Goal: Task Accomplishment & Management: Complete application form

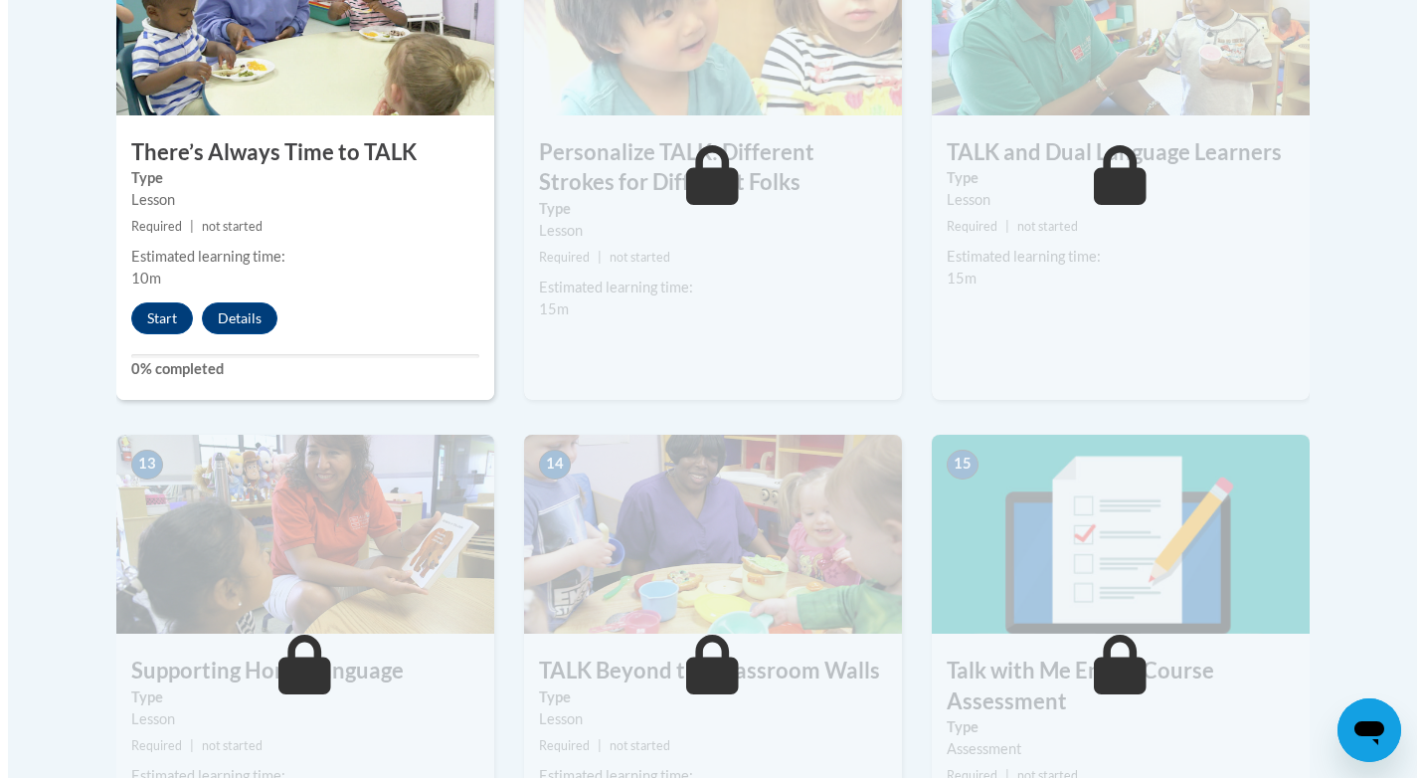
scroll to position [2365, 0]
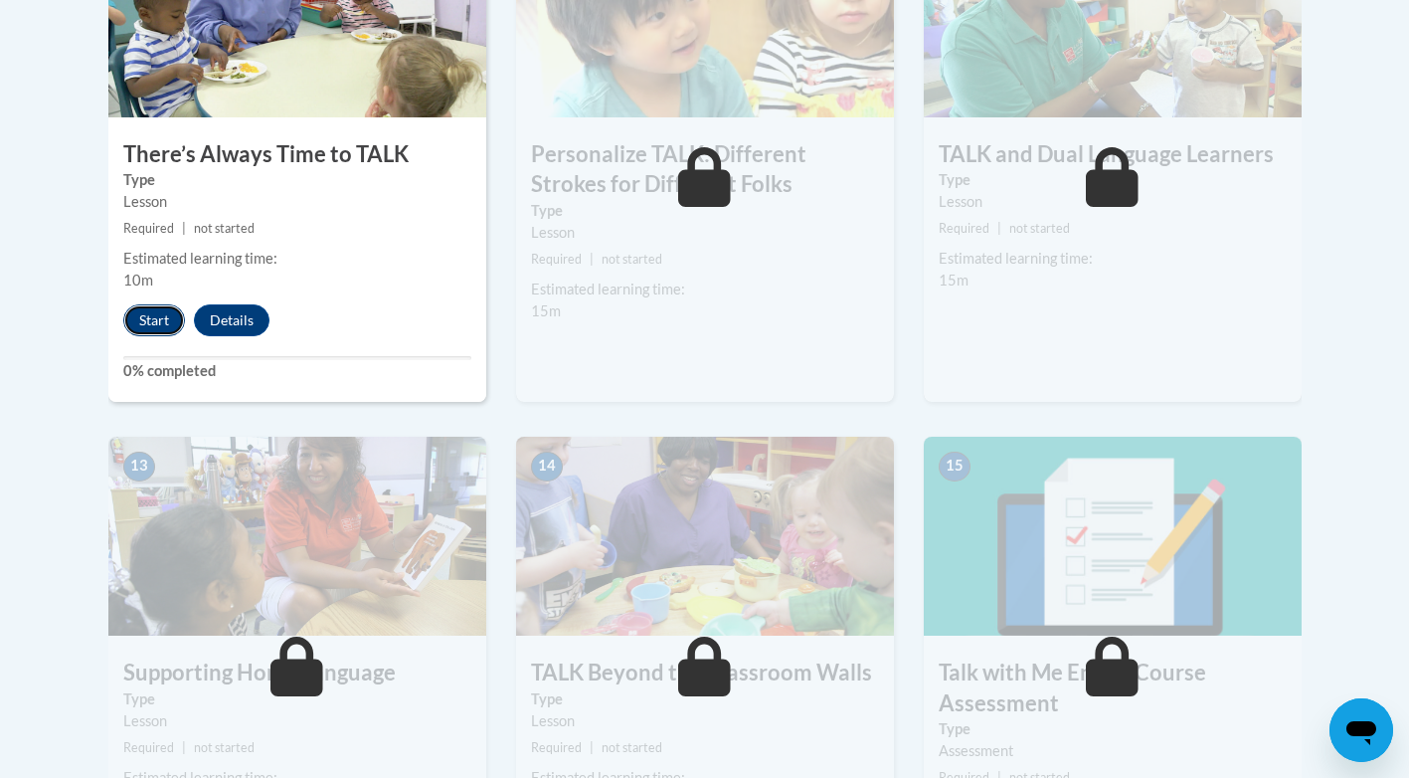
click at [168, 322] on button "Start" at bounding box center [154, 320] width 62 height 32
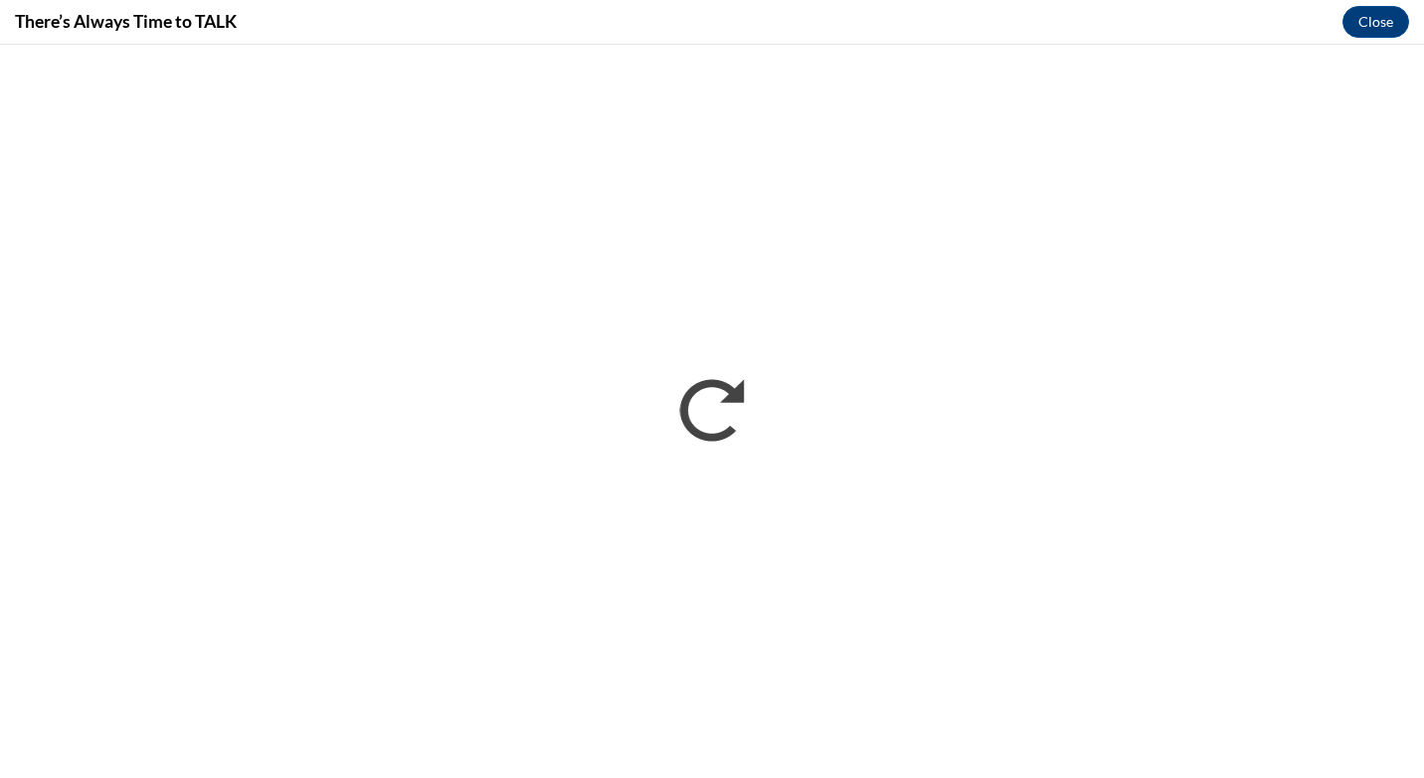
scroll to position [0, 0]
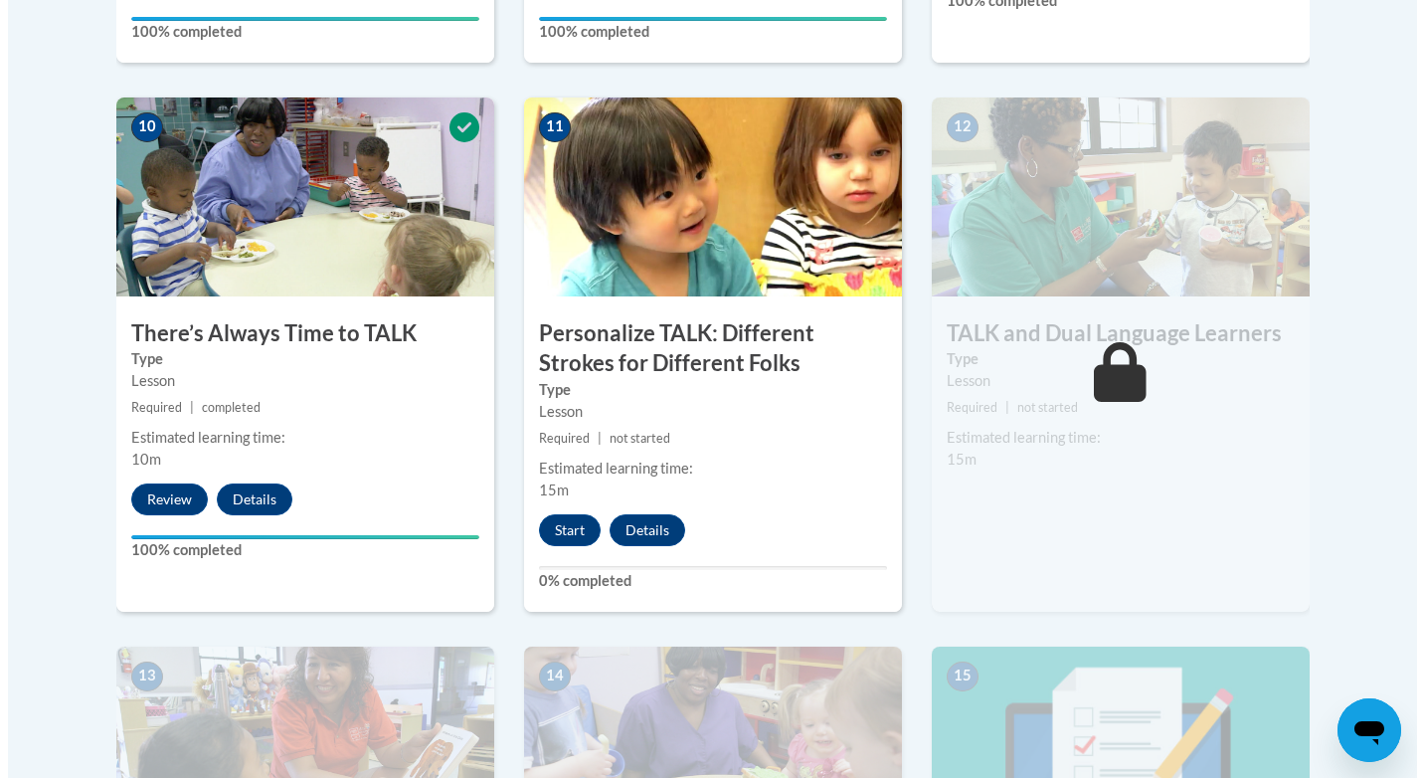
scroll to position [2187, 0]
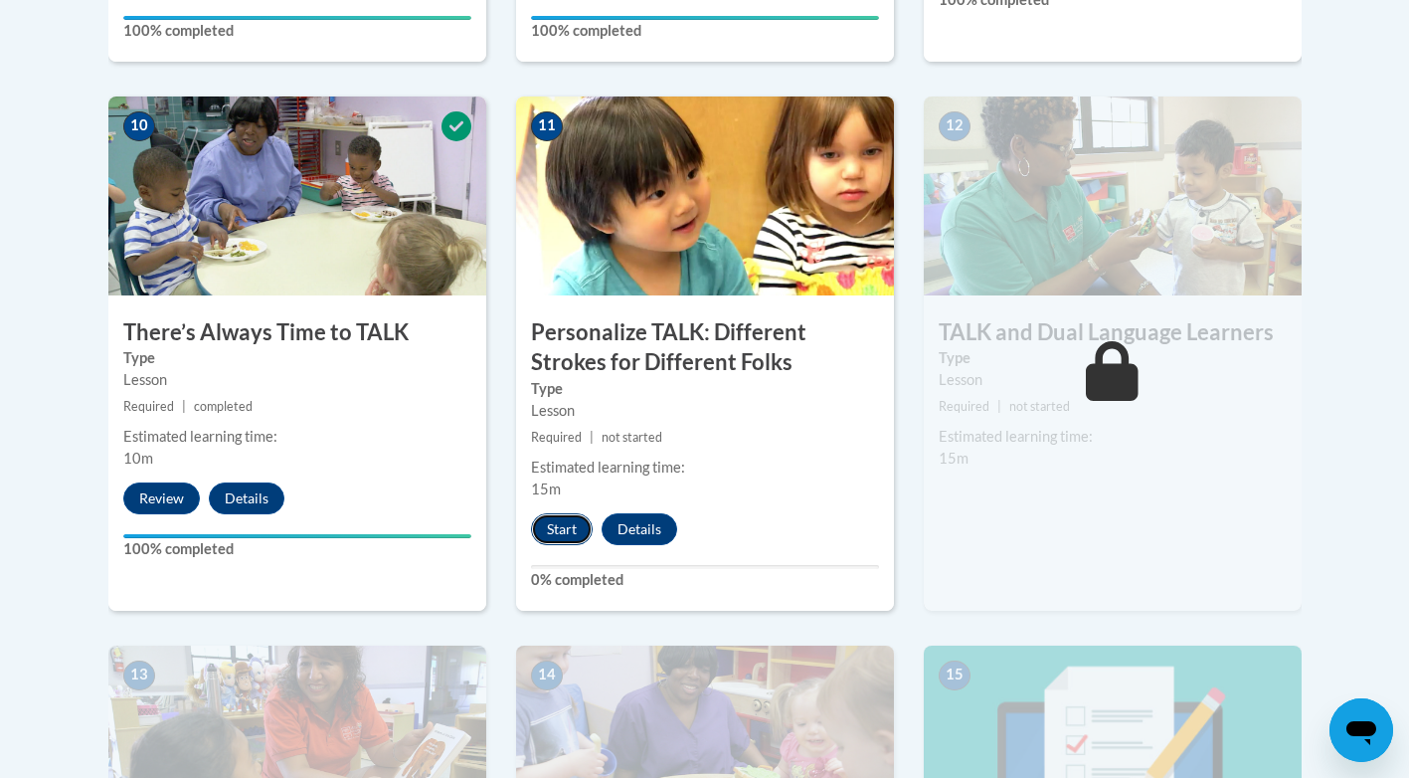
click at [580, 536] on button "Start" at bounding box center [562, 529] width 62 height 32
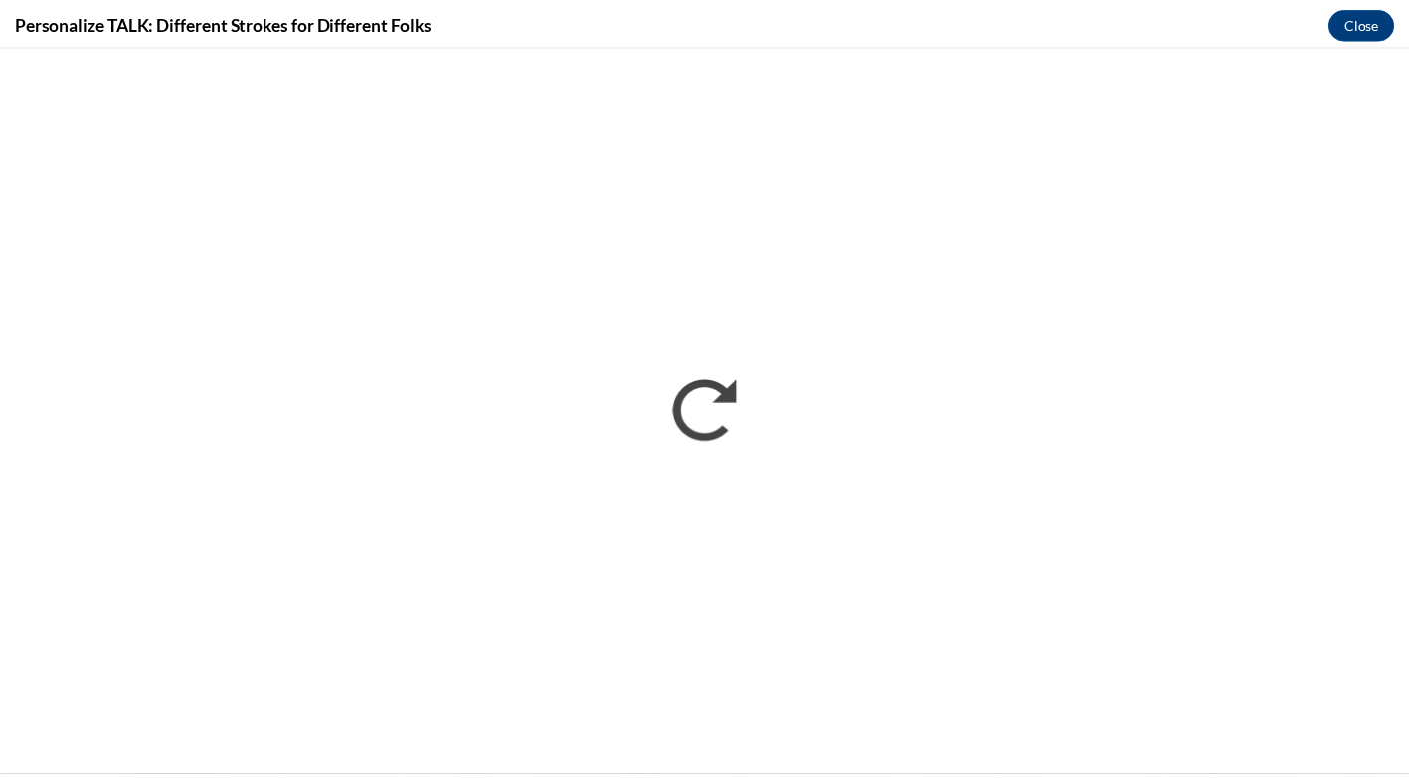
scroll to position [0, 0]
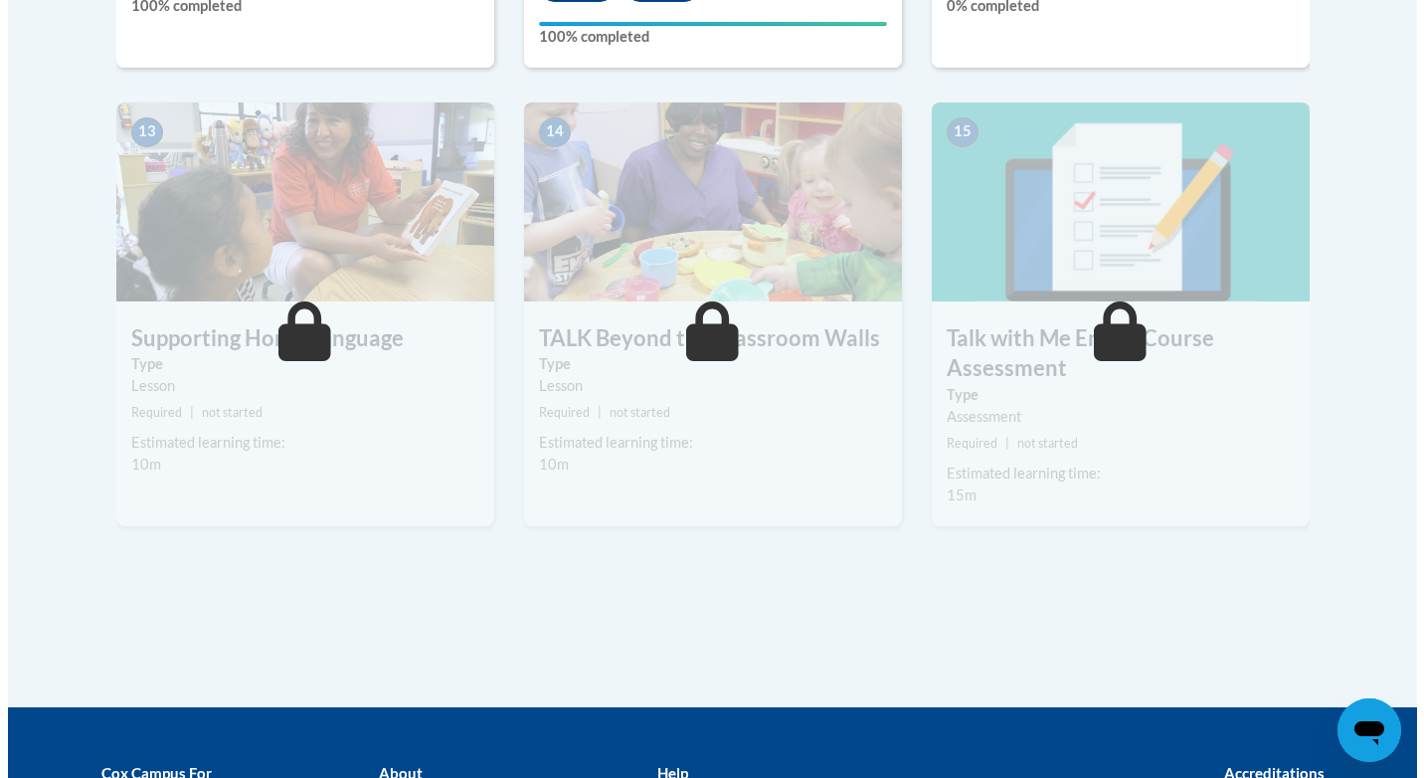
scroll to position [2365, 0]
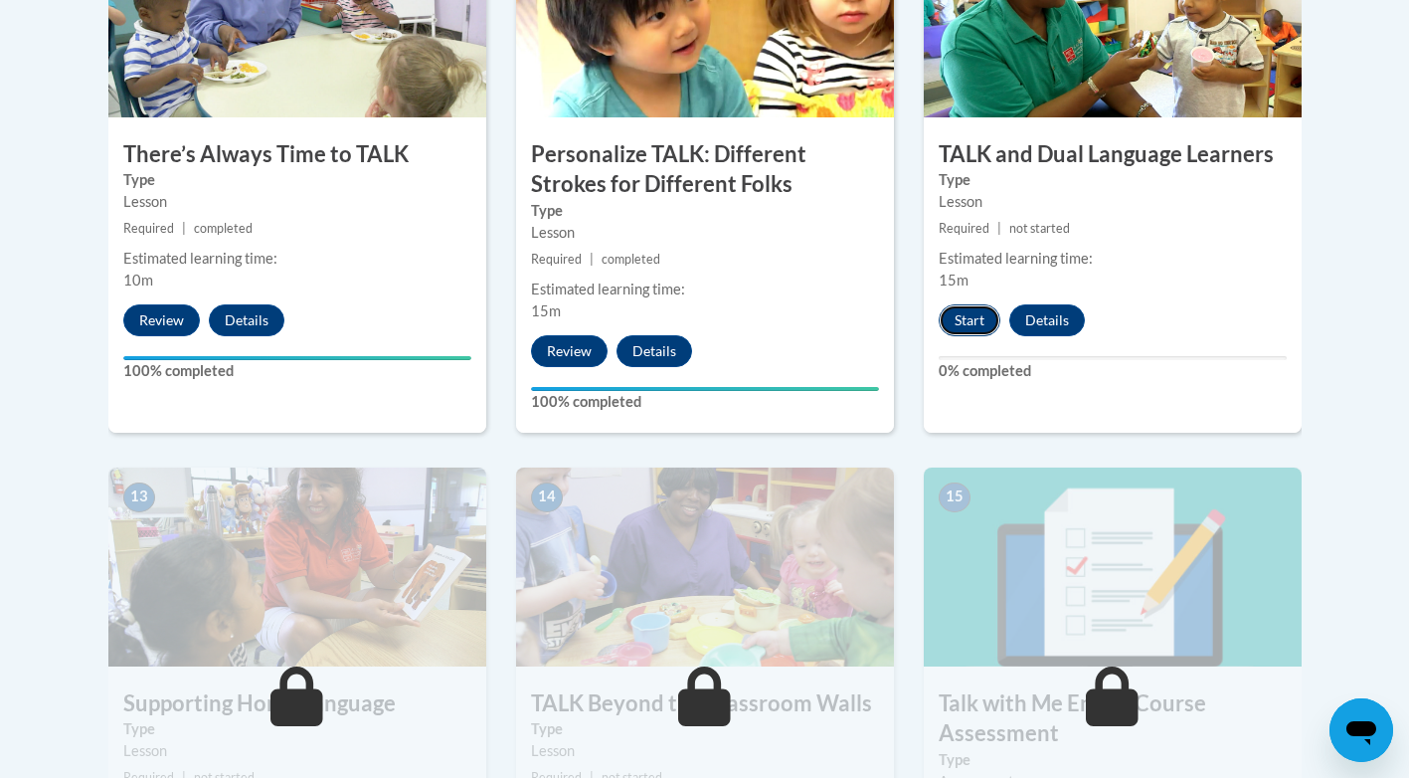
click at [982, 310] on button "Start" at bounding box center [970, 320] width 62 height 32
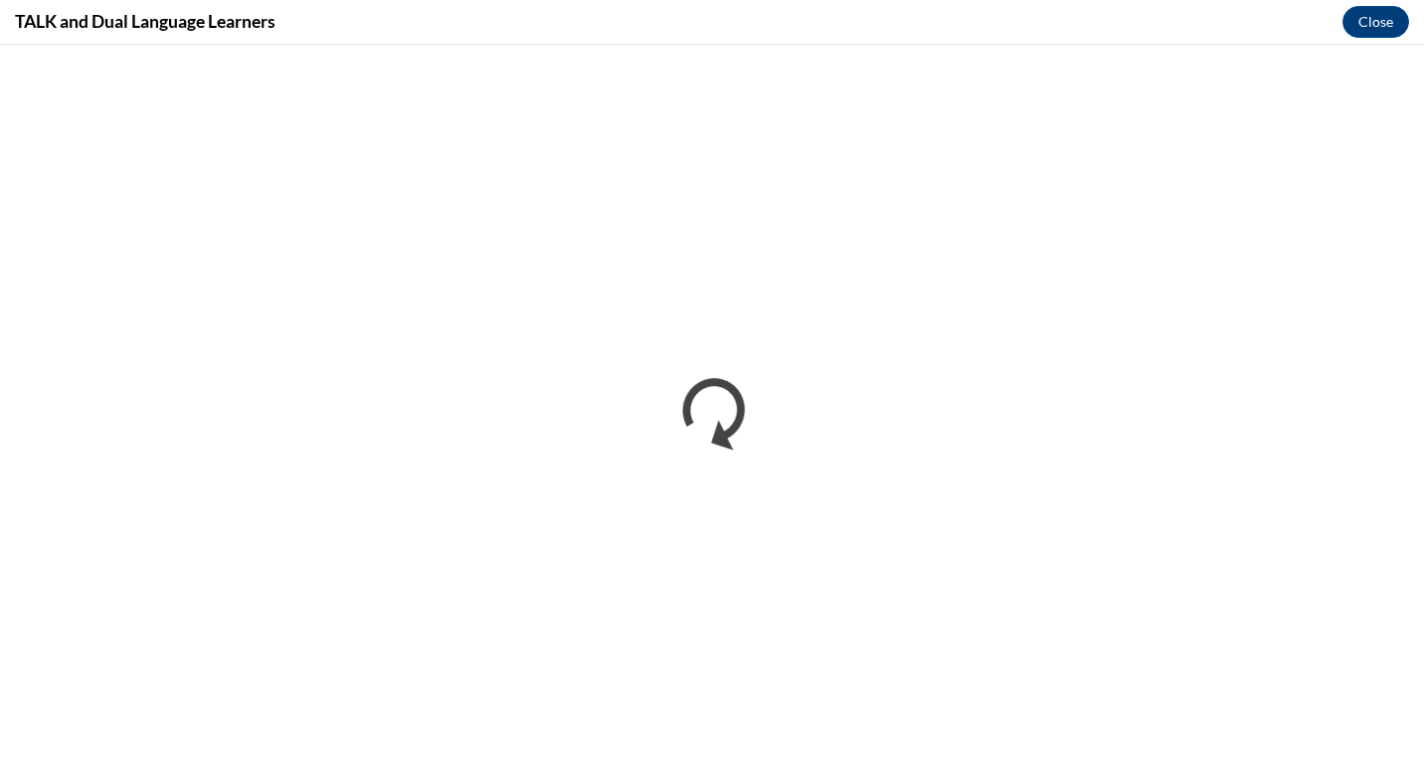
scroll to position [0, 0]
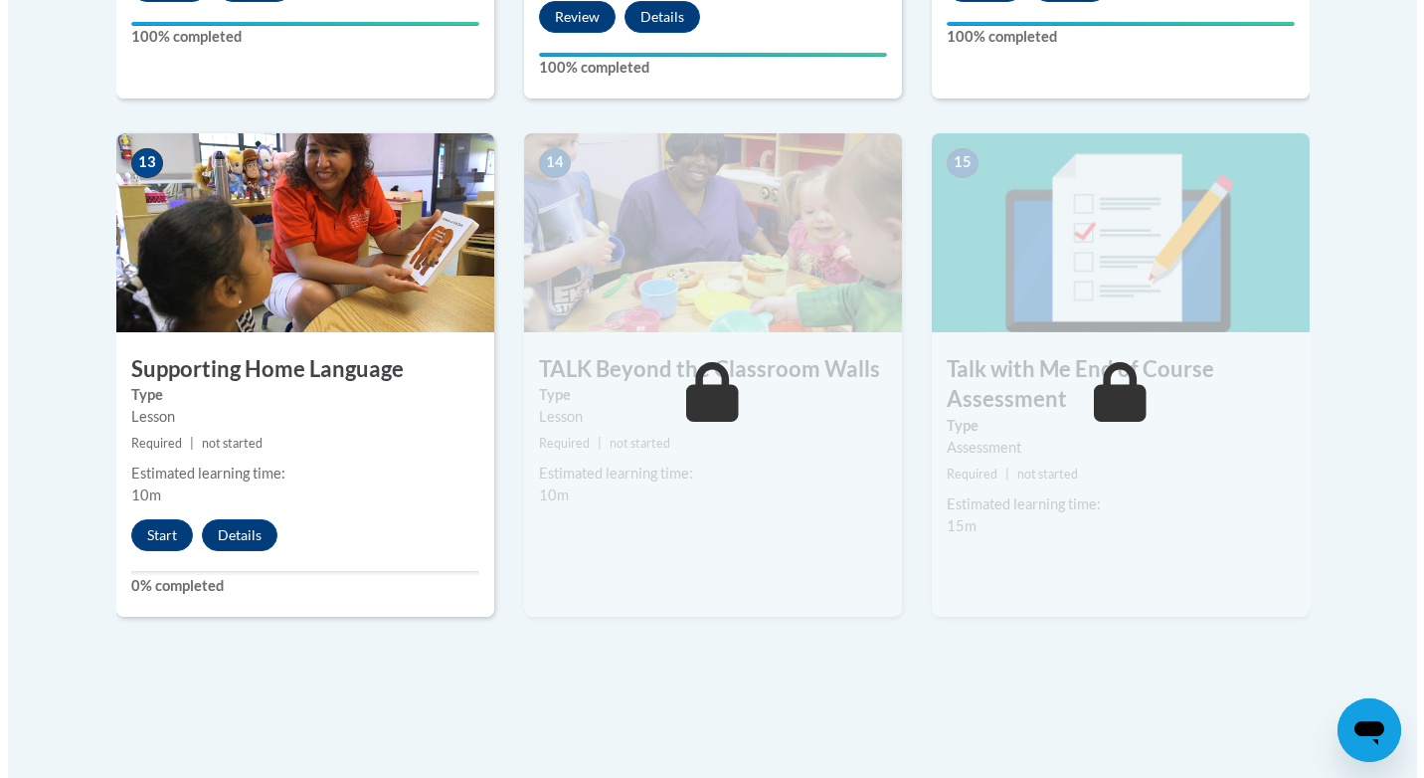
scroll to position [2701, 0]
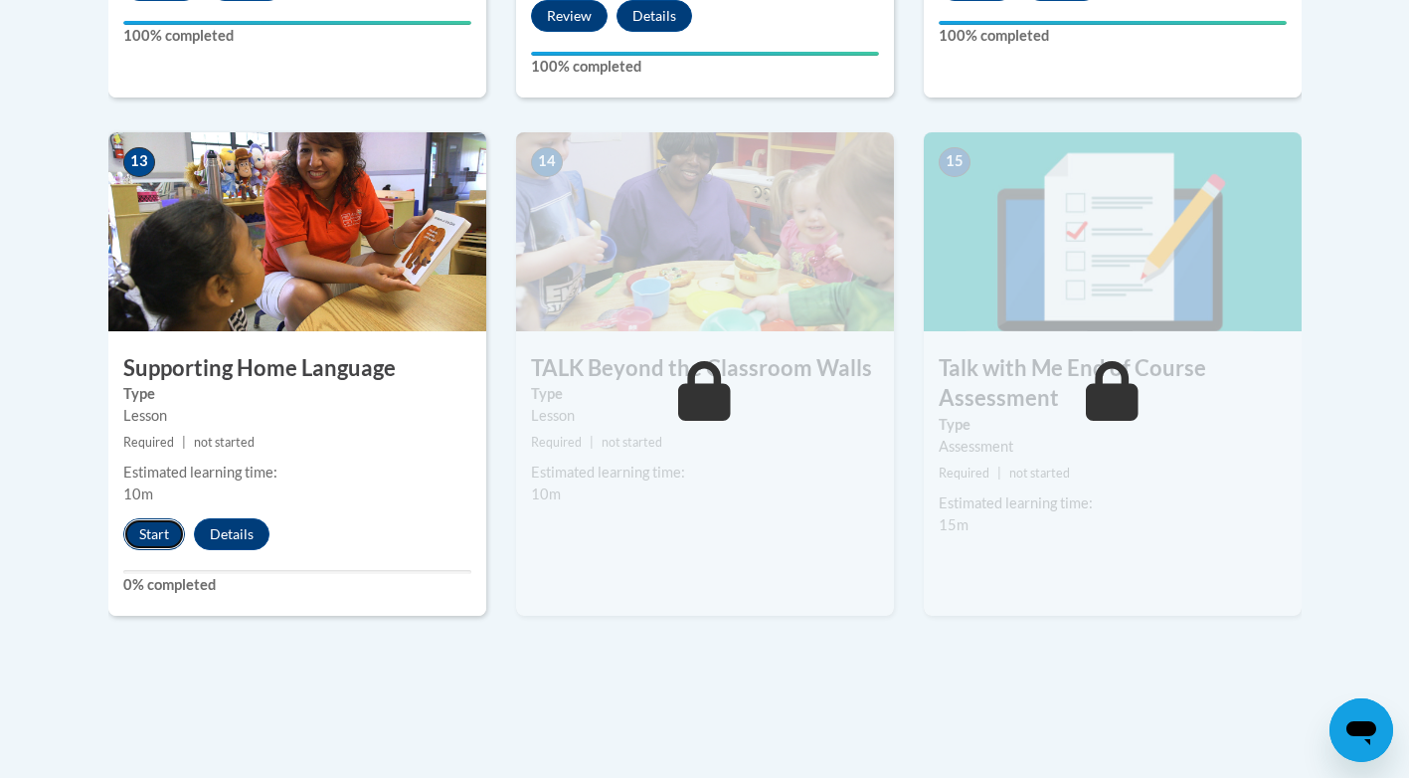
click at [160, 537] on button "Start" at bounding box center [154, 534] width 62 height 32
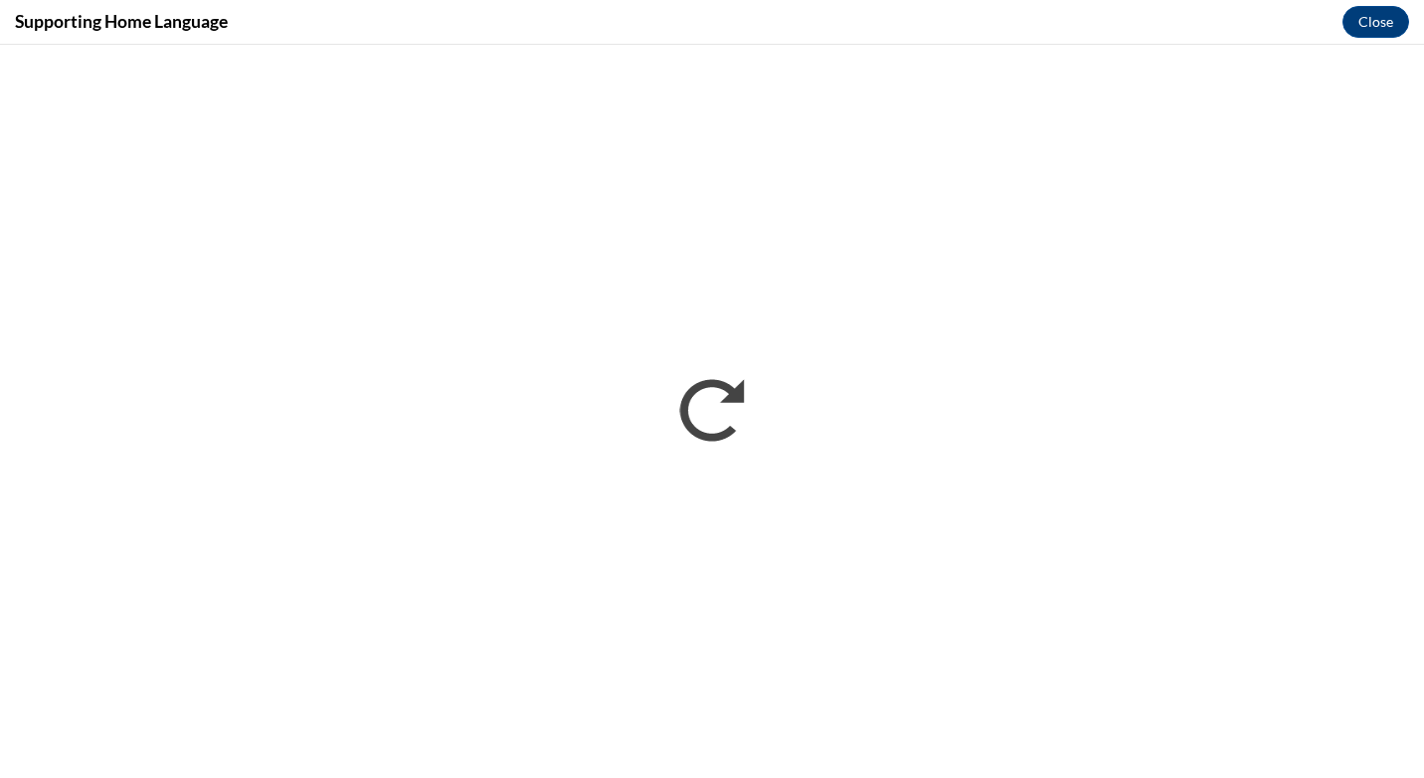
scroll to position [0, 0]
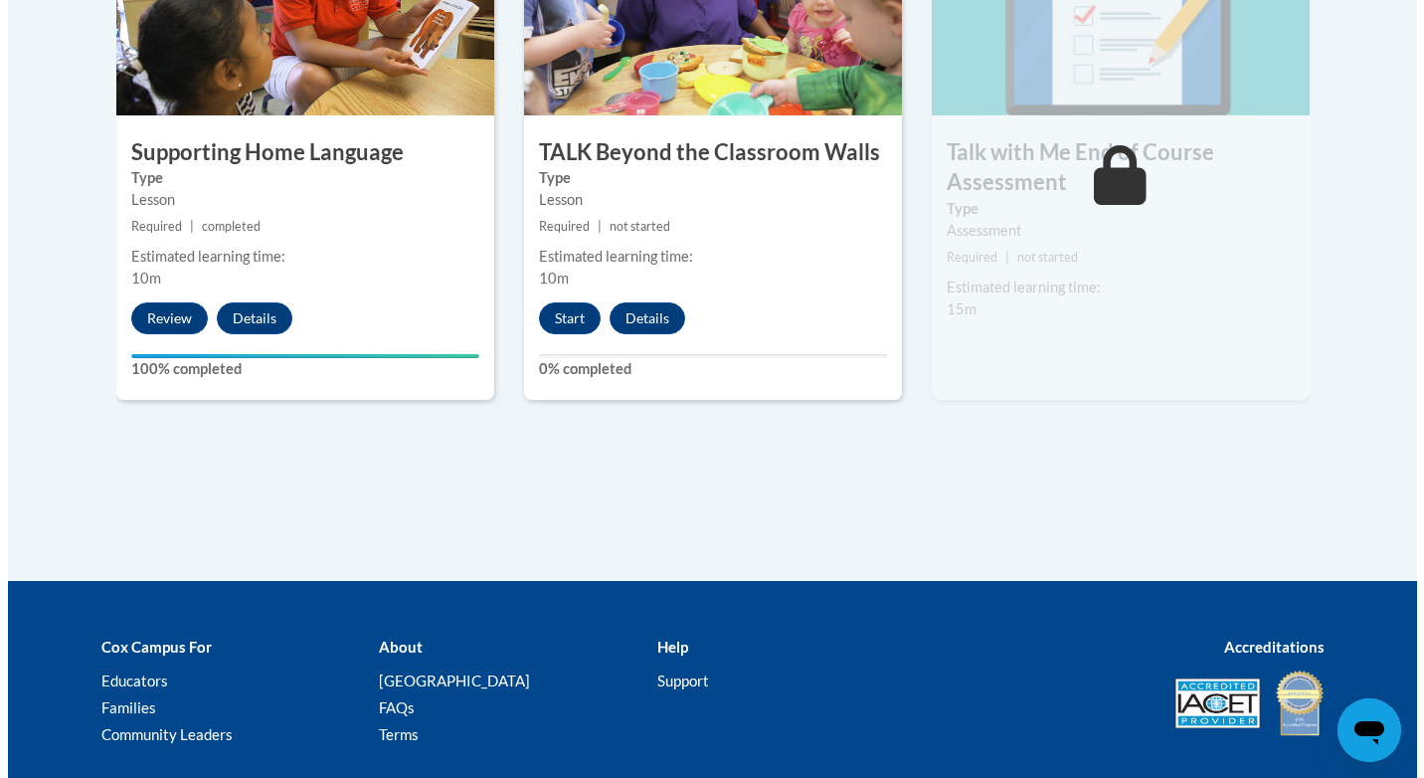
scroll to position [3047, 0]
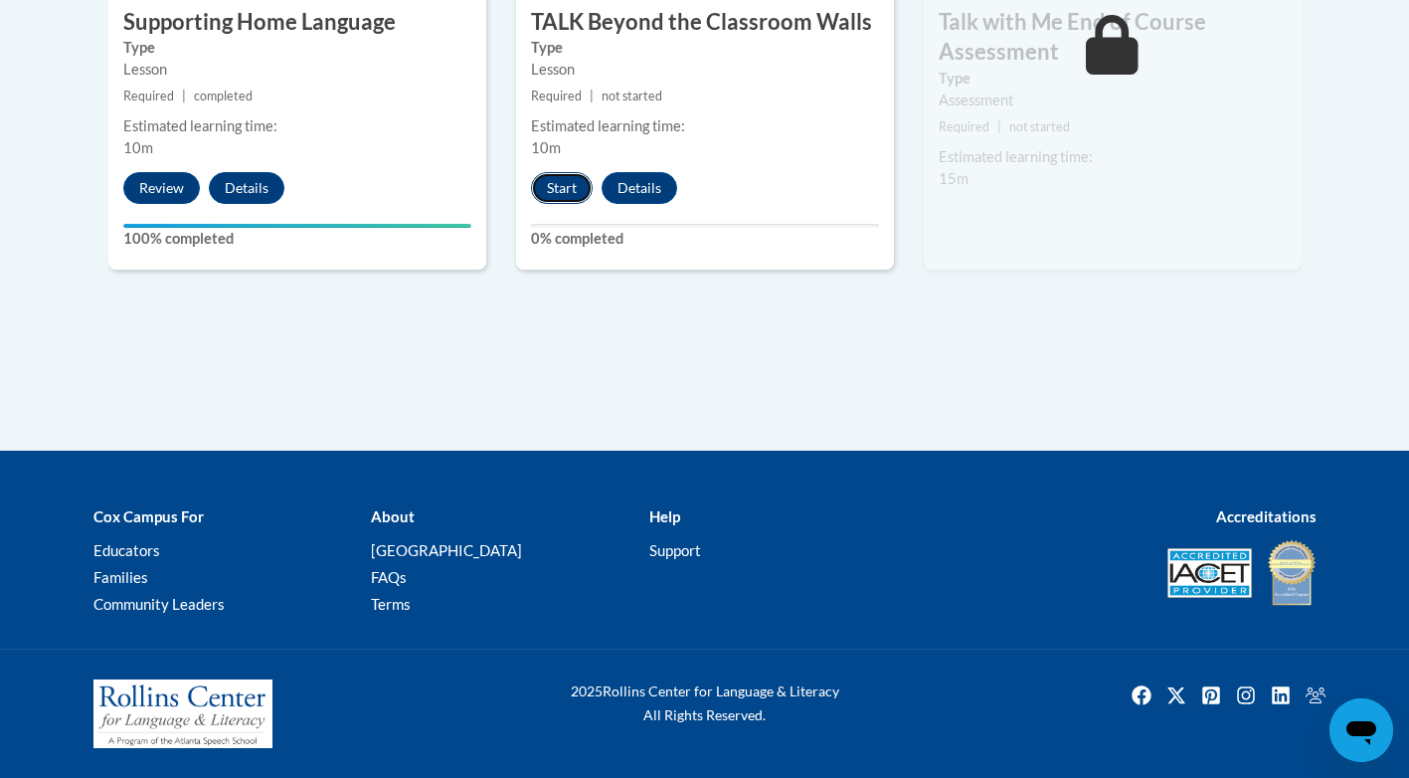
click at [589, 188] on button "Start" at bounding box center [562, 188] width 62 height 32
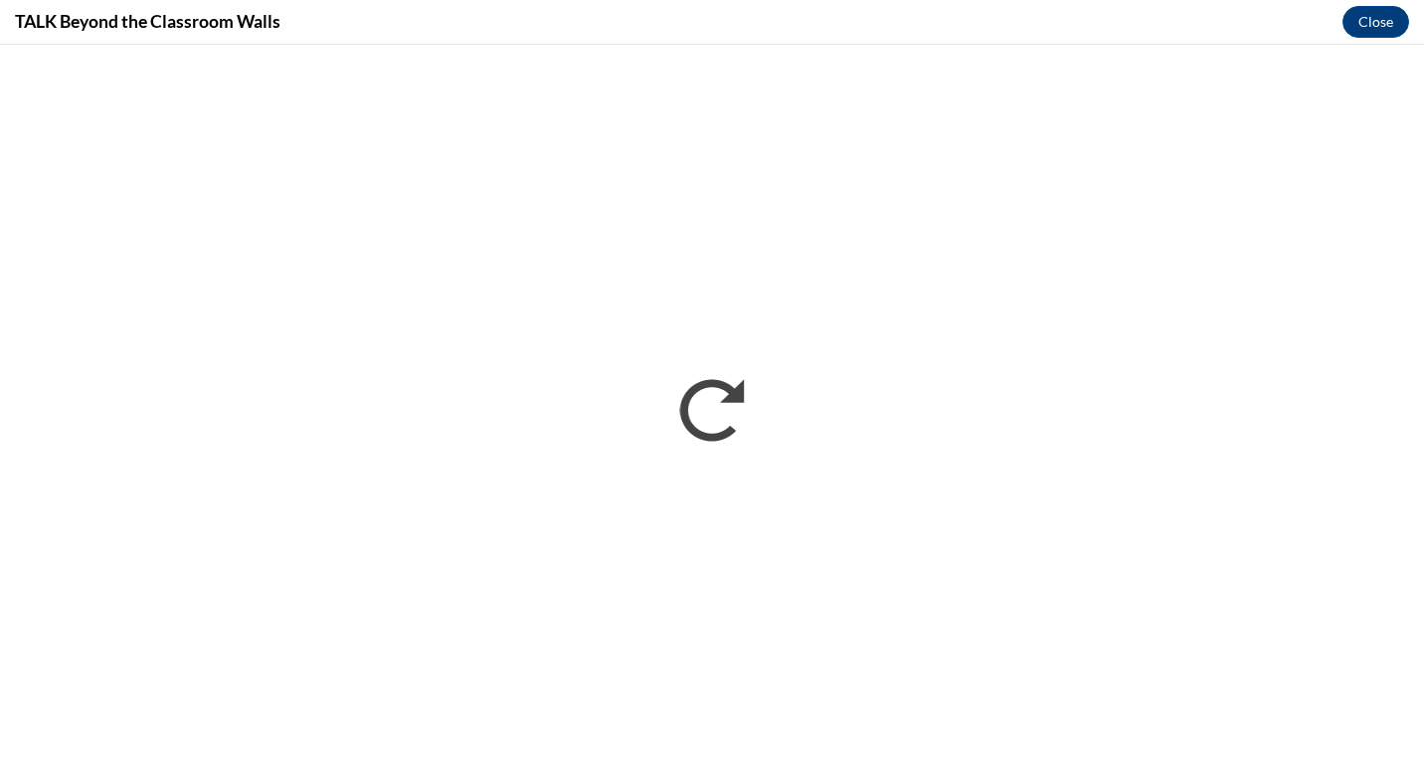
scroll to position [0, 0]
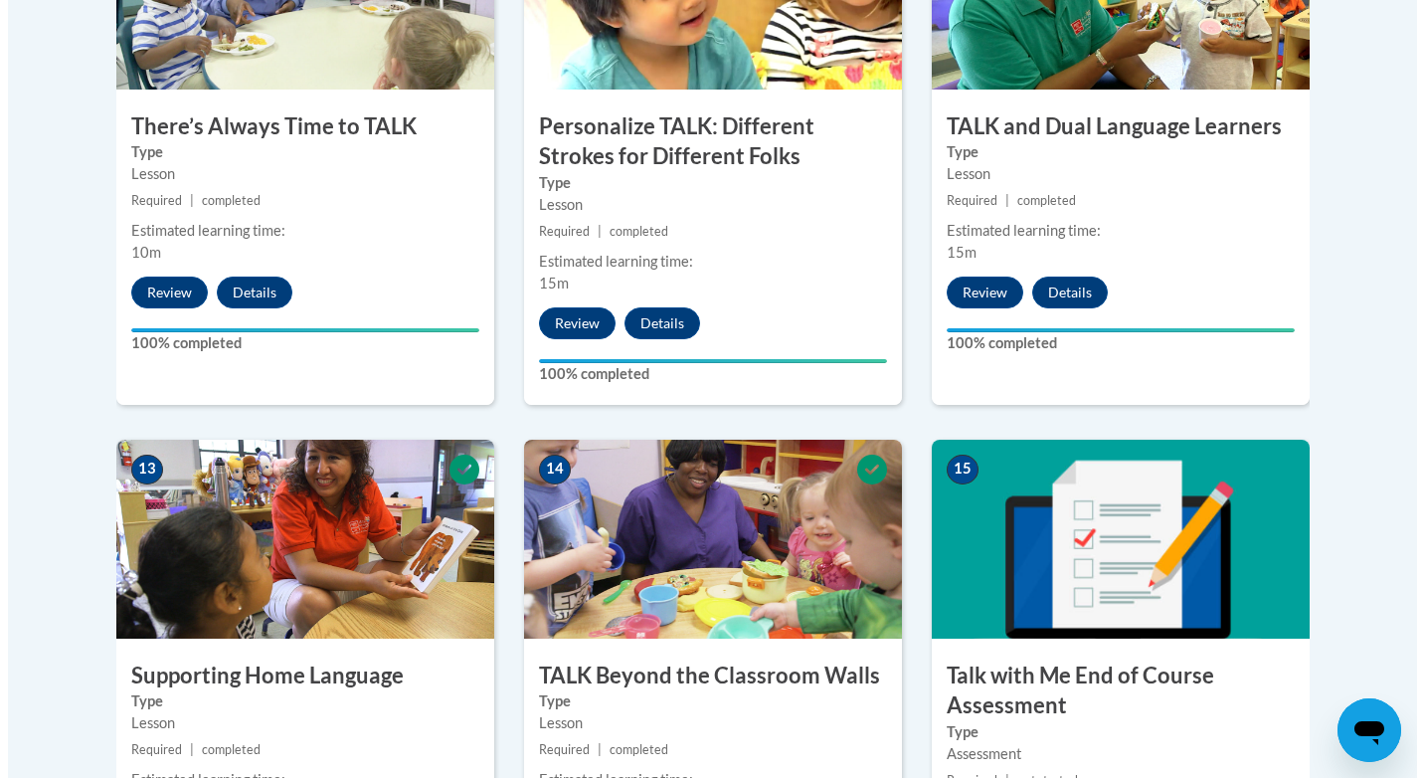
scroll to position [3077, 0]
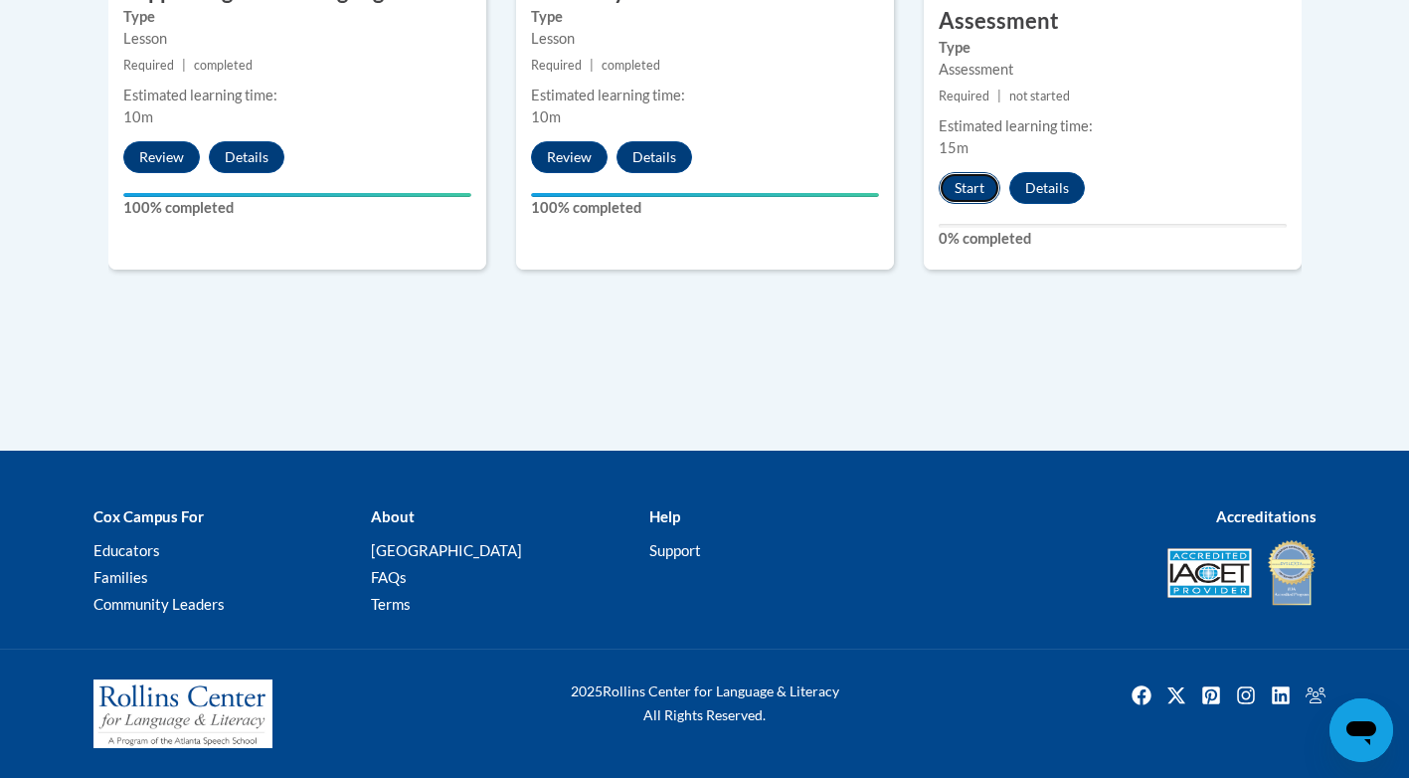
click at [965, 178] on button "Start" at bounding box center [970, 188] width 62 height 32
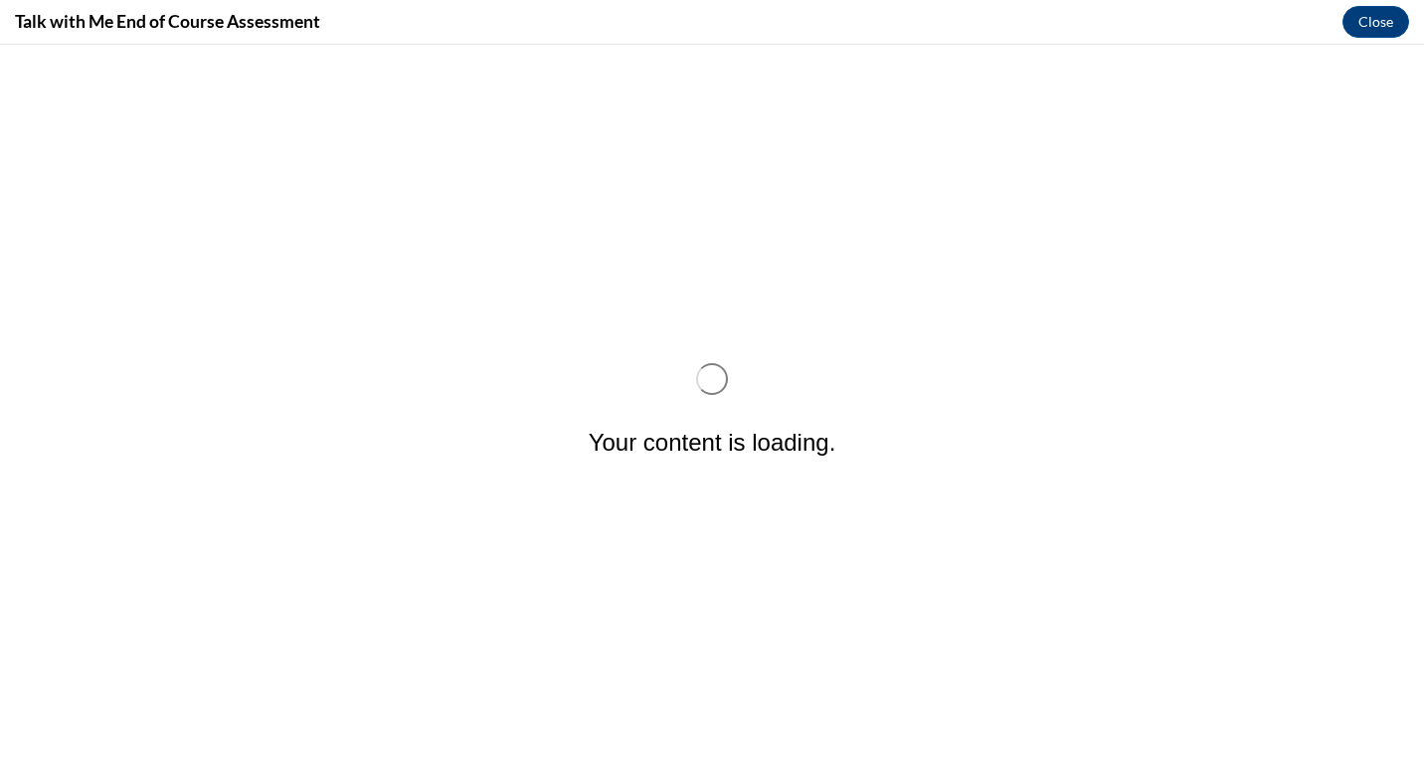
scroll to position [0, 0]
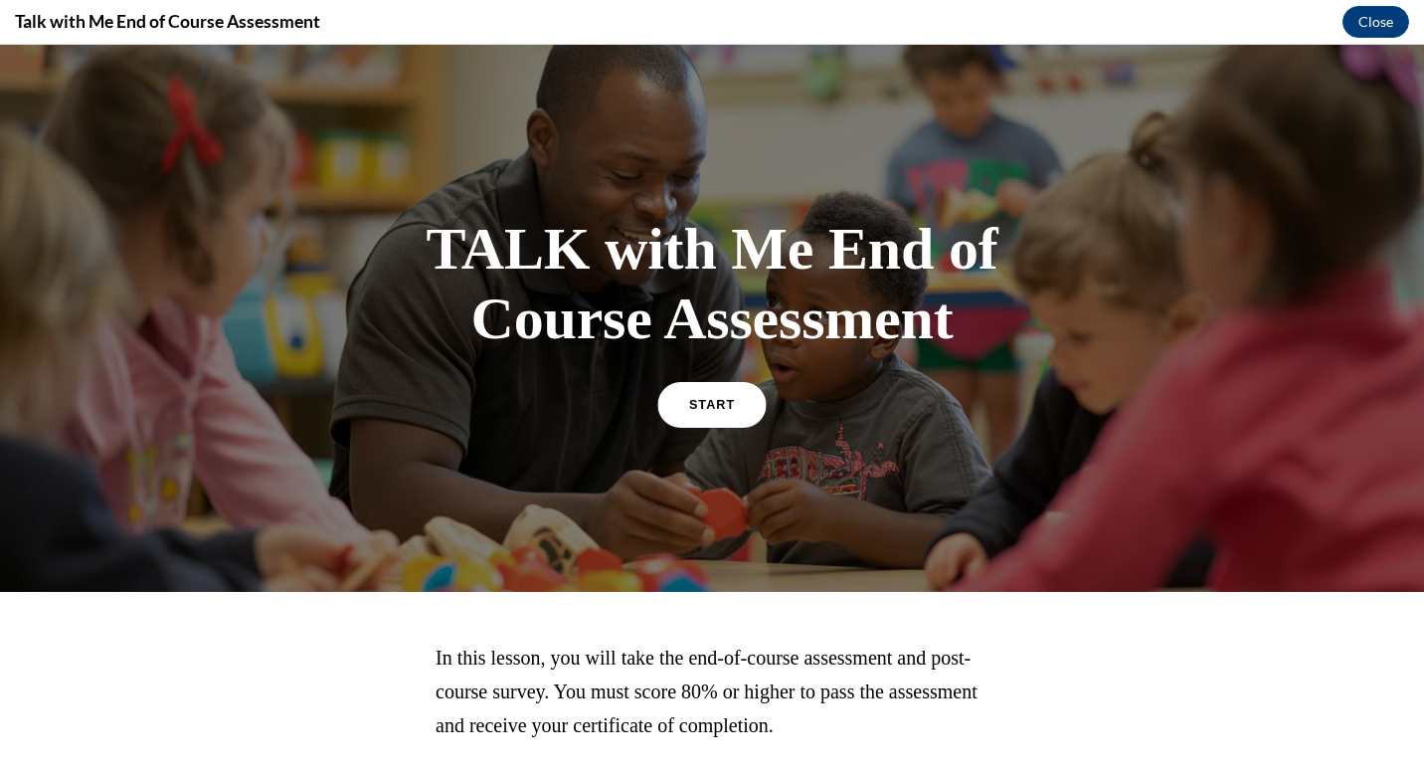
click at [664, 402] on link "START" at bounding box center [711, 404] width 108 height 46
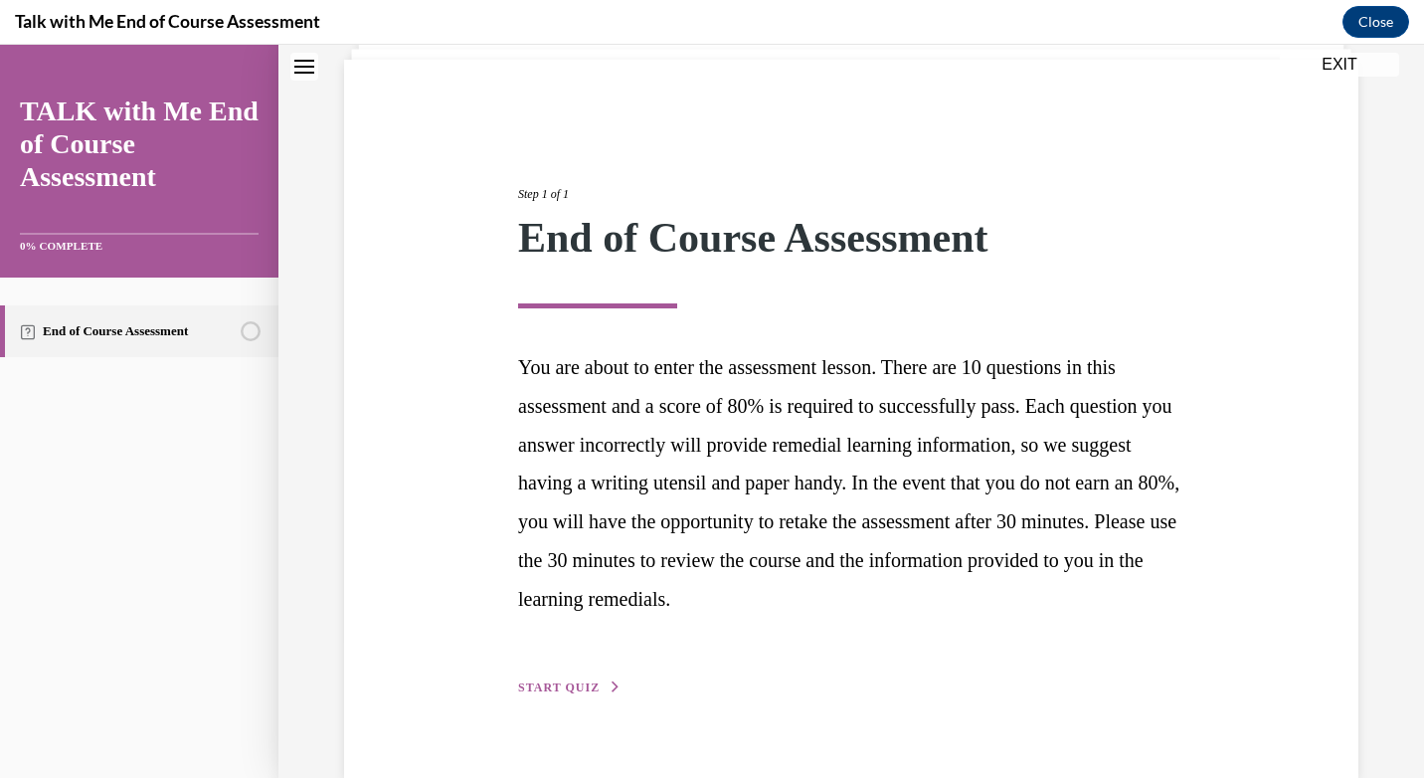
scroll to position [177, 0]
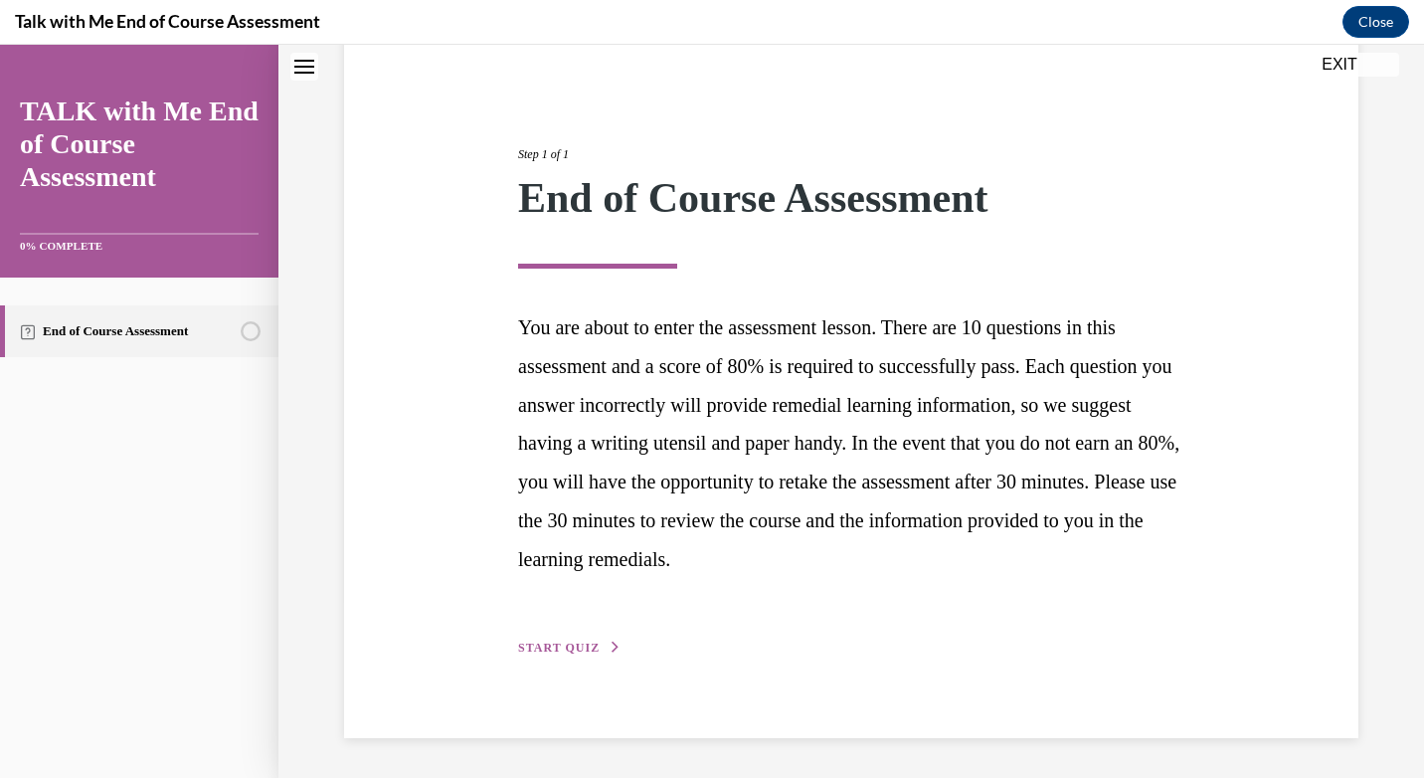
click at [588, 636] on div "Step 1 of 1 End of Course Assessment You are about to enter the assessment less…" at bounding box center [851, 378] width 696 height 559
click at [586, 646] on span "START QUIZ" at bounding box center [559, 647] width 82 height 14
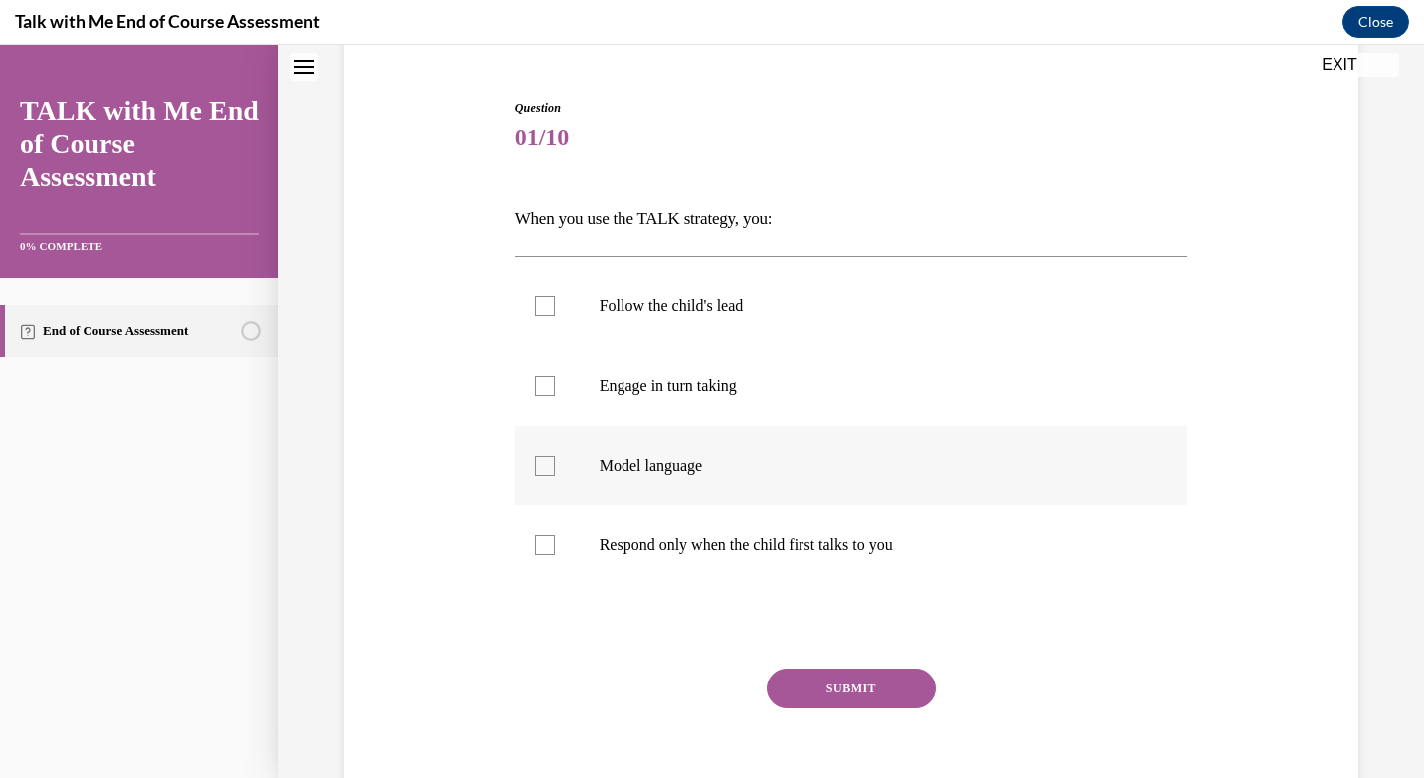
click at [551, 474] on label "Model language" at bounding box center [851, 466] width 673 height 80
click at [551, 474] on input "Model language" at bounding box center [545, 465] width 20 height 20
checkbox input "true"
click at [551, 388] on label "Engage in turn taking" at bounding box center [851, 386] width 673 height 80
click at [551, 388] on input "Engage in turn taking" at bounding box center [545, 386] width 20 height 20
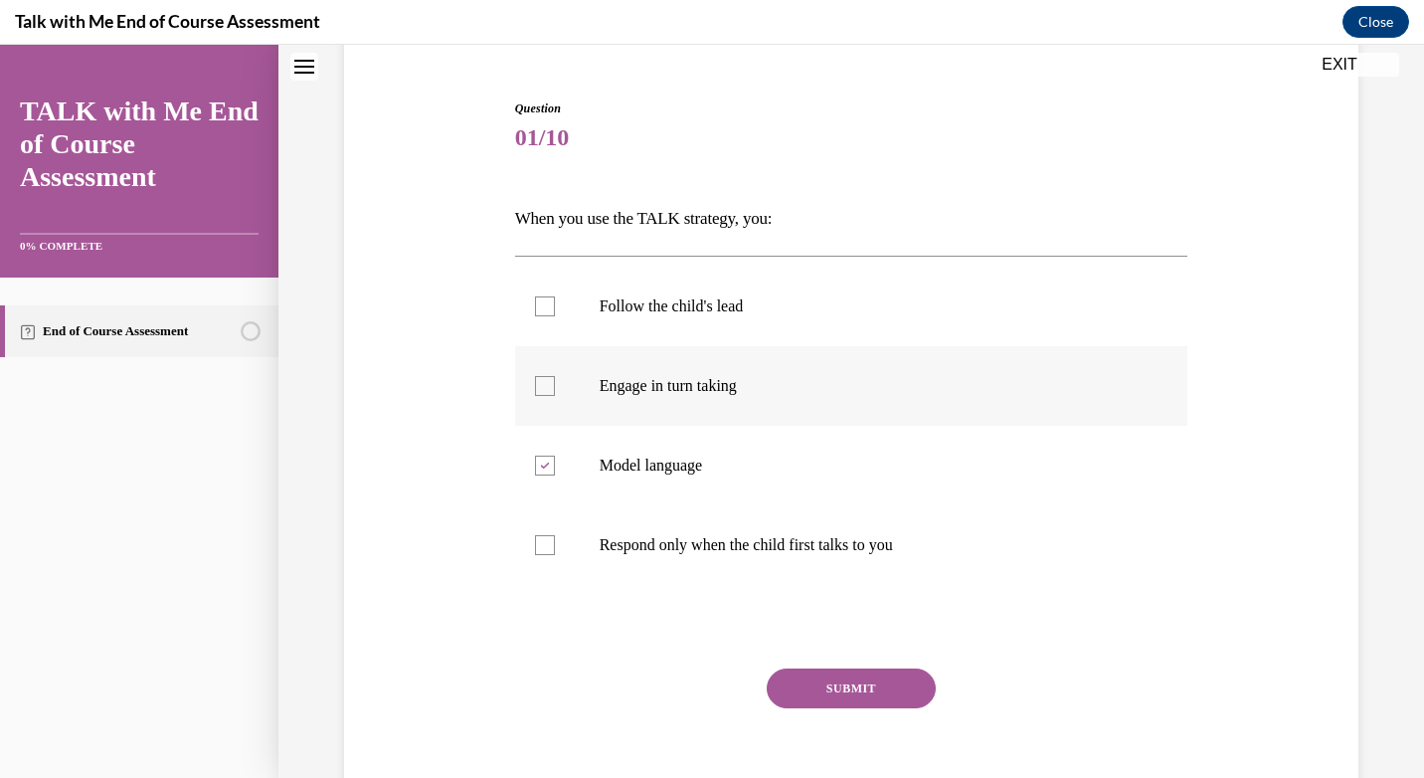
checkbox input "true"
click at [627, 320] on label "Follow the child's lead" at bounding box center [851, 306] width 673 height 80
click at [555, 316] on input "Follow the child's lead" at bounding box center [545, 306] width 20 height 20
click at [700, 285] on label "Follow the child's lead" at bounding box center [851, 306] width 673 height 80
click at [555, 296] on input "Follow the child's lead" at bounding box center [545, 306] width 20 height 20
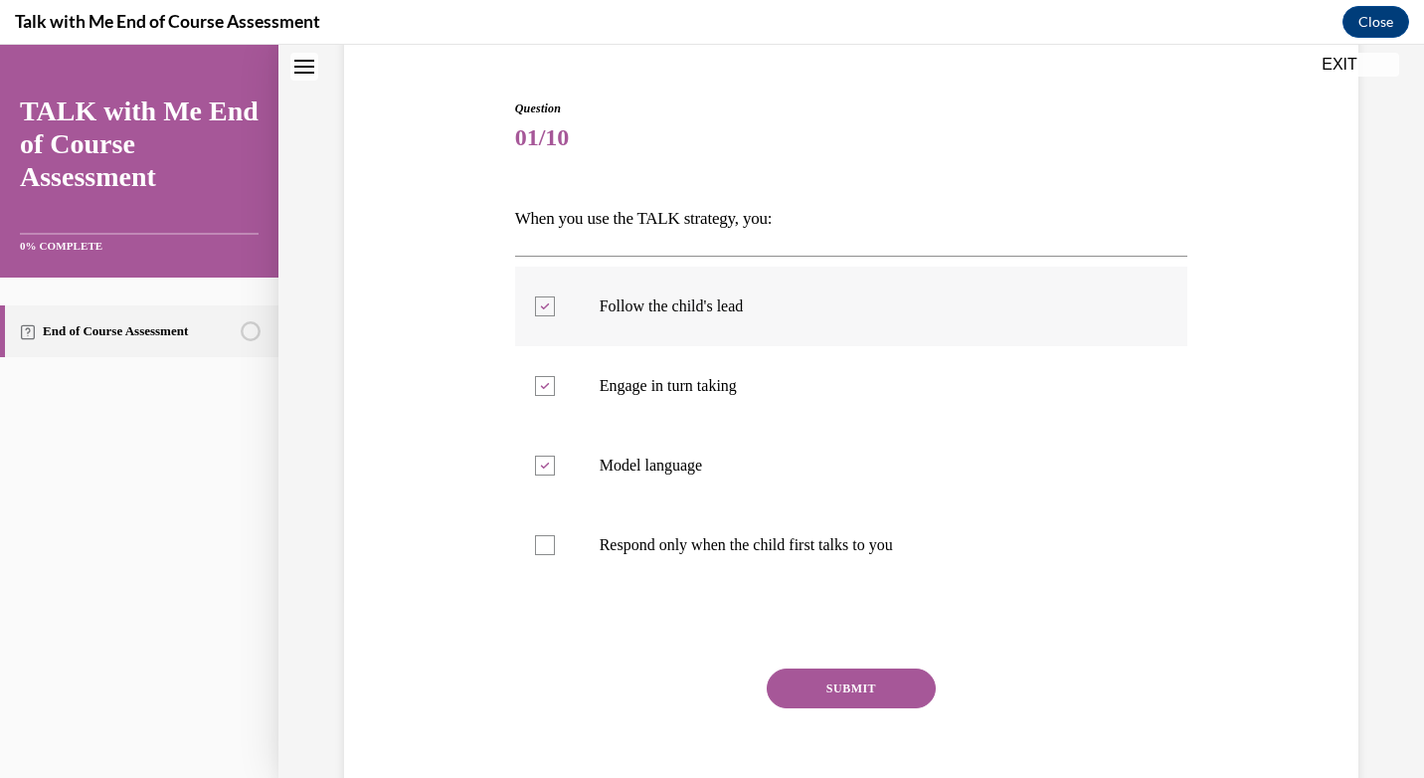
checkbox input "false"
click at [803, 680] on button "SUBMIT" at bounding box center [851, 688] width 169 height 40
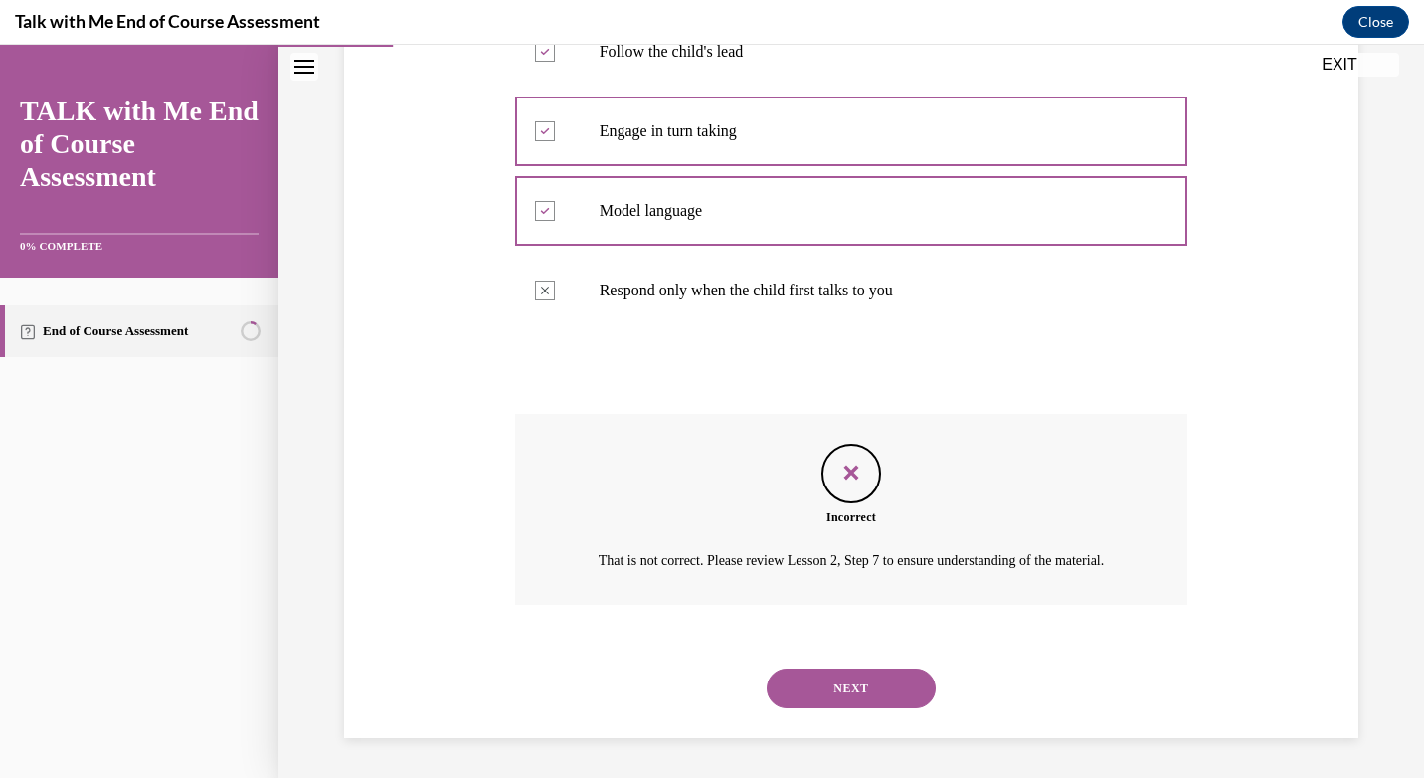
scroll to position [90, 0]
click at [815, 692] on button "NEXT" at bounding box center [851, 688] width 169 height 40
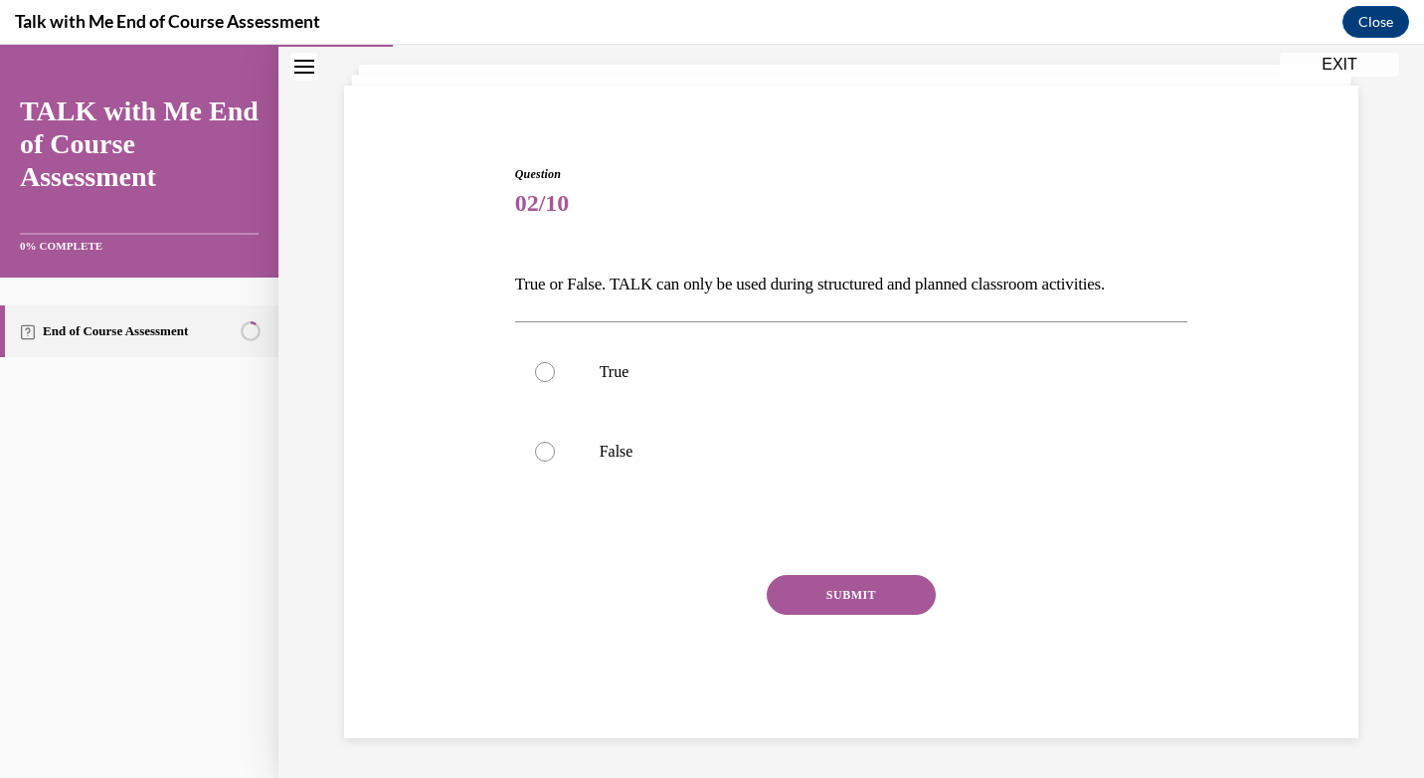
scroll to position [111, 0]
click at [668, 480] on label "False" at bounding box center [851, 452] width 673 height 80
click at [555, 461] on input "False" at bounding box center [545, 451] width 20 height 20
radio input "true"
click at [833, 600] on button "SUBMIT" at bounding box center [851, 595] width 169 height 40
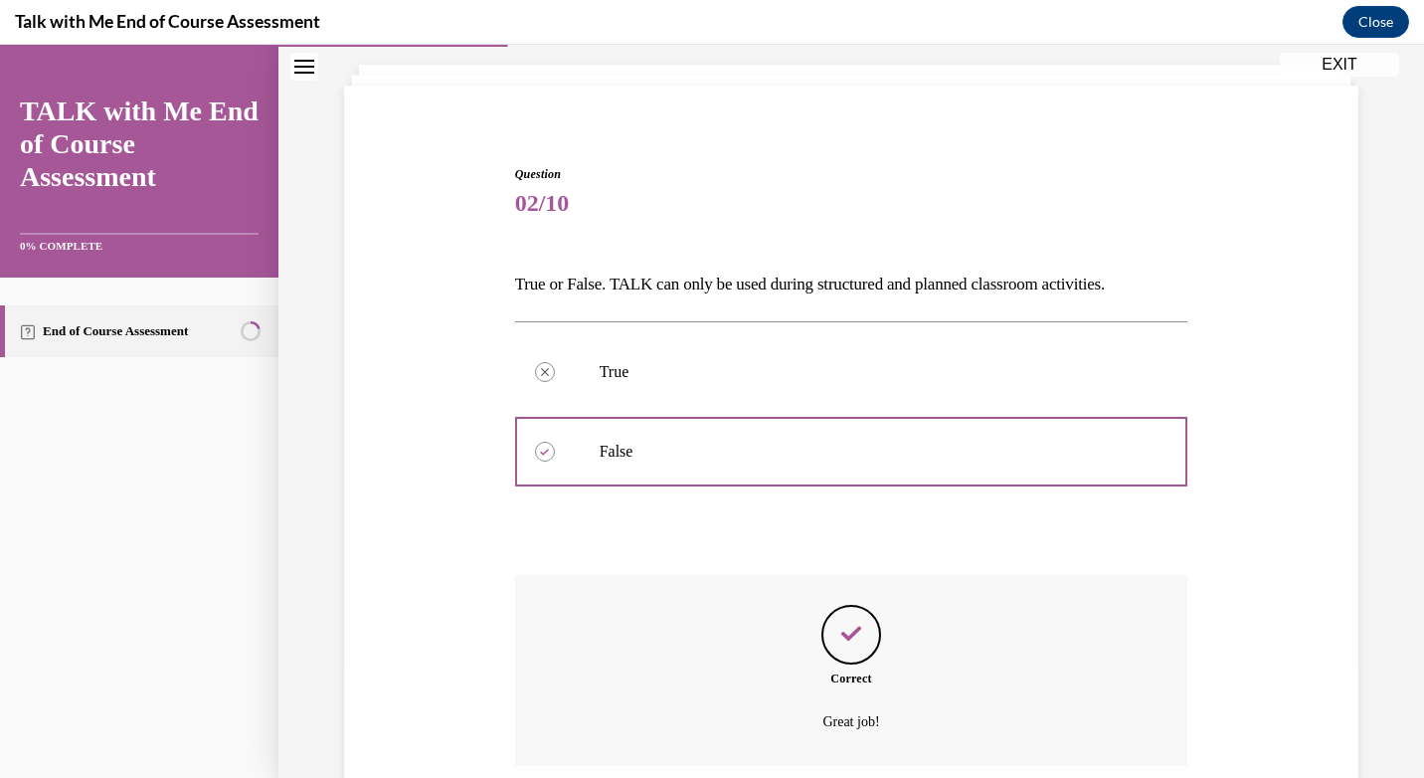
scroll to position [272, 0]
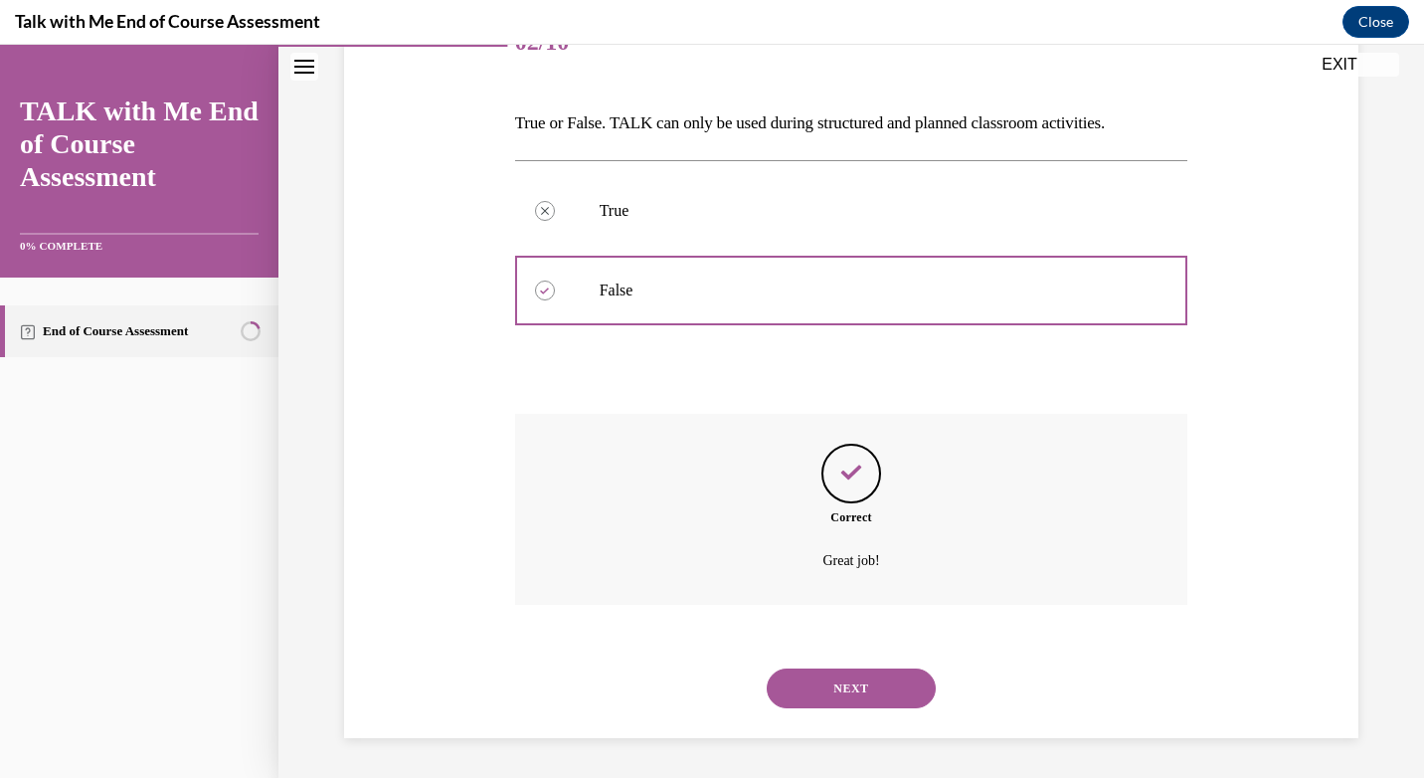
click at [824, 701] on button "NEXT" at bounding box center [851, 688] width 169 height 40
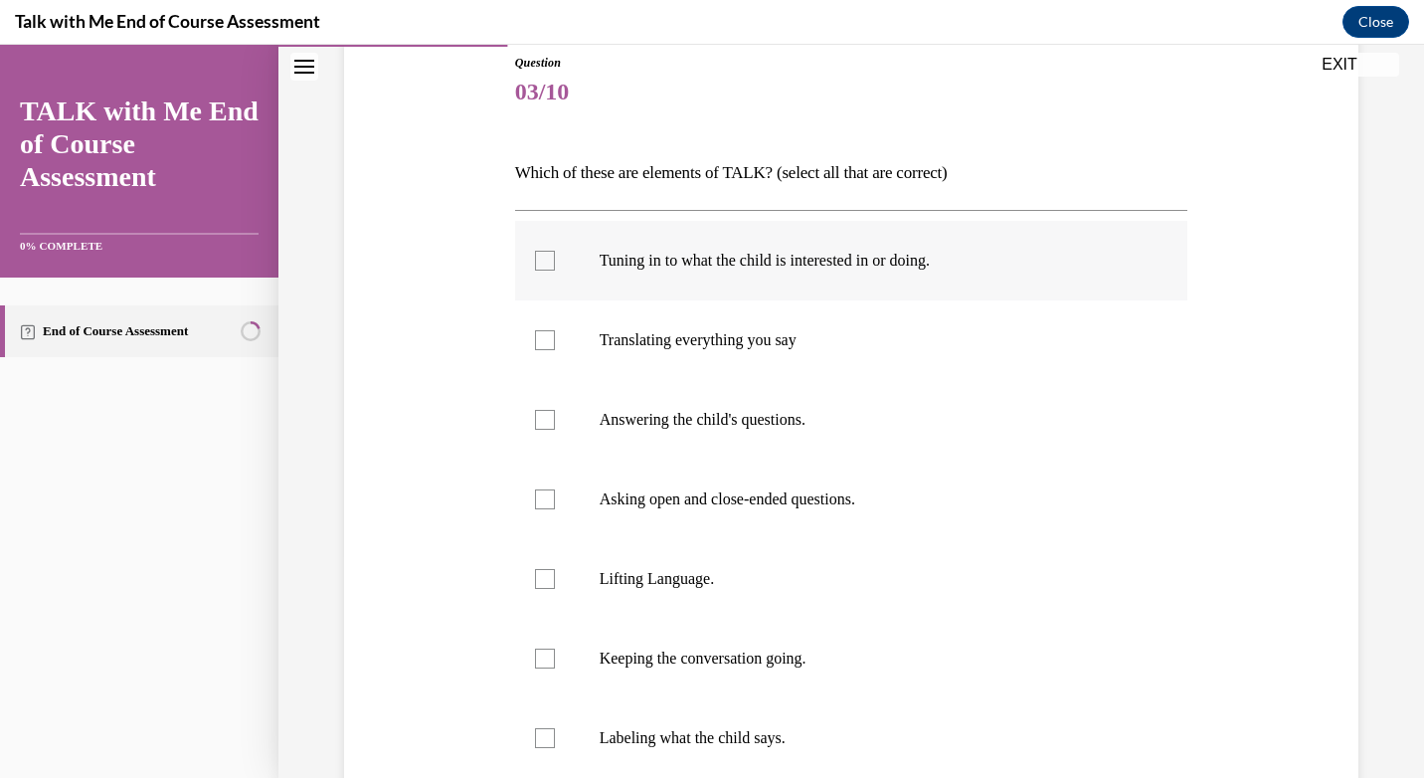
click at [535, 248] on label "Tuning in to what the child is interested in or doing." at bounding box center [851, 261] width 673 height 80
click at [535, 251] on input "Tuning in to what the child is interested in or doing." at bounding box center [545, 261] width 20 height 20
checkbox input "true"
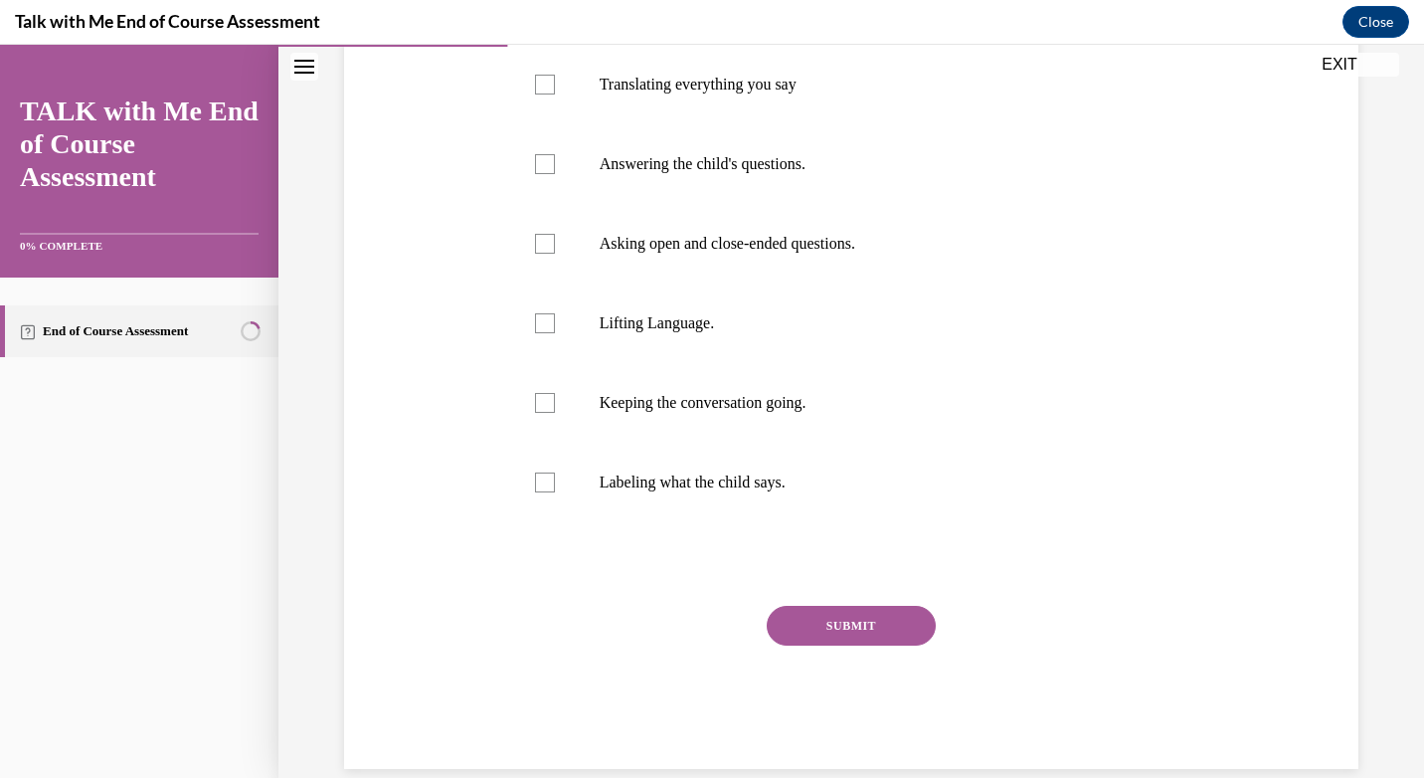
scroll to position [509, 0]
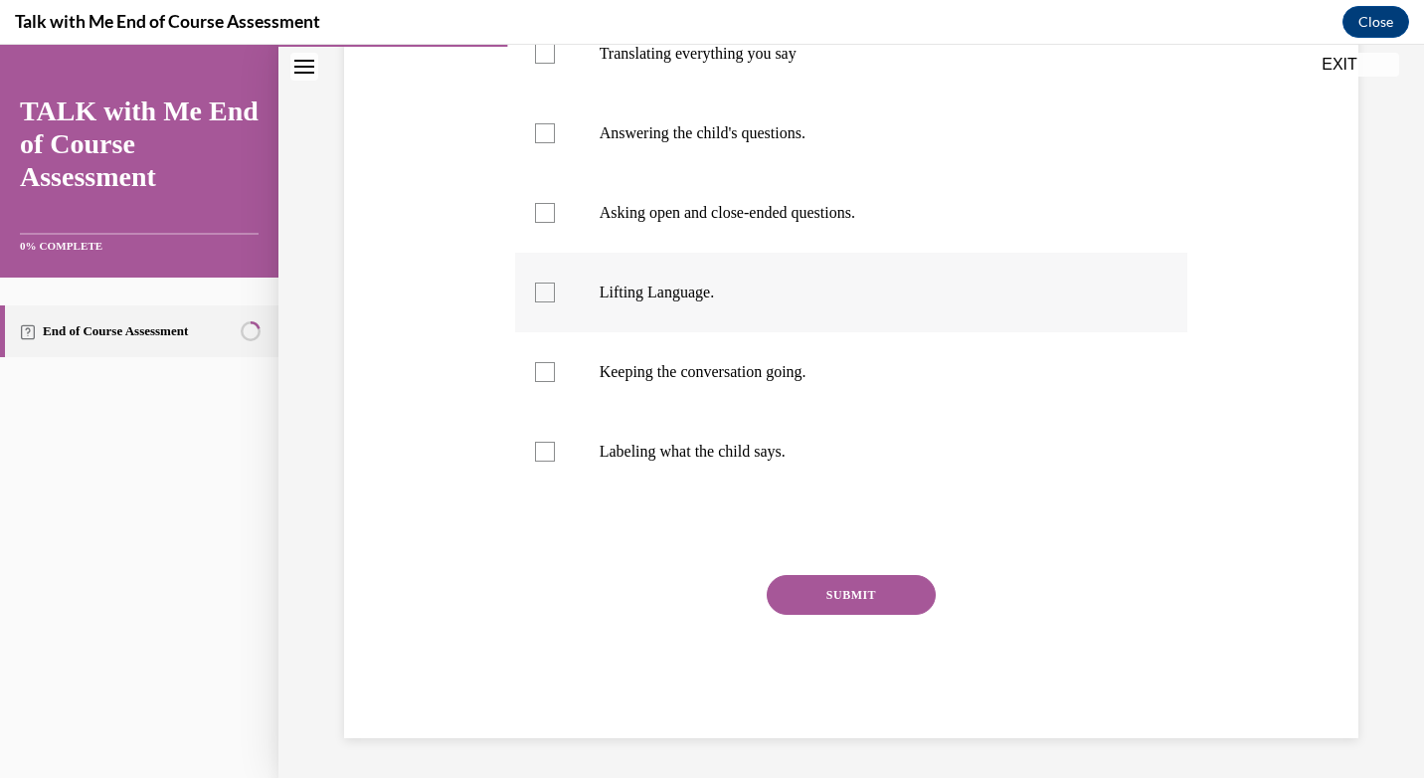
click at [542, 293] on div at bounding box center [545, 292] width 20 height 20
click at [542, 293] on input "Lifting Language." at bounding box center [545, 292] width 20 height 20
checkbox input "true"
click at [554, 370] on label "Keeping the conversation going." at bounding box center [851, 372] width 673 height 80
click at [554, 370] on input "Keeping the conversation going." at bounding box center [545, 372] width 20 height 20
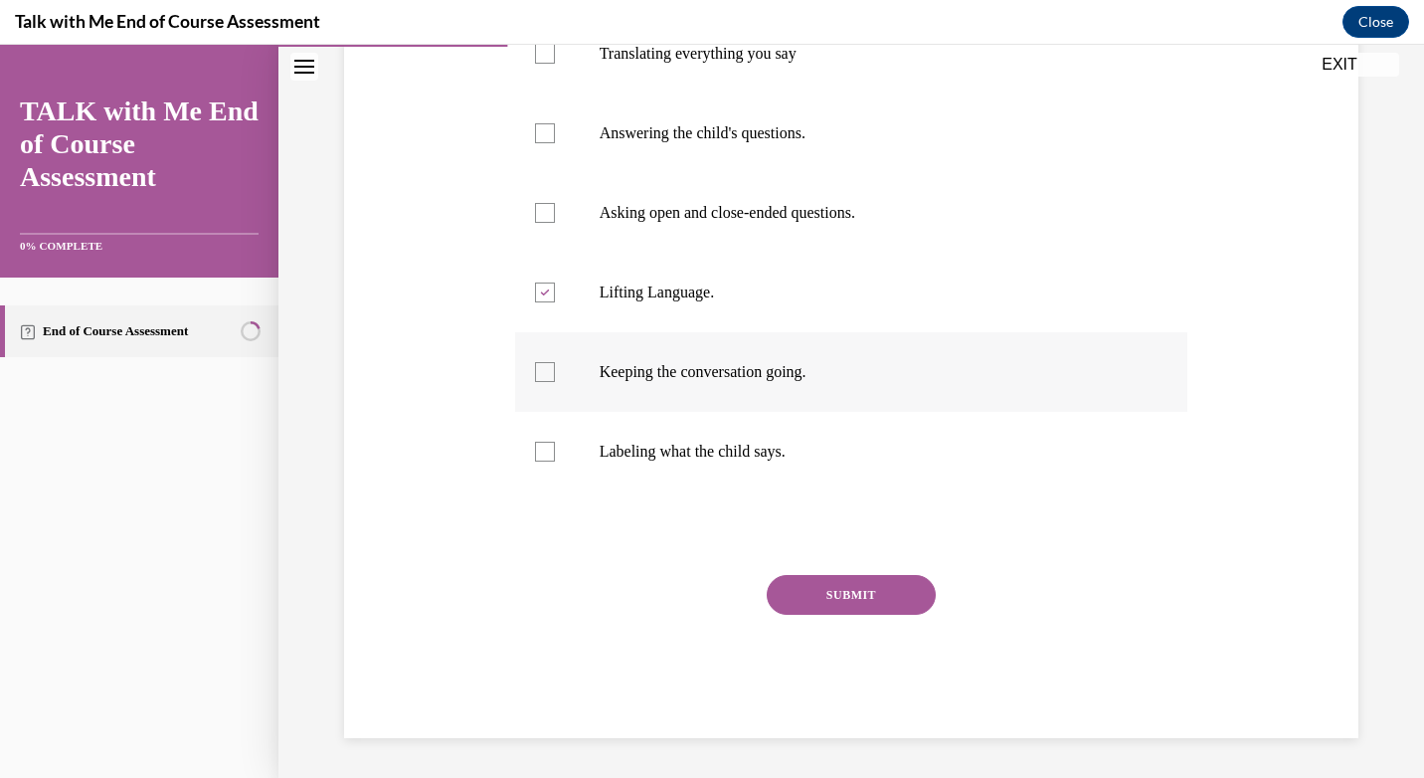
checkbox input "true"
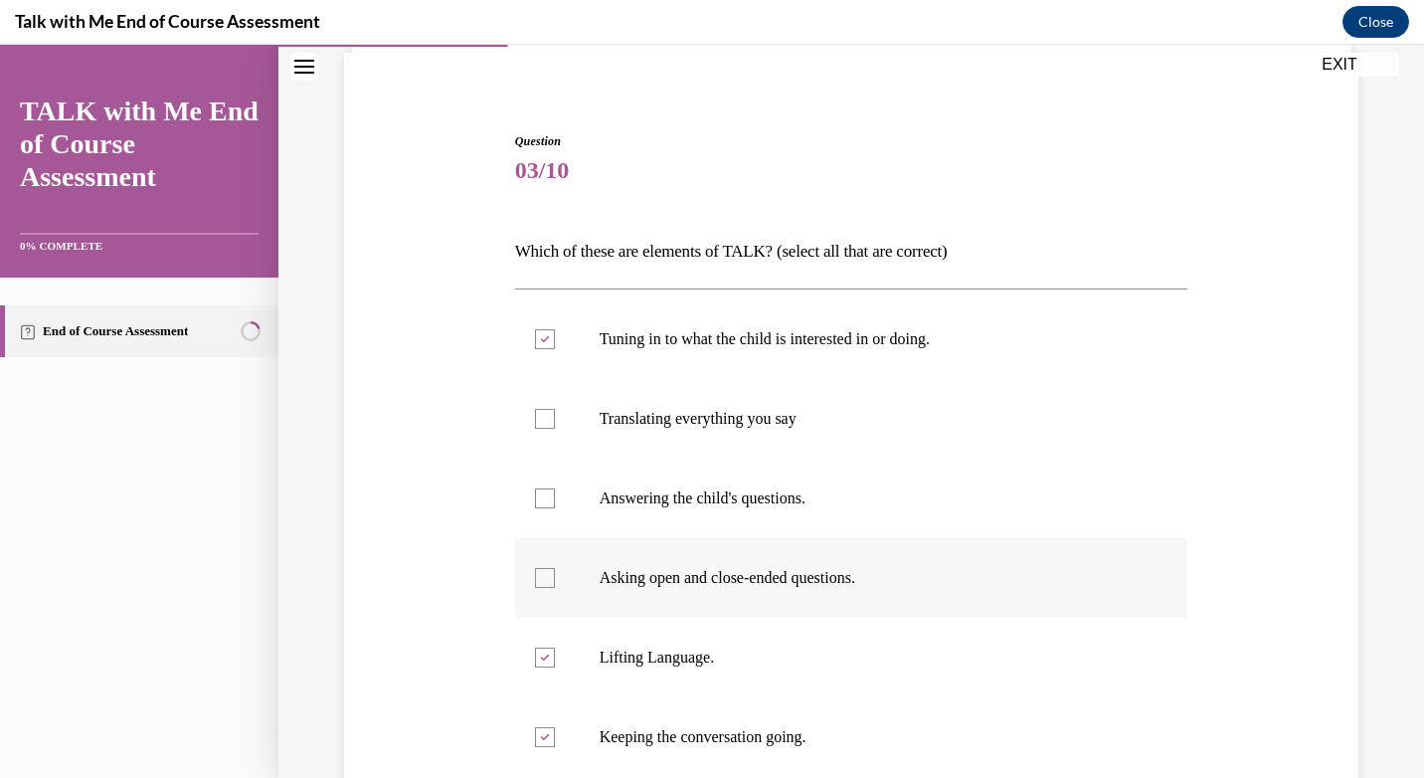
click at [535, 577] on div at bounding box center [545, 578] width 20 height 20
click at [535, 577] on input "Asking open and close-ended questions." at bounding box center [545, 578] width 20 height 20
checkbox input "true"
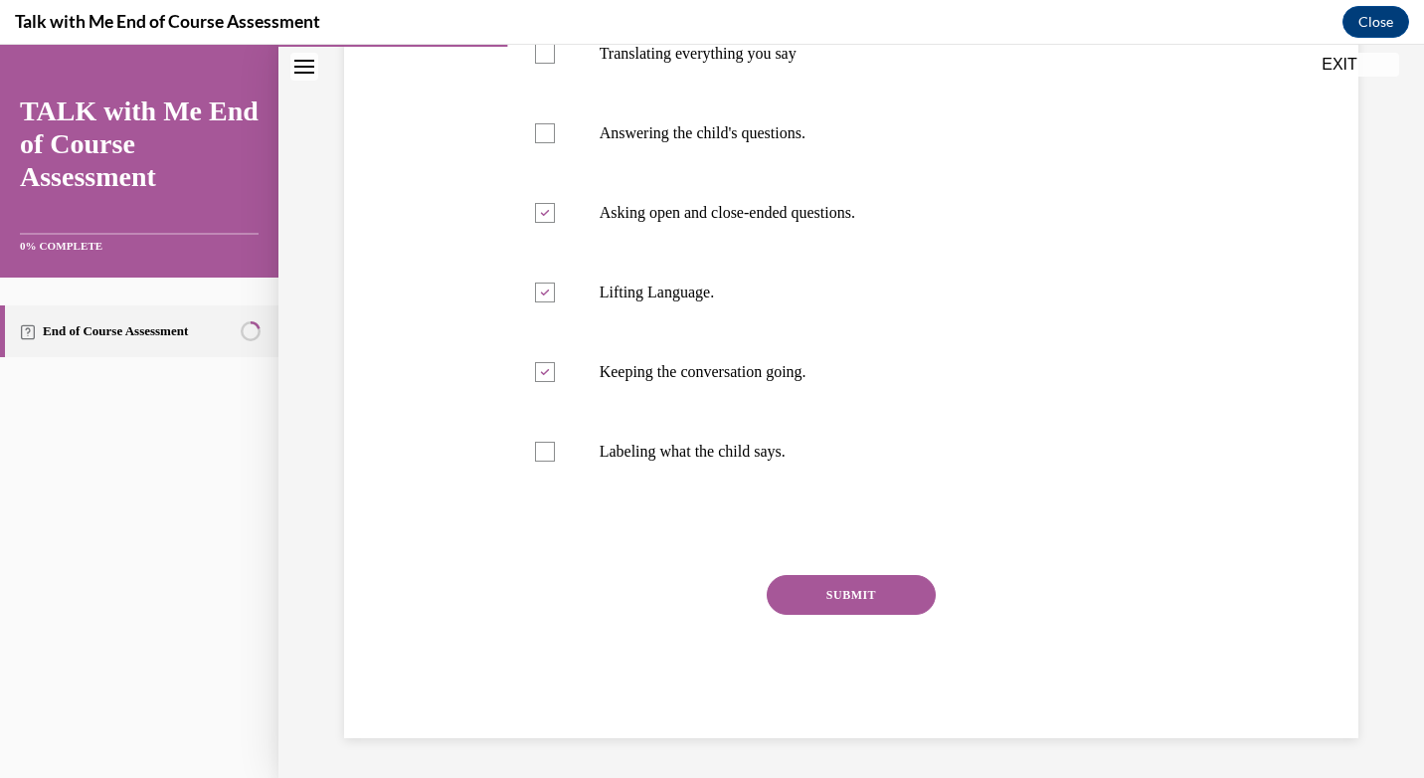
click at [840, 612] on button "SUBMIT" at bounding box center [851, 595] width 169 height 40
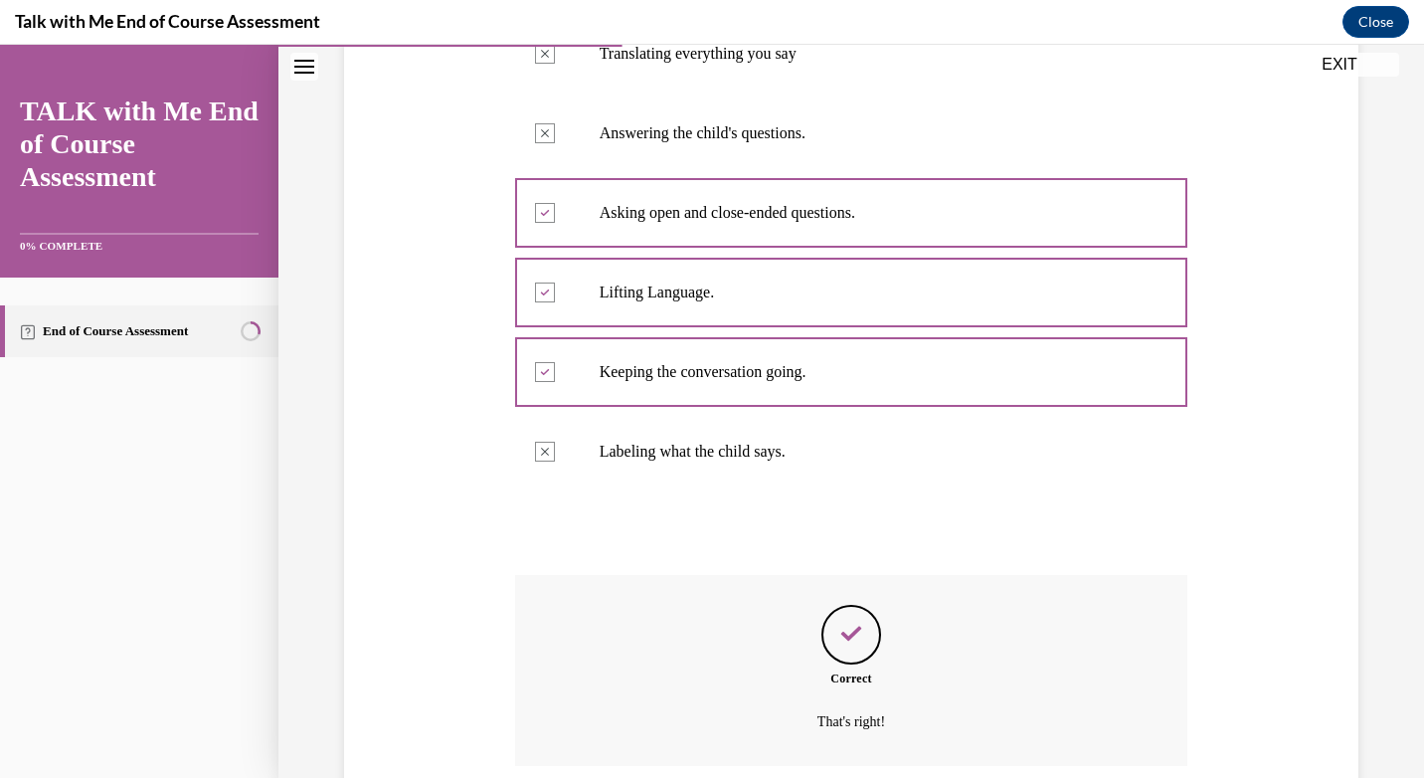
scroll to position [670, 0]
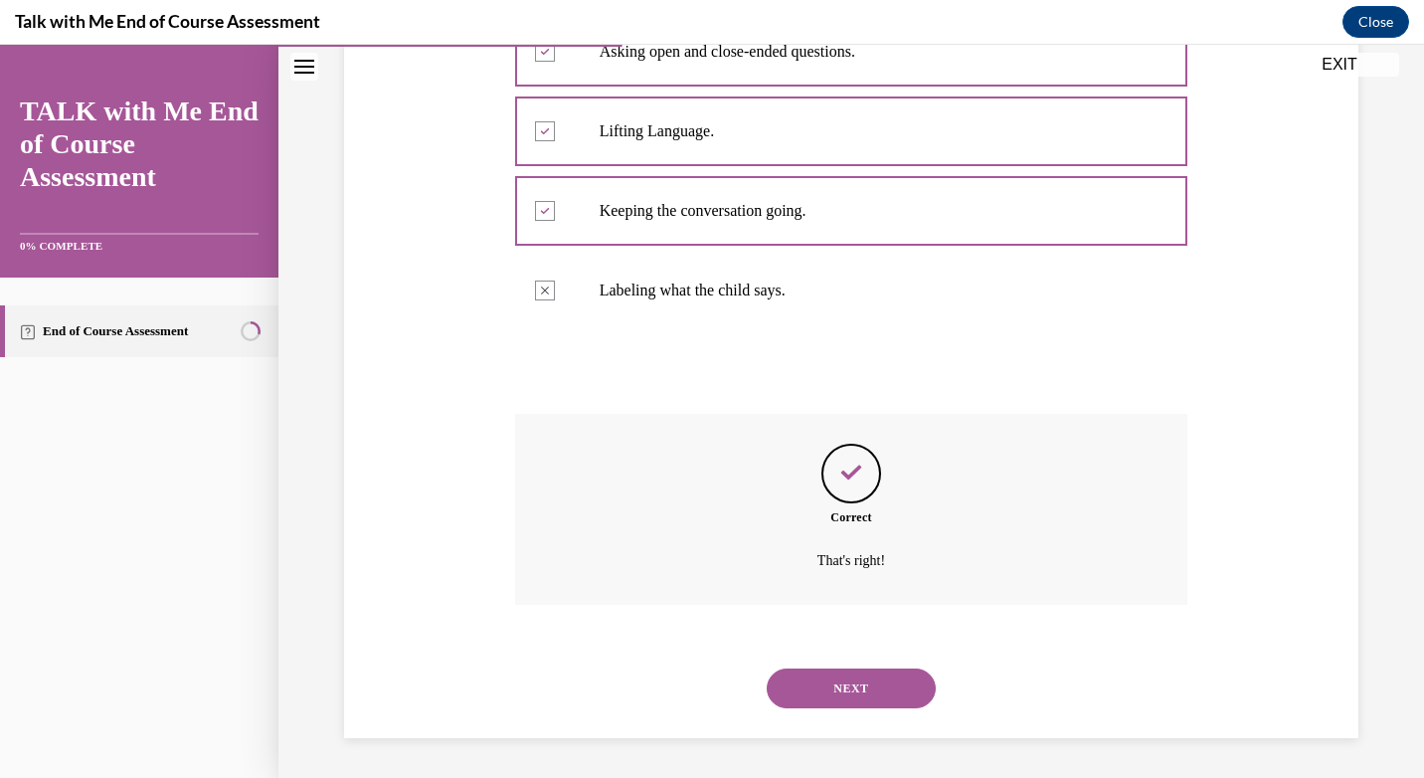
click at [848, 693] on button "NEXT" at bounding box center [851, 688] width 169 height 40
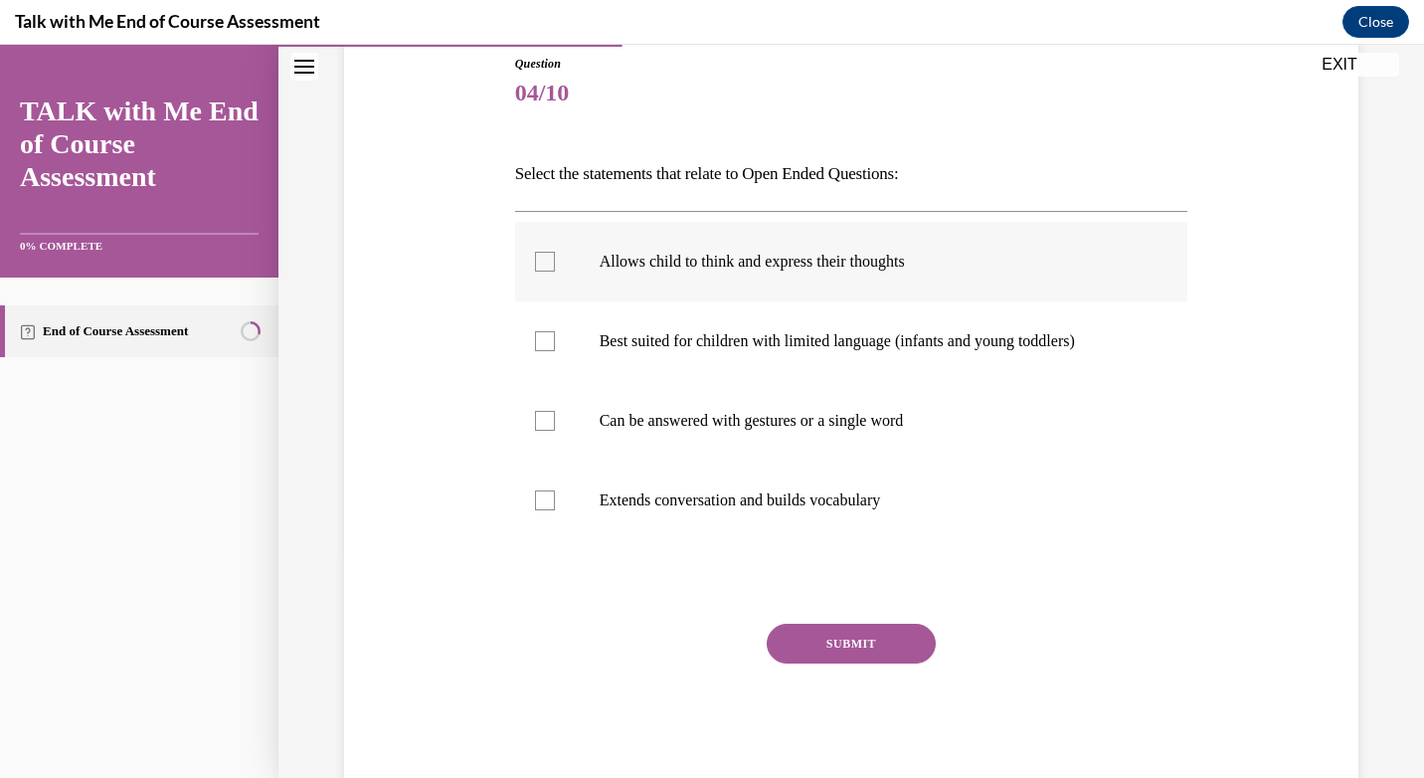
click at [624, 261] on p "Allows child to think and express their thoughts" at bounding box center [869, 262] width 539 height 20
click at [555, 261] on input "Allows child to think and express their thoughts" at bounding box center [545, 262] width 20 height 20
checkbox input "true"
click at [637, 500] on p "Extends conversation and builds vocabulary" at bounding box center [869, 500] width 539 height 20
click at [555, 500] on input "Extends conversation and builds vocabulary" at bounding box center [545, 500] width 20 height 20
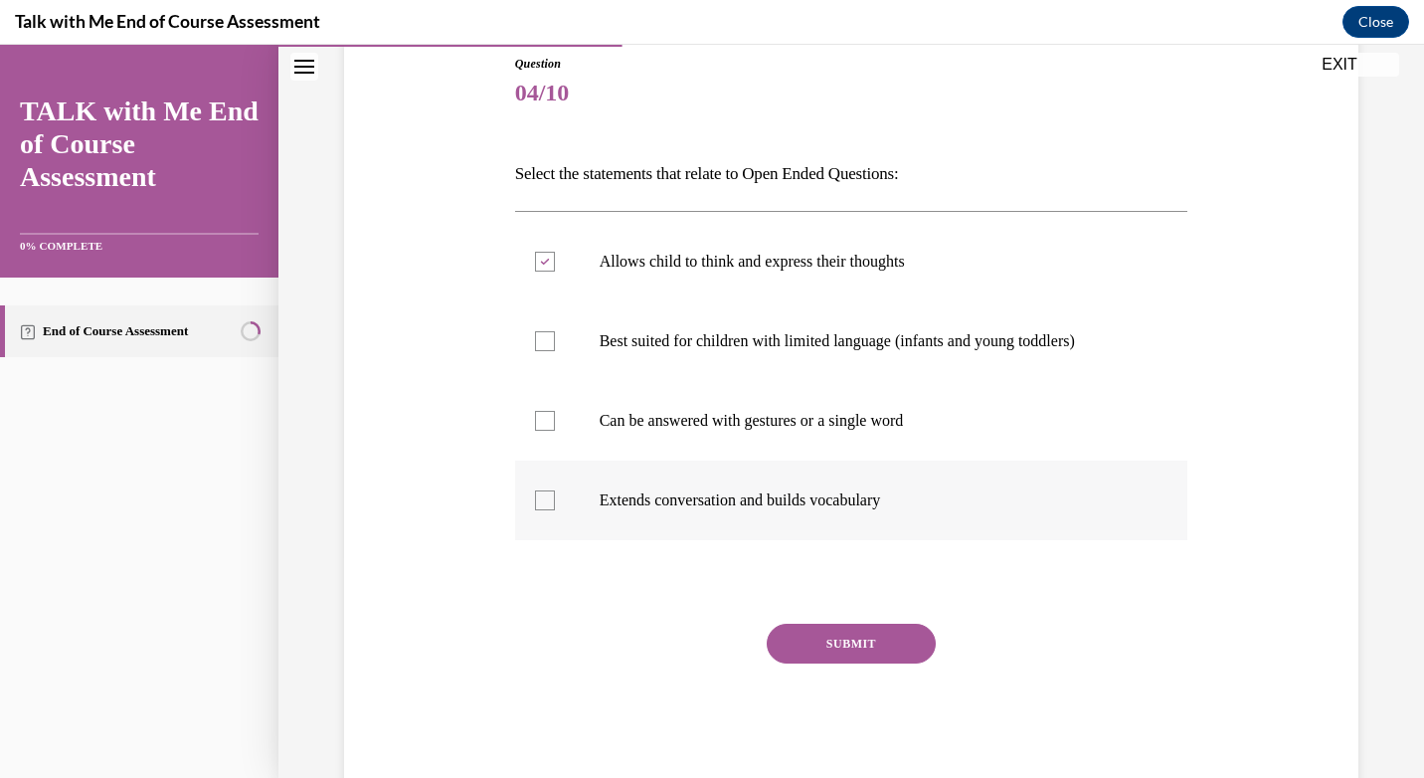
checkbox input "true"
click at [879, 651] on button "SUBMIT" at bounding box center [851, 643] width 169 height 40
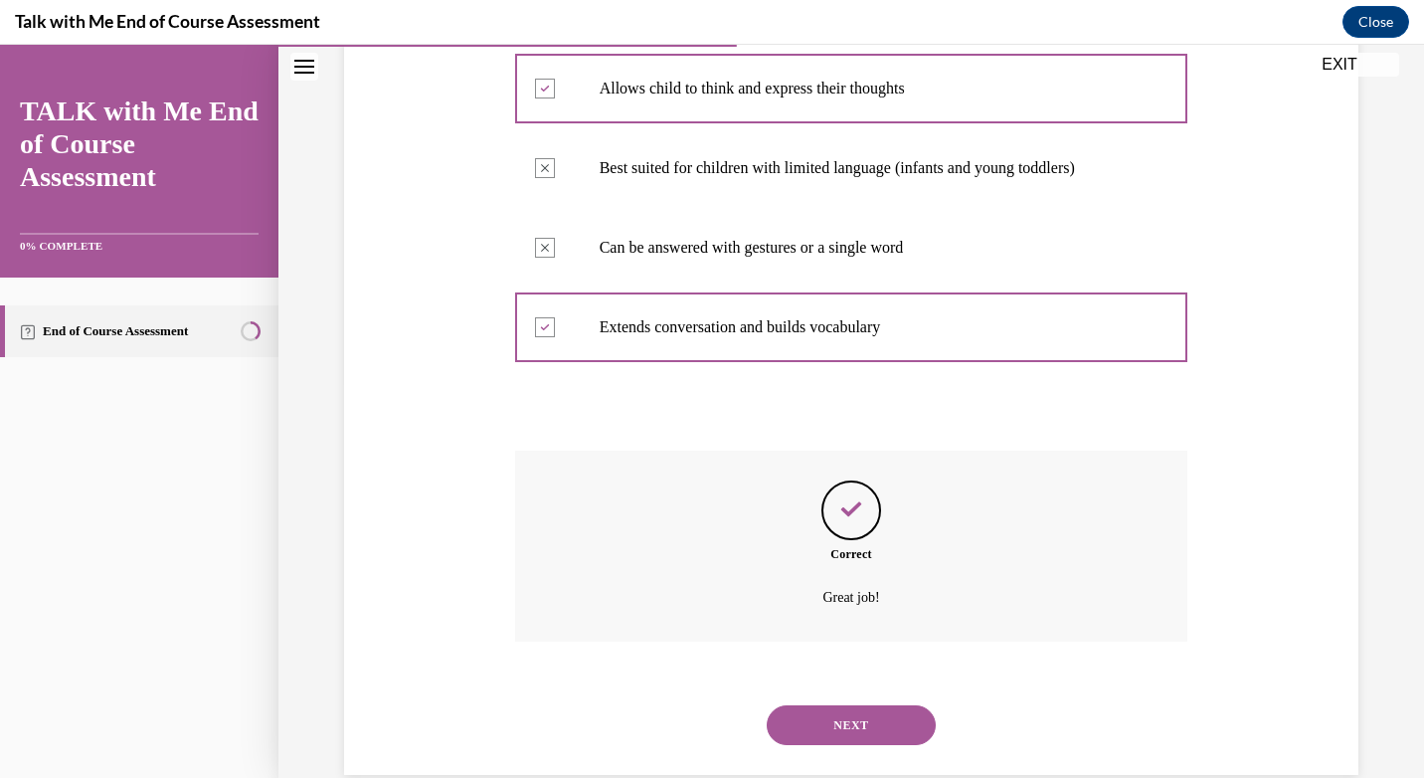
scroll to position [432, 0]
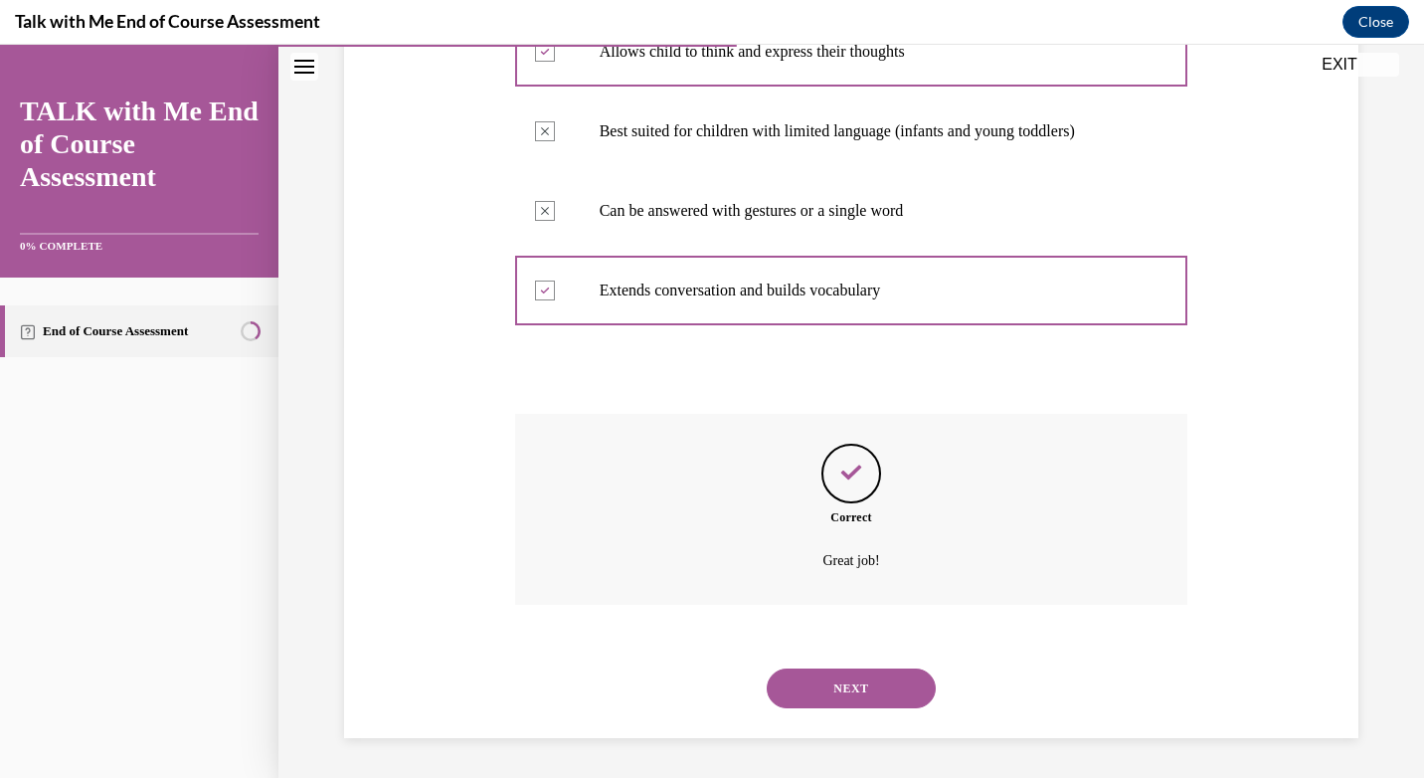
click at [861, 703] on button "NEXT" at bounding box center [851, 688] width 169 height 40
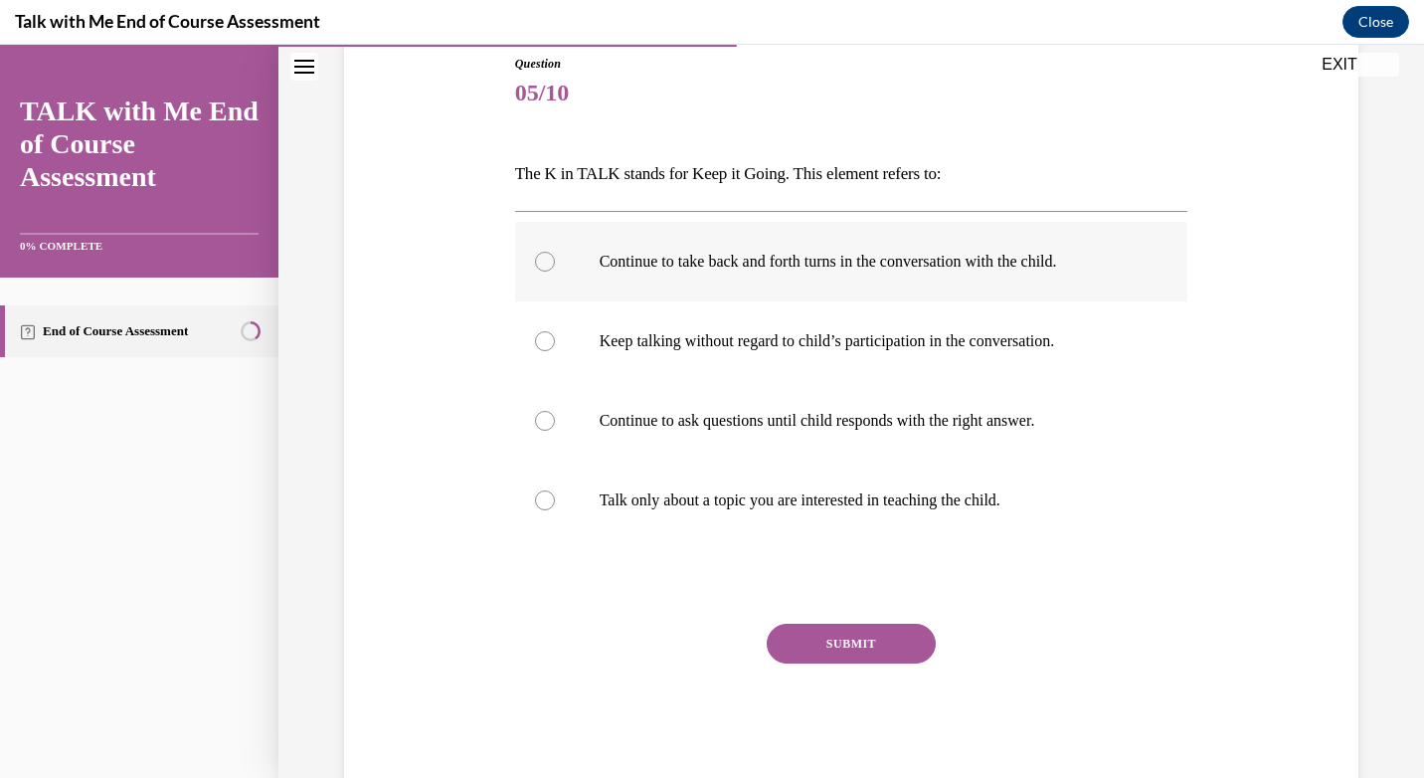
click at [806, 293] on label "Continue to take back and forth turns in the conversation with the child." at bounding box center [851, 262] width 673 height 80
click at [555, 271] on input "Continue to take back and forth turns in the conversation with the child." at bounding box center [545, 262] width 20 height 20
radio input "true"
click at [880, 636] on button "SUBMIT" at bounding box center [851, 643] width 169 height 40
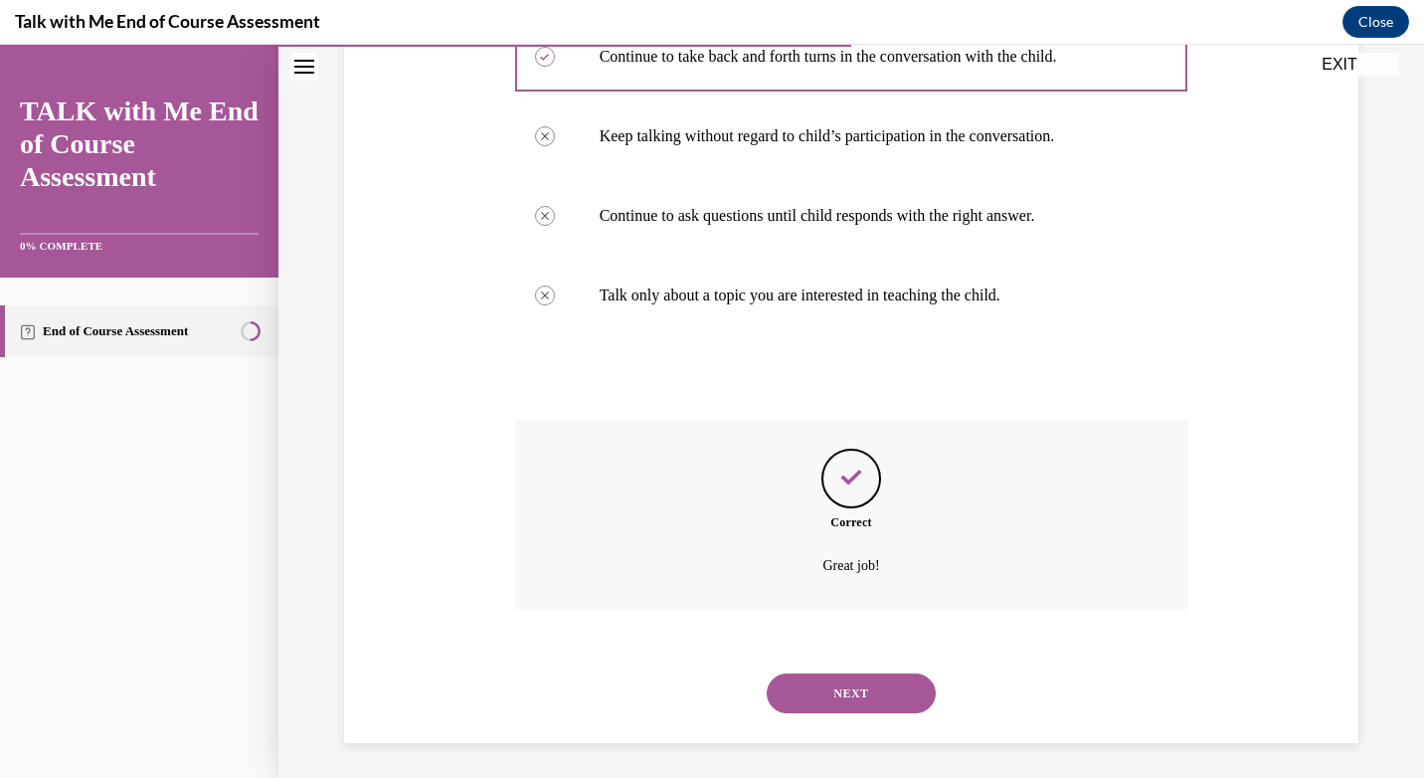
scroll to position [432, 0]
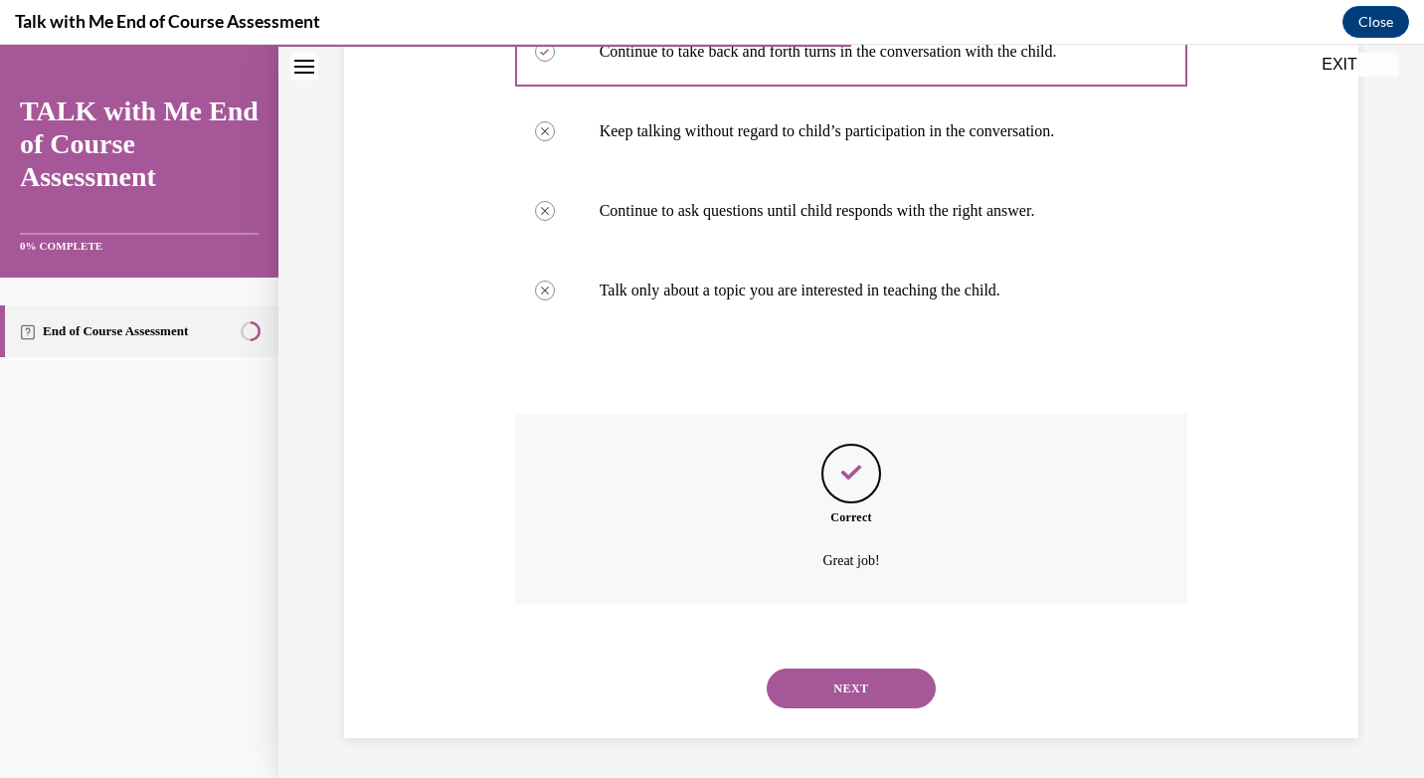
click at [880, 684] on button "NEXT" at bounding box center [851, 688] width 169 height 40
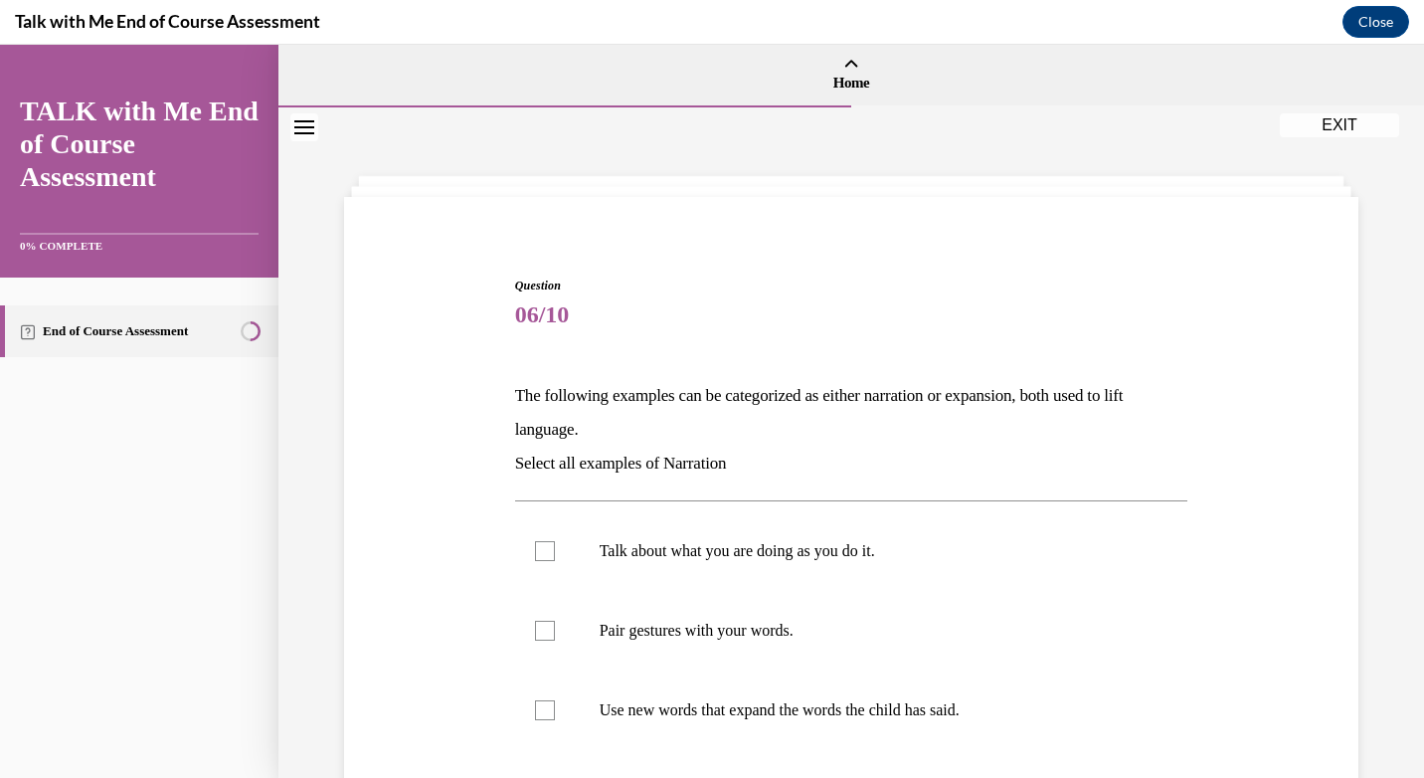
scroll to position [365, 0]
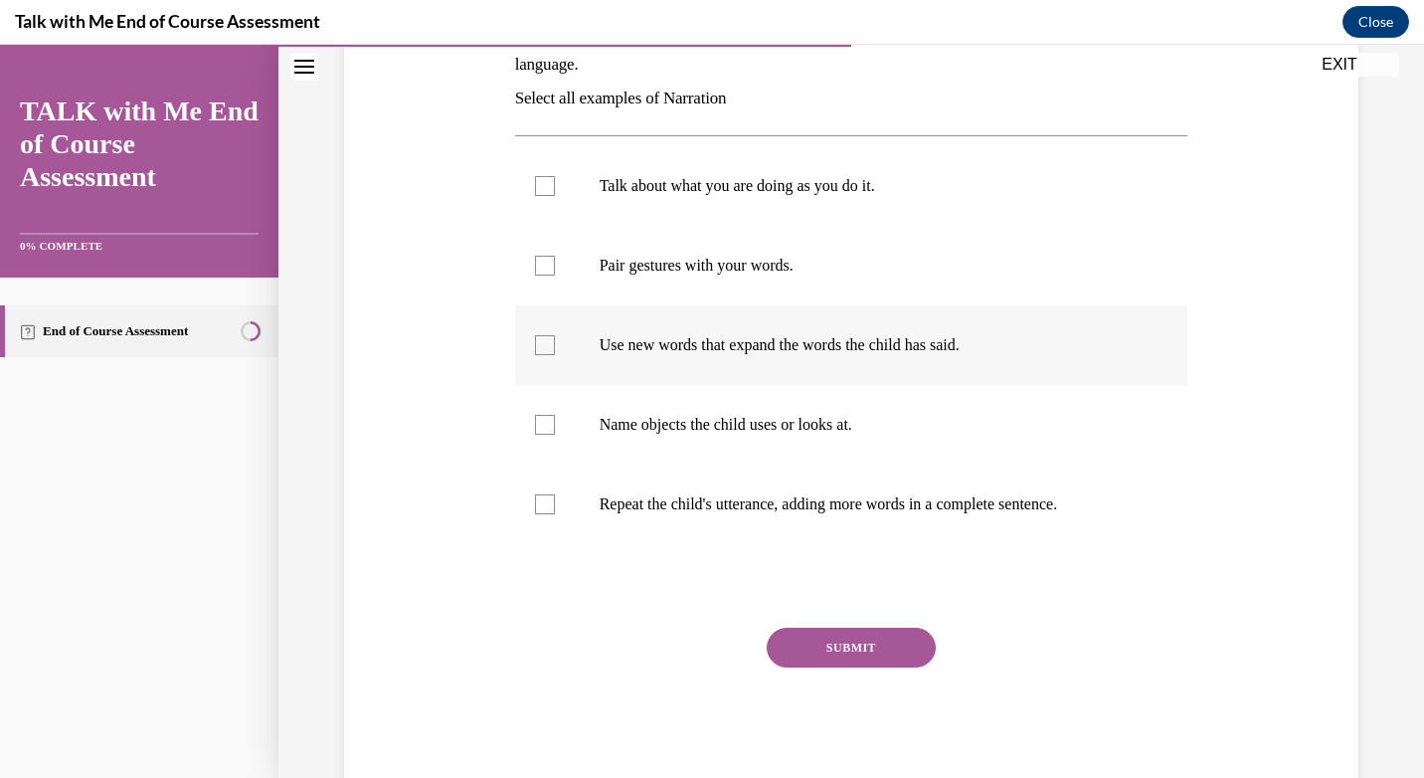
click at [540, 344] on div at bounding box center [545, 345] width 20 height 20
click at [540, 344] on input "Use new words that expand the words the child has said." at bounding box center [545, 345] width 20 height 20
checkbox input "true"
click at [580, 523] on label "Repeat the child's utterance, adding more words in a complete sentence." at bounding box center [851, 504] width 673 height 80
click at [555, 514] on input "Repeat the child's utterance, adding more words in a complete sentence." at bounding box center [545, 504] width 20 height 20
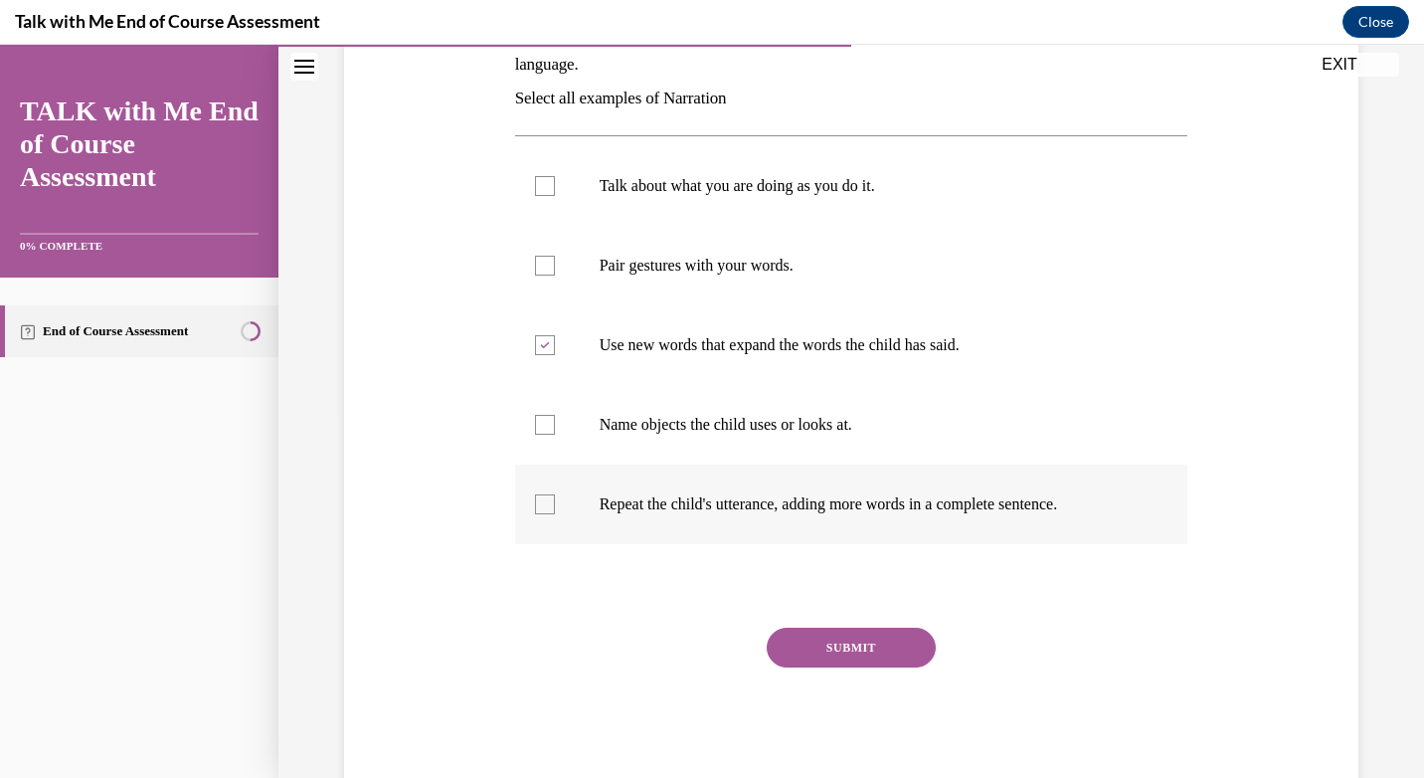
checkbox input "true"
click at [792, 626] on div "Question 06/10 The following examples can be categorized as either narration or…" at bounding box center [851, 351] width 673 height 879
click at [787, 648] on button "SUBMIT" at bounding box center [851, 647] width 169 height 40
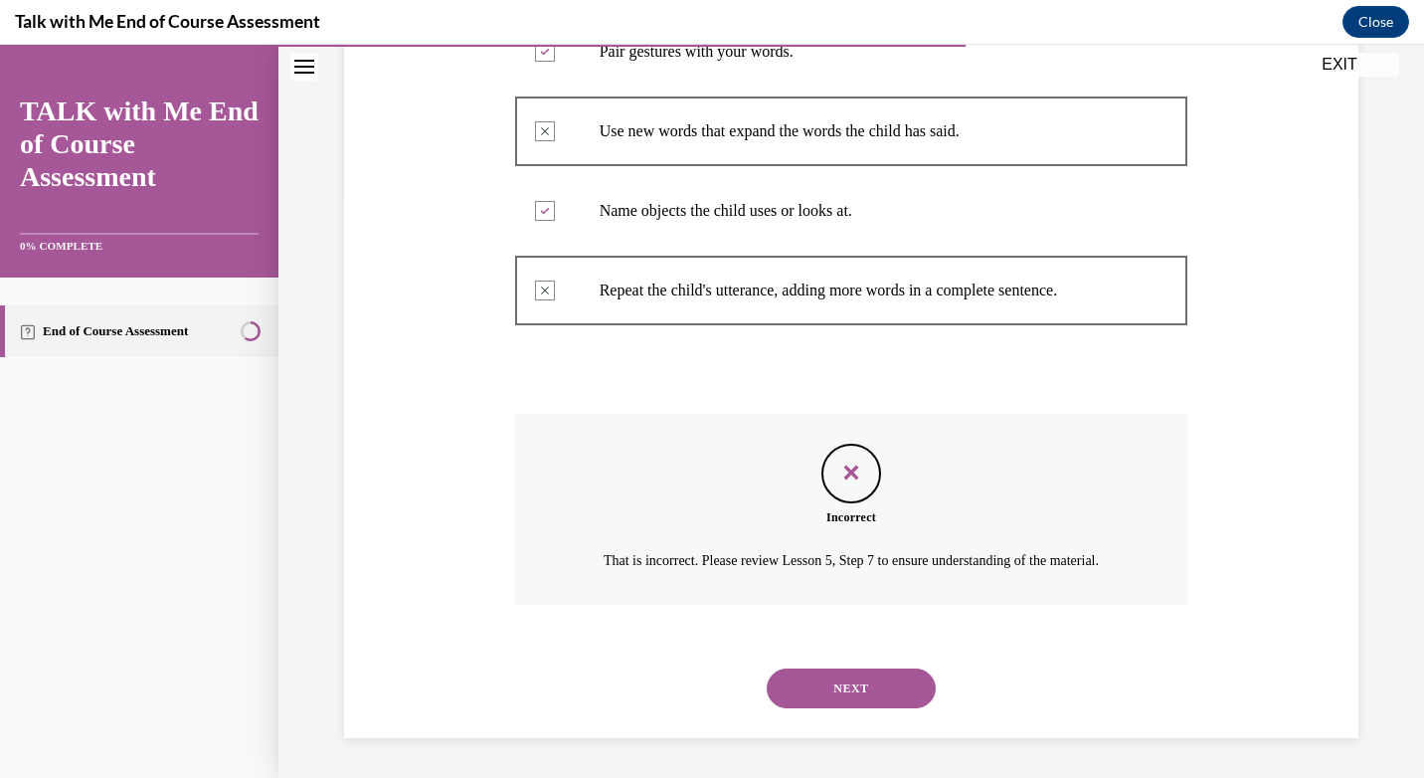
click at [839, 688] on button "NEXT" at bounding box center [851, 688] width 169 height 40
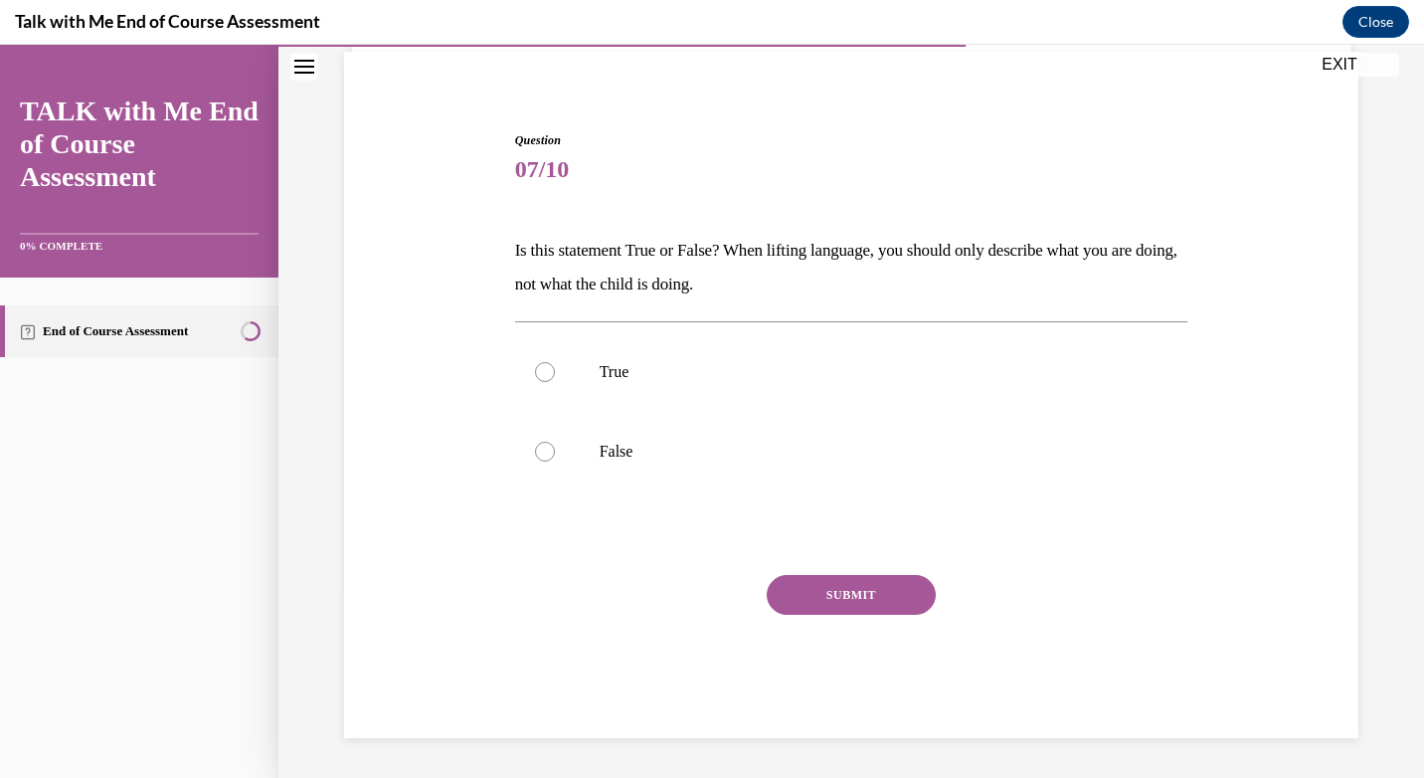
scroll to position [145, 0]
click at [613, 437] on label "False" at bounding box center [851, 452] width 673 height 80
click at [555, 441] on input "False" at bounding box center [545, 451] width 20 height 20
radio input "true"
click at [793, 594] on button "SUBMIT" at bounding box center [851, 595] width 169 height 40
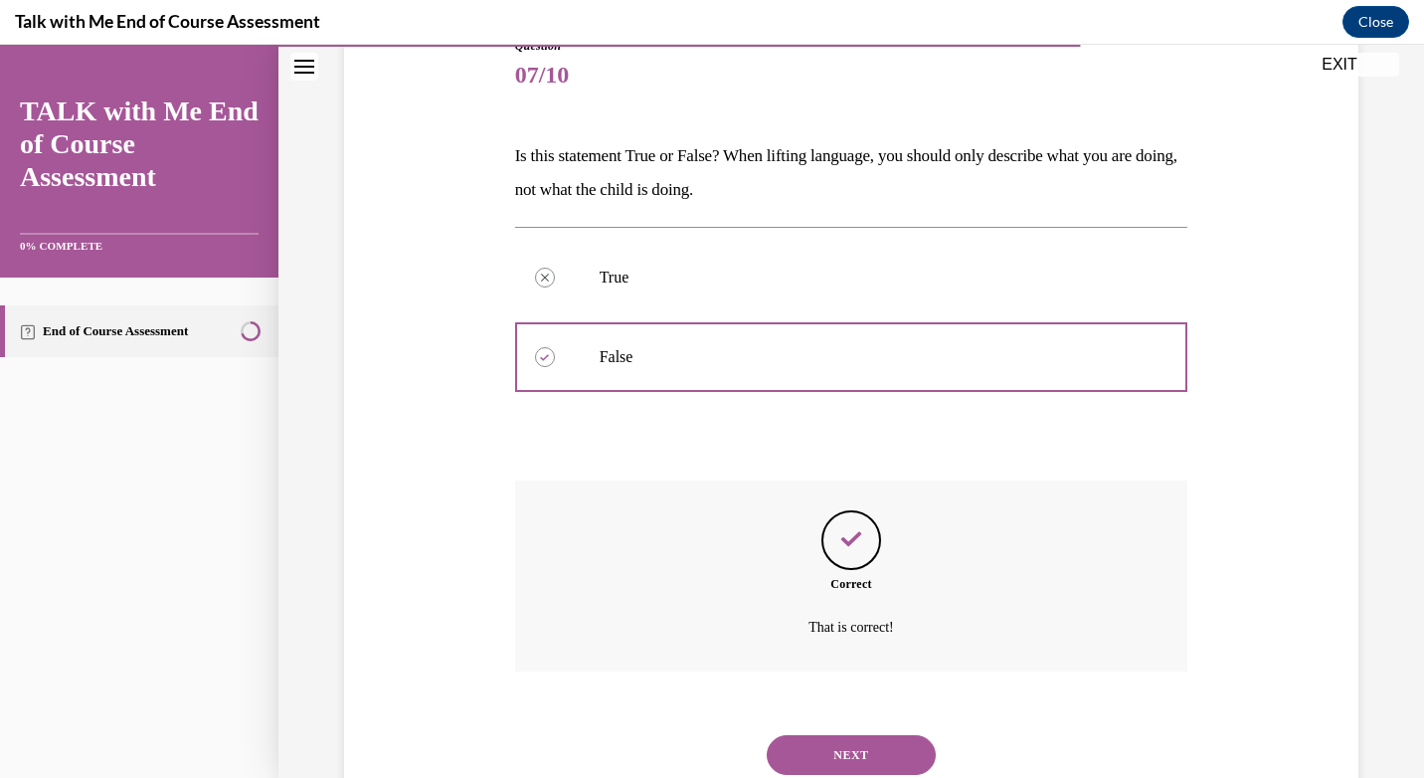
scroll to position [306, 0]
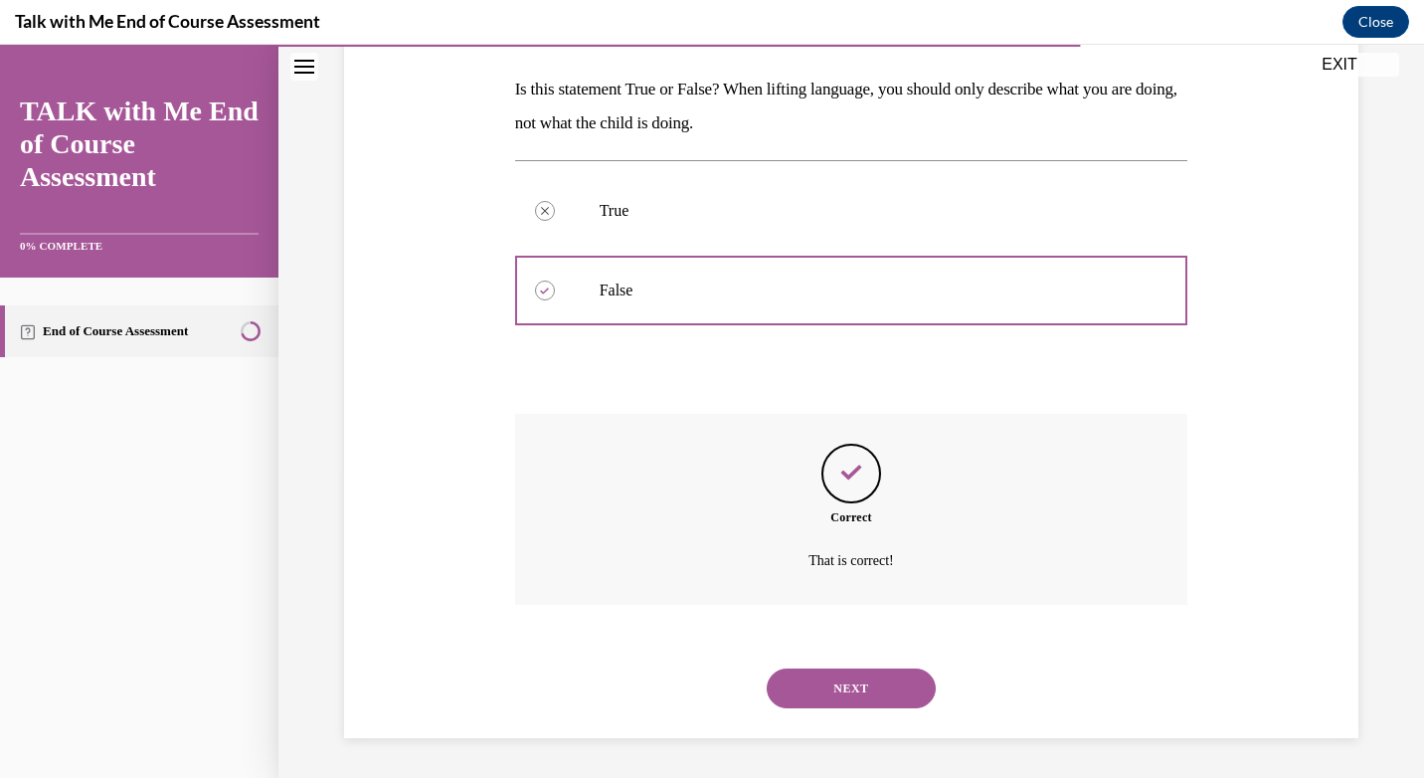
click at [832, 689] on button "NEXT" at bounding box center [851, 688] width 169 height 40
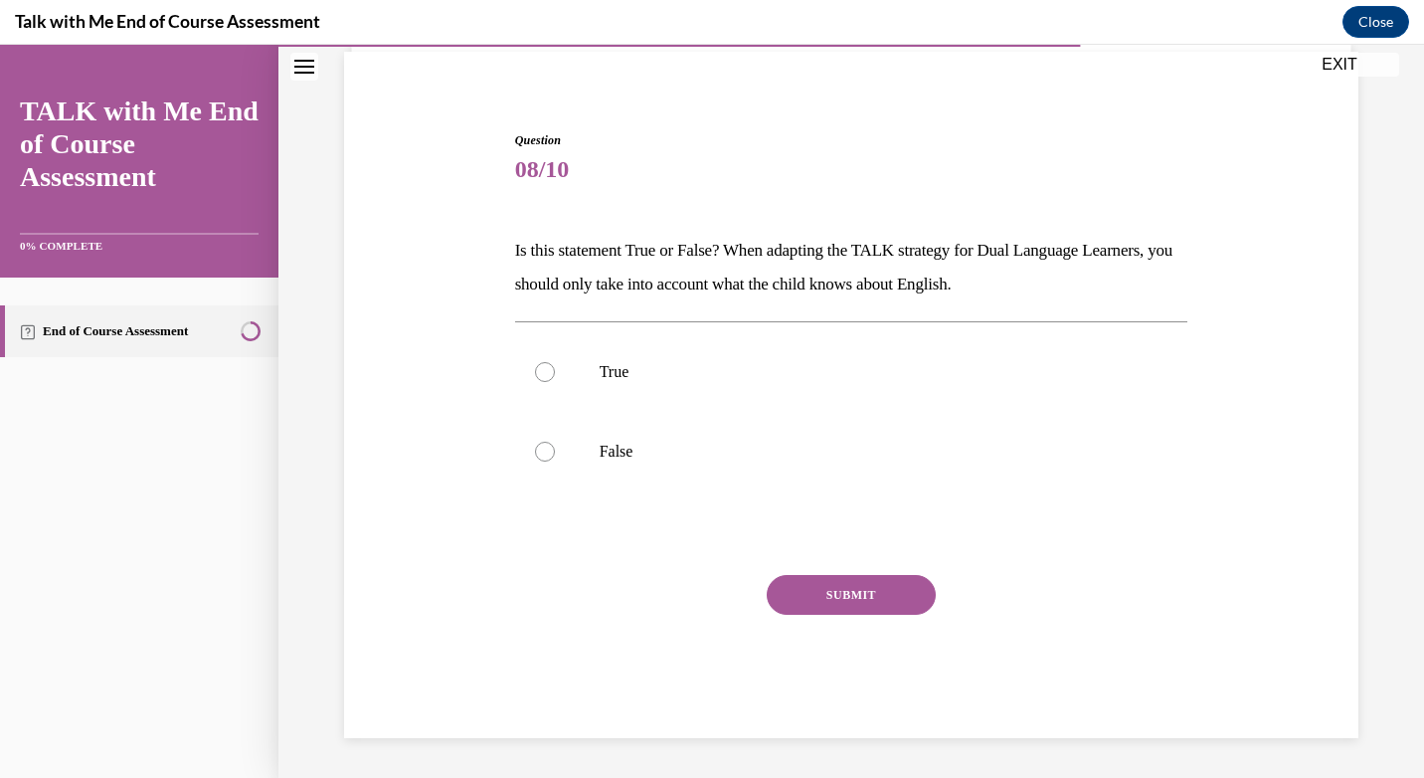
scroll to position [145, 0]
click at [587, 476] on label "False" at bounding box center [851, 452] width 673 height 80
click at [555, 461] on input "False" at bounding box center [545, 451] width 20 height 20
radio input "true"
click at [819, 617] on div "SUBMIT" at bounding box center [851, 624] width 673 height 99
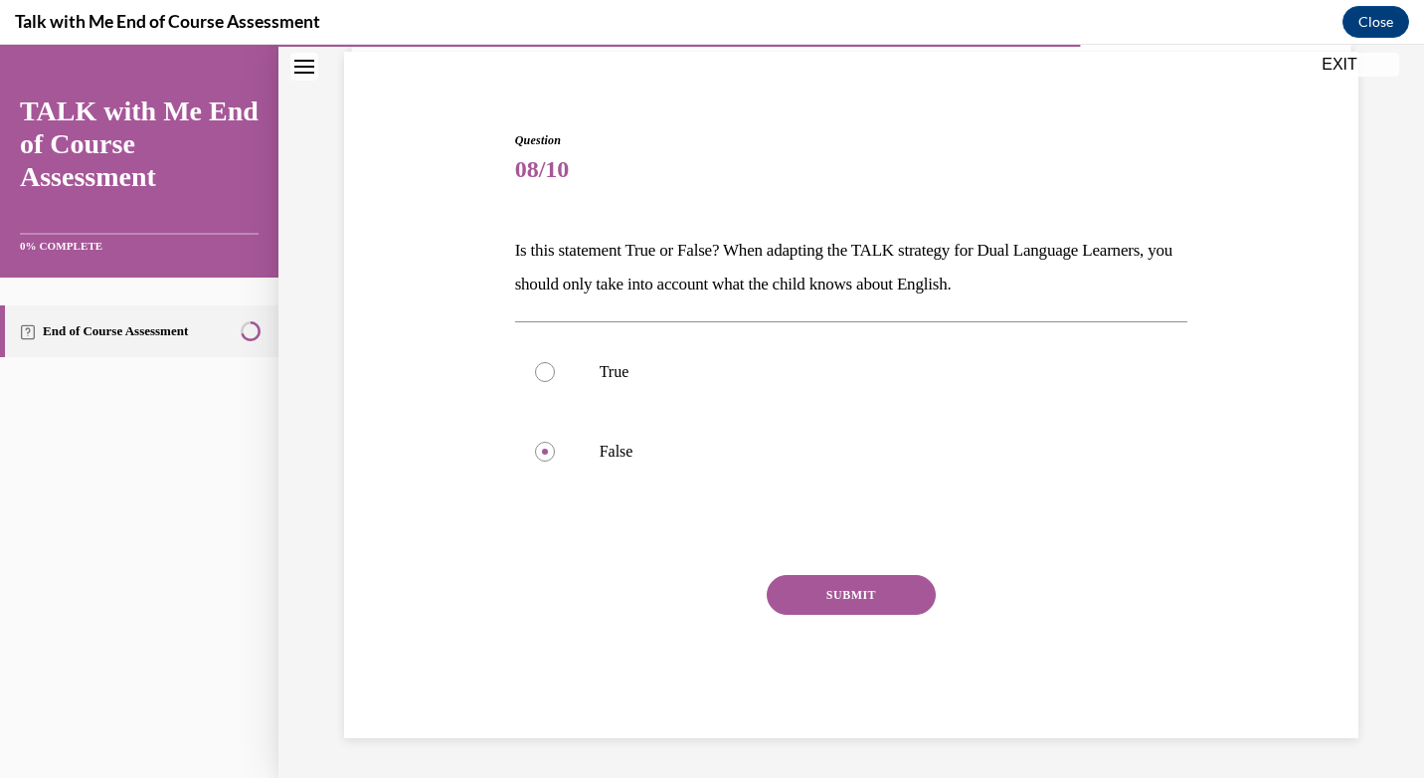
click at [824, 603] on button "SUBMIT" at bounding box center [851, 595] width 169 height 40
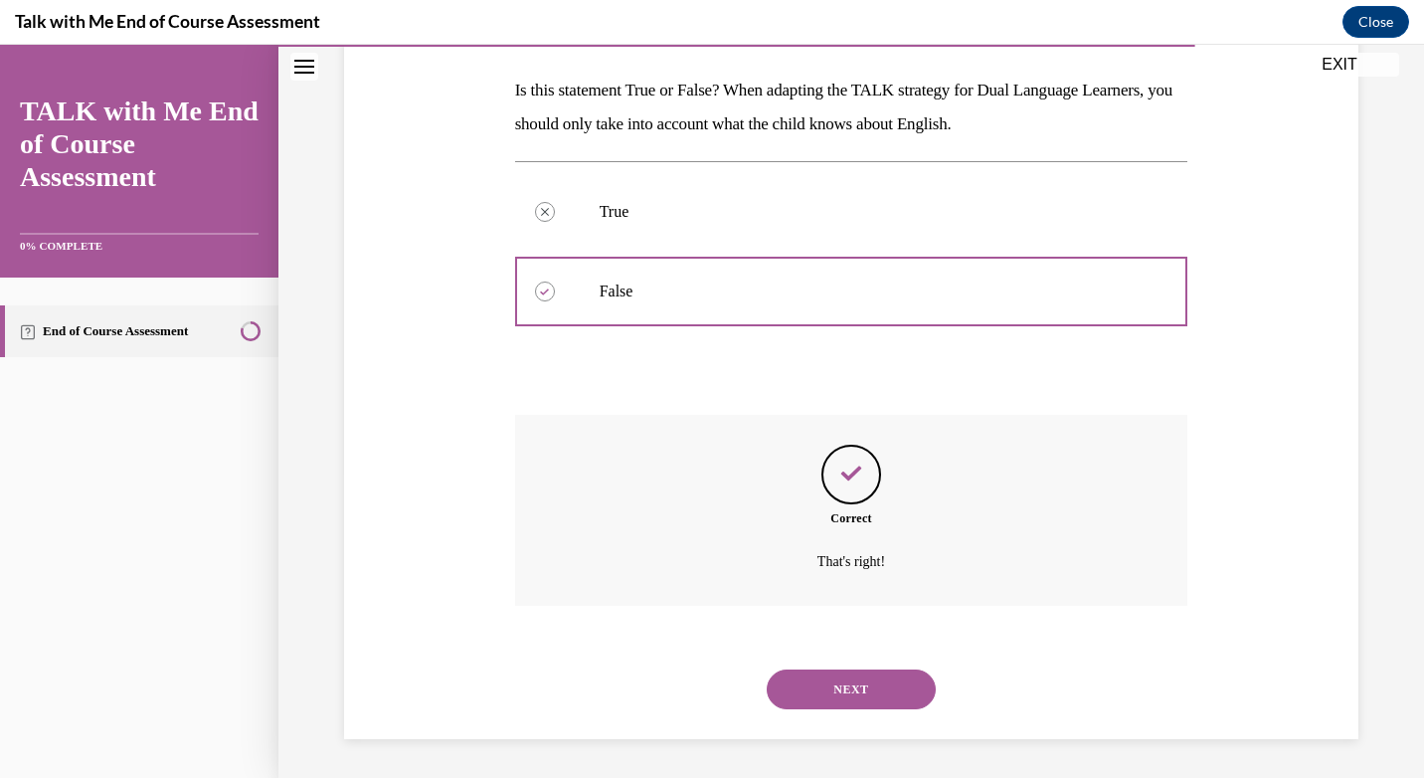
scroll to position [306, 0]
click at [837, 683] on button "NEXT" at bounding box center [851, 688] width 169 height 40
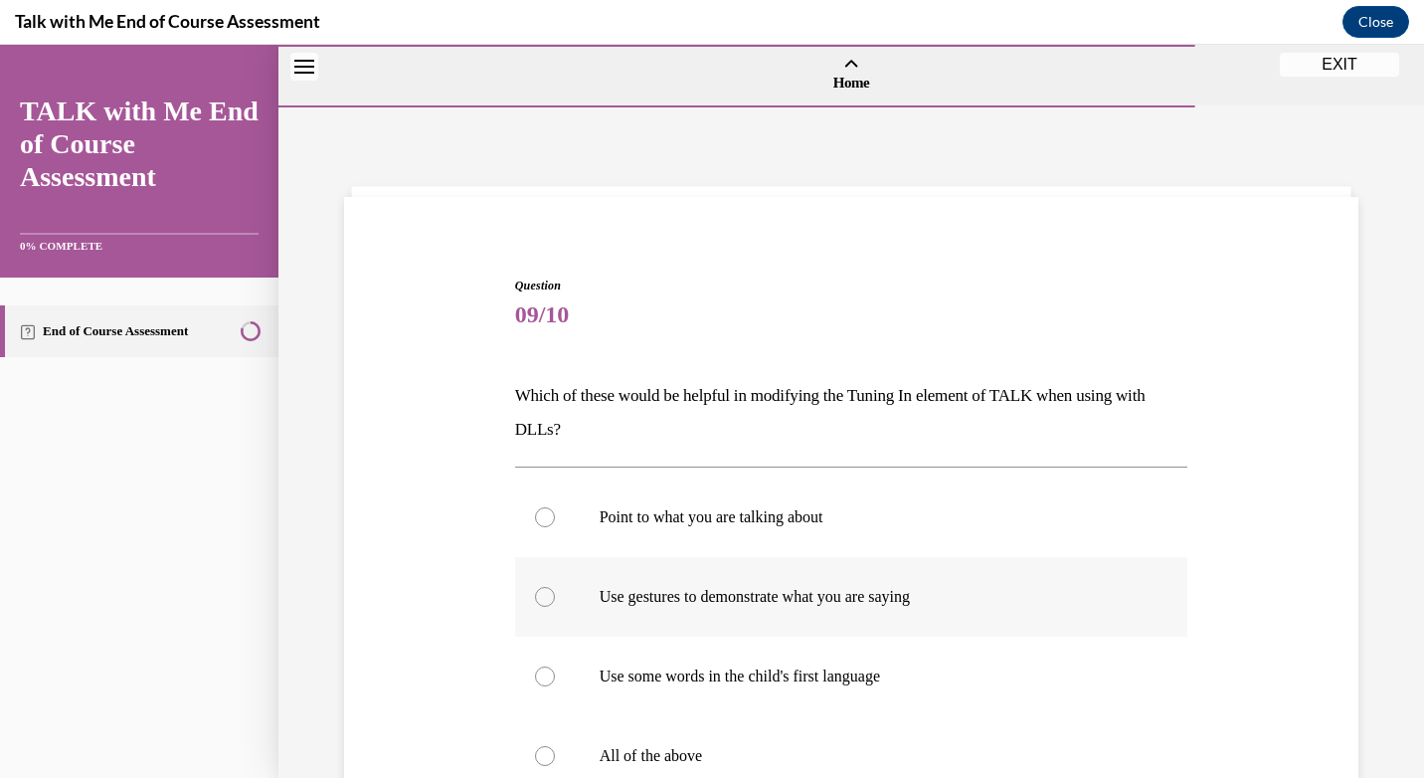
scroll to position [304, 0]
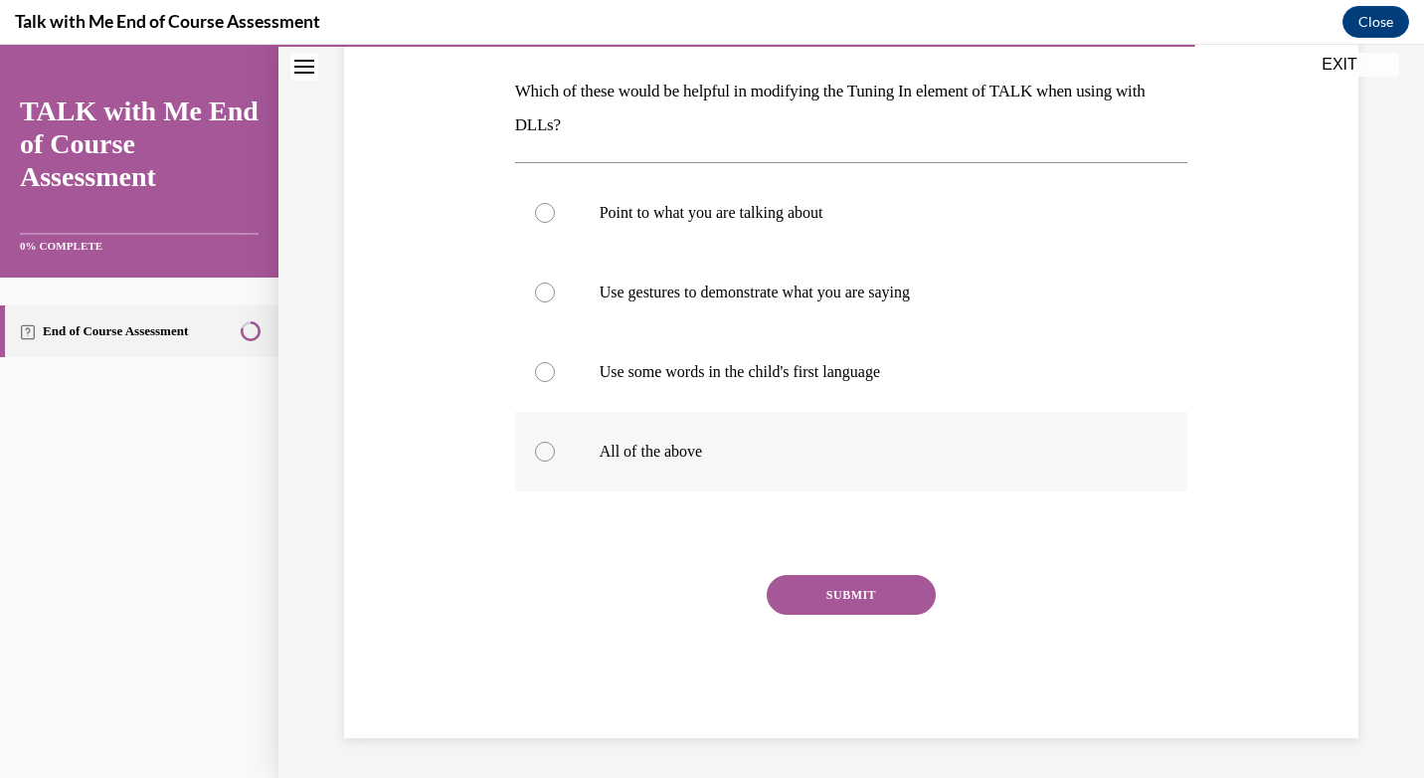
click at [666, 479] on label "All of the above" at bounding box center [851, 452] width 673 height 80
click at [555, 461] on input "All of the above" at bounding box center [545, 451] width 20 height 20
radio input "true"
click at [816, 607] on button "SUBMIT" at bounding box center [851, 595] width 169 height 40
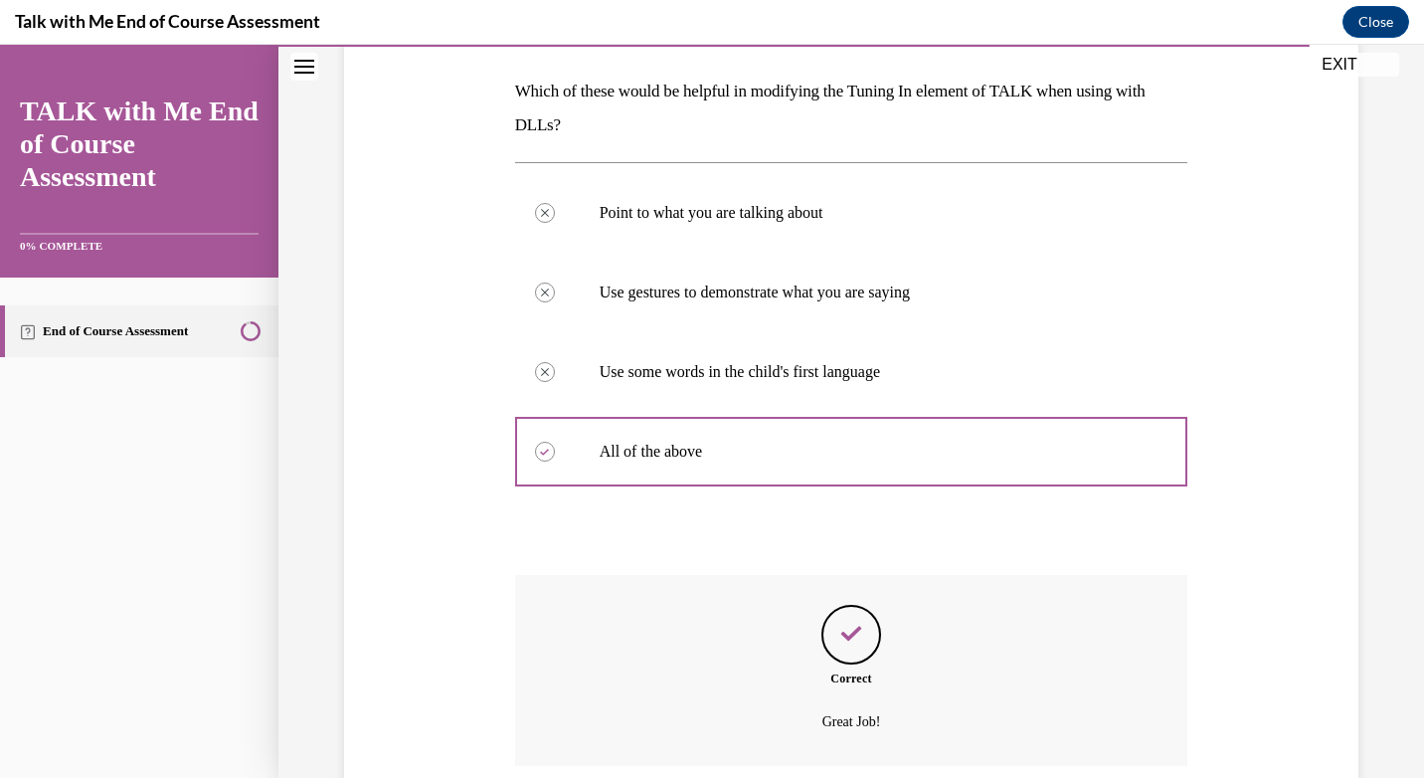
scroll to position [465, 0]
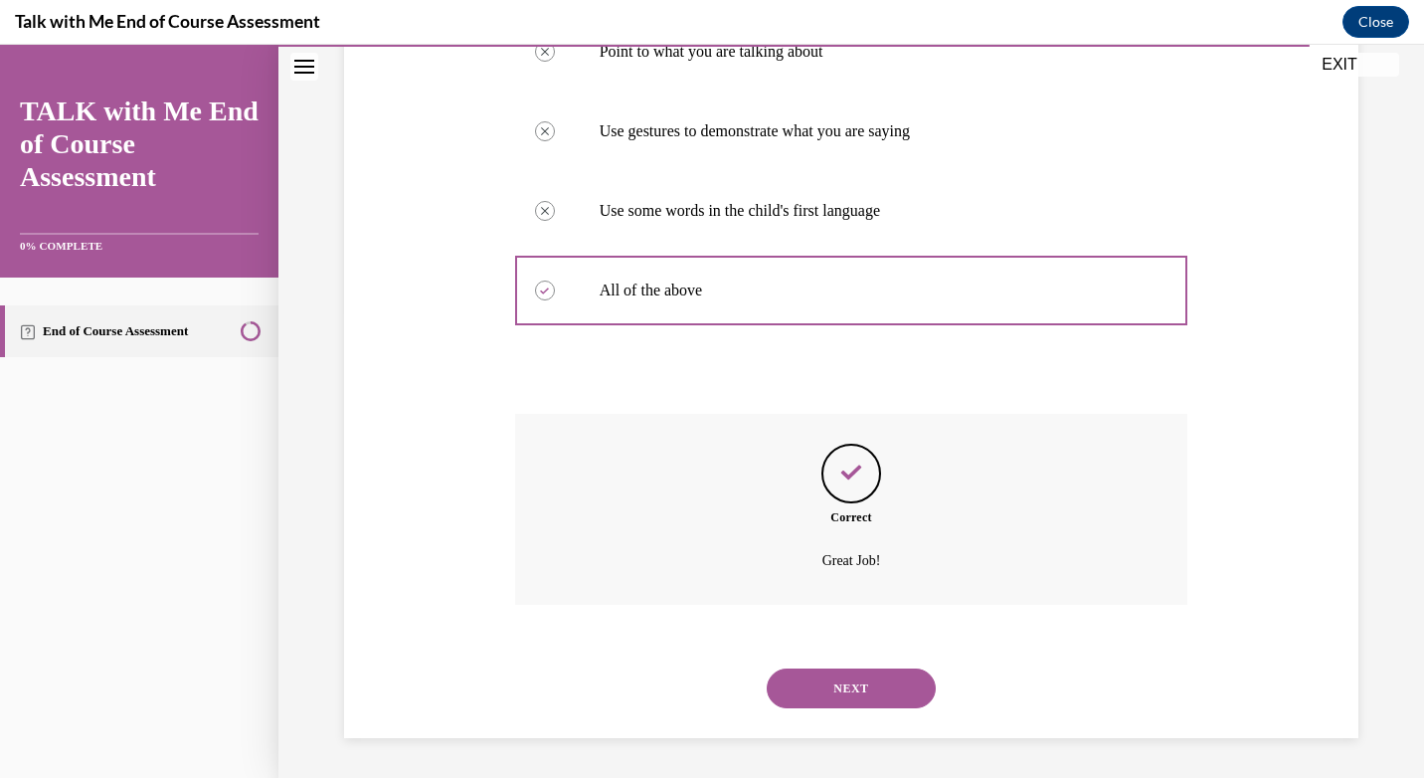
click at [832, 686] on button "NEXT" at bounding box center [851, 688] width 169 height 40
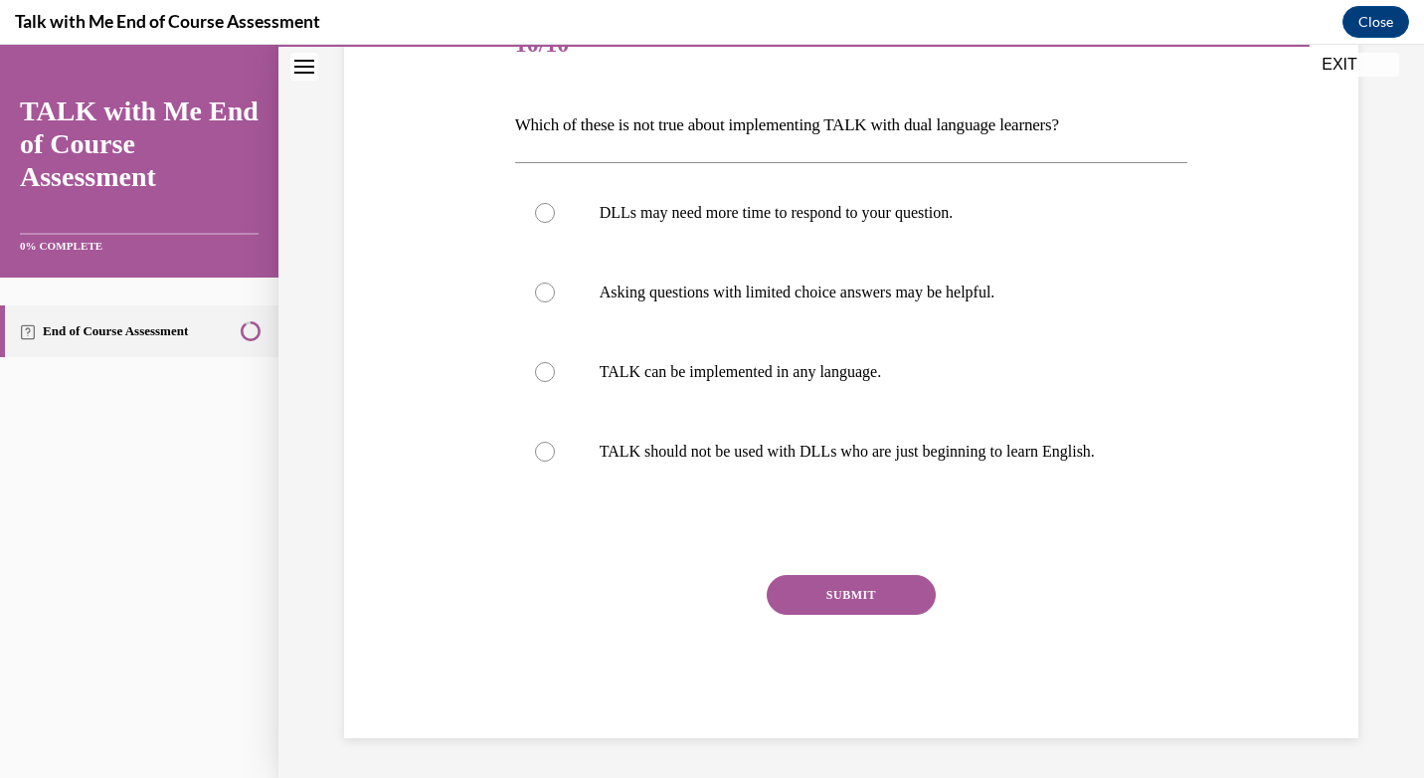
scroll to position [222, 0]
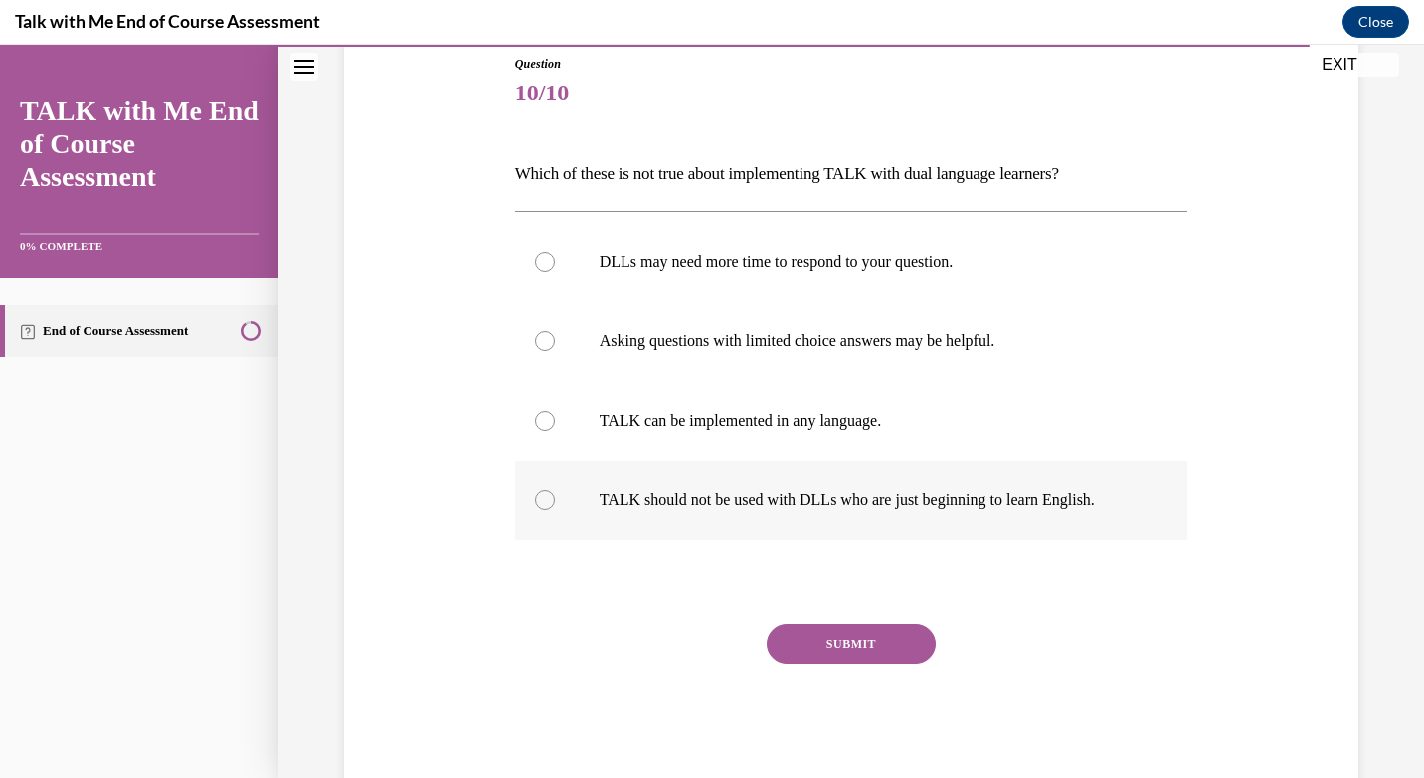
click at [702, 515] on label "TALK should not be used with DLLs who are just beginning to learn English." at bounding box center [851, 500] width 673 height 80
click at [555, 510] on input "TALK should not be used with DLLs who are just beginning to learn English." at bounding box center [545, 500] width 20 height 20
radio input "true"
click at [693, 346] on p "Asking questions with limited choice answers may be helpful." at bounding box center [869, 341] width 539 height 20
click at [555, 346] on input "Asking questions with limited choice answers may be helpful." at bounding box center [545, 341] width 20 height 20
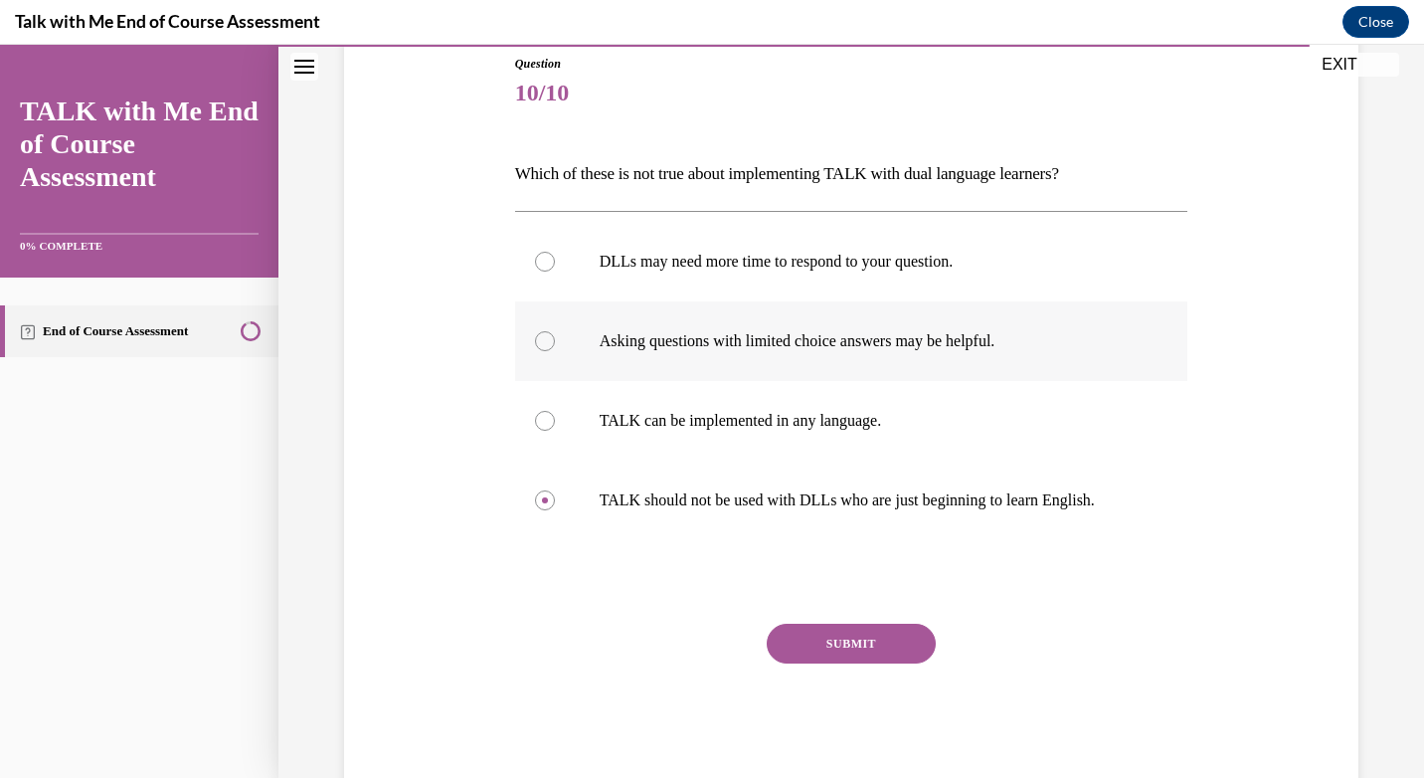
radio input "true"
click at [815, 648] on button "SUBMIT" at bounding box center [851, 643] width 169 height 40
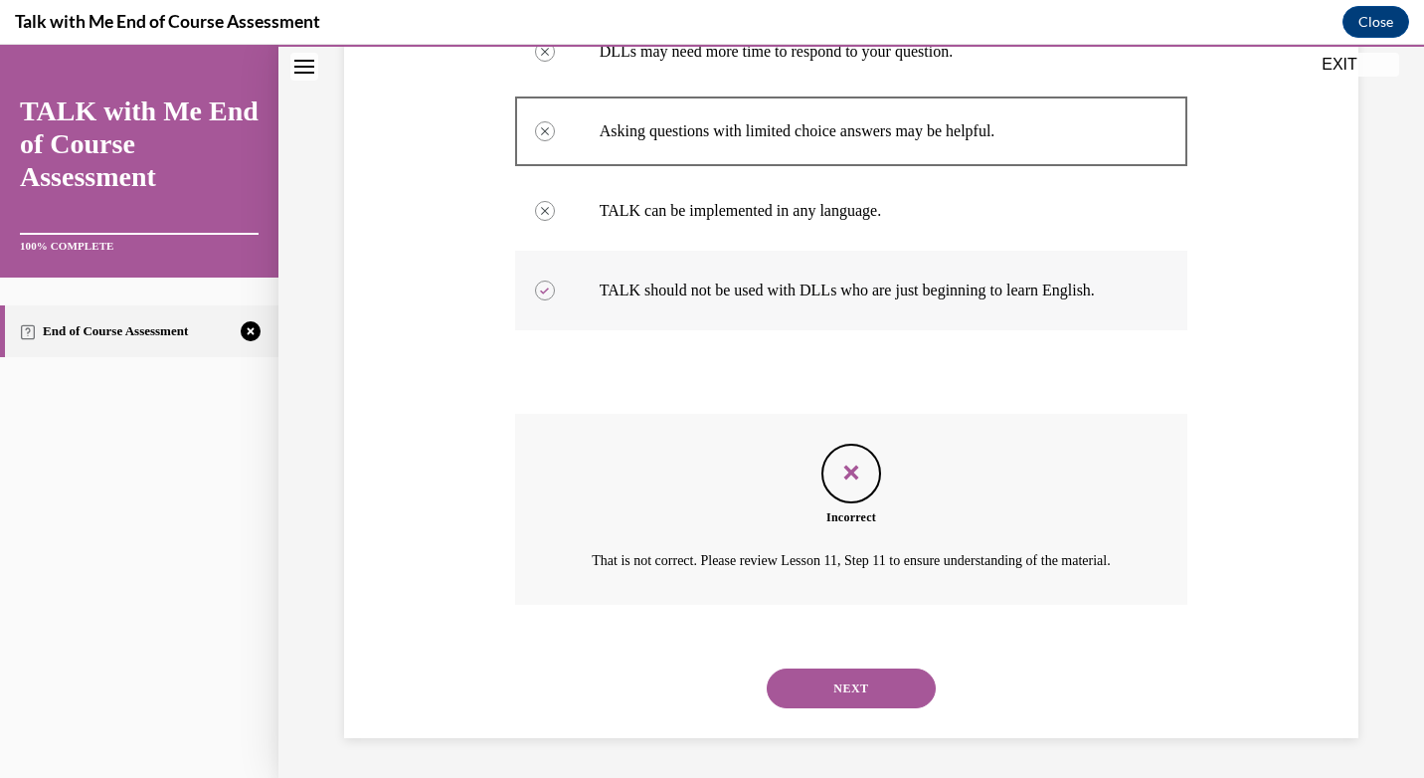
scroll to position [455, 0]
click at [825, 699] on button "NEXT" at bounding box center [851, 688] width 169 height 40
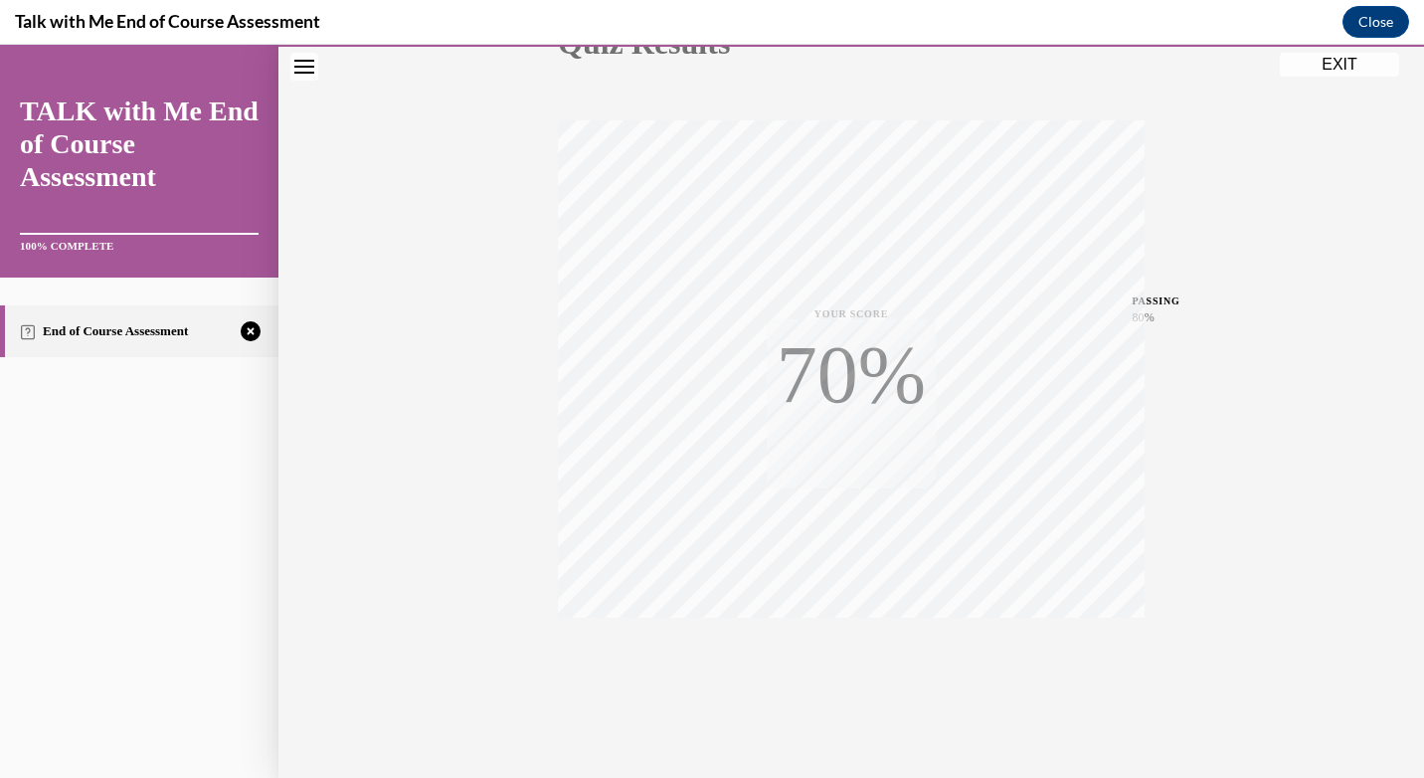
scroll to position [286, 0]
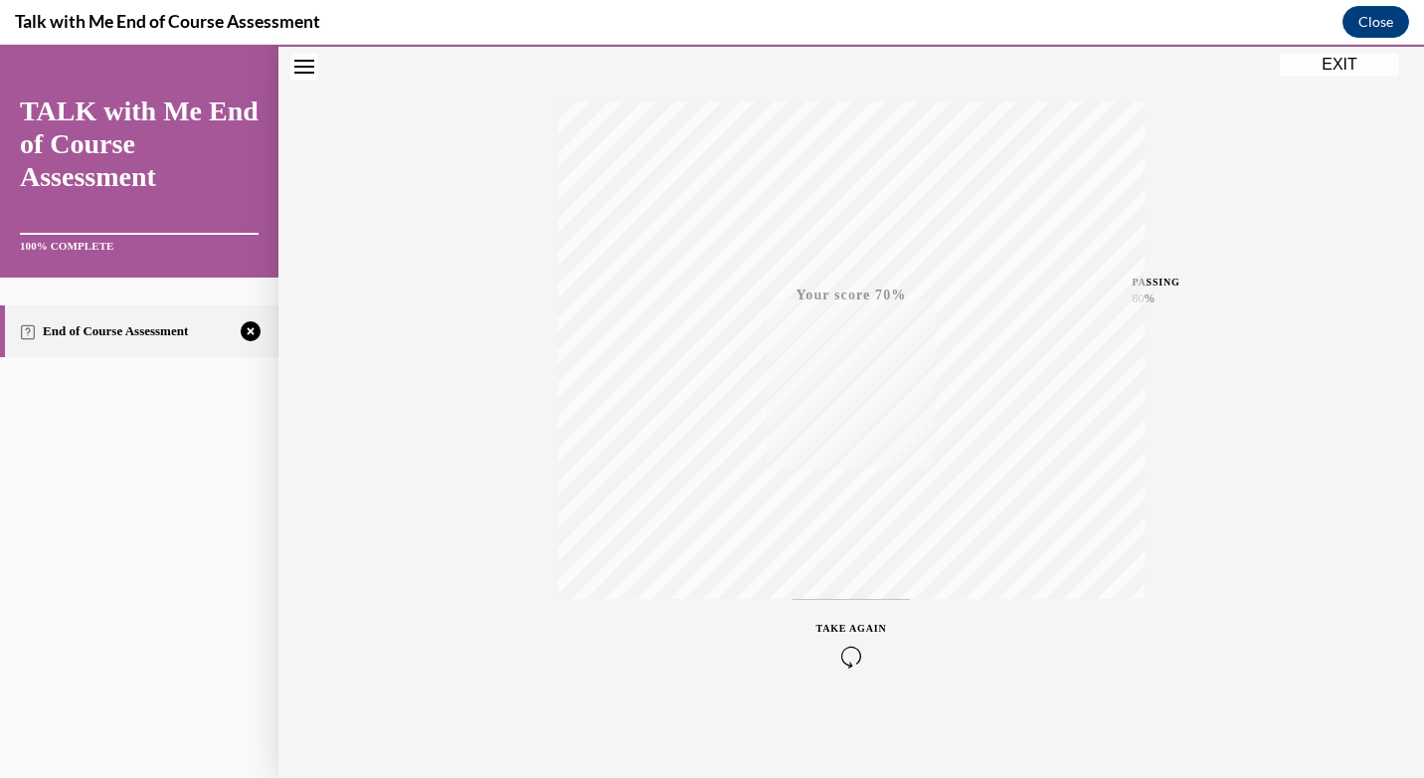
click at [845, 648] on icon "button" at bounding box center [851, 656] width 71 height 22
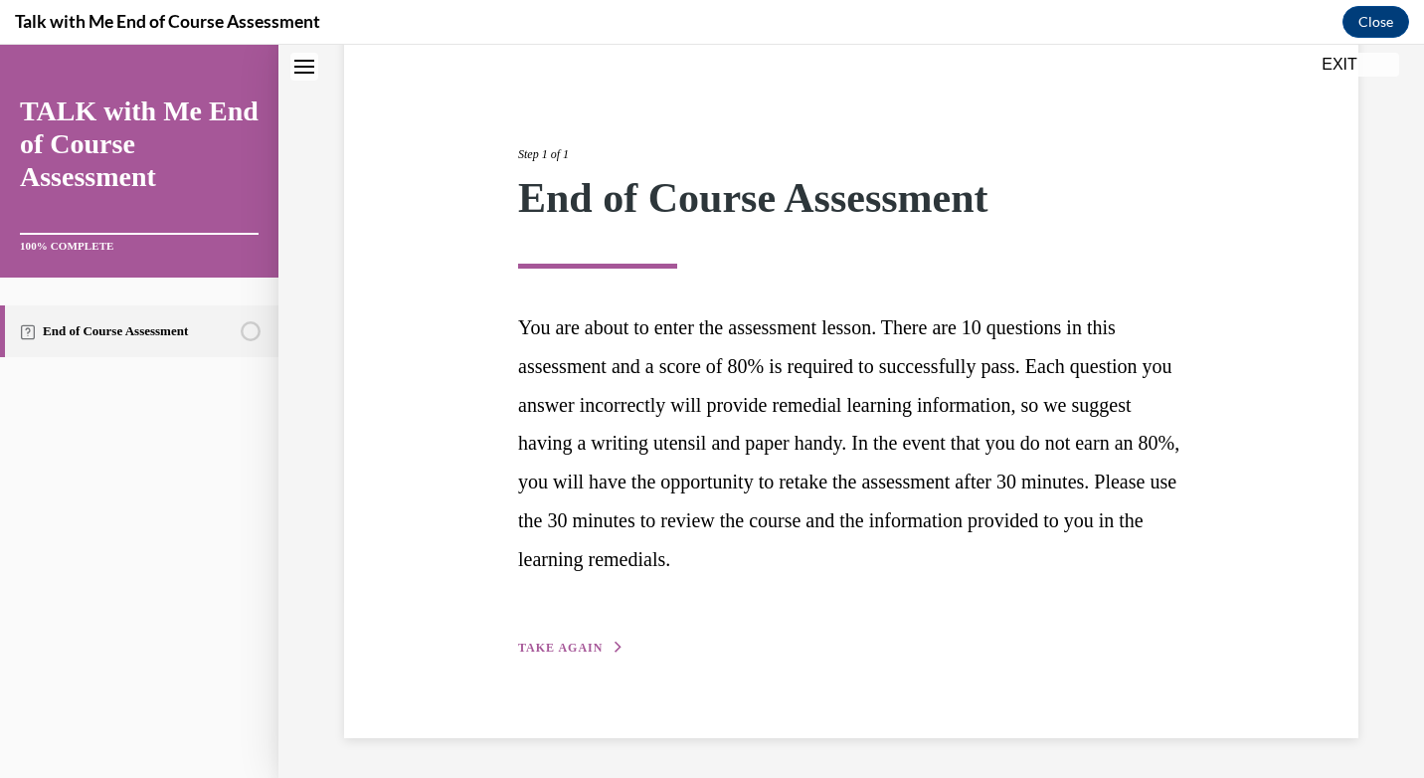
click at [600, 644] on button "TAKE AGAIN" at bounding box center [571, 647] width 106 height 18
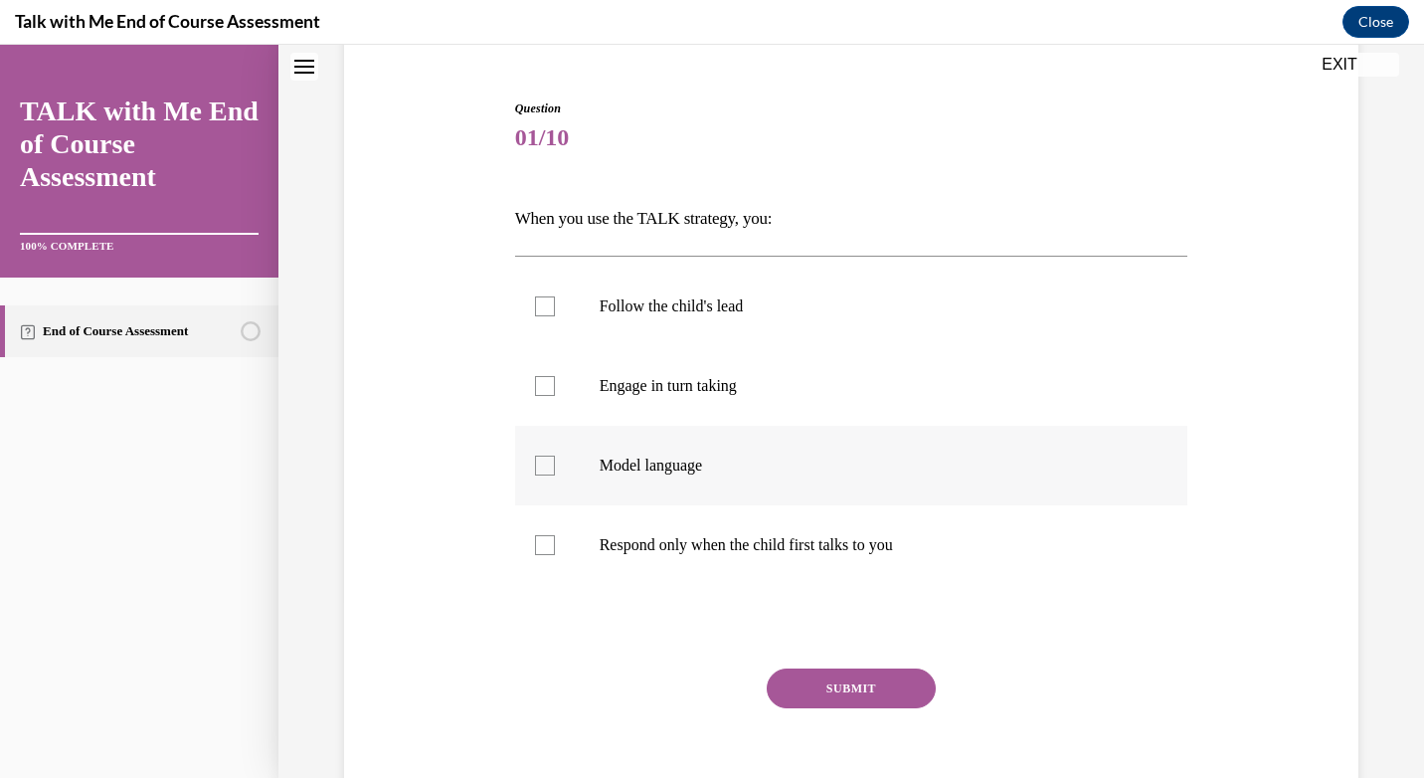
click at [703, 459] on p "Model language" at bounding box center [869, 465] width 539 height 20
click at [555, 459] on input "Model language" at bounding box center [545, 465] width 20 height 20
checkbox input "true"
click at [670, 379] on p "Engage in turn taking" at bounding box center [869, 386] width 539 height 20
click at [555, 379] on input "Engage in turn taking" at bounding box center [545, 386] width 20 height 20
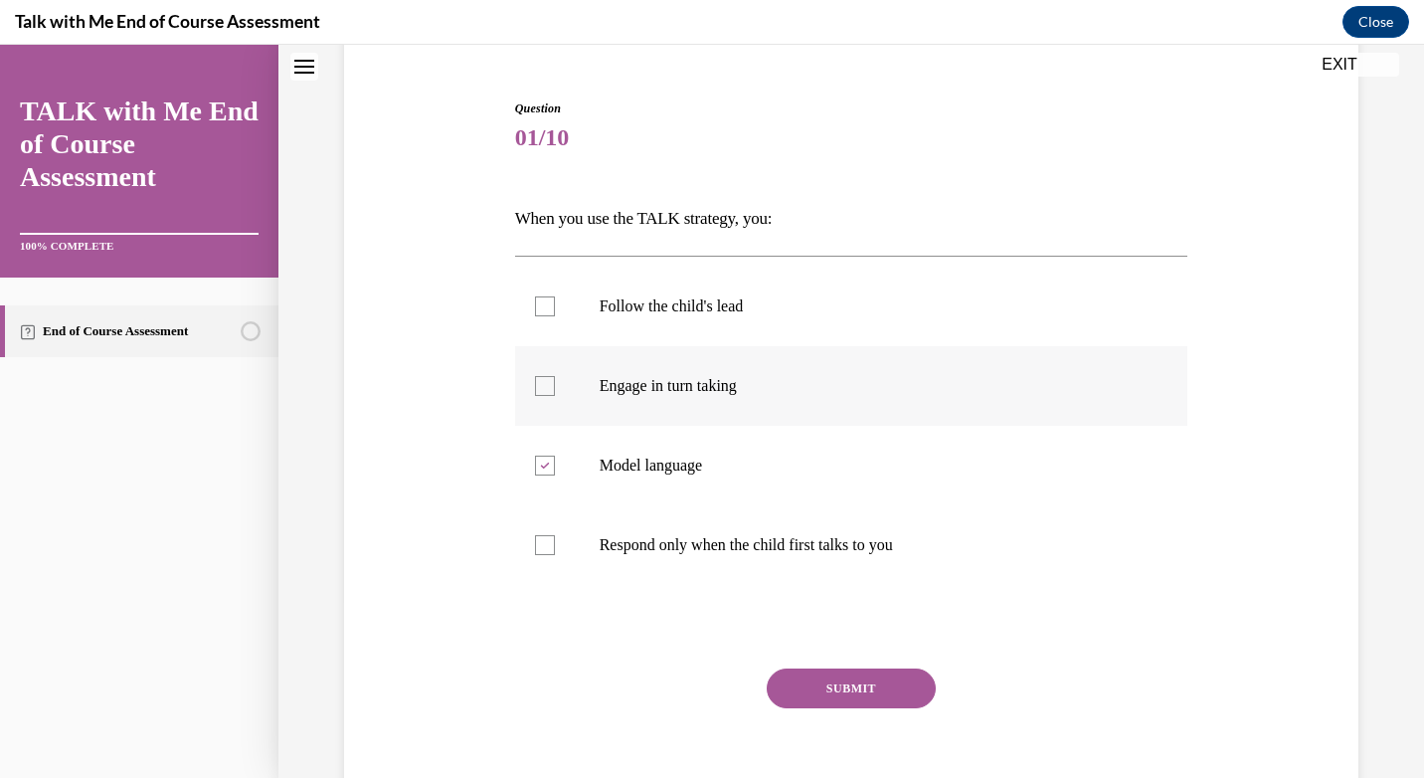
checkbox input "true"
click at [653, 300] on p "Follow the child's lead" at bounding box center [869, 306] width 539 height 20
click at [555, 300] on input "Follow the child's lead" at bounding box center [545, 306] width 20 height 20
click at [694, 312] on p "Follow the child's lead" at bounding box center [869, 306] width 539 height 20
click at [555, 312] on input "Follow the child's lead" at bounding box center [545, 306] width 20 height 20
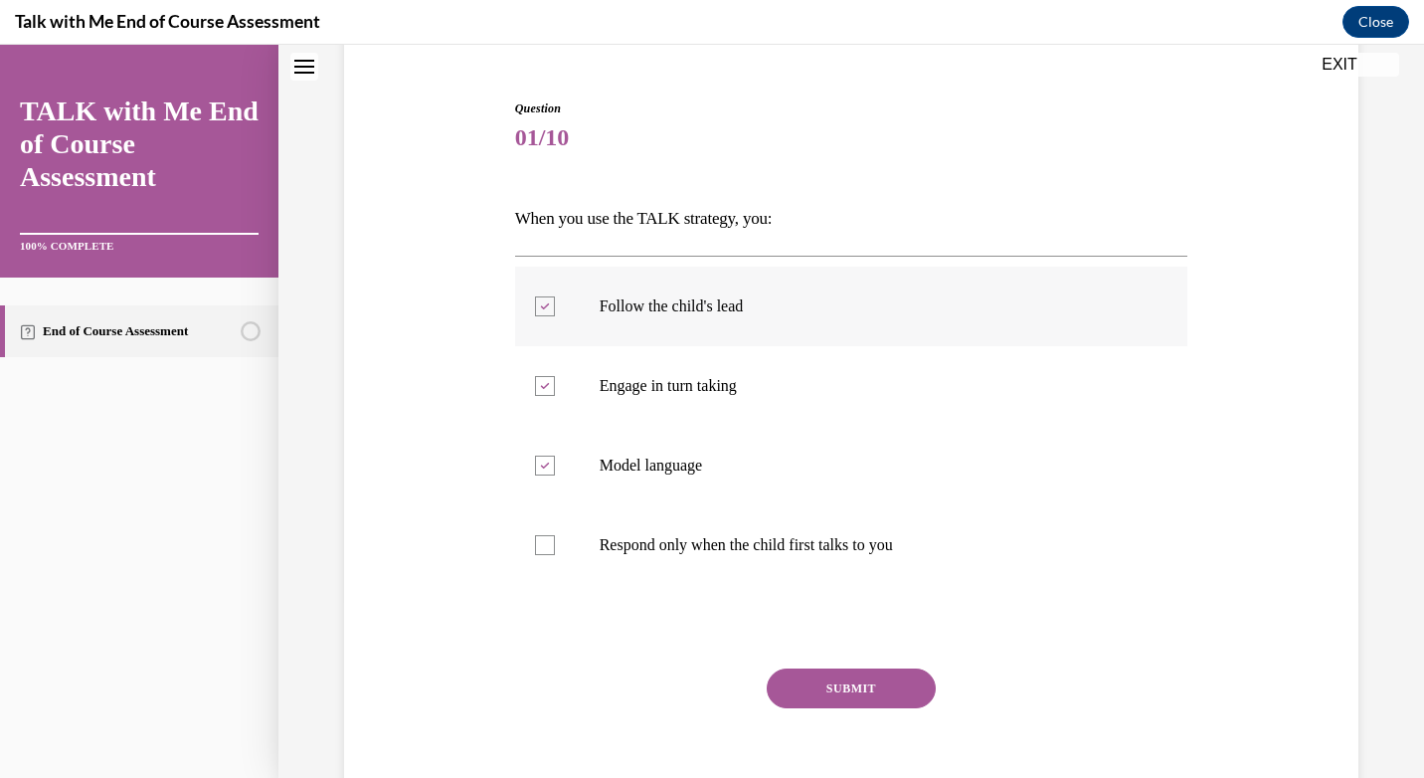
checkbox input "false"
click at [875, 687] on button "SUBMIT" at bounding box center [851, 688] width 169 height 40
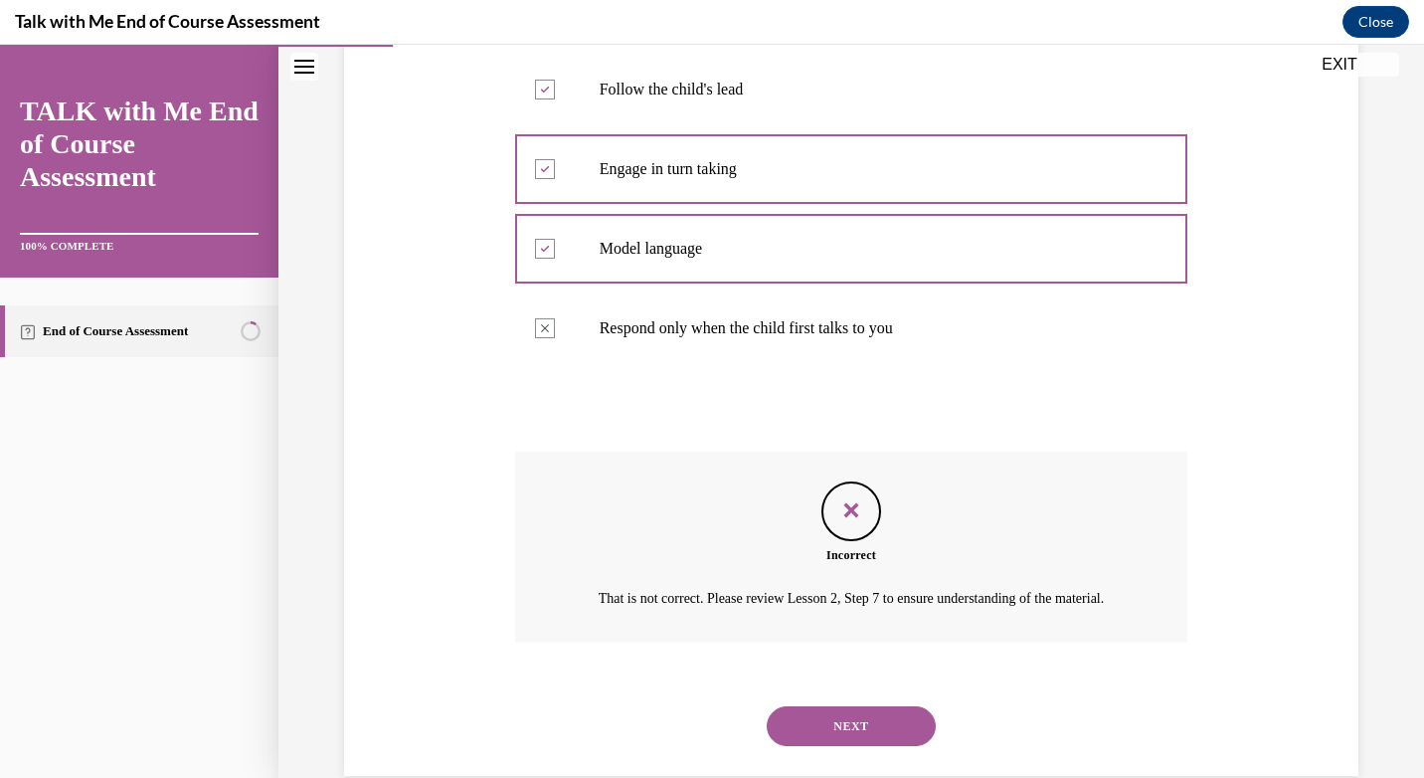
scroll to position [455, 0]
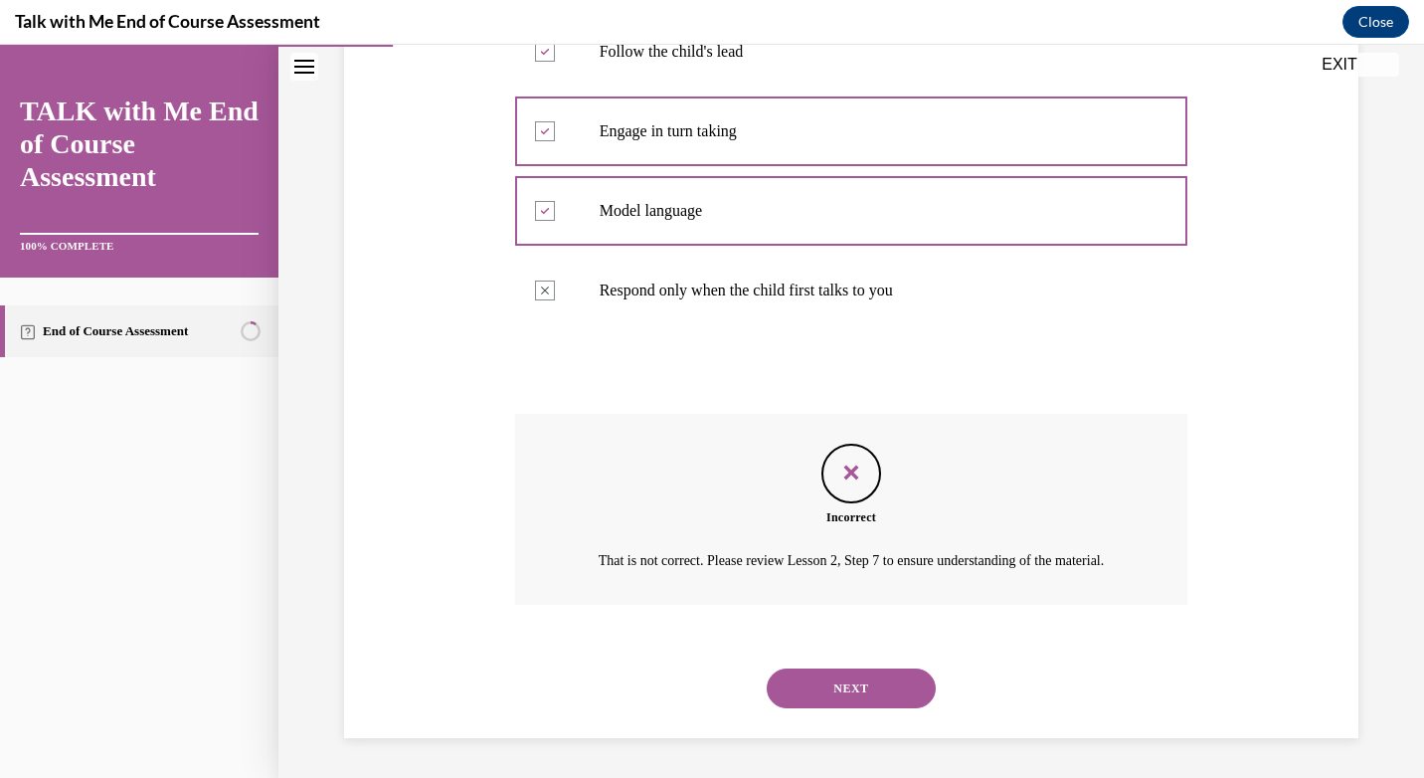
click at [883, 710] on div "NEXT" at bounding box center [851, 688] width 673 height 80
click at [885, 698] on button "NEXT" at bounding box center [851, 688] width 169 height 40
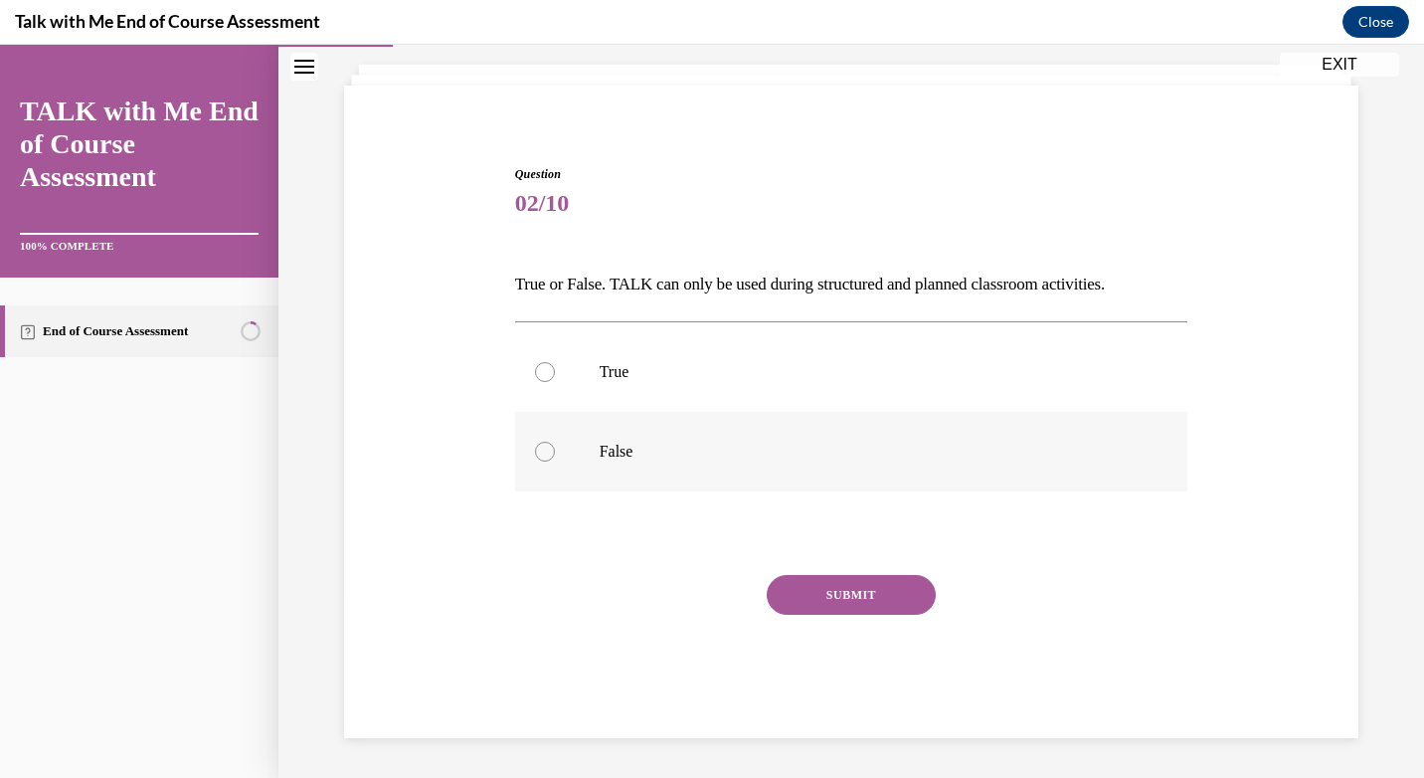
click at [619, 456] on p "False" at bounding box center [869, 451] width 539 height 20
click at [555, 456] on input "False" at bounding box center [545, 451] width 20 height 20
radio input "true"
click at [818, 605] on button "SUBMIT" at bounding box center [851, 595] width 169 height 40
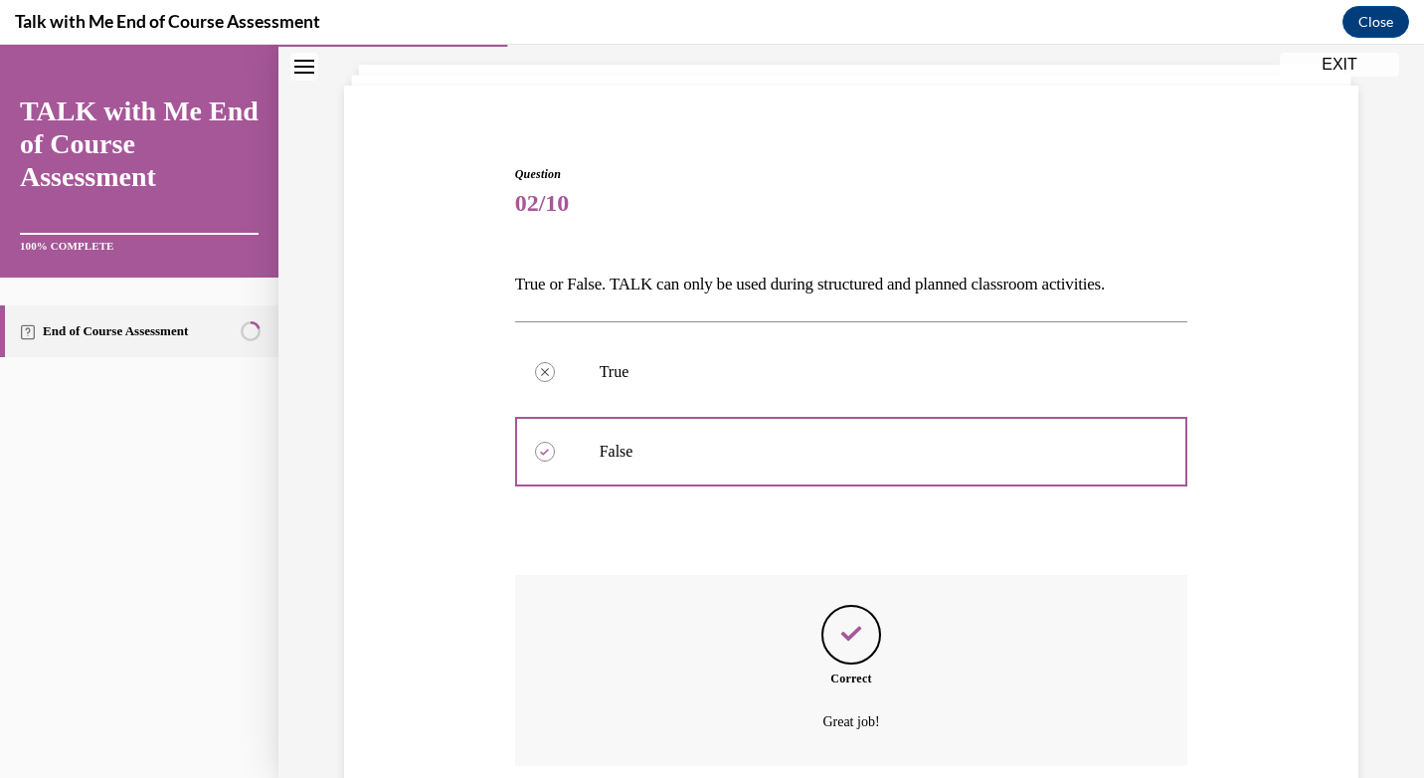
scroll to position [272, 0]
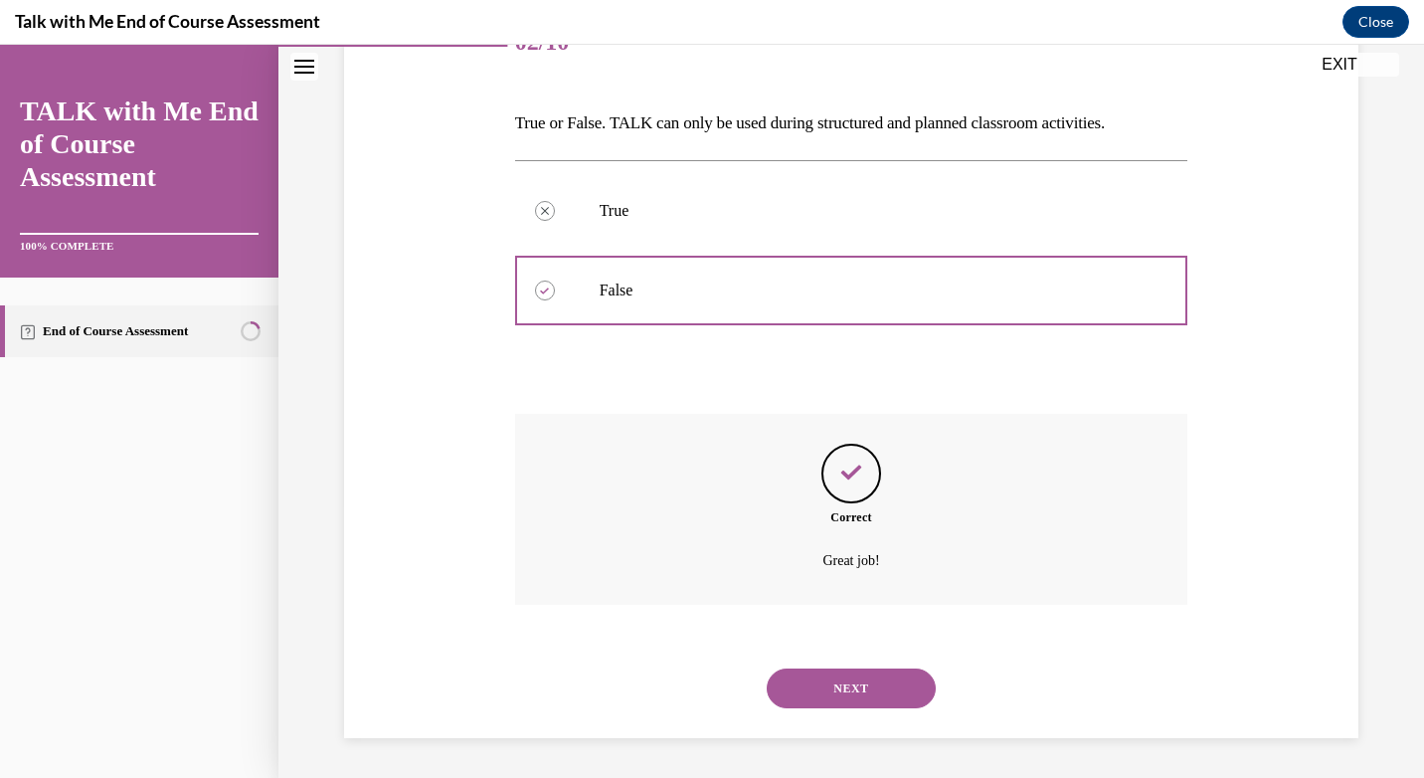
click at [832, 694] on button "NEXT" at bounding box center [851, 688] width 169 height 40
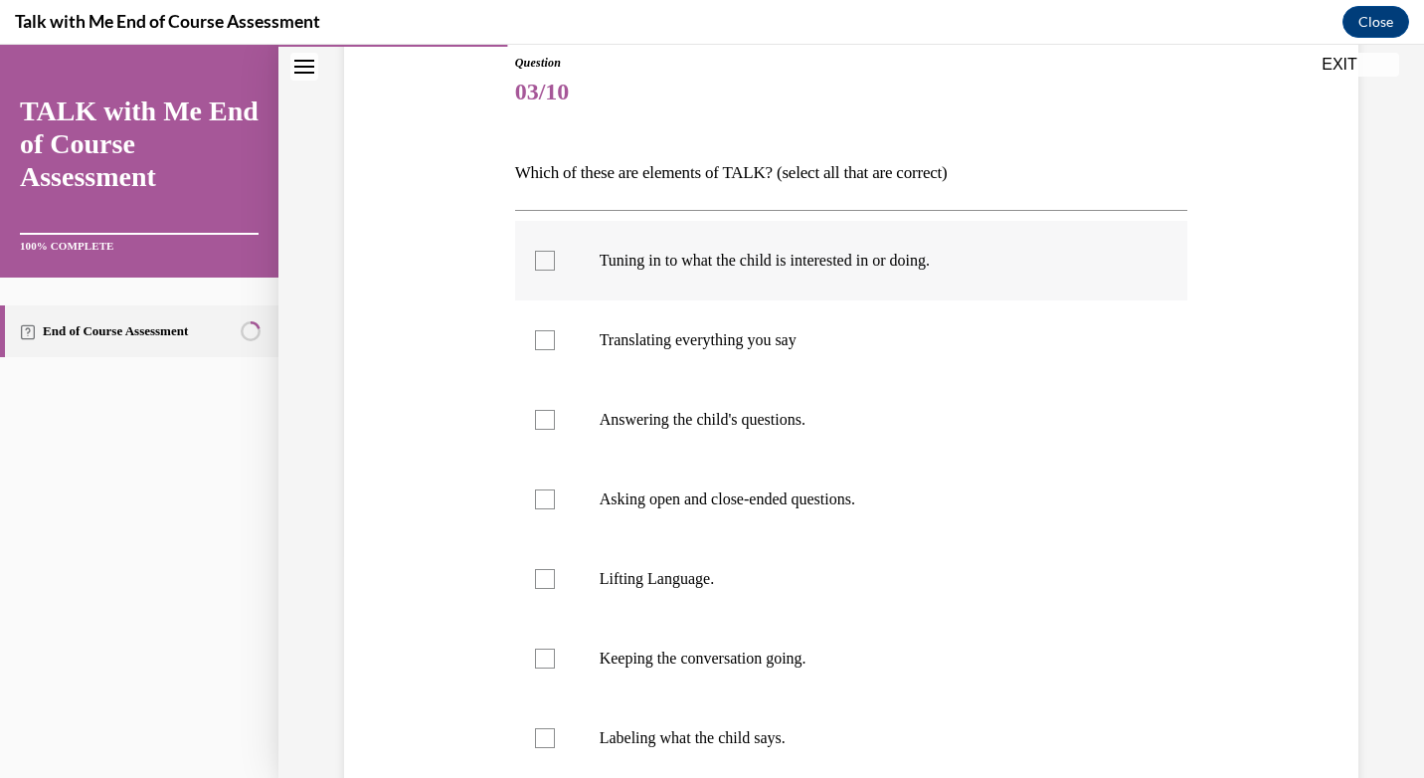
click at [691, 278] on label "Tuning in to what the child is interested in or doing." at bounding box center [851, 261] width 673 height 80
click at [555, 270] on input "Tuning in to what the child is interested in or doing." at bounding box center [545, 261] width 20 height 20
checkbox input "true"
click at [693, 597] on label "Lifting Language." at bounding box center [851, 579] width 673 height 80
click at [555, 589] on input "Lifting Language." at bounding box center [545, 579] width 20 height 20
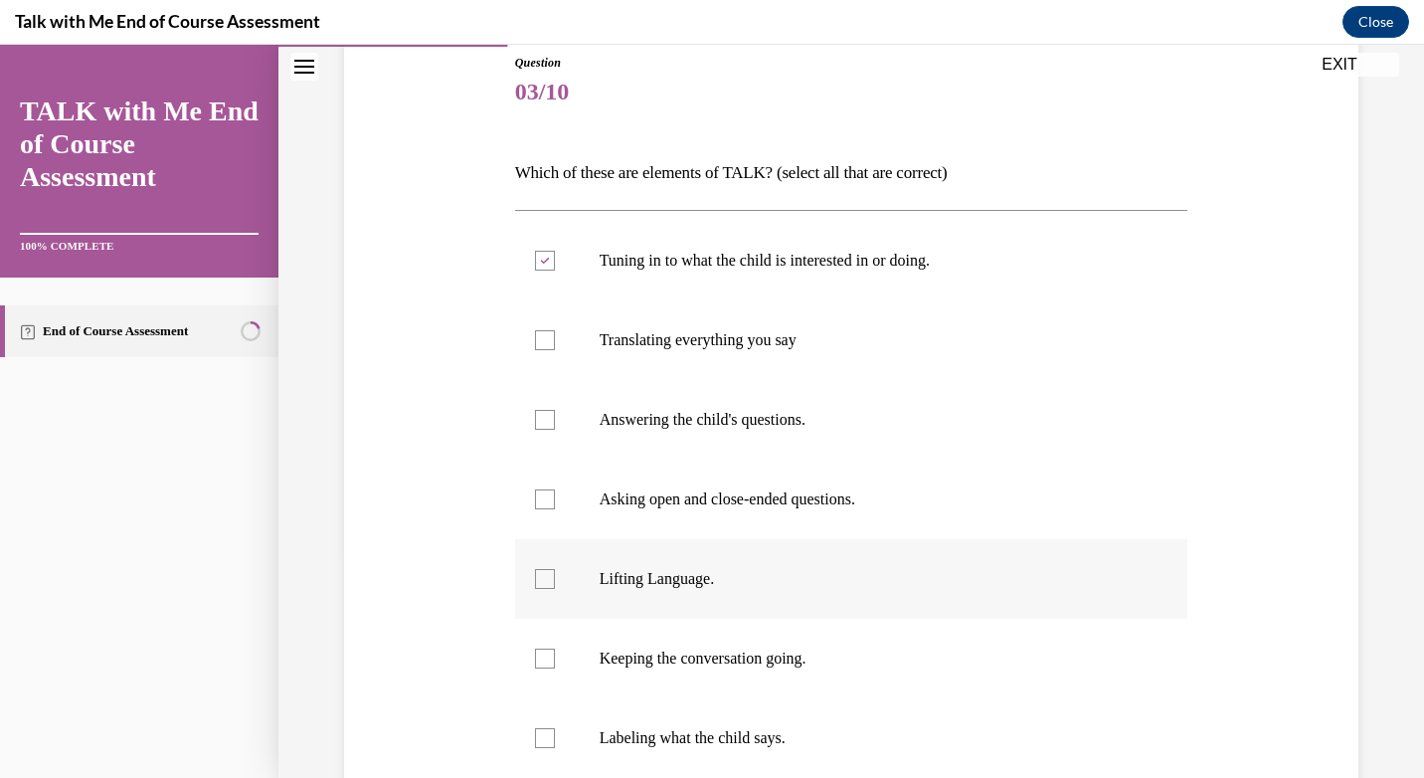
checkbox input "true"
click at [697, 650] on p "Keeping the conversation going." at bounding box center [869, 658] width 539 height 20
click at [555, 650] on input "Keeping the conversation going." at bounding box center [545, 658] width 20 height 20
checkbox input "true"
click at [789, 508] on p "Asking open and close-ended questions." at bounding box center [869, 499] width 539 height 20
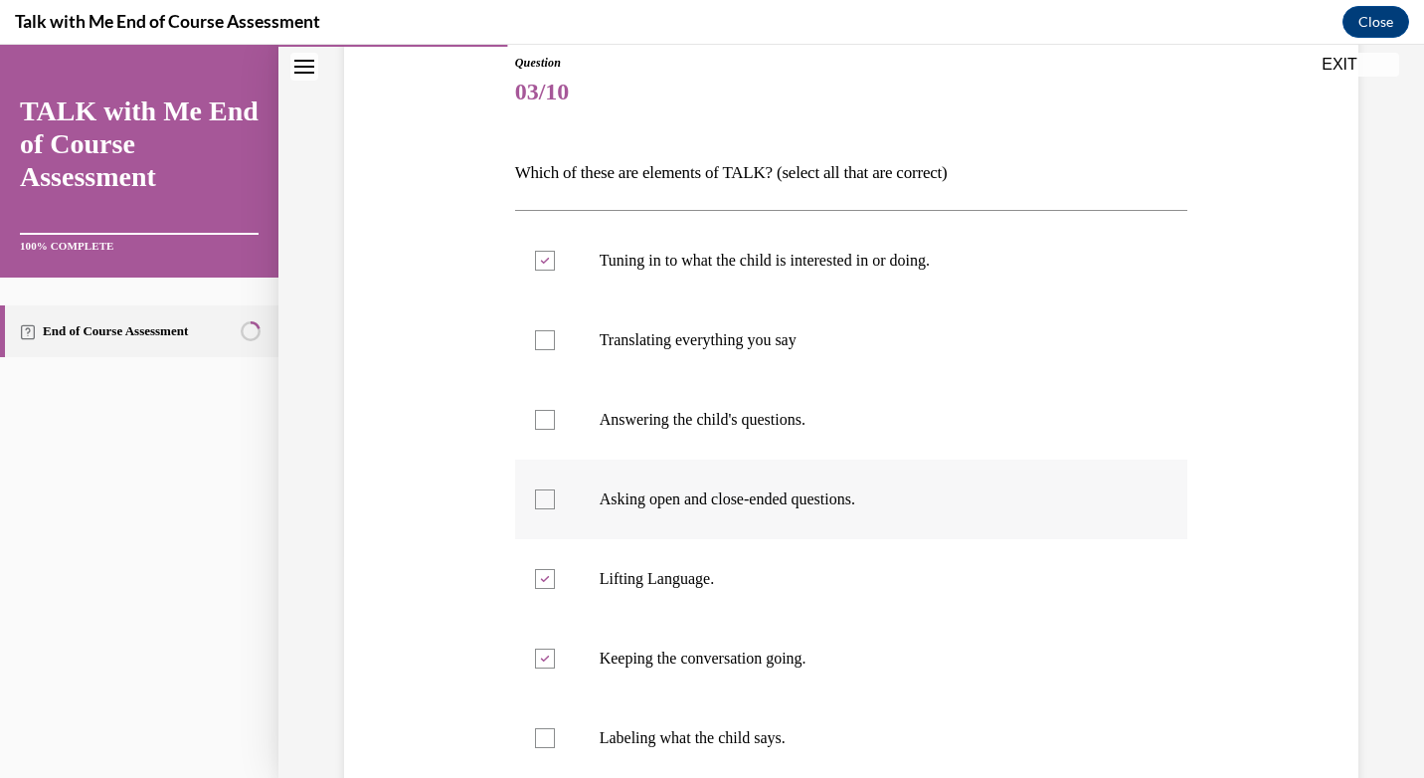
click at [555, 508] on input "Asking open and close-ended questions." at bounding box center [545, 499] width 20 height 20
checkbox input "true"
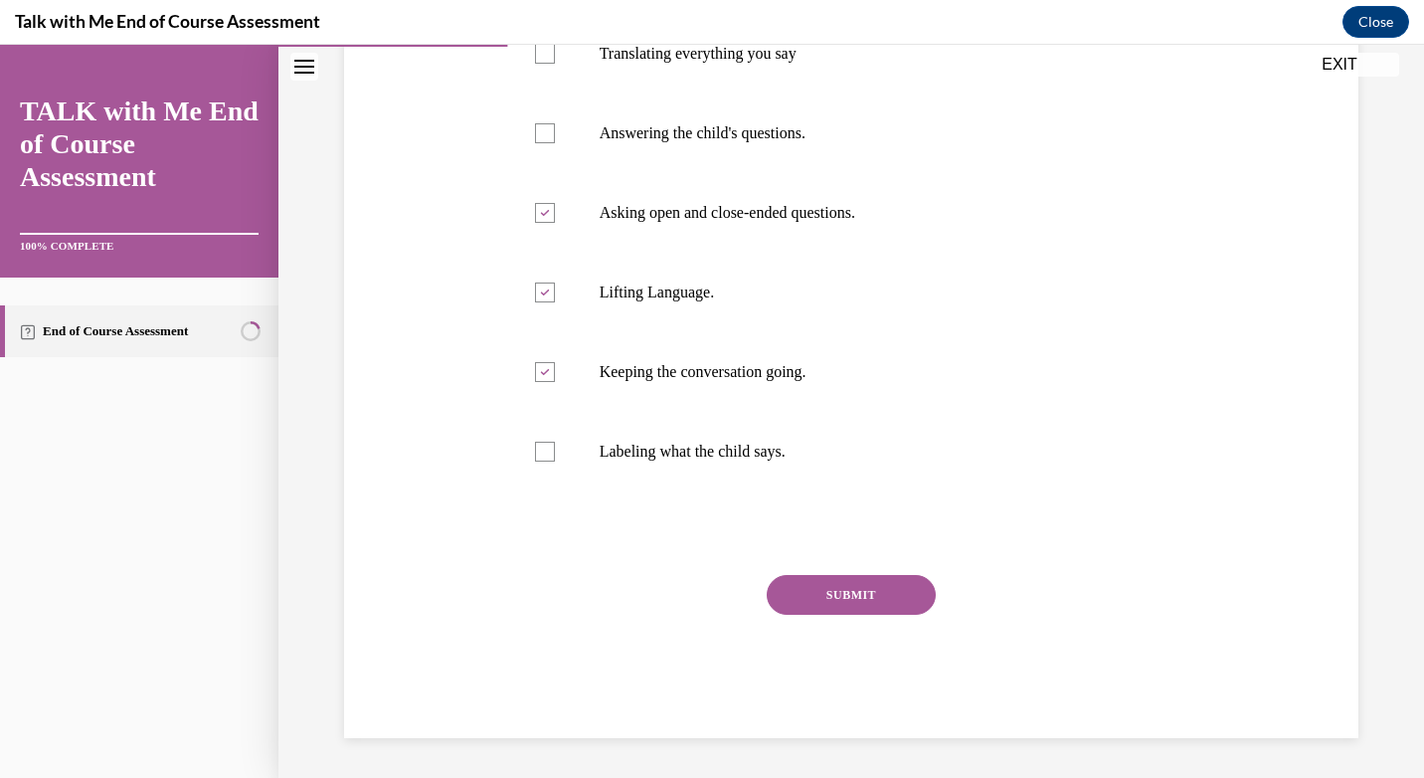
click at [885, 596] on button "SUBMIT" at bounding box center [851, 595] width 169 height 40
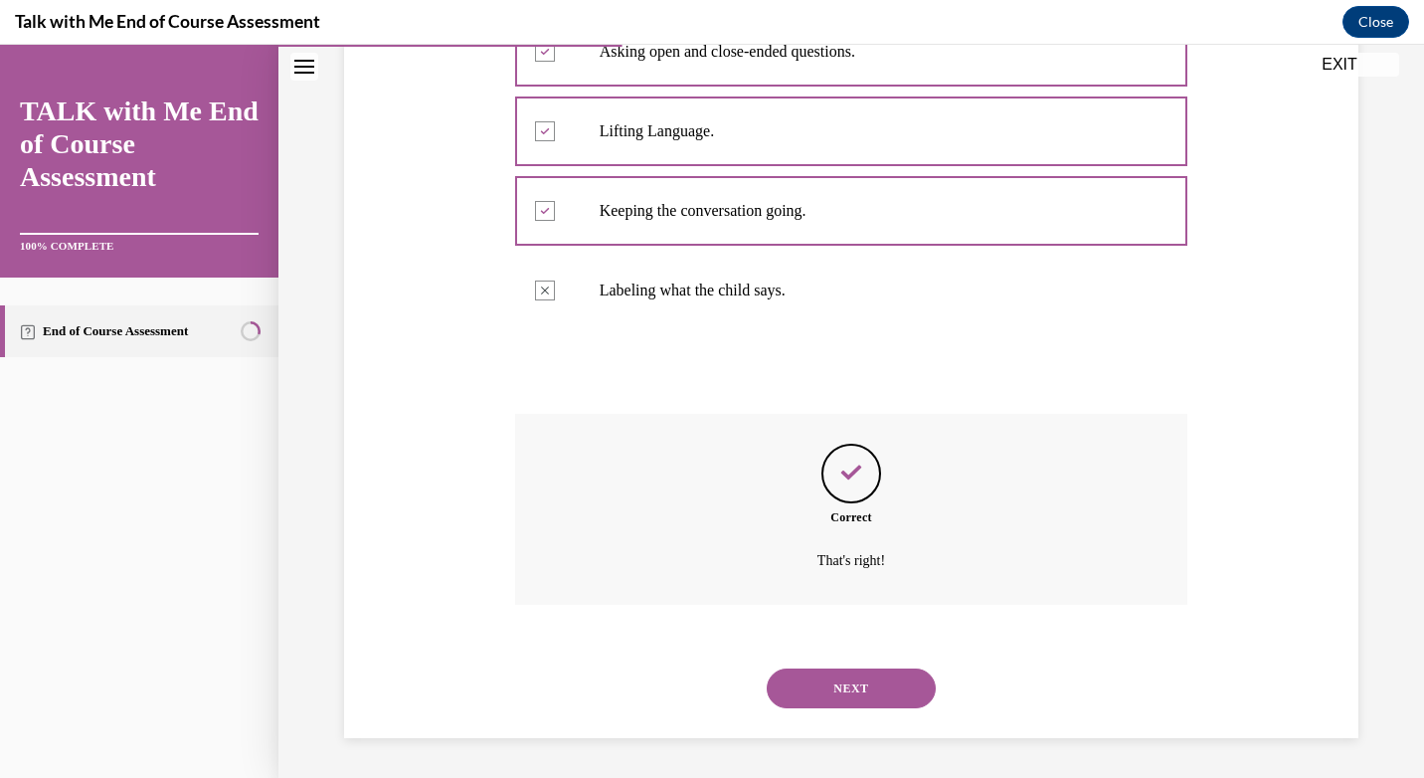
click at [865, 682] on button "NEXT" at bounding box center [851, 688] width 169 height 40
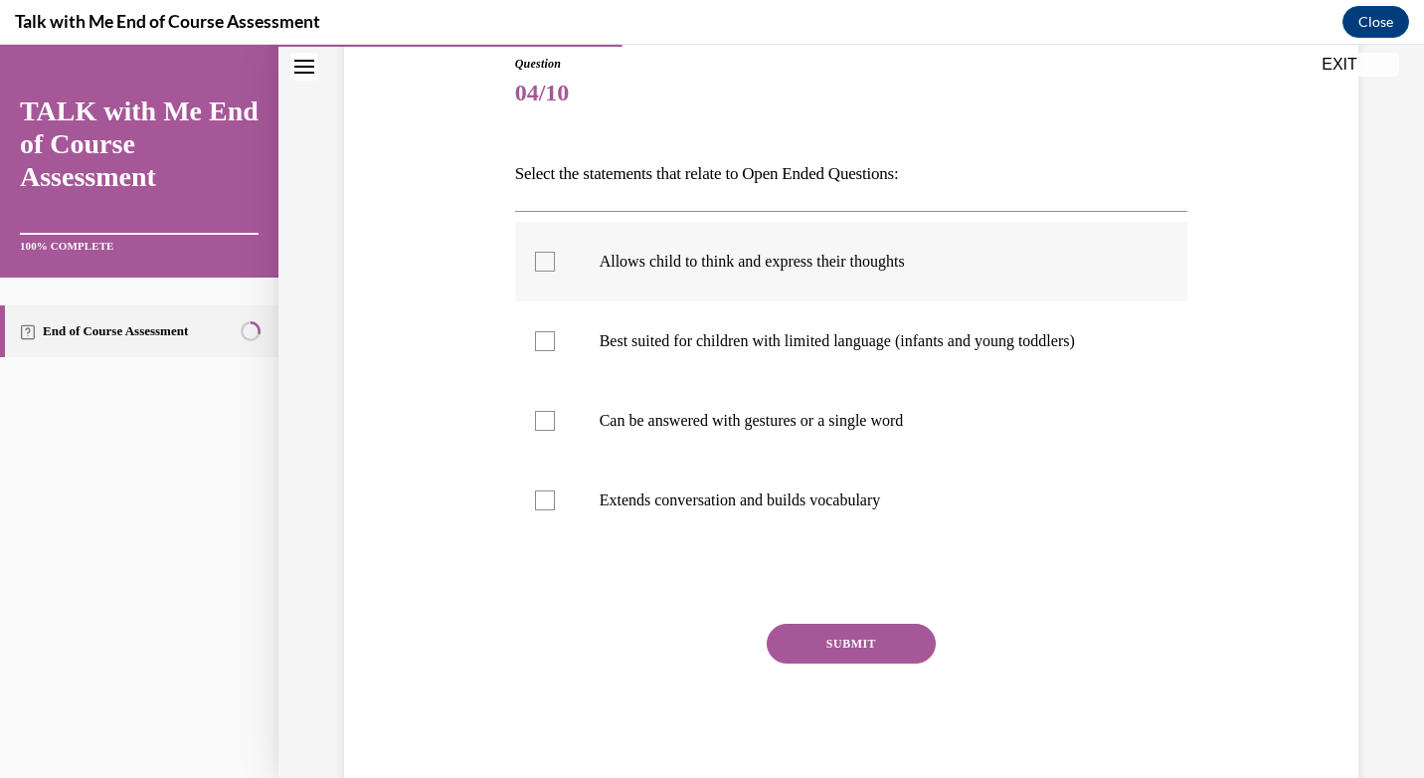
click at [718, 272] on label "Allows child to think and express their thoughts" at bounding box center [851, 262] width 673 height 80
click at [555, 271] on input "Allows child to think and express their thoughts" at bounding box center [545, 262] width 20 height 20
checkbox input "true"
click at [747, 439] on label "Can be answered with gestures or a single word" at bounding box center [851, 421] width 673 height 80
click at [555, 431] on input "Can be answered with gestures or a single word" at bounding box center [545, 421] width 20 height 20
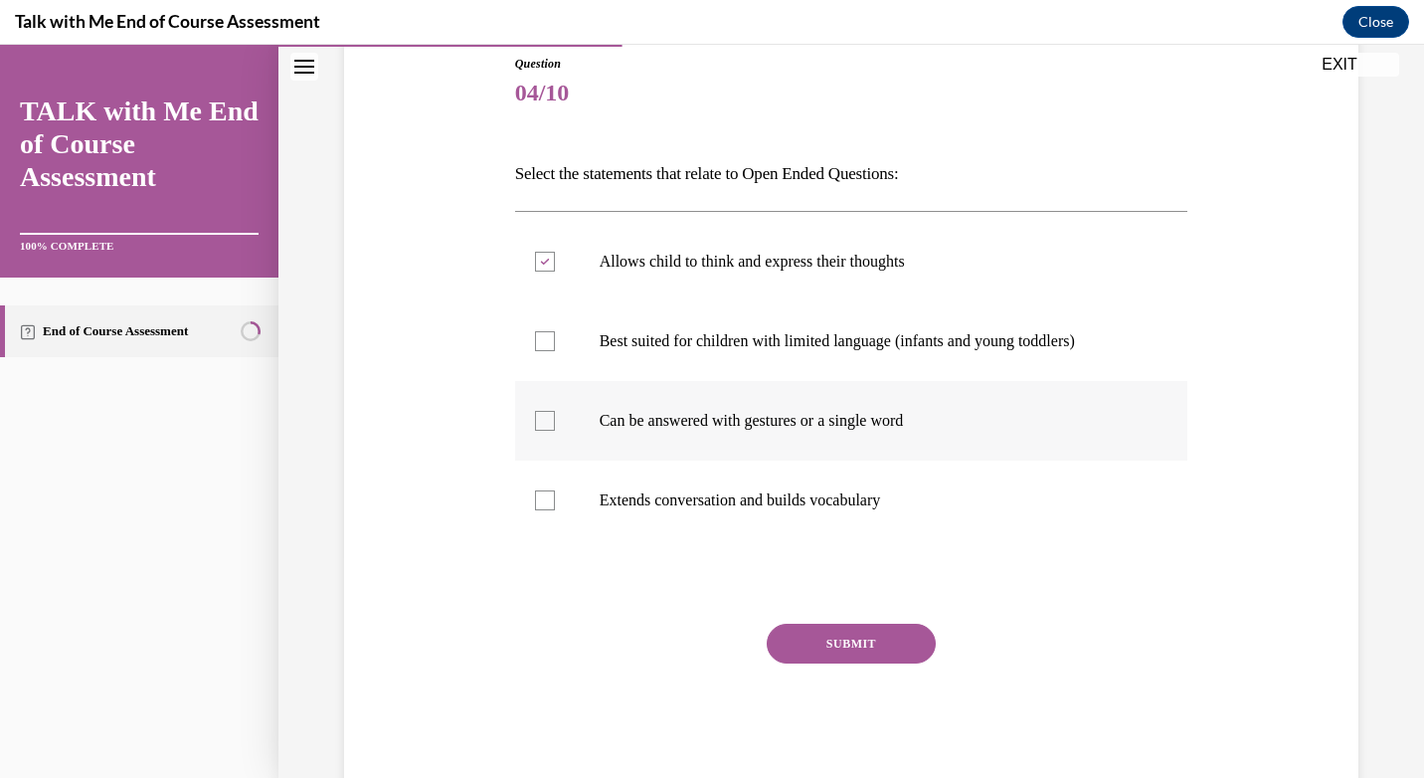
checkbox input "true"
click at [774, 524] on label "Extends conversation and builds vocabulary" at bounding box center [851, 500] width 673 height 80
click at [555, 510] on input "Extends conversation and builds vocabulary" at bounding box center [545, 500] width 20 height 20
checkbox input "true"
click at [833, 631] on button "SUBMIT" at bounding box center [851, 643] width 169 height 40
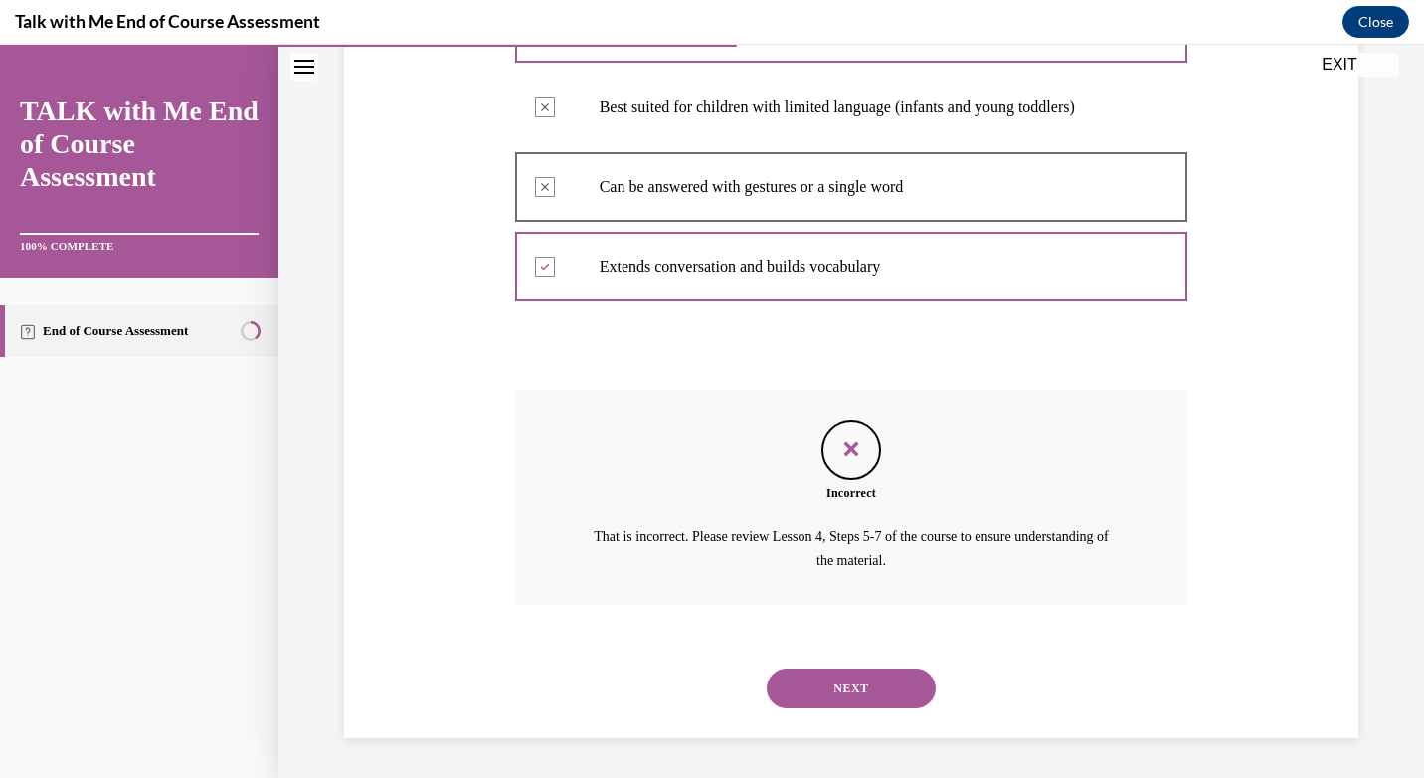
scroll to position [90, 0]
click at [854, 695] on button "NEXT" at bounding box center [851, 688] width 169 height 40
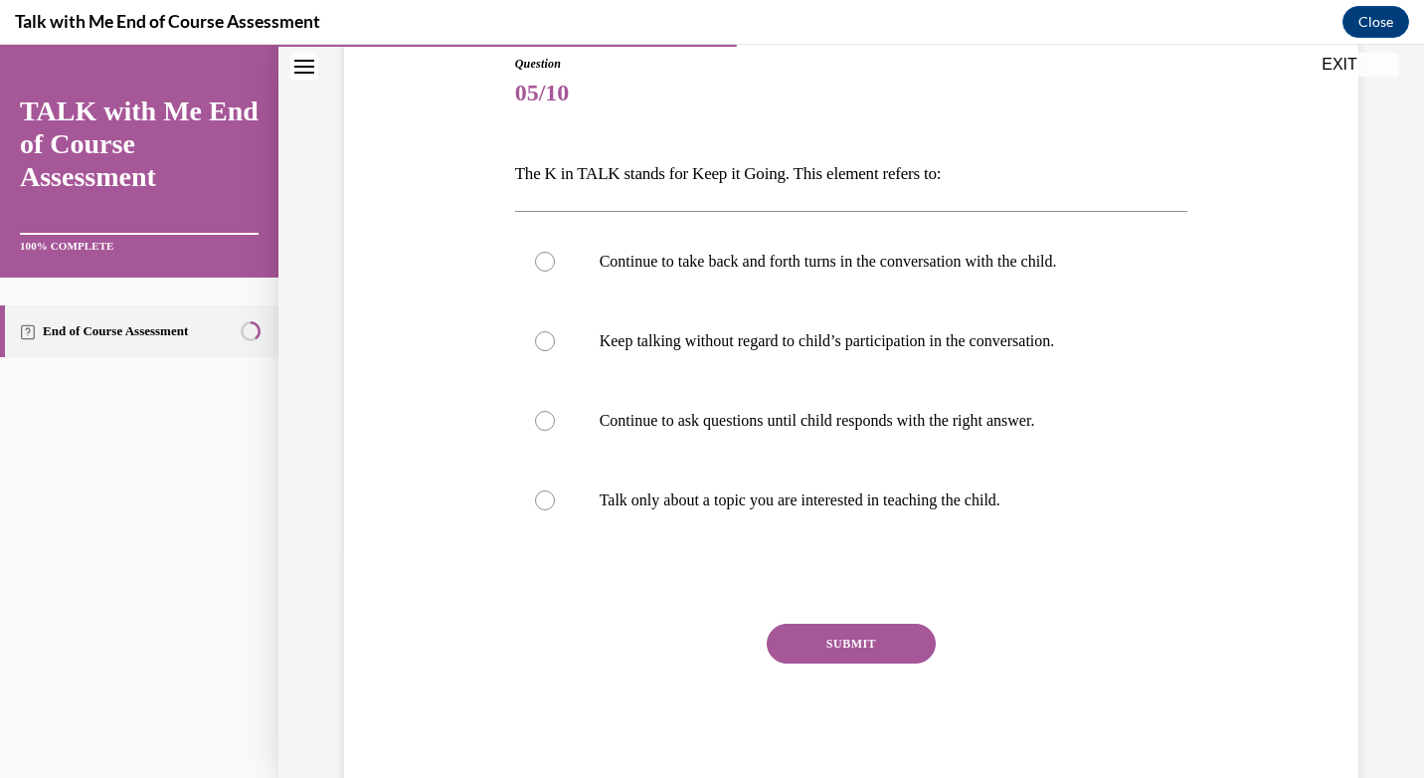
click at [785, 638] on button "SUBMIT" at bounding box center [851, 643] width 169 height 40
click at [583, 258] on label "Continue to take back and forth turns in the conversation with the child." at bounding box center [851, 262] width 673 height 80
click at [555, 258] on input "Continue to take back and forth turns in the conversation with the child." at bounding box center [545, 262] width 20 height 20
radio input "true"
click at [623, 441] on label "Continue to ask questions until child responds with the right answer." at bounding box center [851, 421] width 673 height 80
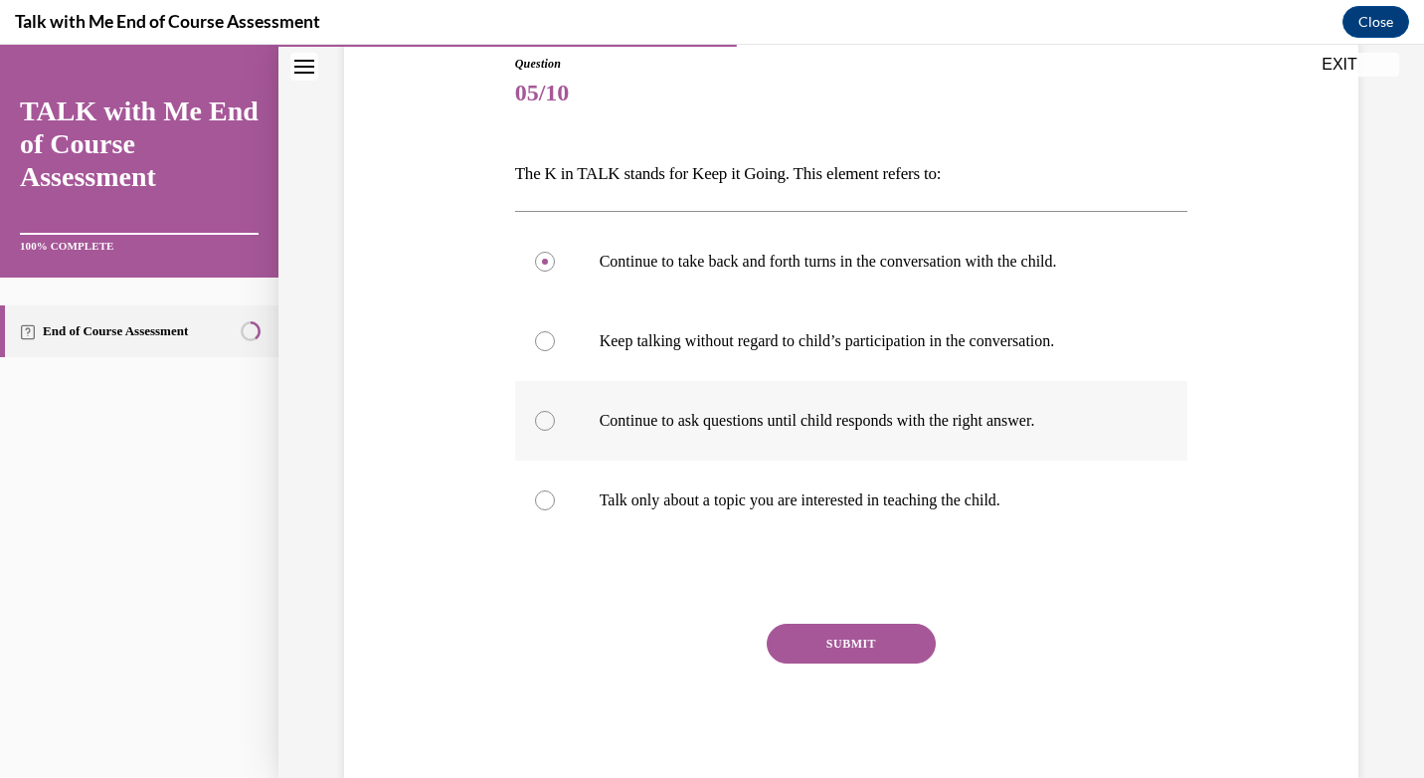
click at [555, 431] on input "Continue to ask questions until child responds with the right answer." at bounding box center [545, 421] width 20 height 20
radio input "true"
click at [649, 264] on p "Continue to take back and forth turns in the conversation with the child." at bounding box center [869, 262] width 539 height 20
click at [555, 264] on input "Continue to take back and forth turns in the conversation with the child." at bounding box center [545, 262] width 20 height 20
radio input "true"
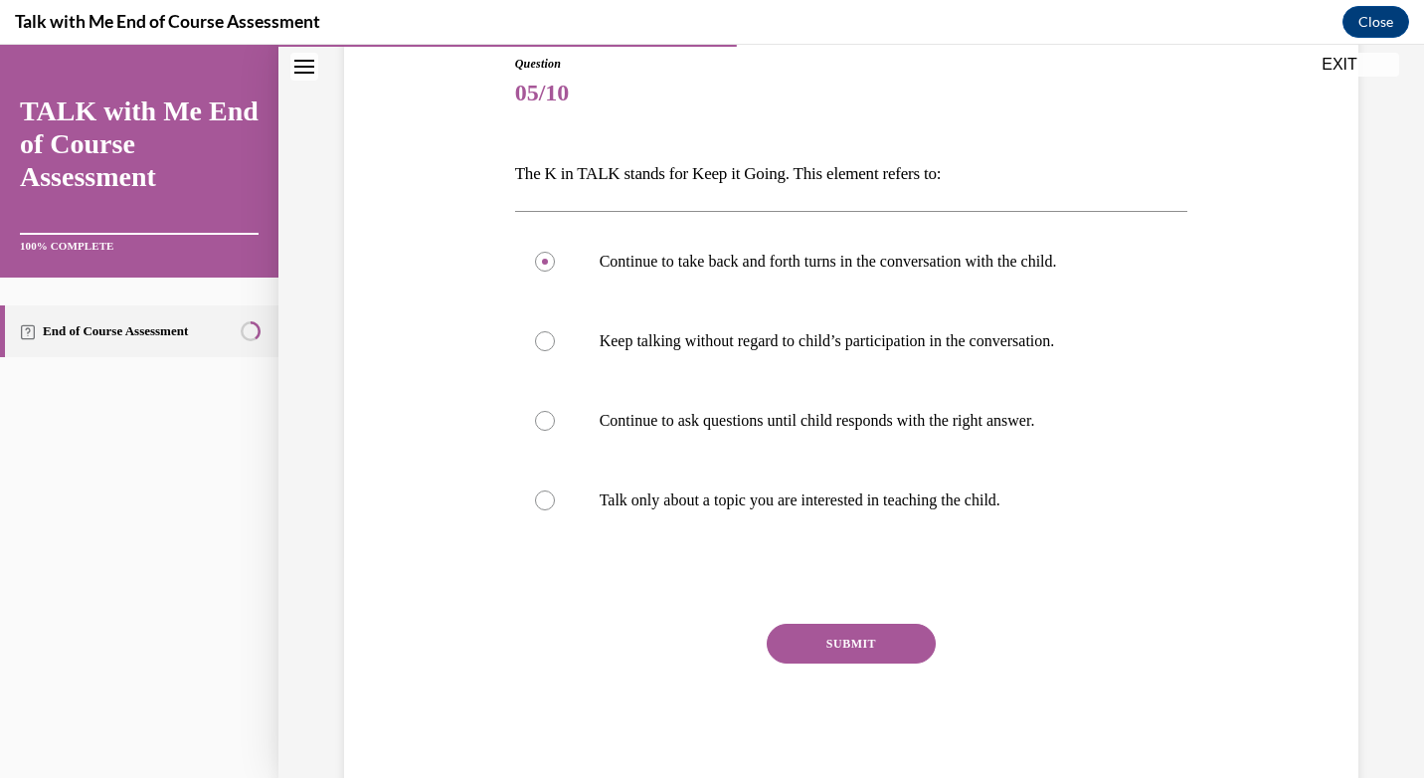
click at [781, 638] on button "SUBMIT" at bounding box center [851, 643] width 169 height 40
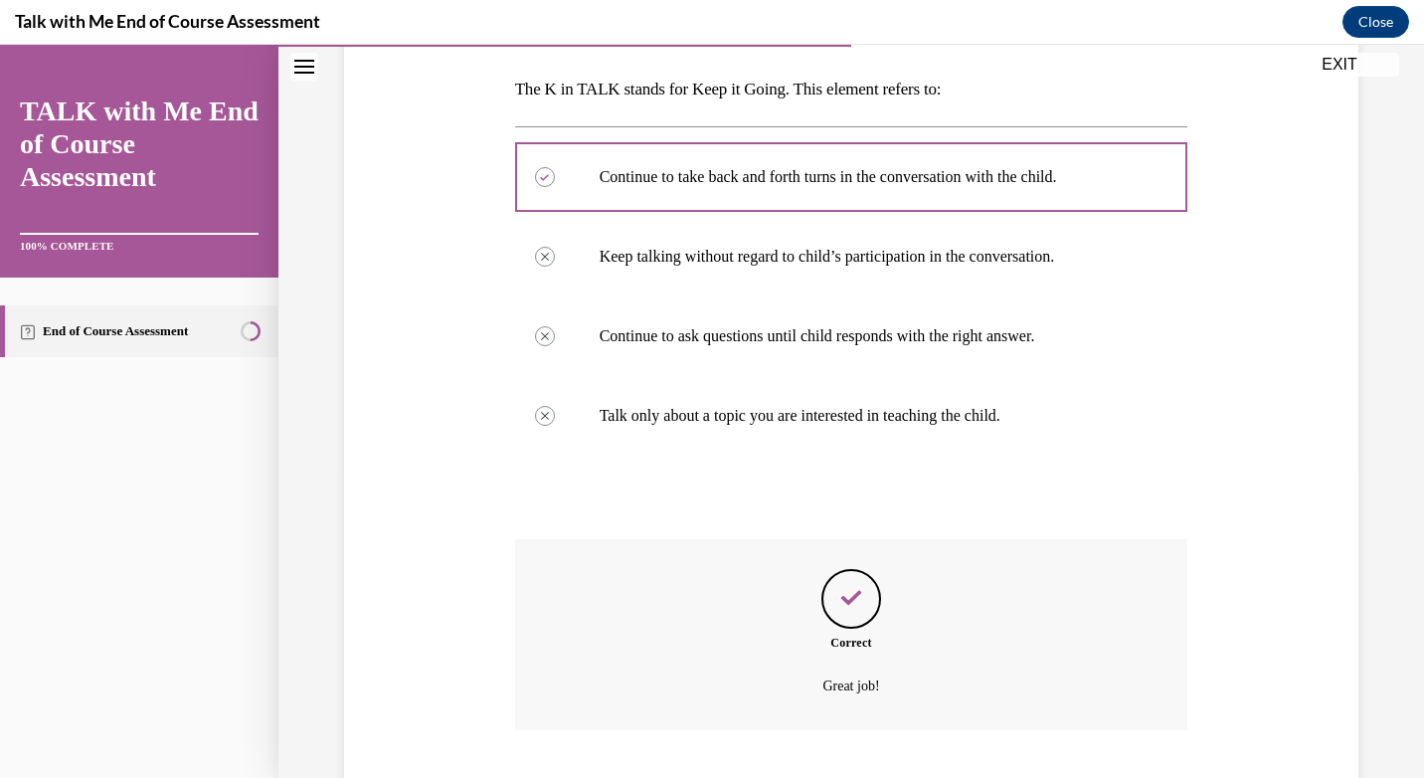
scroll to position [432, 0]
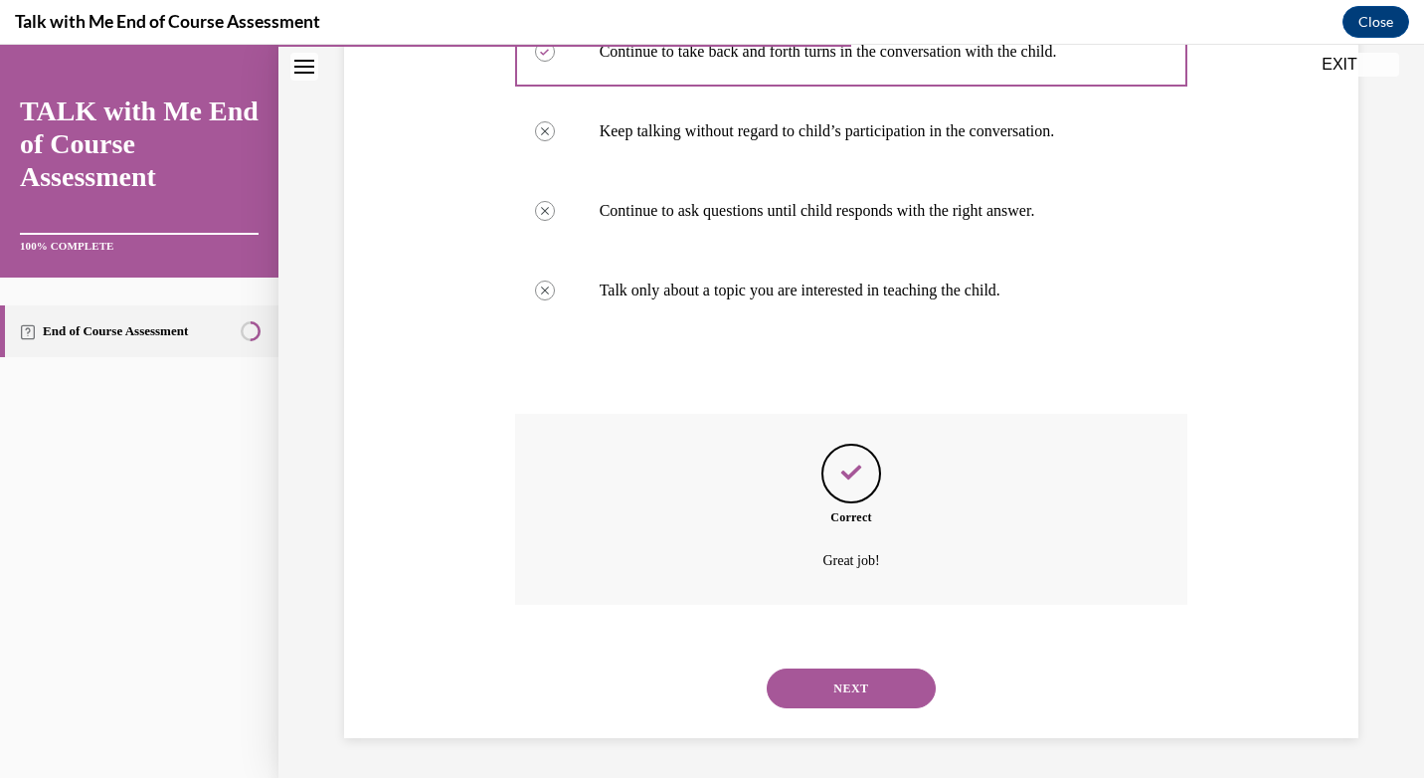
click at [794, 677] on button "NEXT" at bounding box center [851, 688] width 169 height 40
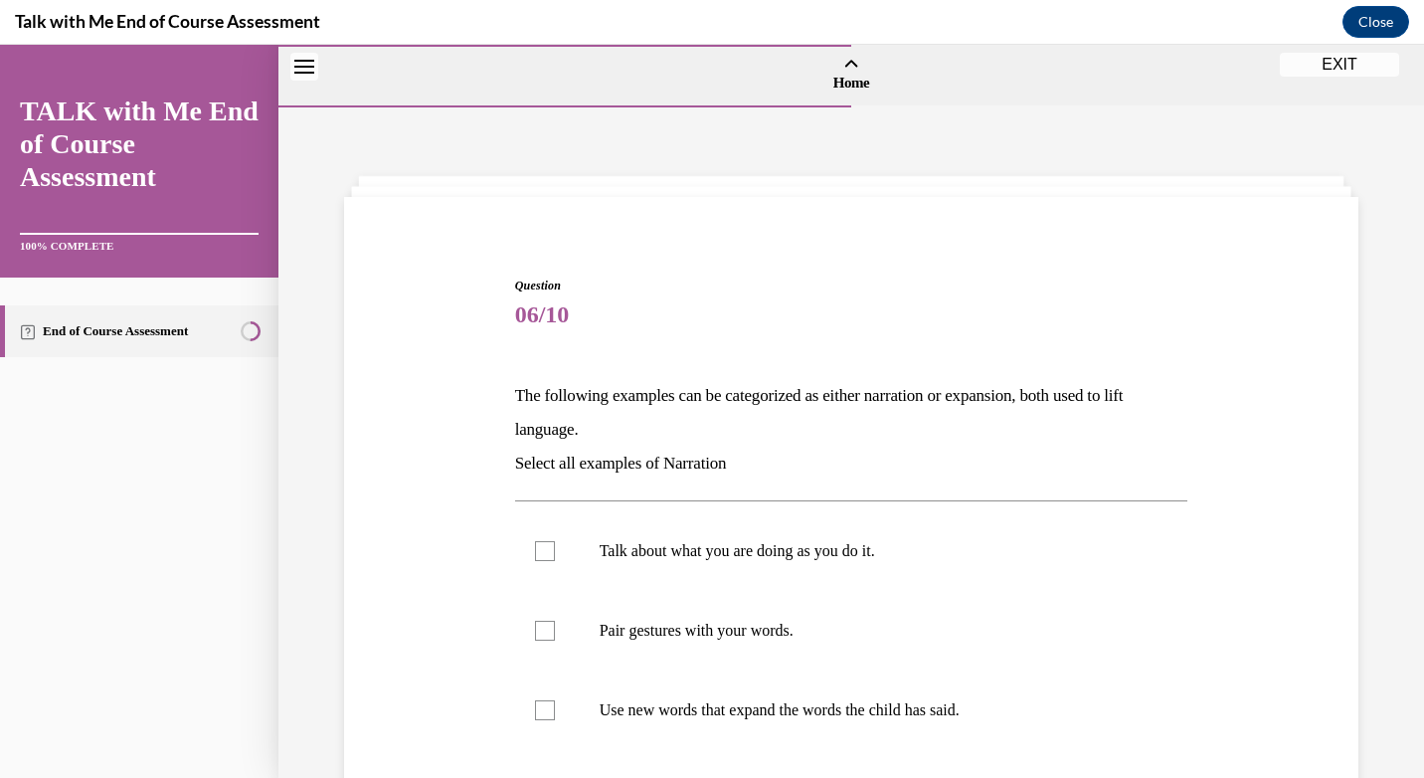
scroll to position [365, 0]
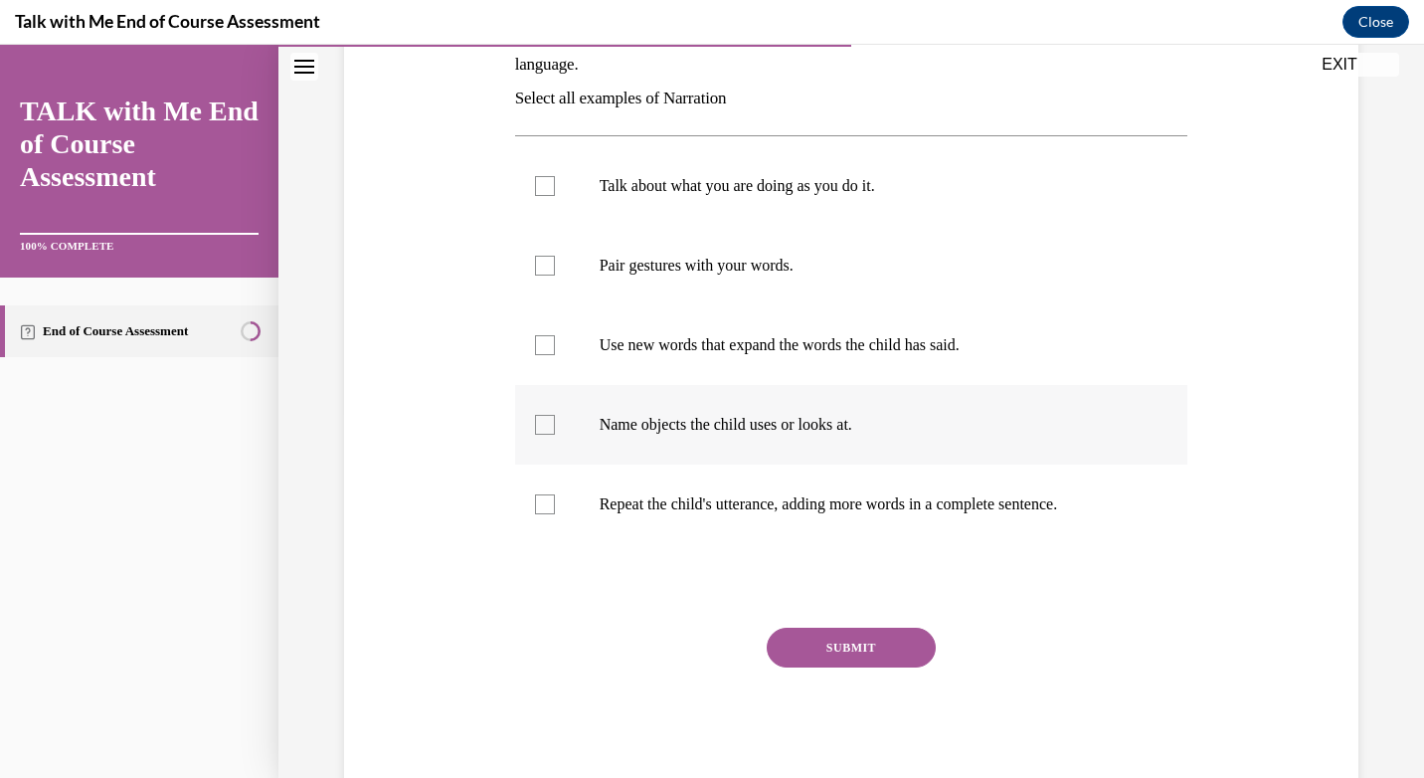
click at [535, 431] on div at bounding box center [545, 425] width 20 height 20
click at [535, 431] on input "Name objects the child uses or looks at." at bounding box center [545, 425] width 20 height 20
checkbox input "true"
click at [552, 369] on label "Use new words that expand the words the child has said." at bounding box center [851, 345] width 673 height 80
click at [552, 355] on input "Use new words that expand the words the child has said." at bounding box center [545, 345] width 20 height 20
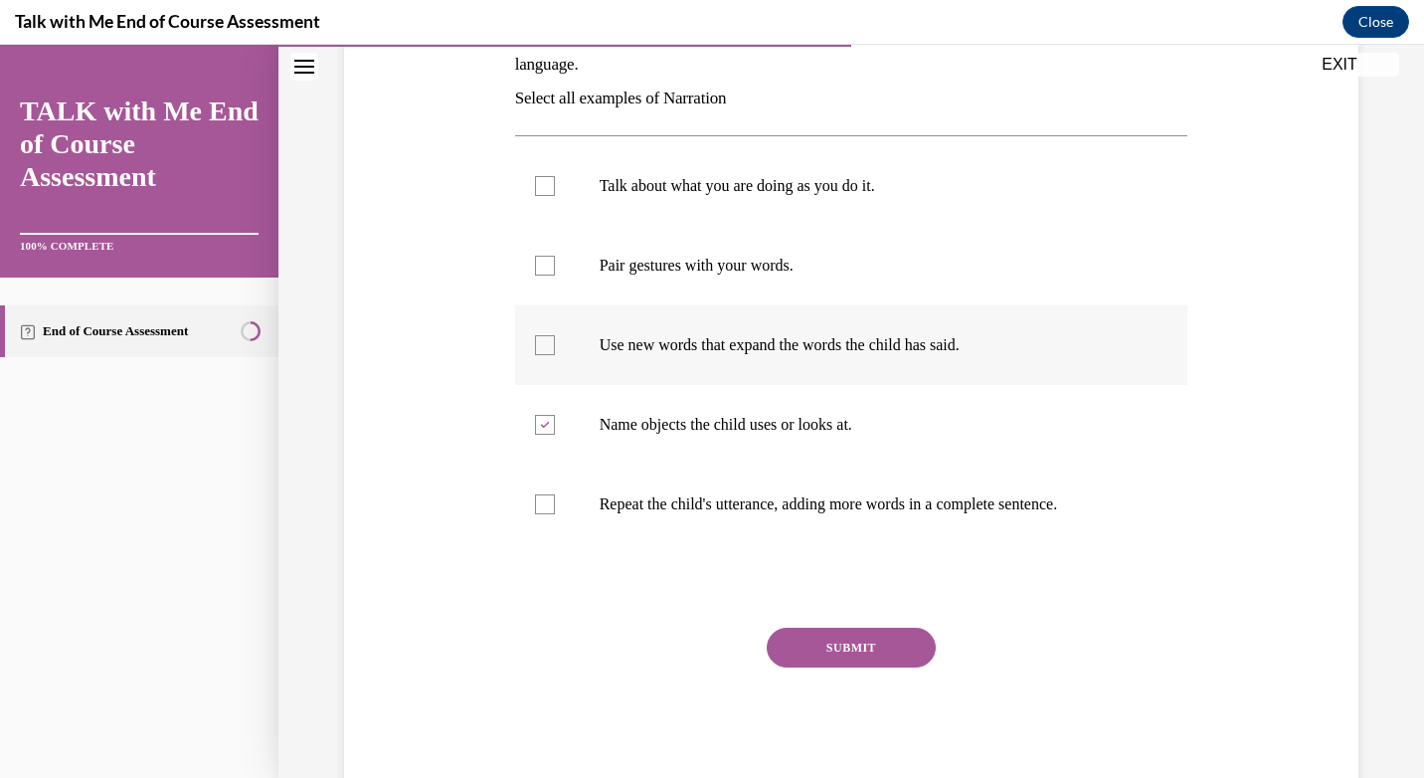
checkbox input "true"
click at [580, 265] on label "Pair gestures with your words." at bounding box center [851, 266] width 673 height 80
click at [555, 265] on input "Pair gestures with your words." at bounding box center [545, 266] width 20 height 20
checkbox input "true"
click at [603, 209] on label "Talk about what you are doing as you do it." at bounding box center [851, 186] width 673 height 80
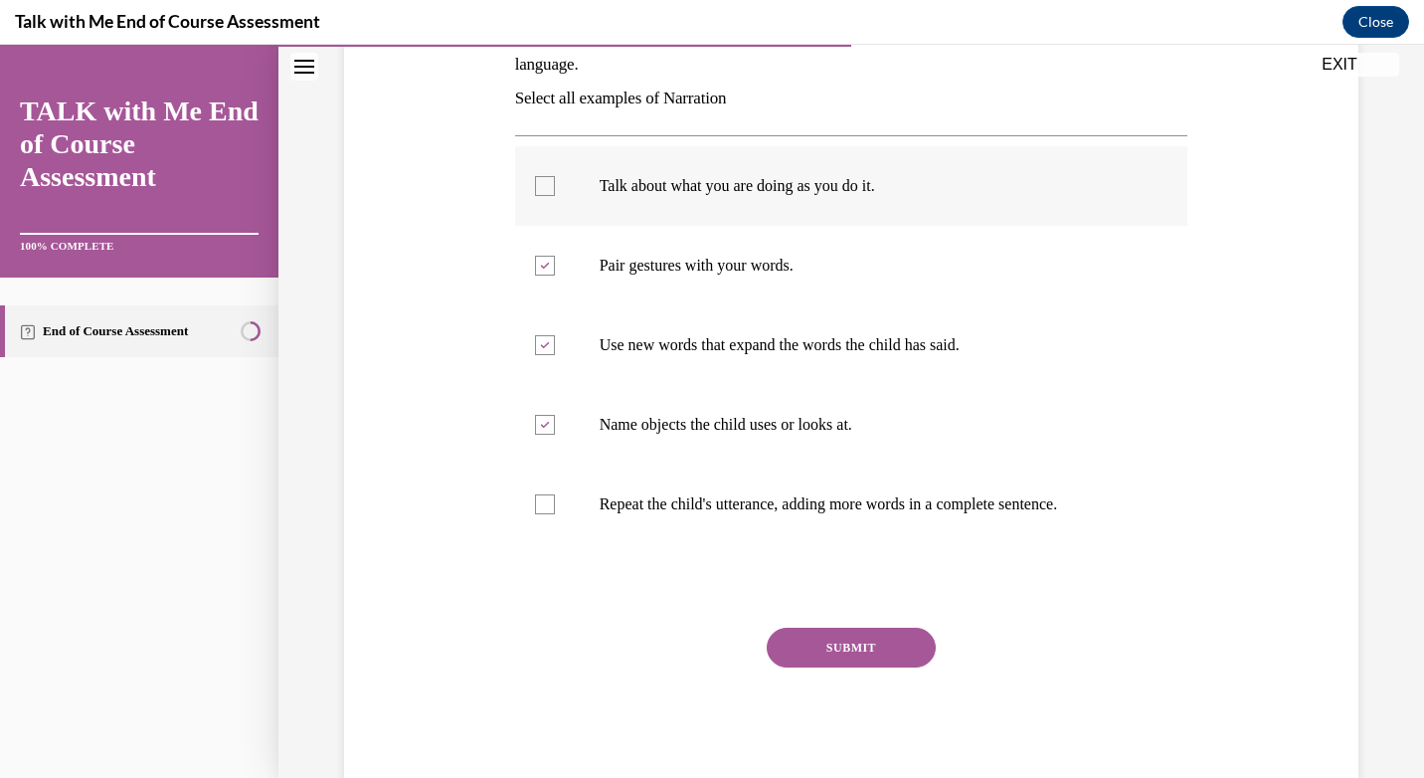
click at [555, 196] on input "Talk about what you are doing as you do it." at bounding box center [545, 186] width 20 height 20
checkbox input "true"
click at [604, 503] on p "Repeat the child's utterance, adding more words in a complete sentence." at bounding box center [869, 504] width 539 height 20
click at [555, 503] on input "Repeat the child's utterance, adding more words in a complete sentence." at bounding box center [545, 504] width 20 height 20
checkbox input "true"
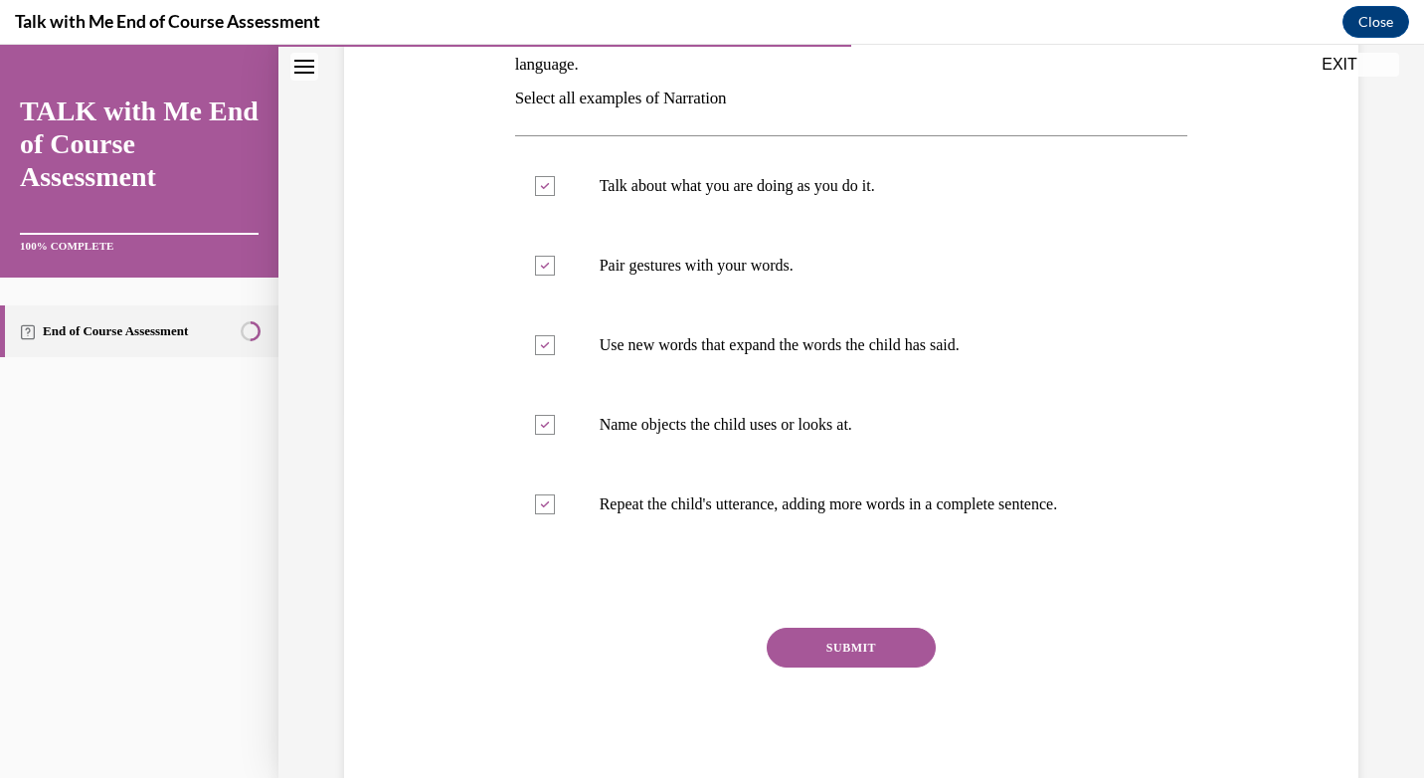
click at [807, 663] on button "SUBMIT" at bounding box center [851, 647] width 169 height 40
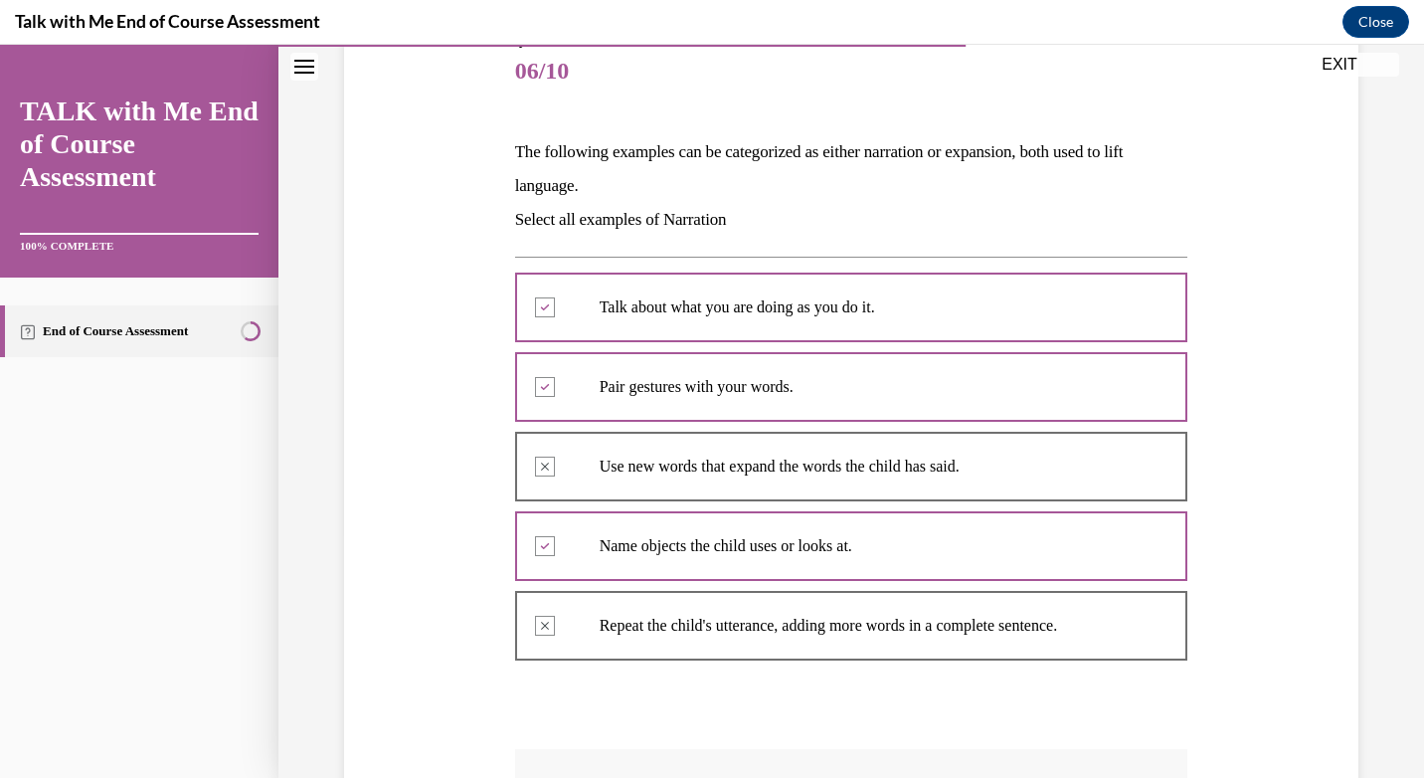
scroll to position [238, 0]
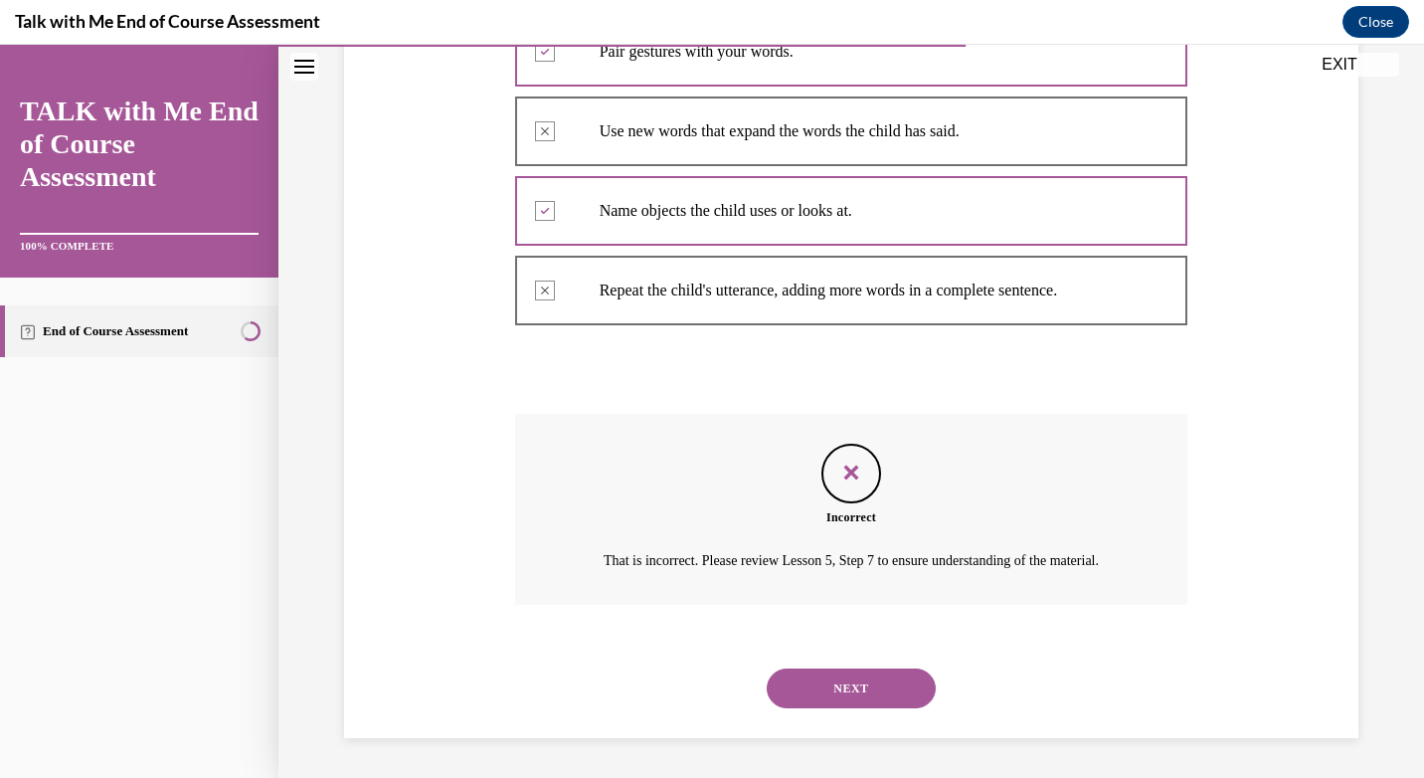
click at [867, 681] on button "NEXT" at bounding box center [851, 688] width 169 height 40
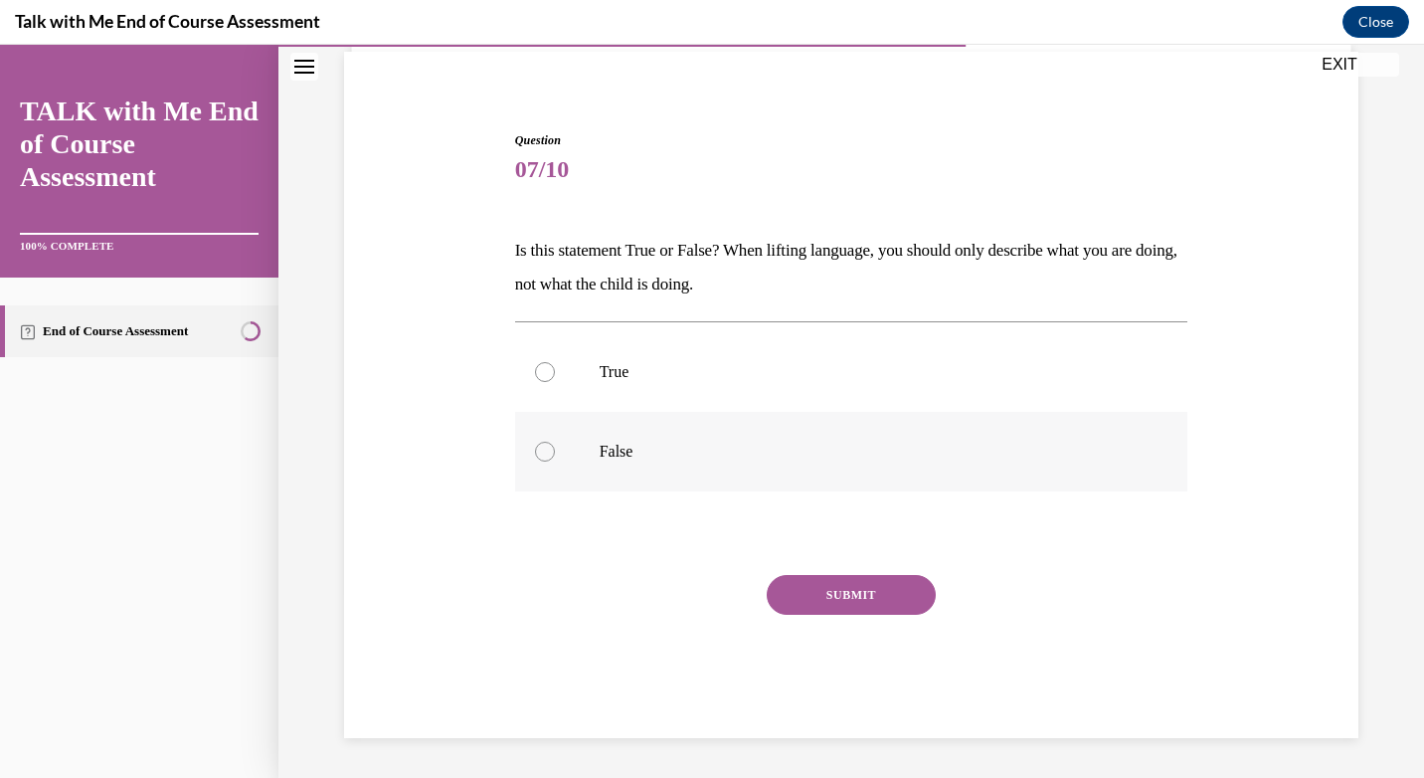
click at [622, 451] on p "False" at bounding box center [869, 451] width 539 height 20
click at [555, 451] on input "False" at bounding box center [545, 451] width 20 height 20
radio input "true"
click at [821, 608] on button "SUBMIT" at bounding box center [851, 595] width 169 height 40
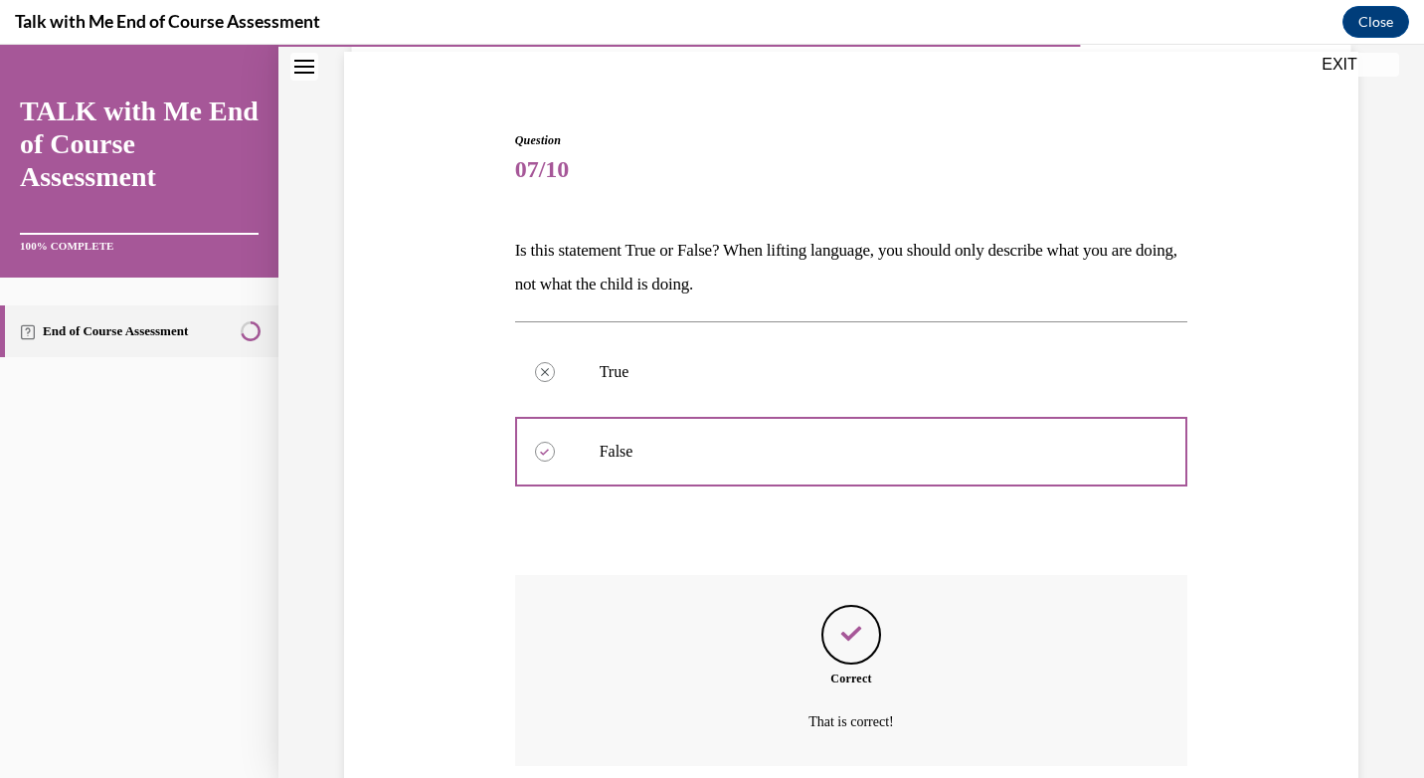
scroll to position [306, 0]
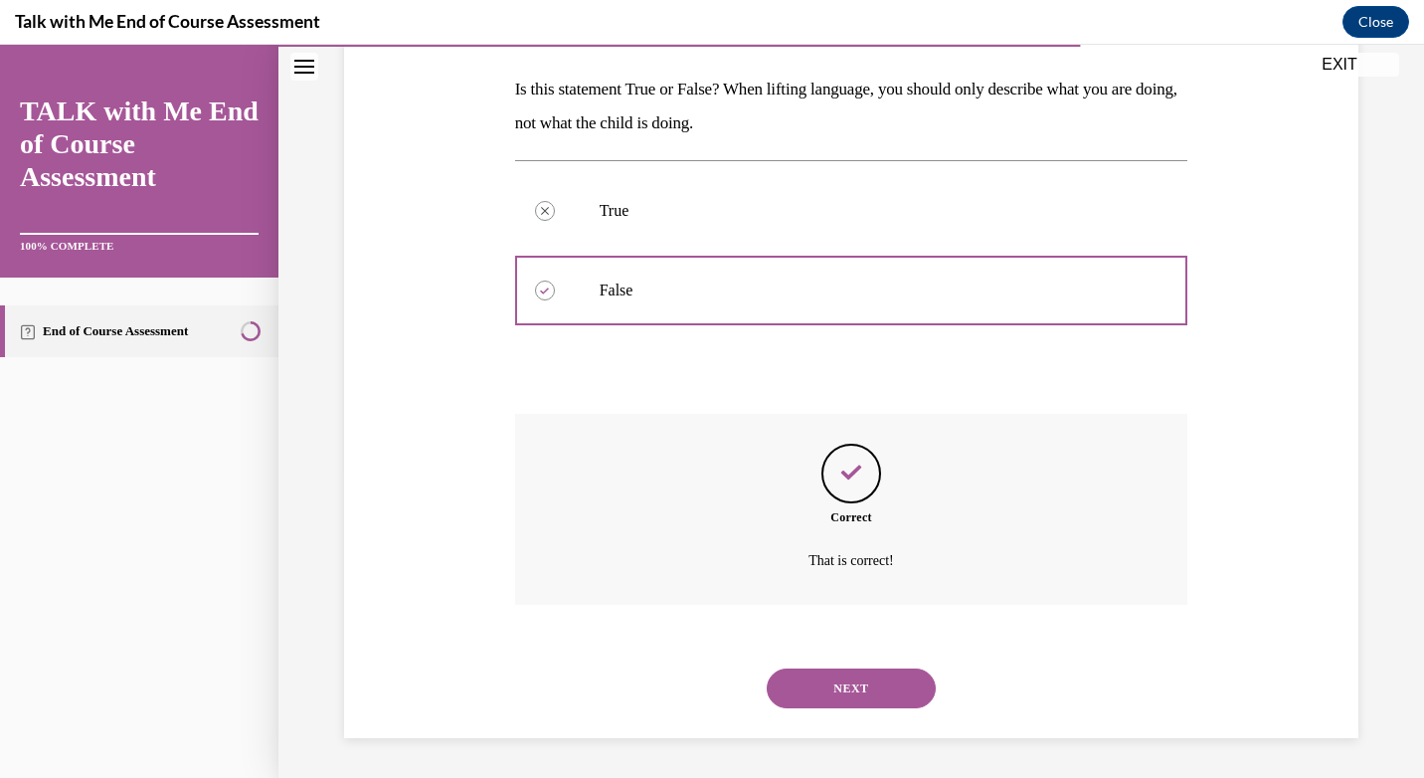
click at [812, 697] on button "NEXT" at bounding box center [851, 688] width 169 height 40
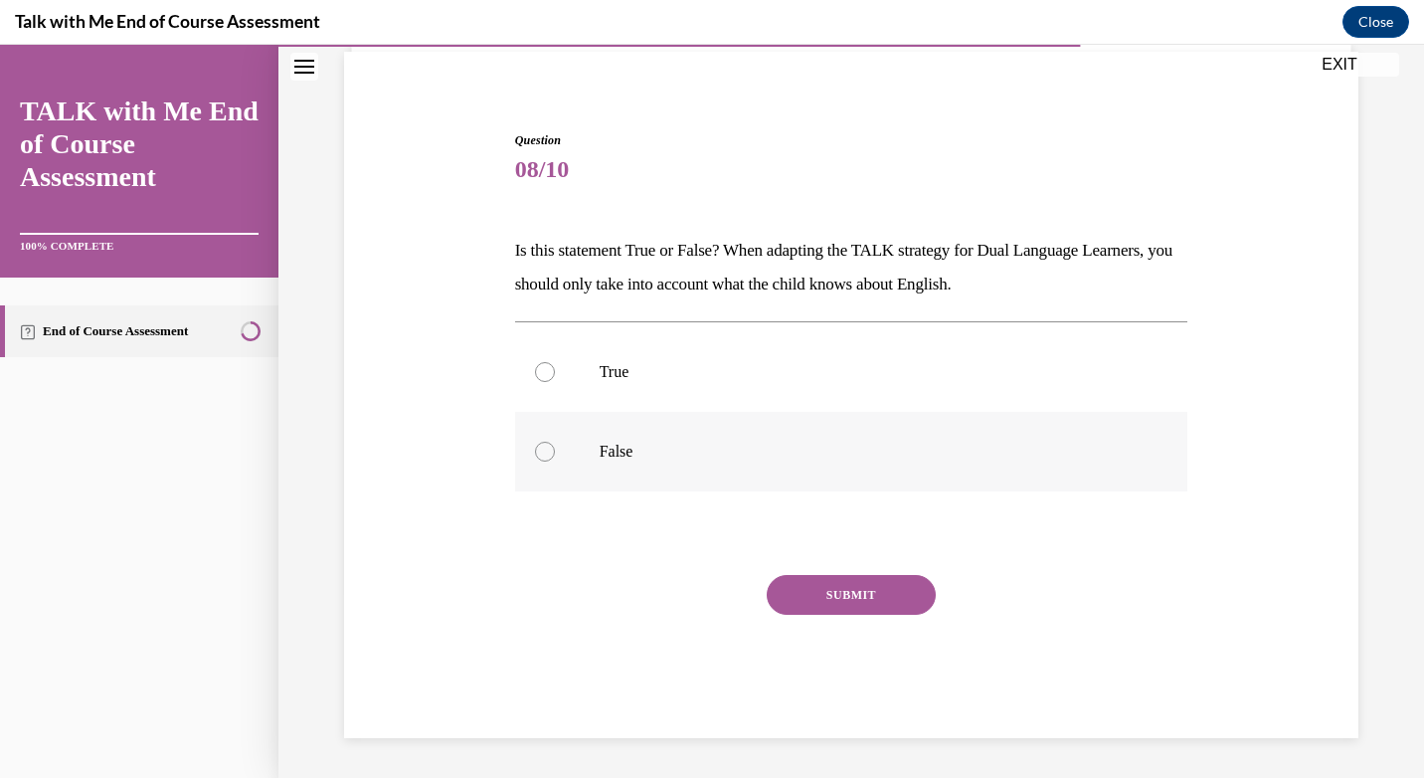
click at [682, 444] on p "False" at bounding box center [869, 451] width 539 height 20
click at [555, 444] on input "False" at bounding box center [545, 451] width 20 height 20
radio input "true"
click at [800, 593] on button "SUBMIT" at bounding box center [851, 595] width 169 height 40
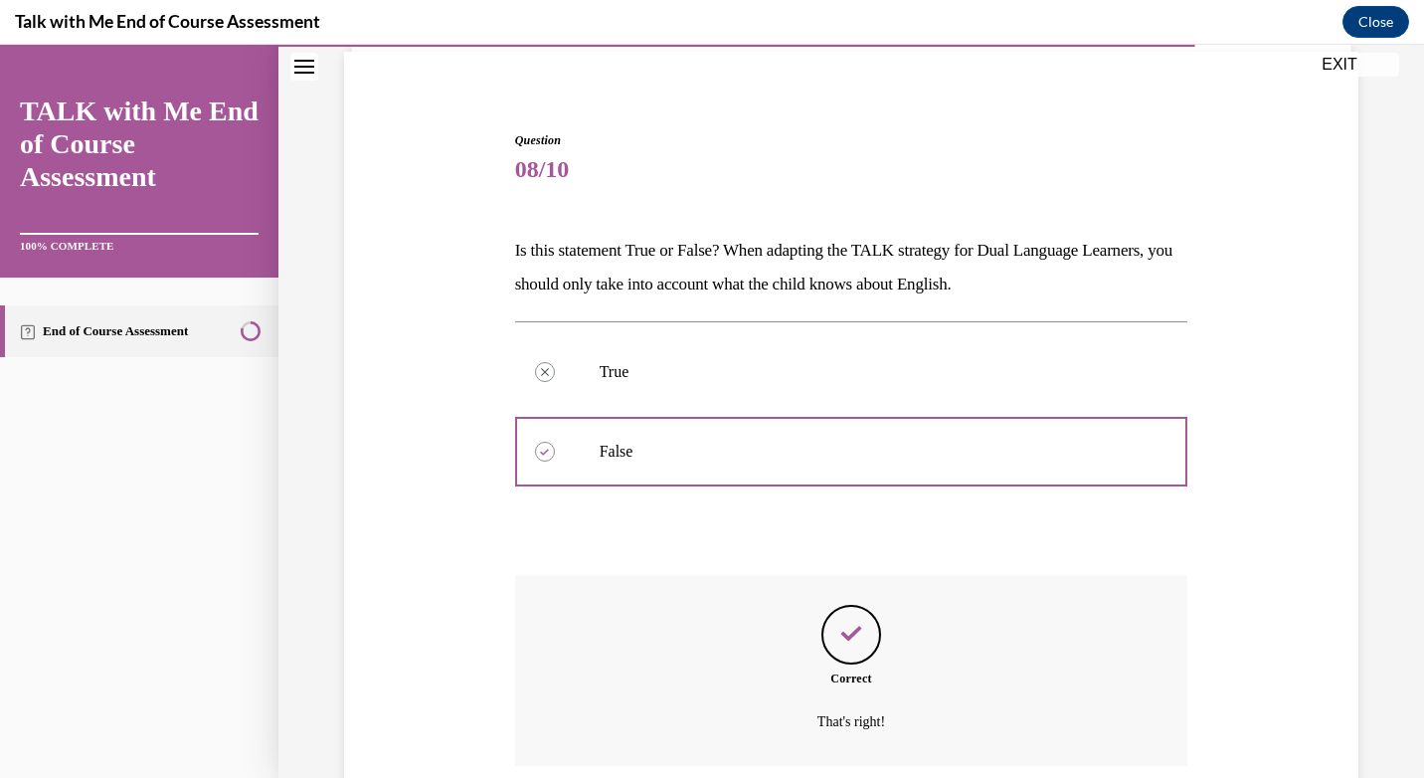
scroll to position [306, 0]
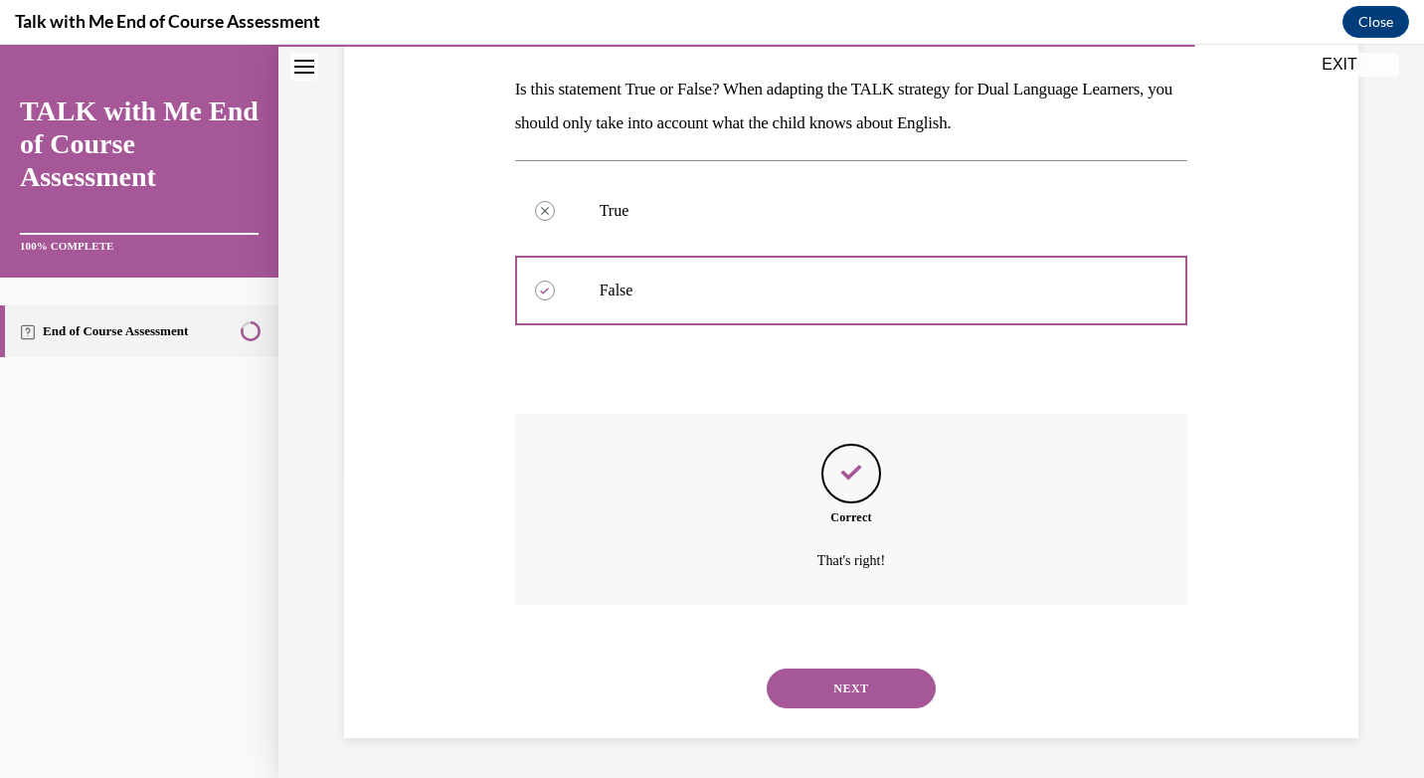
click at [813, 729] on div "SUBMIT NEXT" at bounding box center [851, 685] width 673 height 103
click at [814, 704] on button "NEXT" at bounding box center [851, 688] width 169 height 40
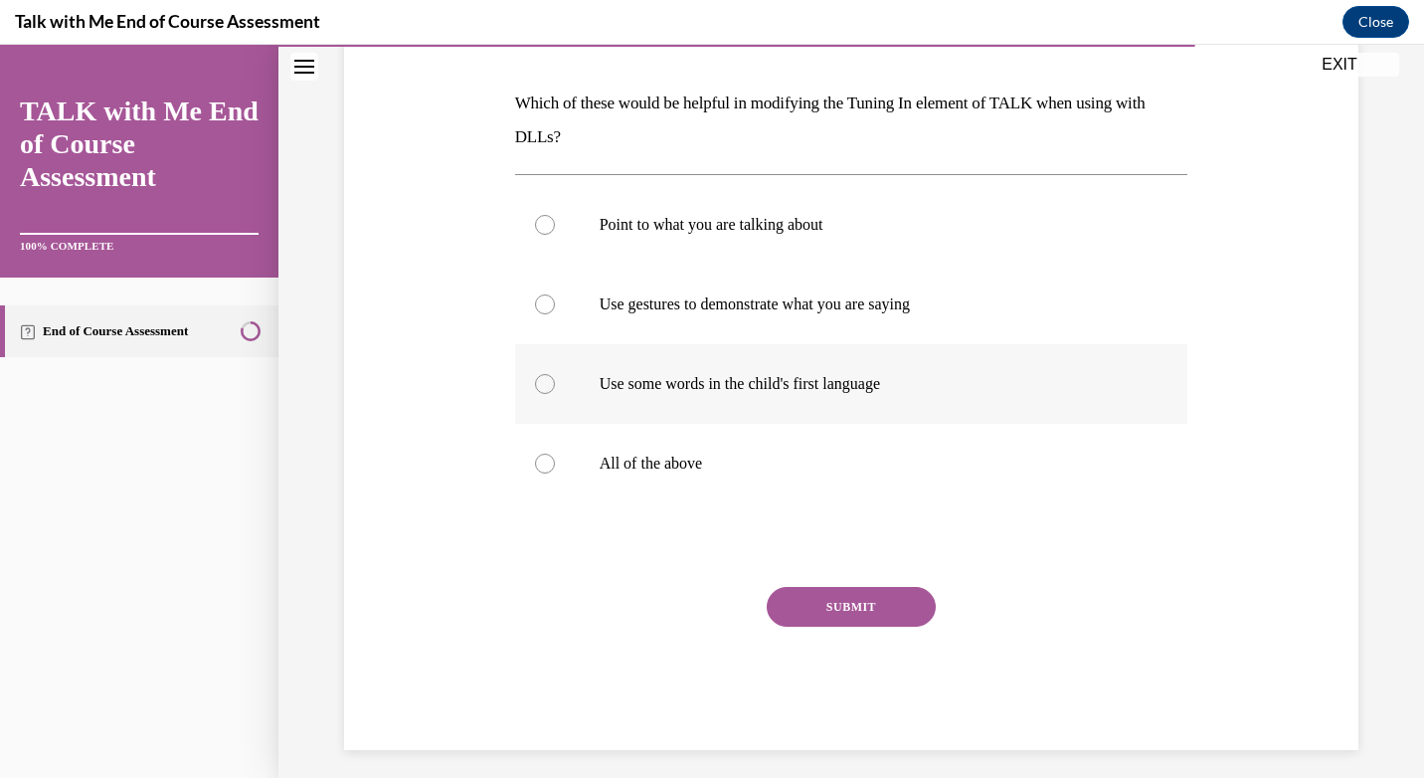
scroll to position [304, 0]
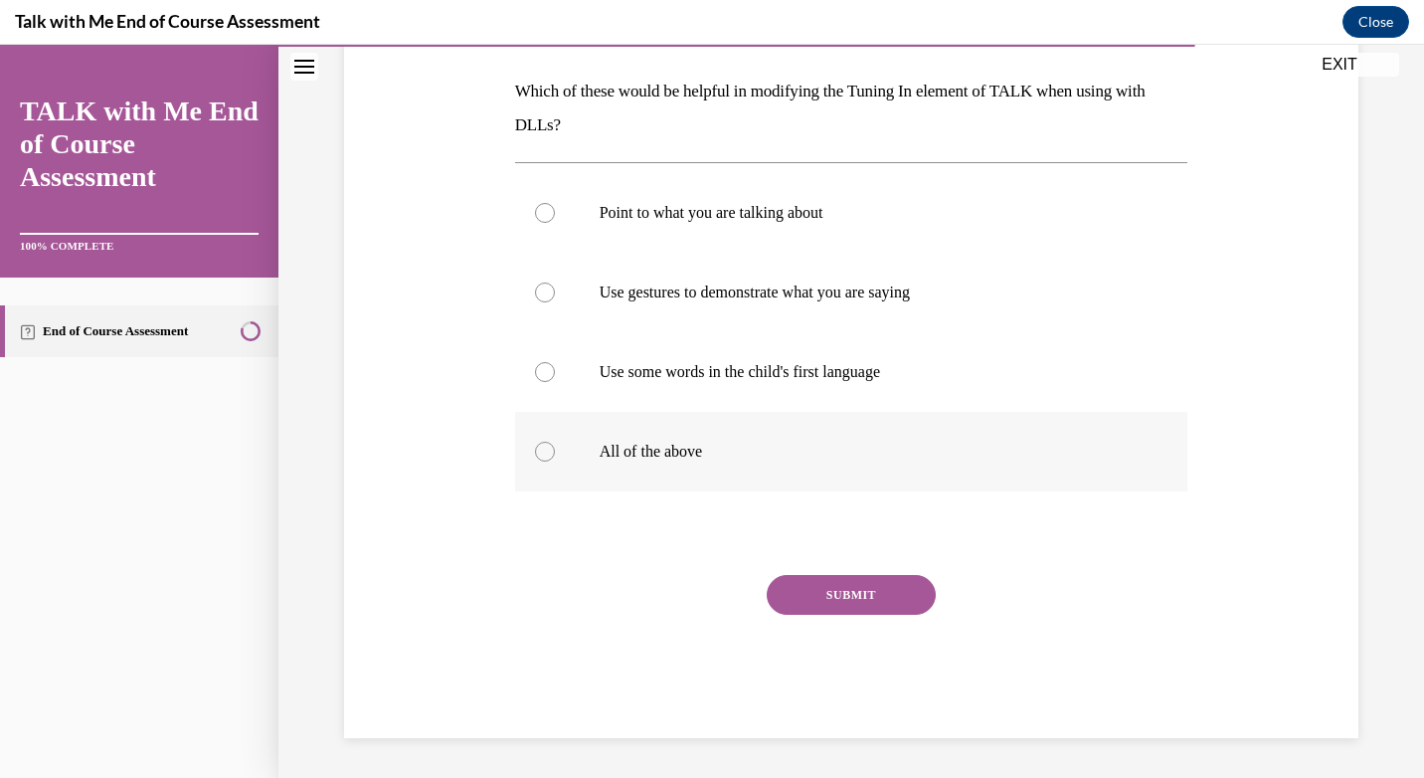
click at [662, 451] on p "All of the above" at bounding box center [869, 451] width 539 height 20
click at [555, 451] on input "All of the above" at bounding box center [545, 451] width 20 height 20
radio input "true"
click at [799, 578] on button "SUBMIT" at bounding box center [851, 595] width 169 height 40
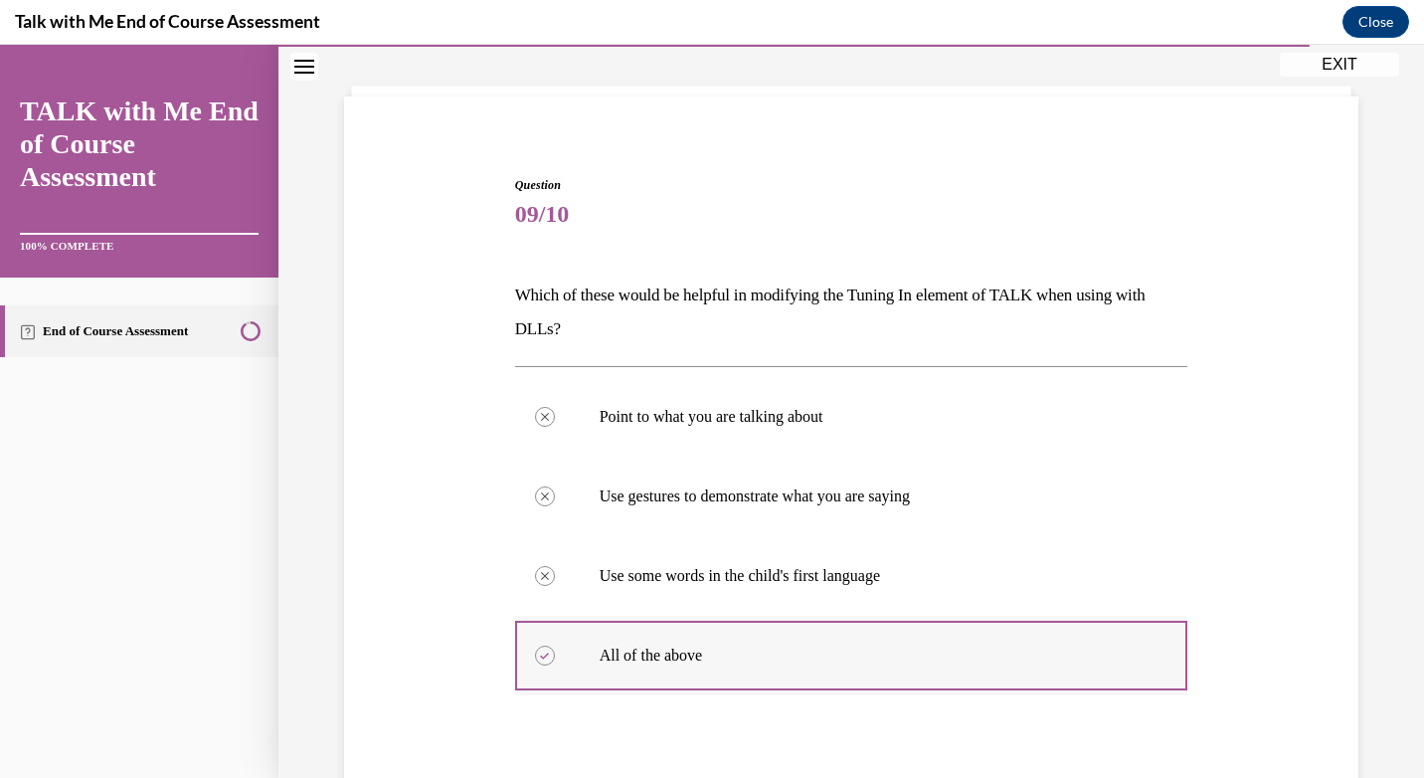
scroll to position [465, 0]
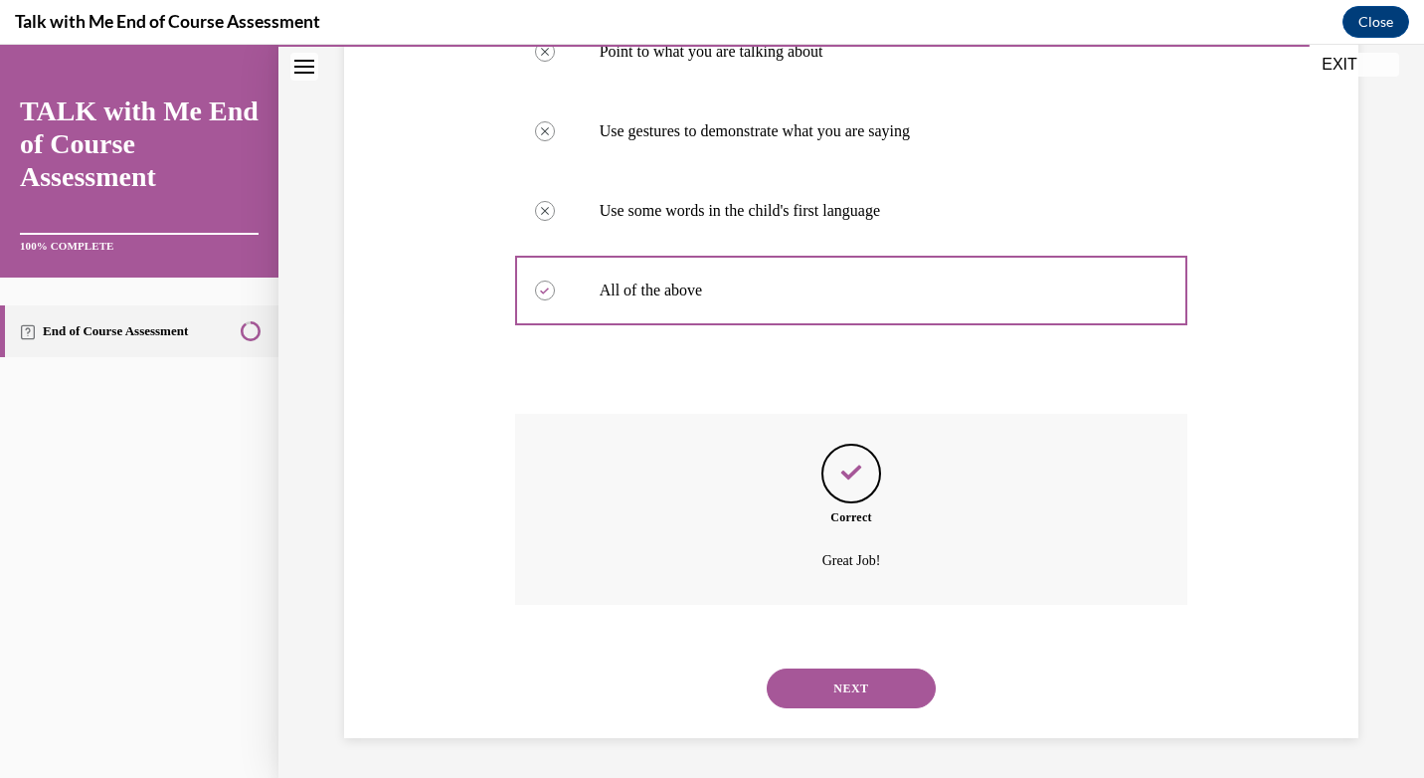
click at [847, 681] on button "NEXT" at bounding box center [851, 688] width 169 height 40
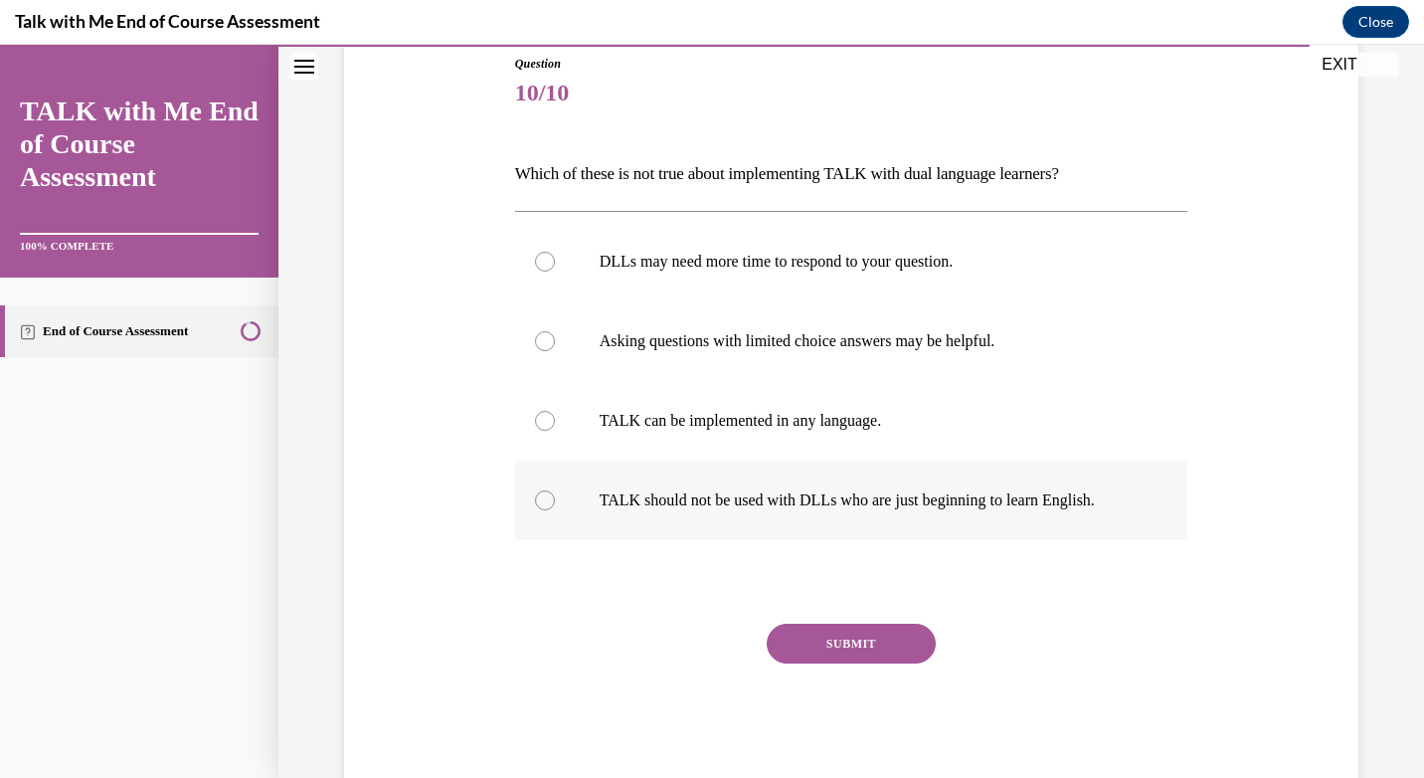
click at [822, 519] on label "TALK should not be used with DLLs who are just beginning to learn English." at bounding box center [851, 500] width 673 height 80
click at [555, 510] on input "TALK should not be used with DLLs who are just beginning to learn English." at bounding box center [545, 500] width 20 height 20
radio input "true"
click at [824, 632] on button "SUBMIT" at bounding box center [851, 643] width 169 height 40
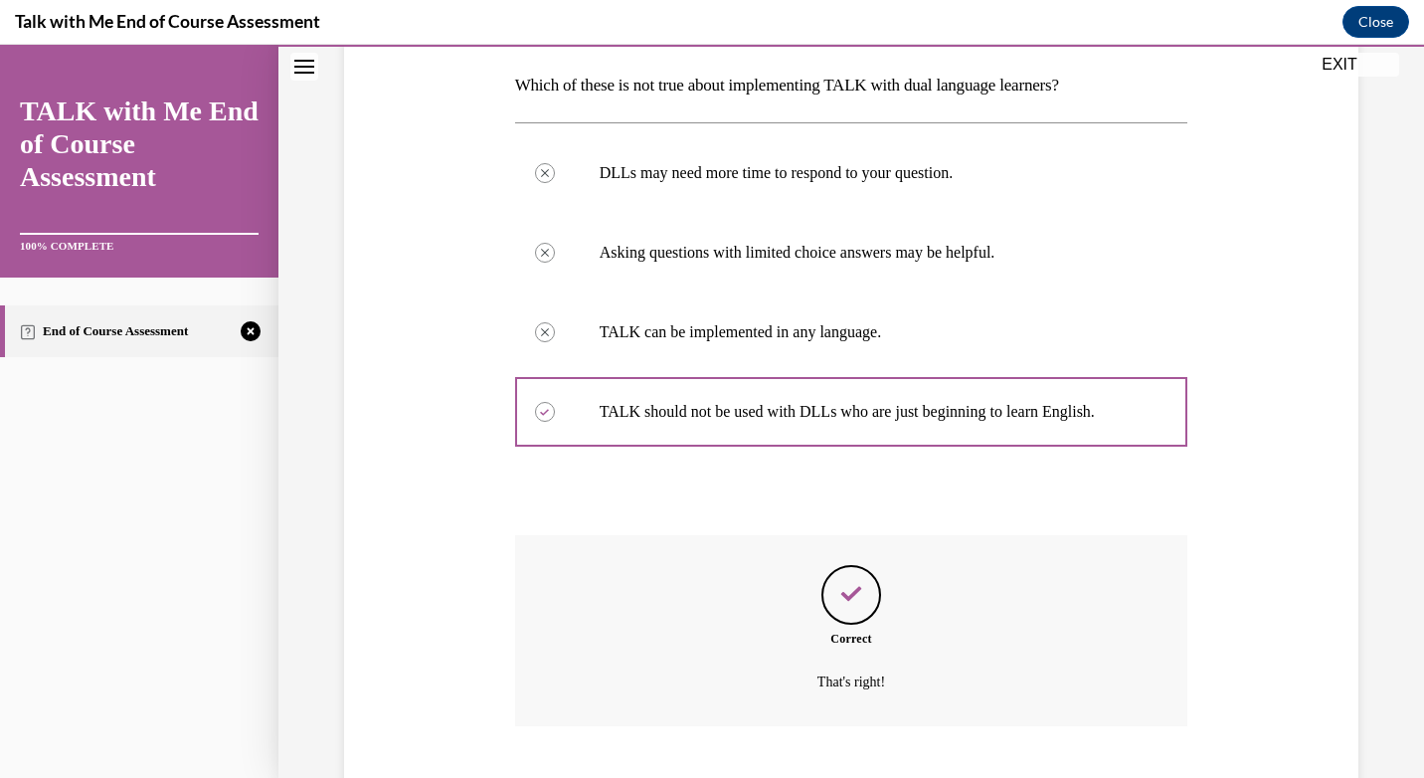
scroll to position [432, 0]
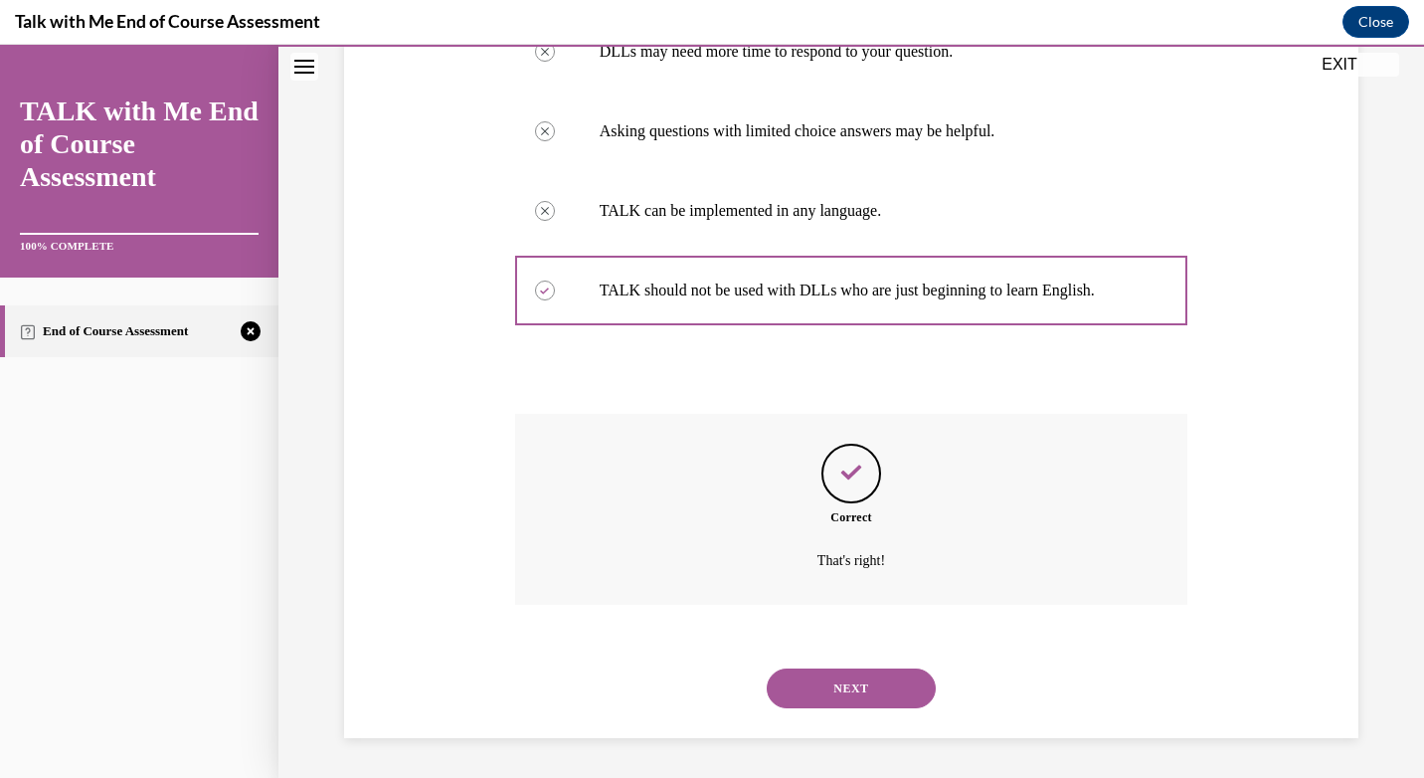
click at [835, 691] on button "NEXT" at bounding box center [851, 688] width 169 height 40
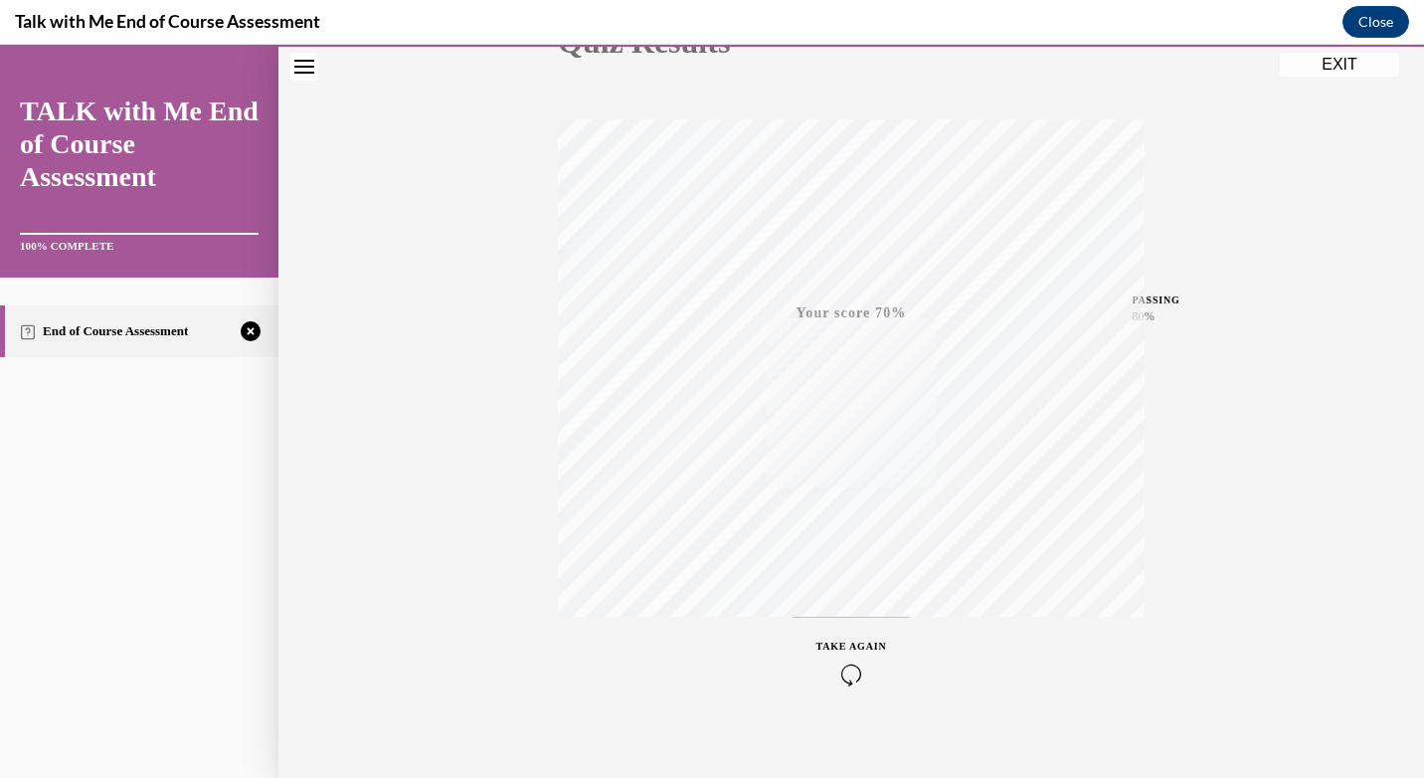
scroll to position [286, 0]
click at [860, 647] on icon "button" at bounding box center [851, 656] width 71 height 22
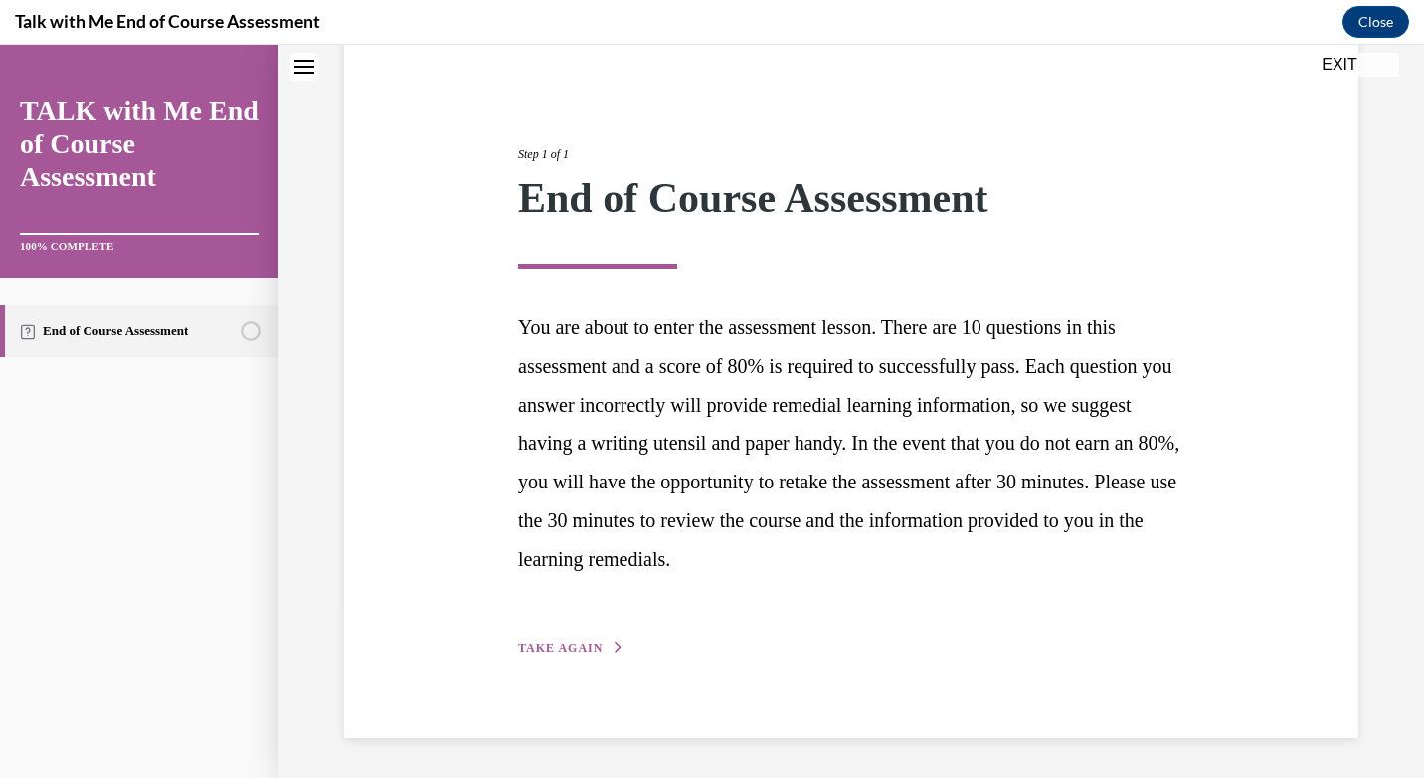
click at [554, 661] on div "Step 1 of 1 End of Course Assessment You are about to enter the assessment less…" at bounding box center [851, 379] width 1014 height 718
click at [554, 645] on span "TAKE AGAIN" at bounding box center [560, 647] width 85 height 14
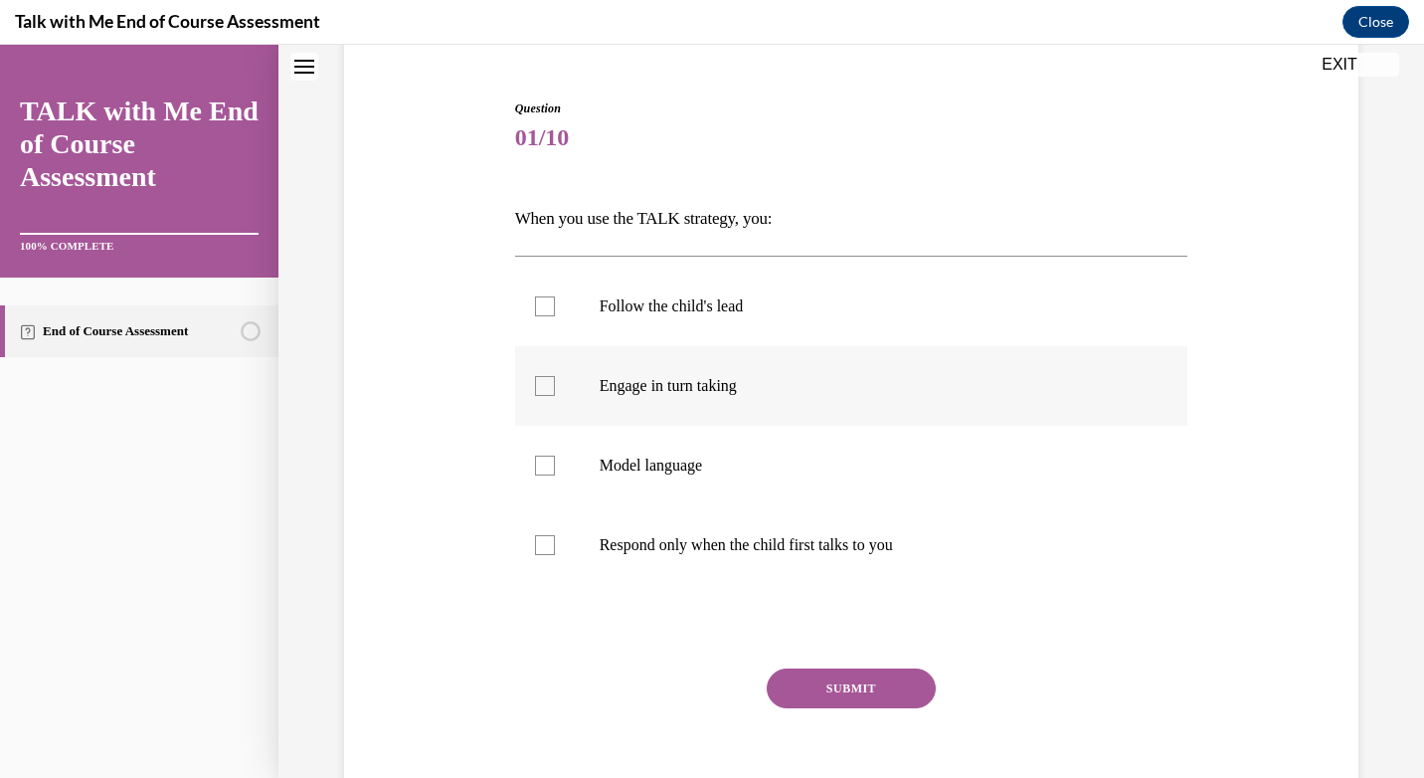
click at [572, 406] on label "Engage in turn taking" at bounding box center [851, 386] width 673 height 80
click at [555, 396] on input "Engage in turn taking" at bounding box center [545, 386] width 20 height 20
checkbox input "true"
click at [582, 482] on label "Model language" at bounding box center [851, 466] width 673 height 80
click at [555, 475] on input "Model language" at bounding box center [545, 465] width 20 height 20
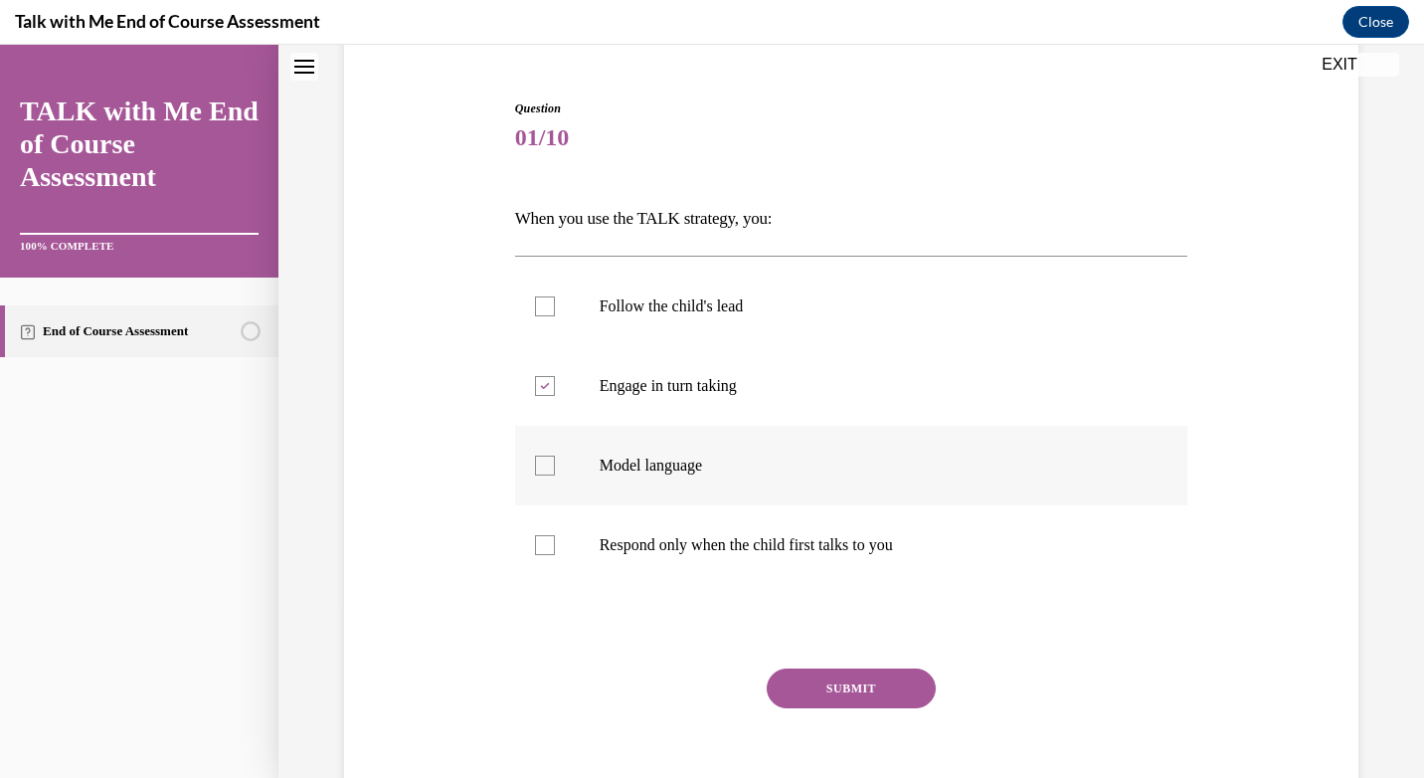
checkbox input "true"
click at [590, 302] on label "Follow the child's lead" at bounding box center [851, 306] width 673 height 80
click at [555, 302] on input "Follow the child's lead" at bounding box center [545, 306] width 20 height 20
checkbox input "true"
click at [775, 681] on button "SUBMIT" at bounding box center [851, 688] width 169 height 40
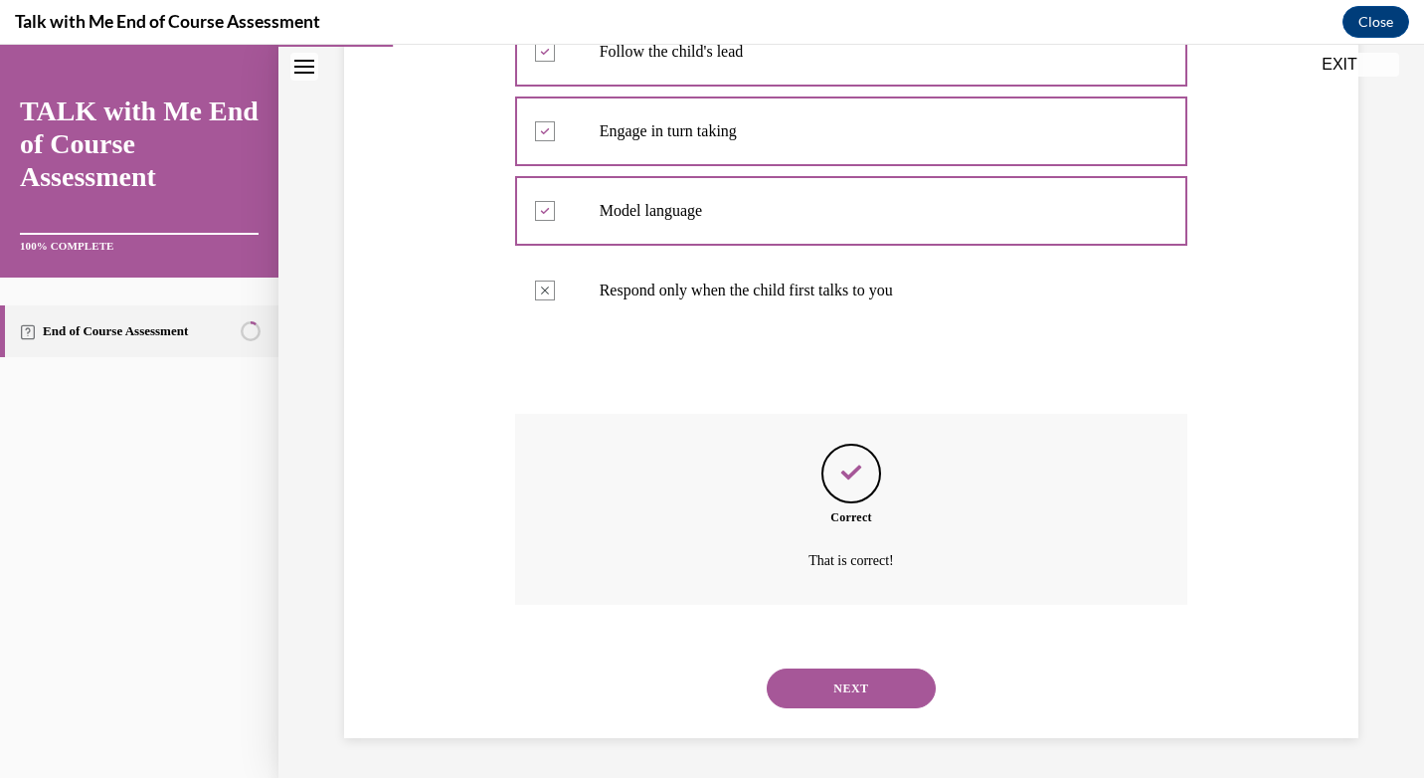
click at [820, 697] on button "NEXT" at bounding box center [851, 688] width 169 height 40
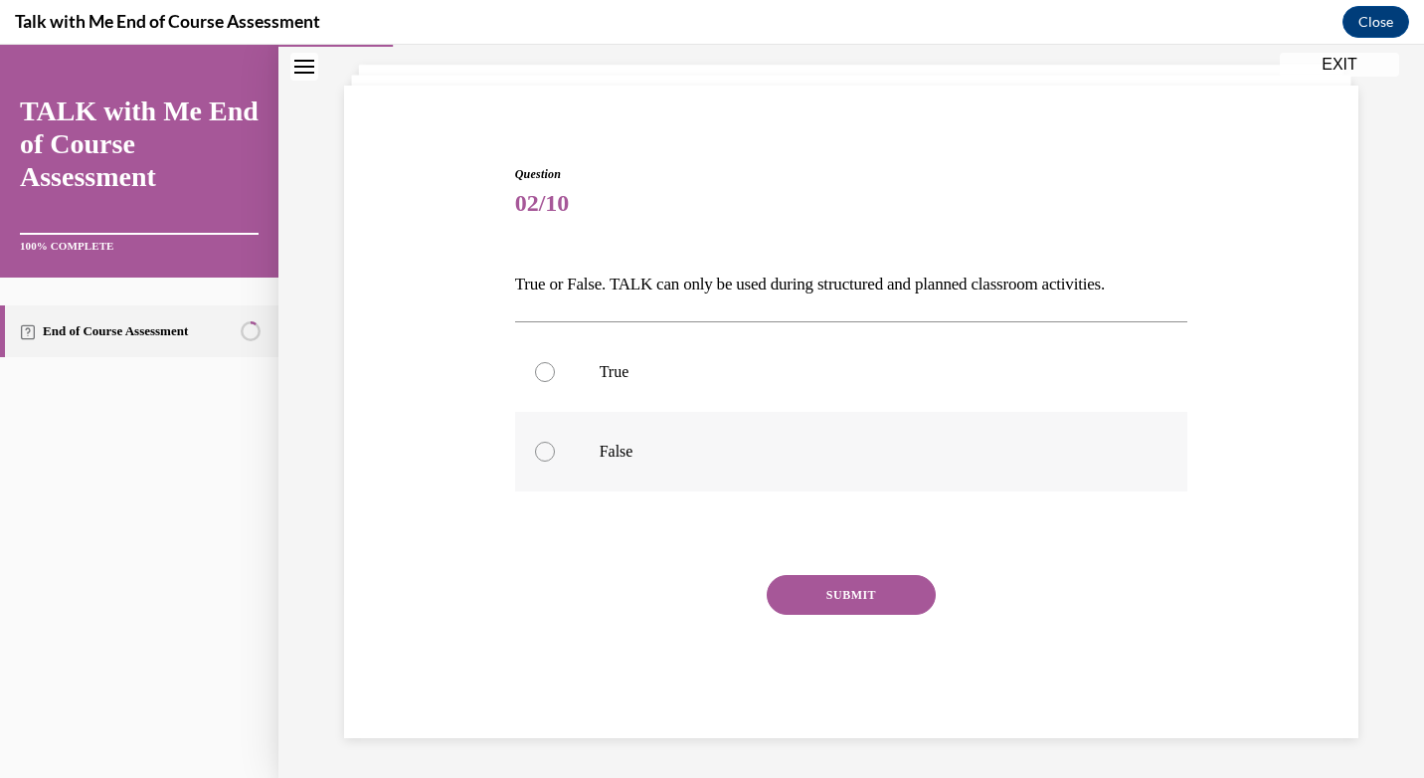
click at [632, 464] on label "False" at bounding box center [851, 452] width 673 height 80
click at [555, 461] on input "False" at bounding box center [545, 451] width 20 height 20
radio input "true"
click at [771, 591] on button "SUBMIT" at bounding box center [851, 595] width 169 height 40
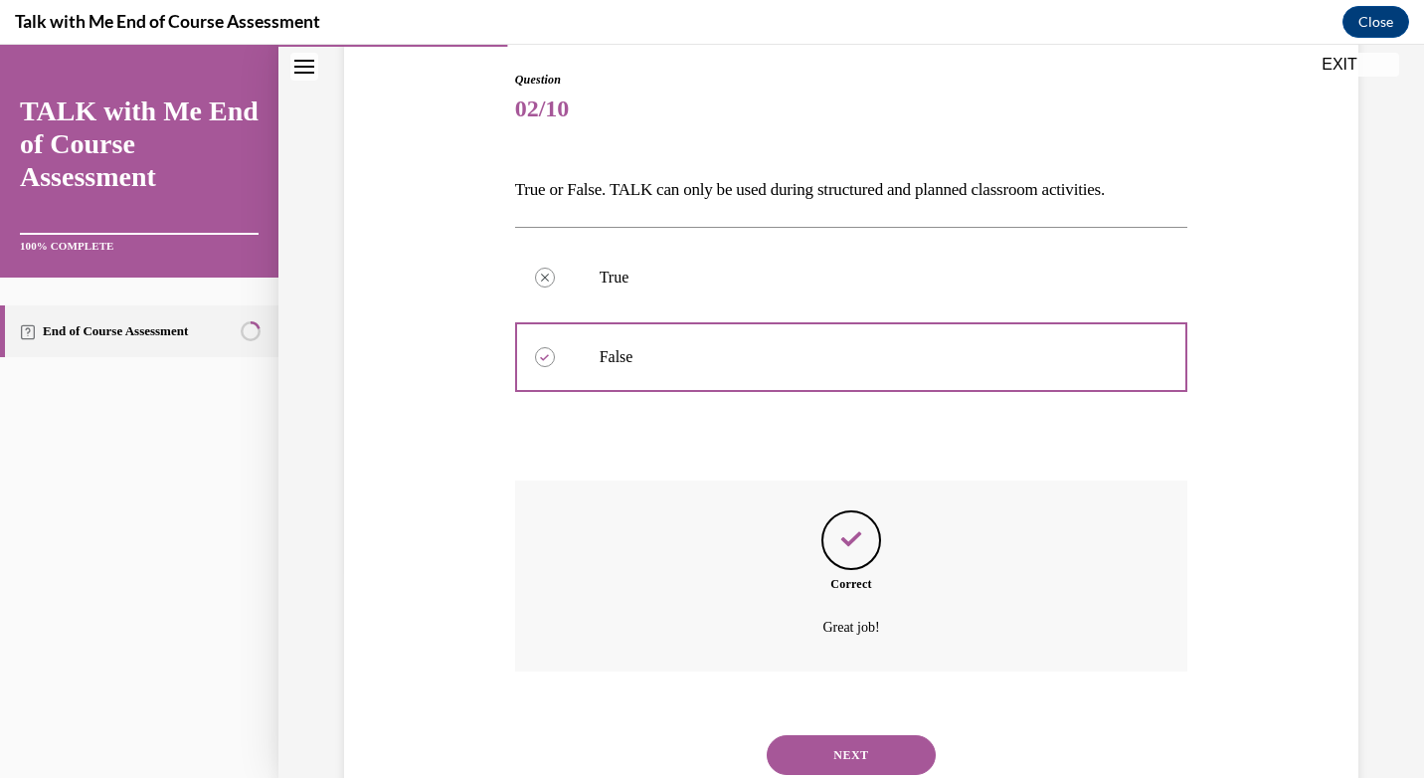
scroll to position [272, 0]
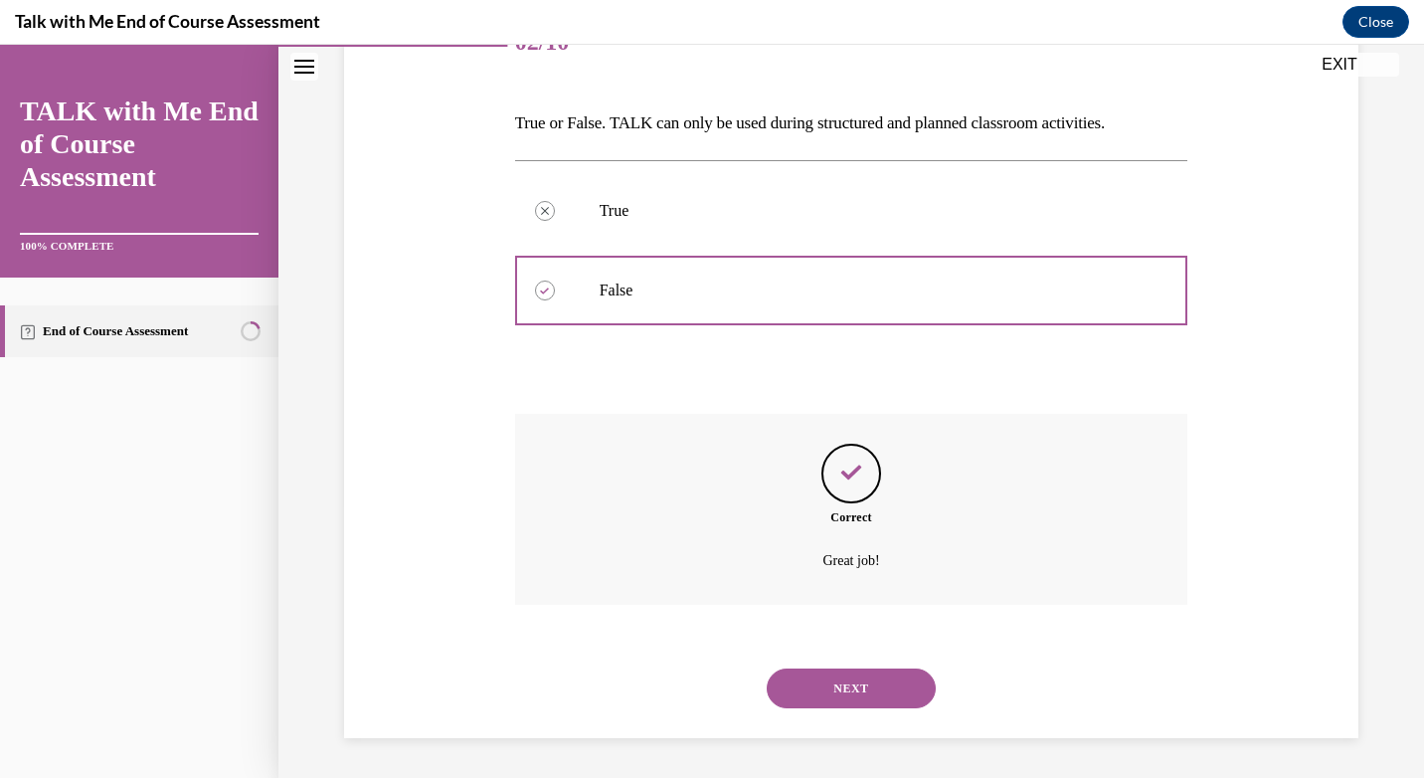
click at [863, 697] on button "NEXT" at bounding box center [851, 688] width 169 height 40
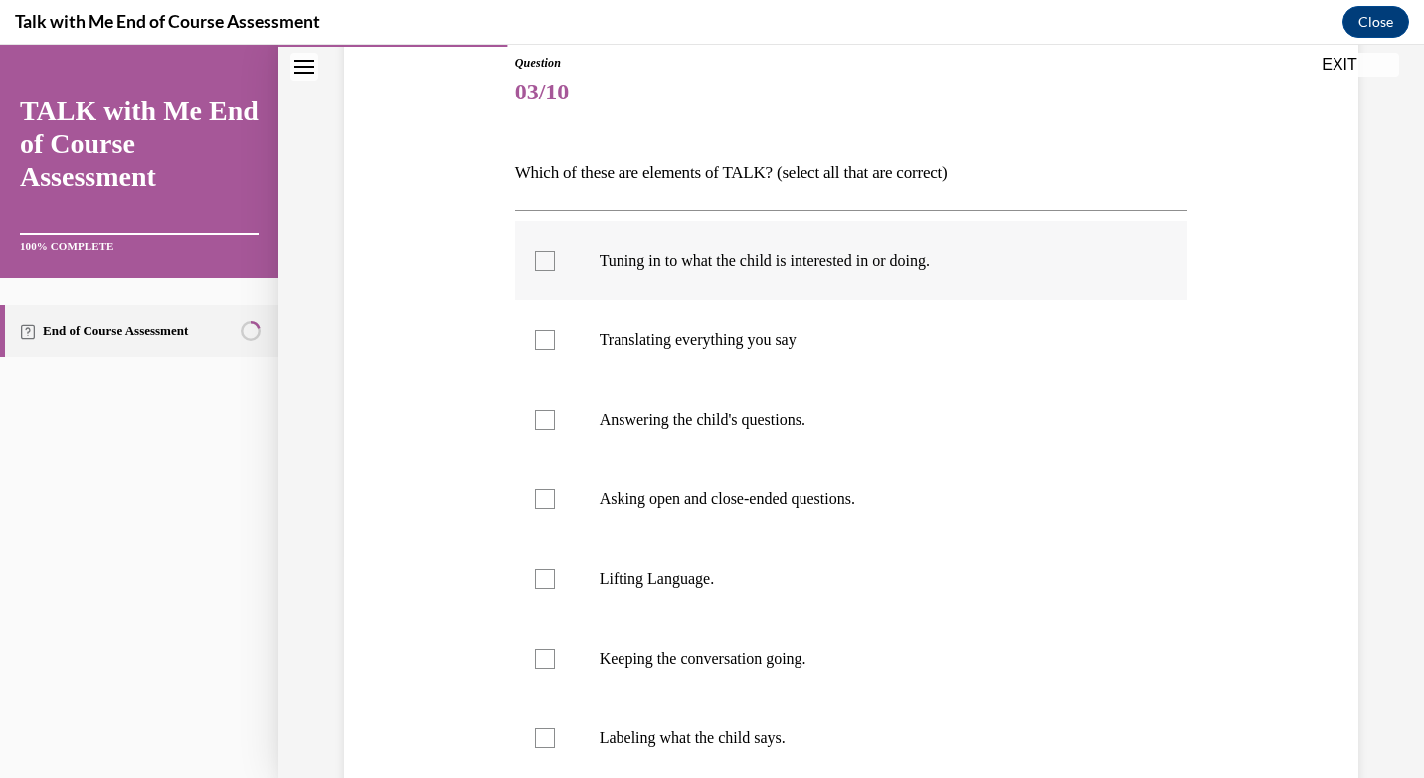
click at [548, 279] on label "Tuning in to what the child is interested in or doing." at bounding box center [851, 261] width 673 height 80
click at [548, 270] on input "Tuning in to what the child is interested in or doing." at bounding box center [545, 261] width 20 height 20
checkbox input "true"
click at [604, 487] on label "Asking open and close-ended questions." at bounding box center [851, 499] width 673 height 80
click at [555, 489] on input "Asking open and close-ended questions." at bounding box center [545, 499] width 20 height 20
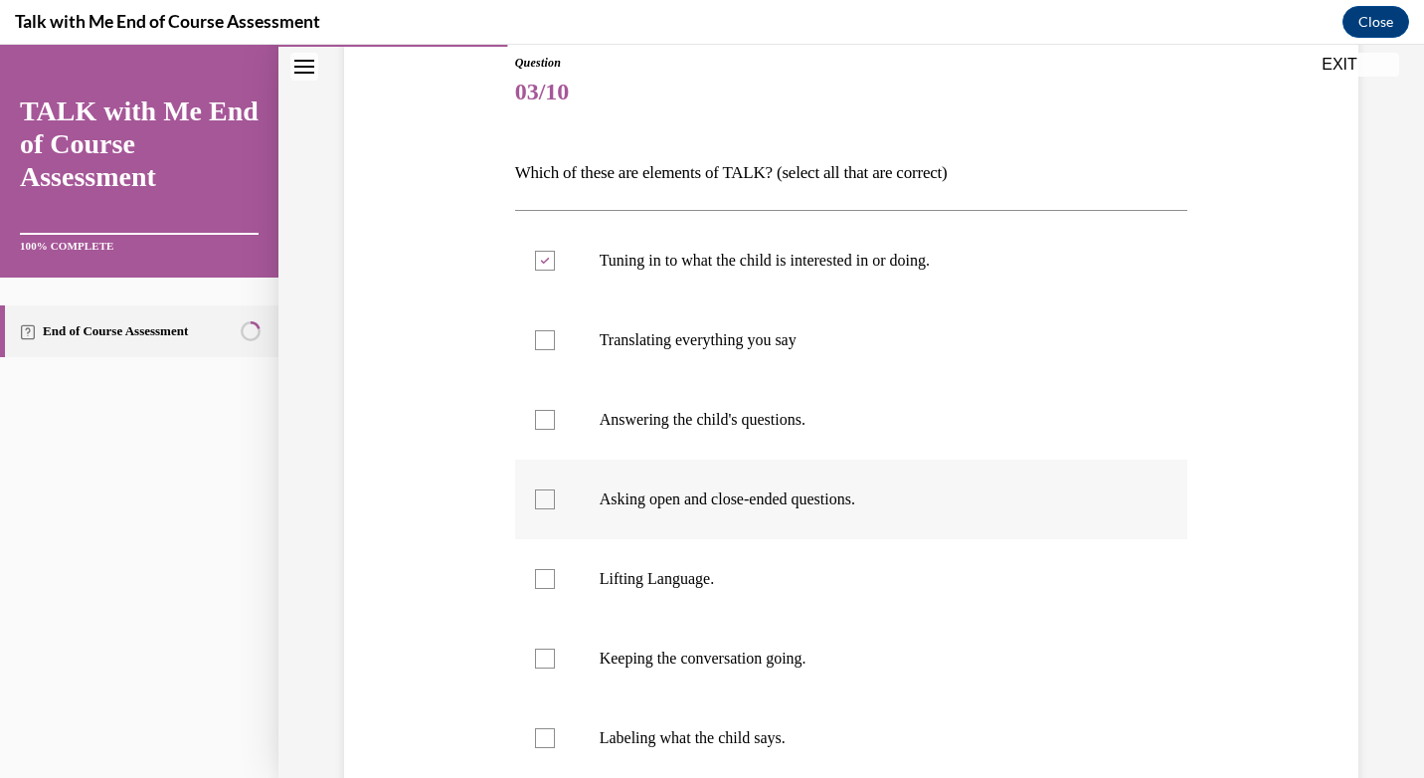
checkbox input "true"
click at [578, 579] on label "Lifting Language." at bounding box center [851, 579] width 673 height 80
click at [555, 579] on input "Lifting Language." at bounding box center [545, 579] width 20 height 20
checkbox input "true"
click at [666, 657] on p "Keeping the conversation going." at bounding box center [869, 658] width 539 height 20
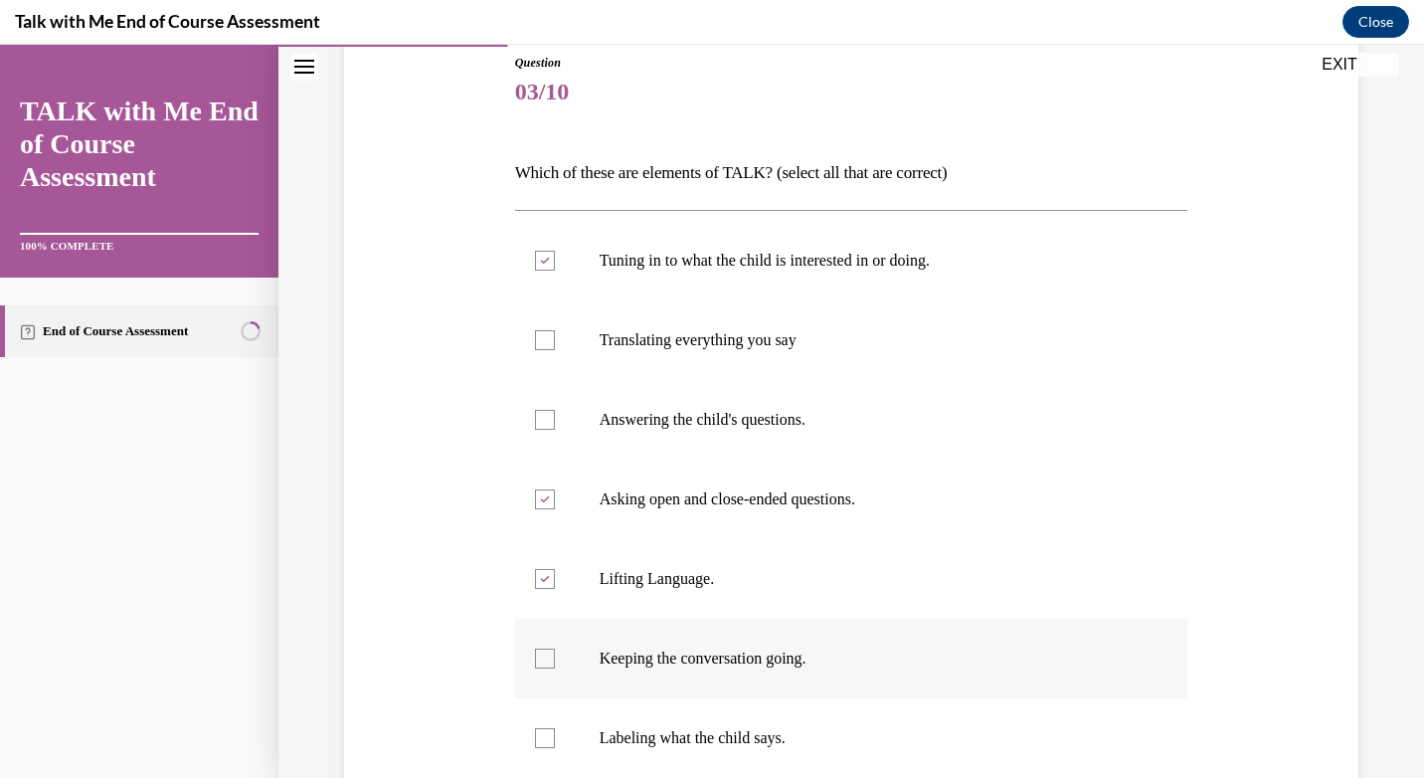
click at [555, 657] on input "Keeping the conversation going." at bounding box center [545, 658] width 20 height 20
checkbox input "true"
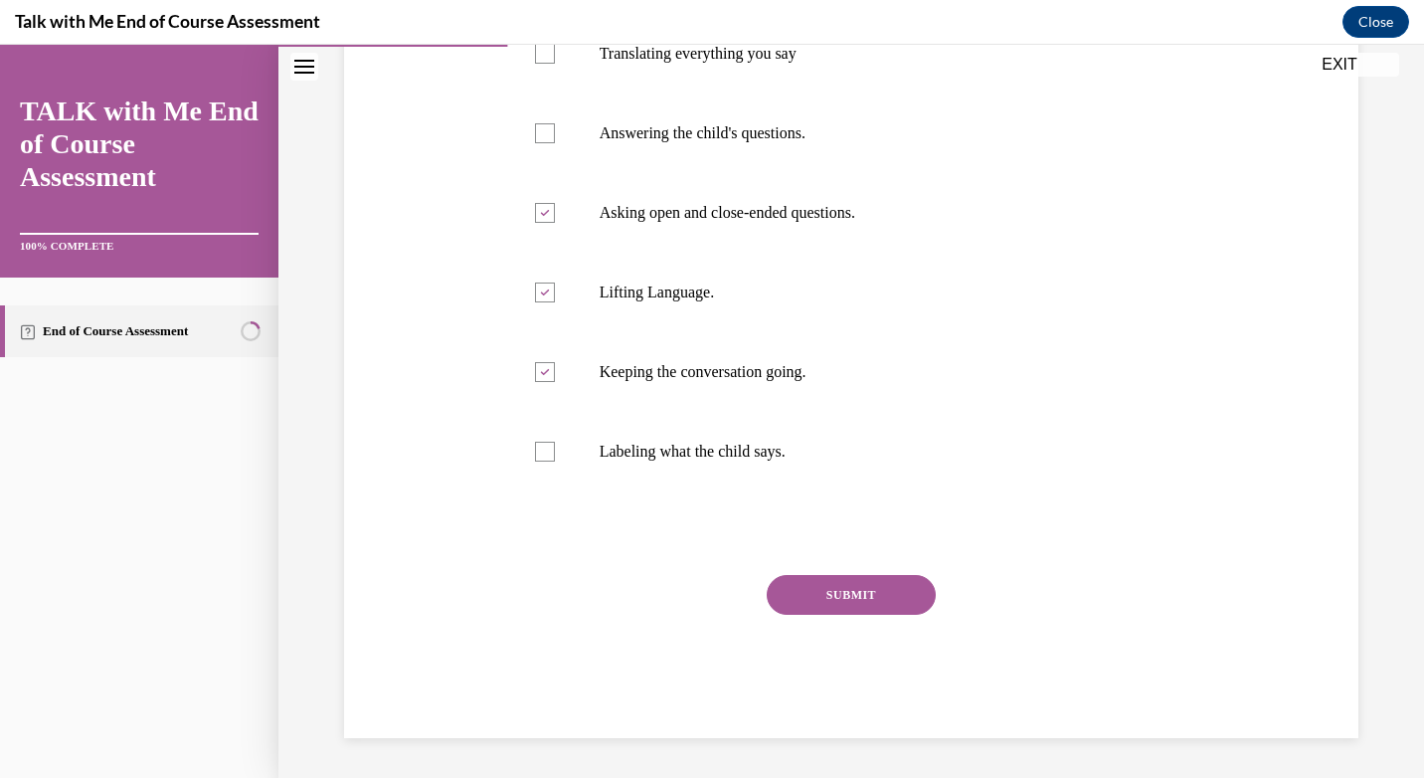
click at [794, 603] on button "SUBMIT" at bounding box center [851, 595] width 169 height 40
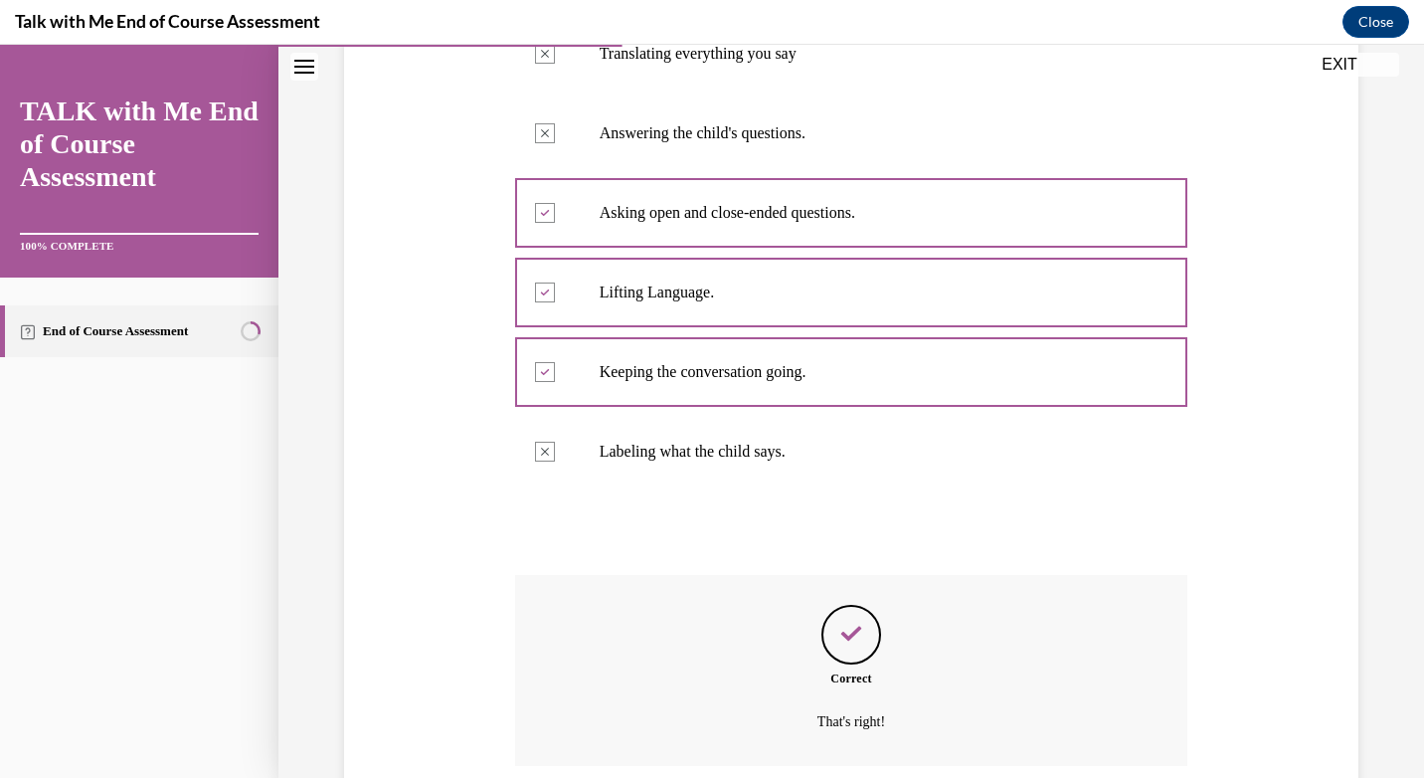
scroll to position [670, 0]
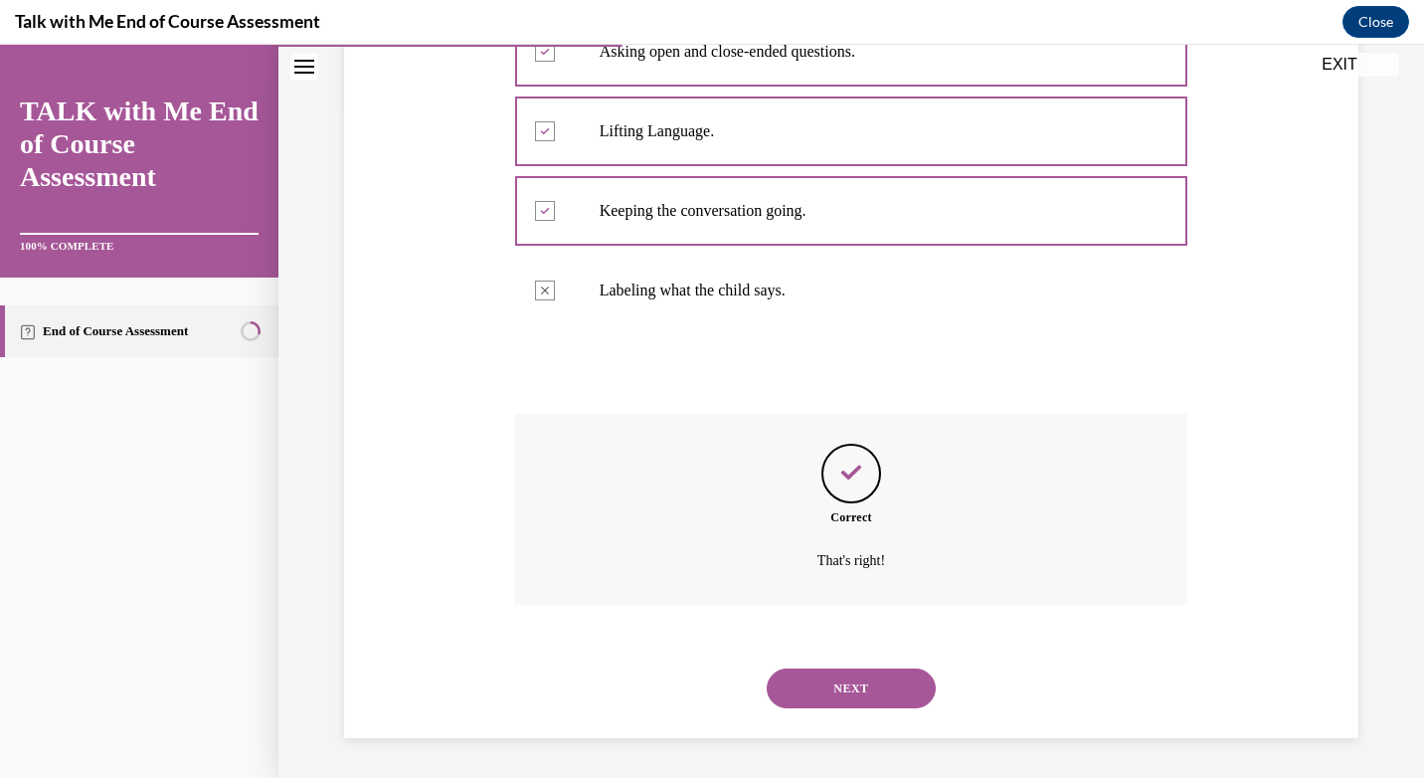
click at [823, 680] on button "NEXT" at bounding box center [851, 688] width 169 height 40
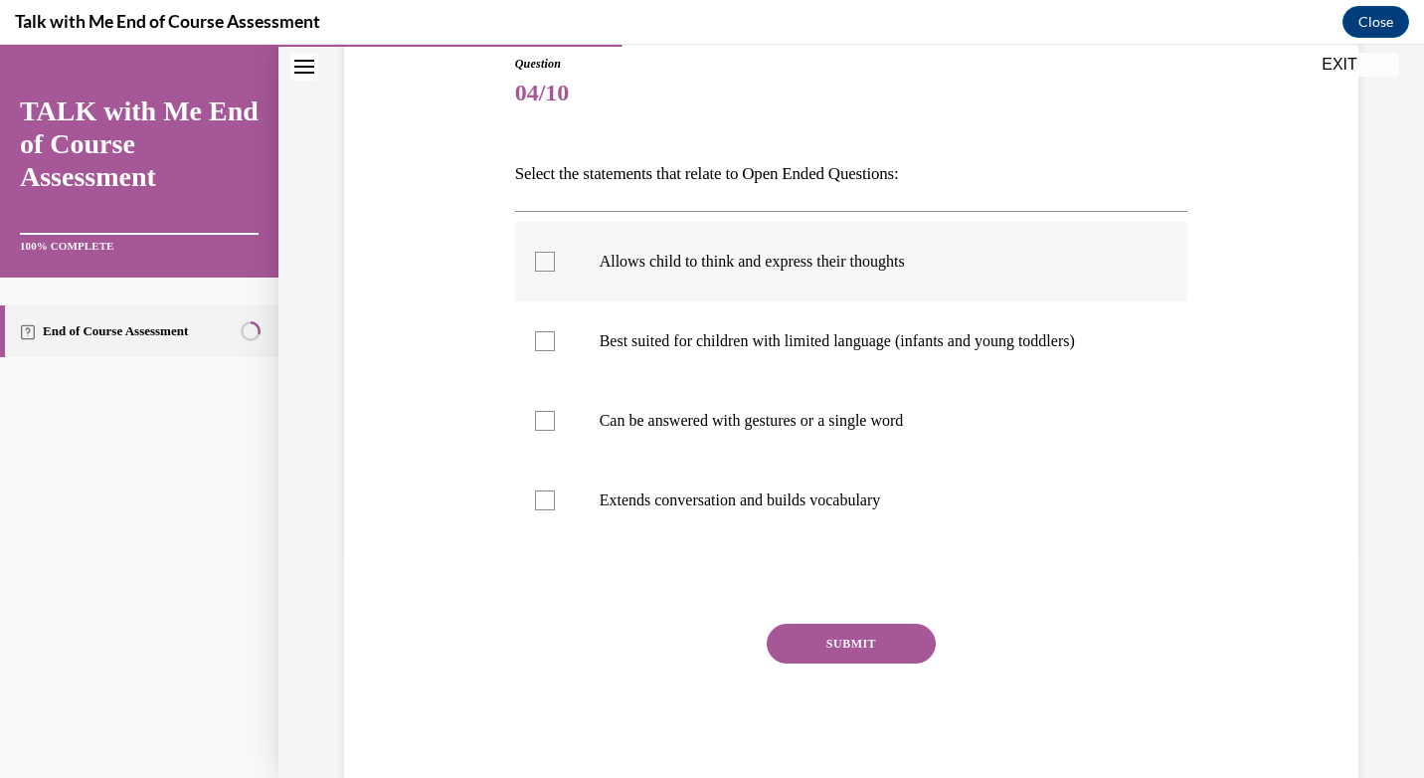
click at [675, 280] on label "Allows child to think and express their thoughts" at bounding box center [851, 262] width 673 height 80
click at [555, 271] on input "Allows child to think and express their thoughts" at bounding box center [545, 262] width 20 height 20
checkbox input "true"
click at [730, 503] on p "Extends conversation and builds vocabulary" at bounding box center [869, 500] width 539 height 20
click at [555, 503] on input "Extends conversation and builds vocabulary" at bounding box center [545, 500] width 20 height 20
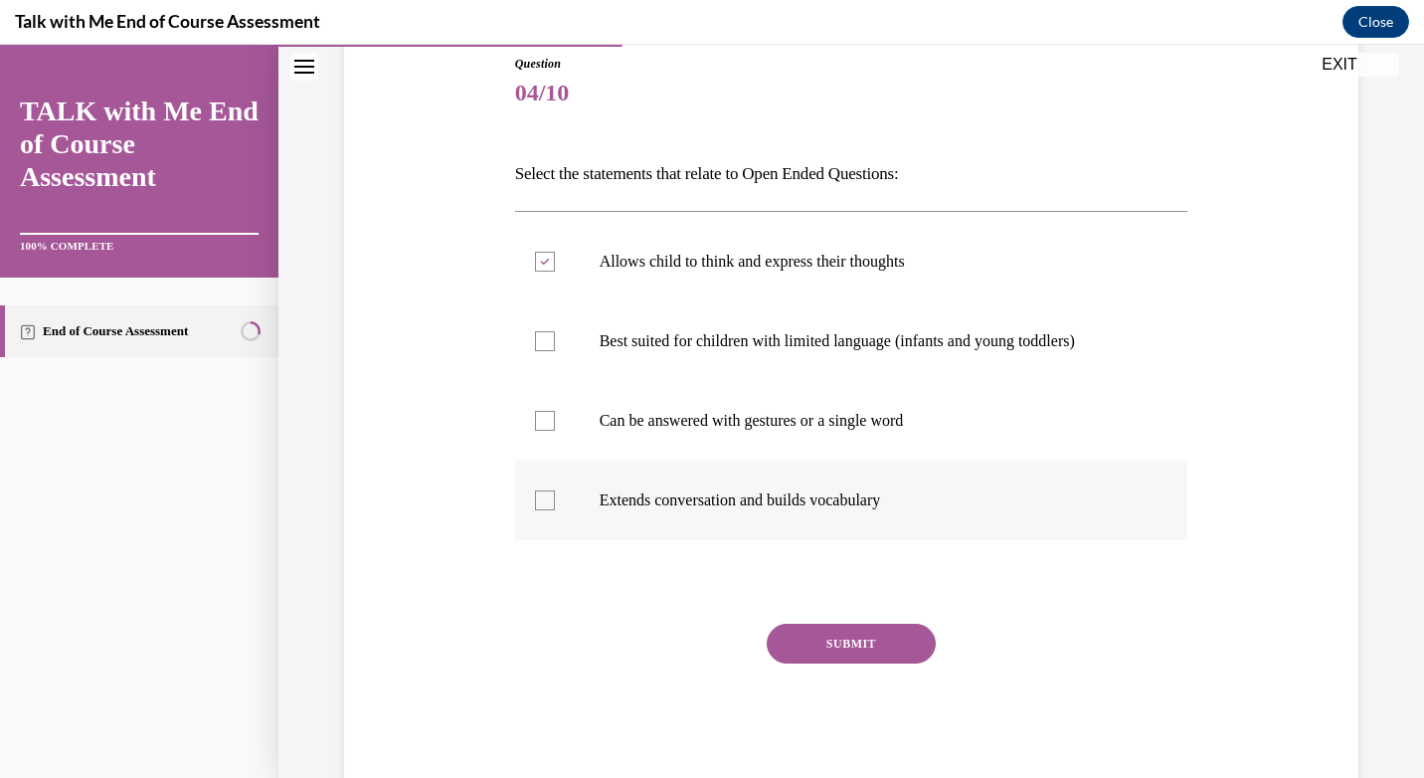
checkbox input "true"
click at [786, 643] on button "SUBMIT" at bounding box center [851, 643] width 169 height 40
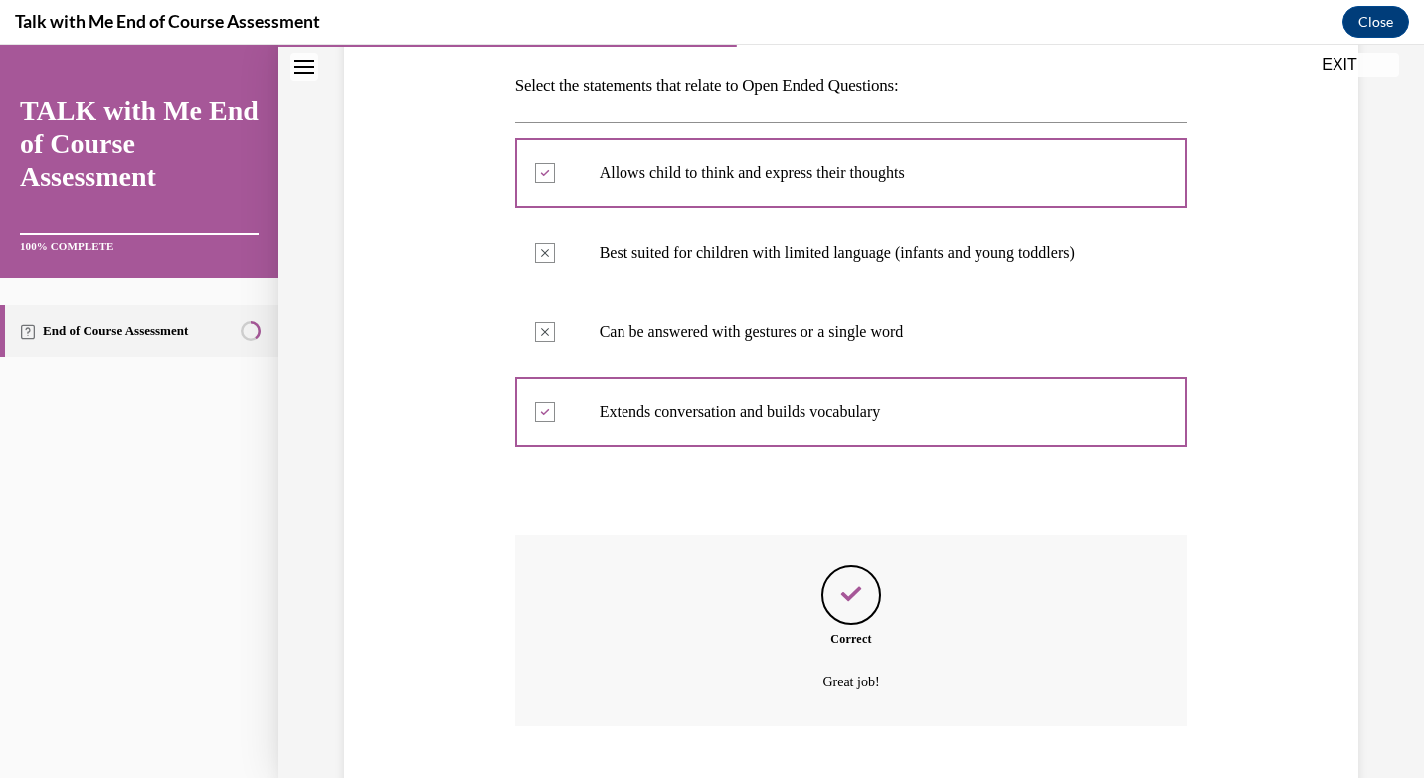
scroll to position [432, 0]
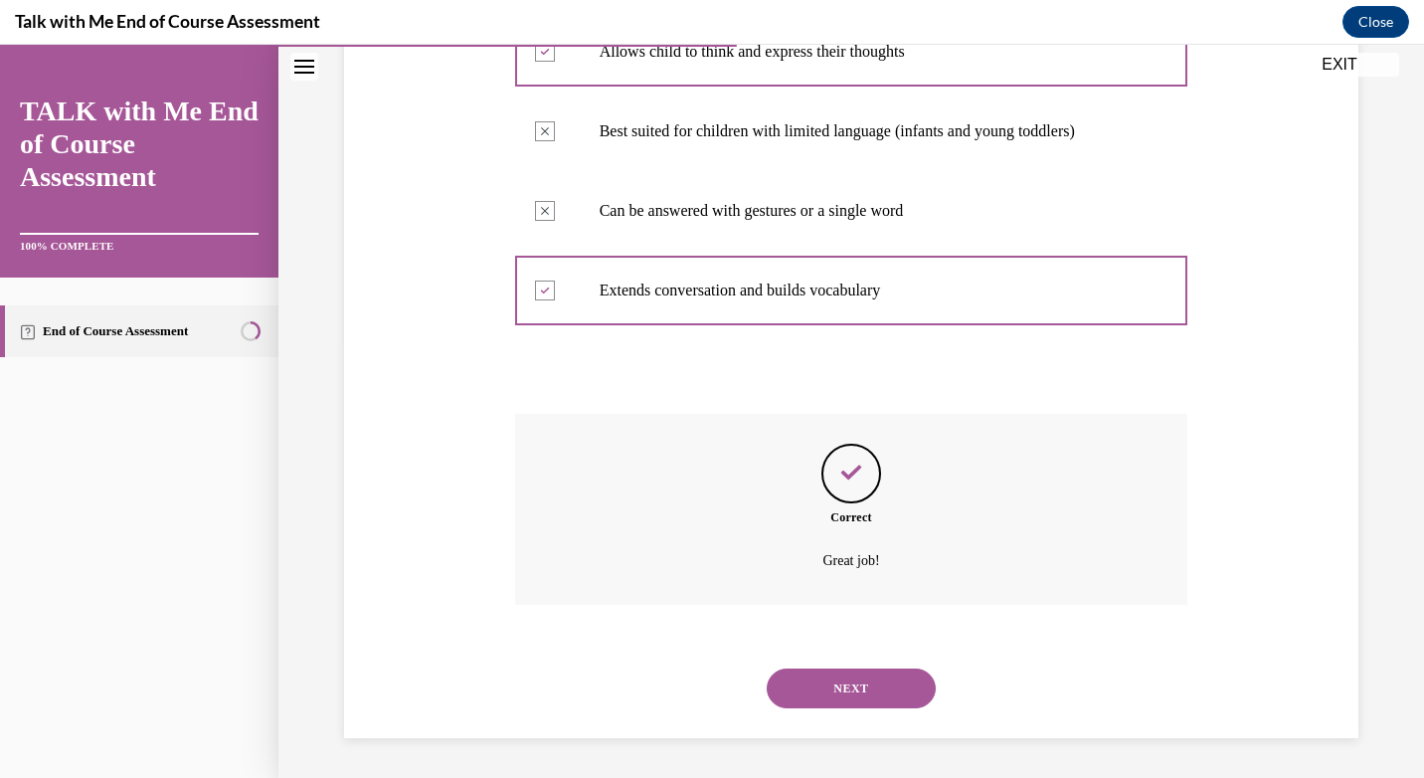
click at [851, 691] on button "NEXT" at bounding box center [851, 688] width 169 height 40
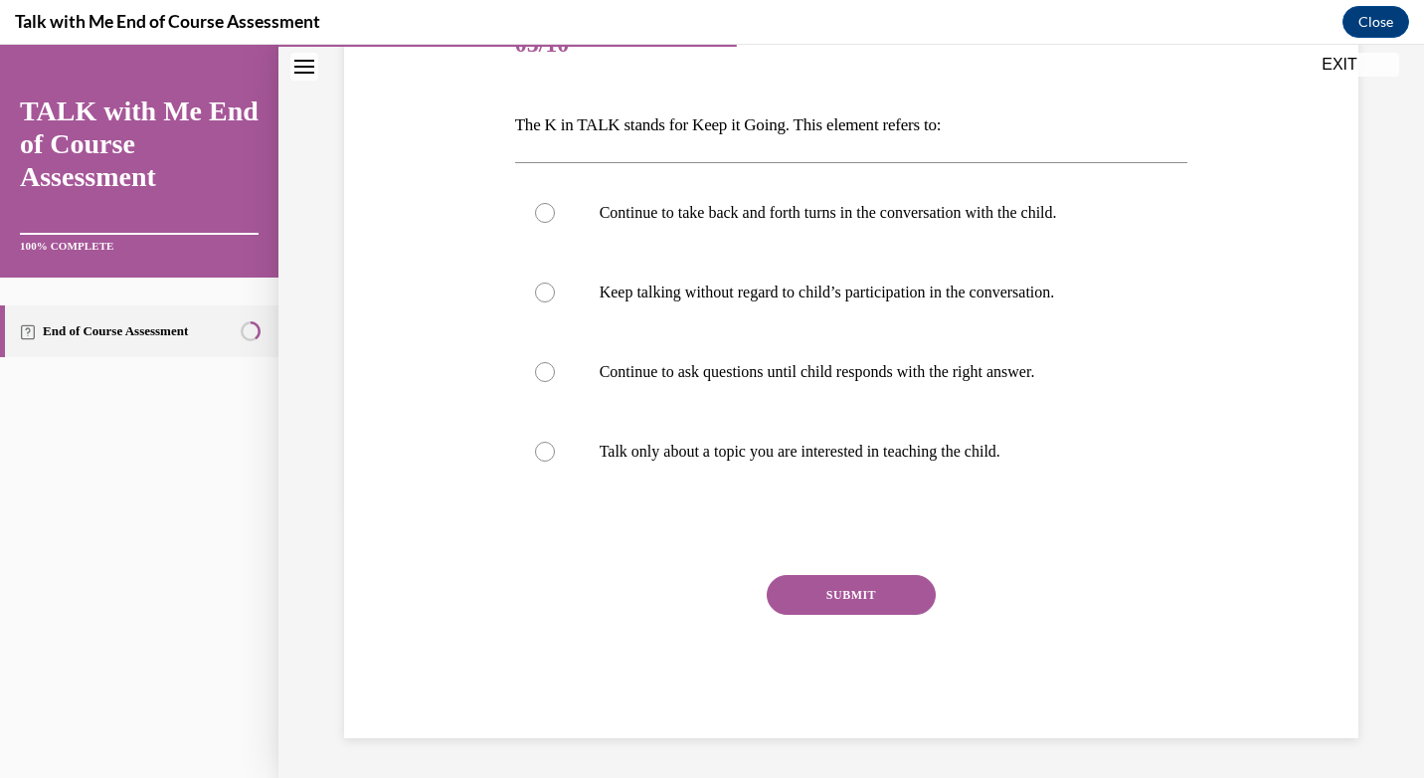
scroll to position [222, 0]
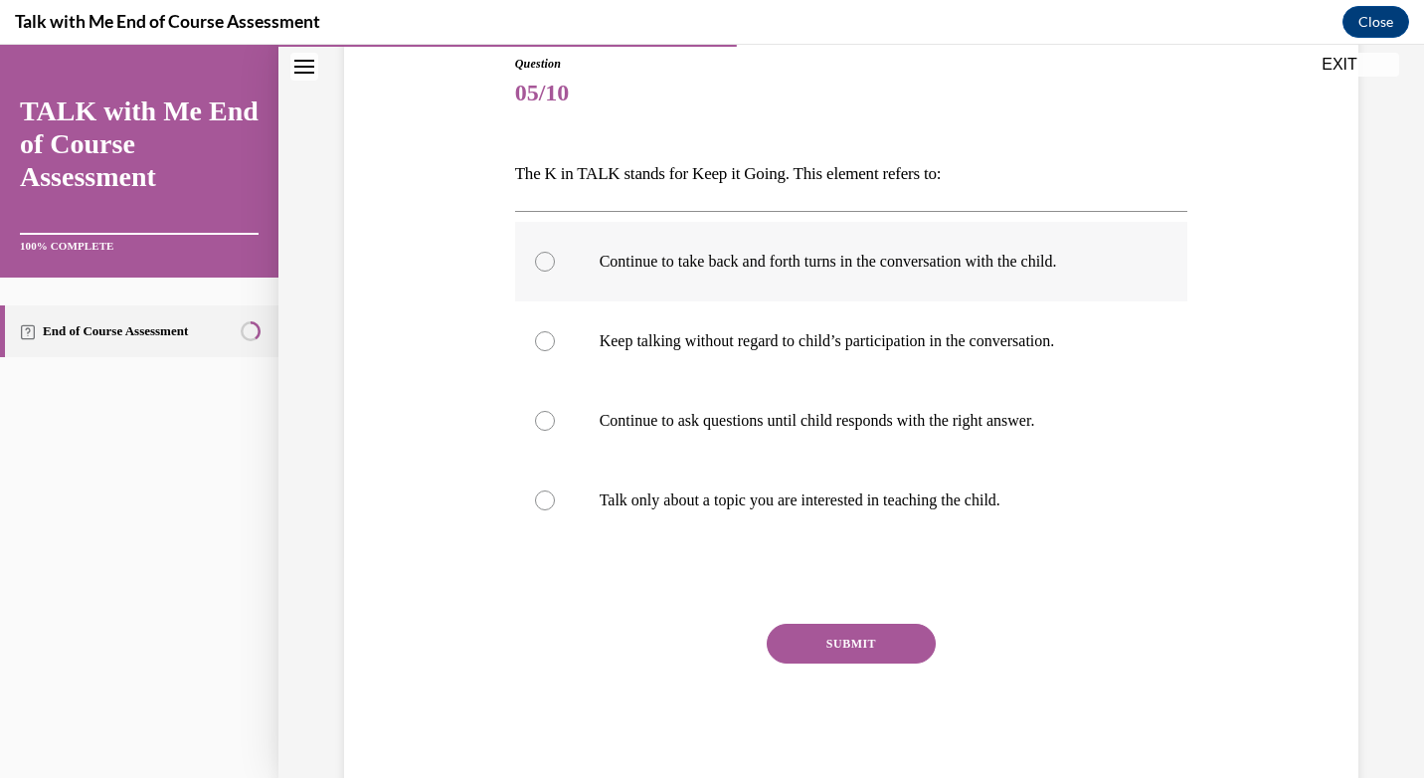
click at [756, 275] on label "Continue to take back and forth turns in the conversation with the child." at bounding box center [851, 262] width 673 height 80
click at [555, 271] on input "Continue to take back and forth turns in the conversation with the child." at bounding box center [545, 262] width 20 height 20
radio input "true"
click at [845, 640] on button "SUBMIT" at bounding box center [851, 643] width 169 height 40
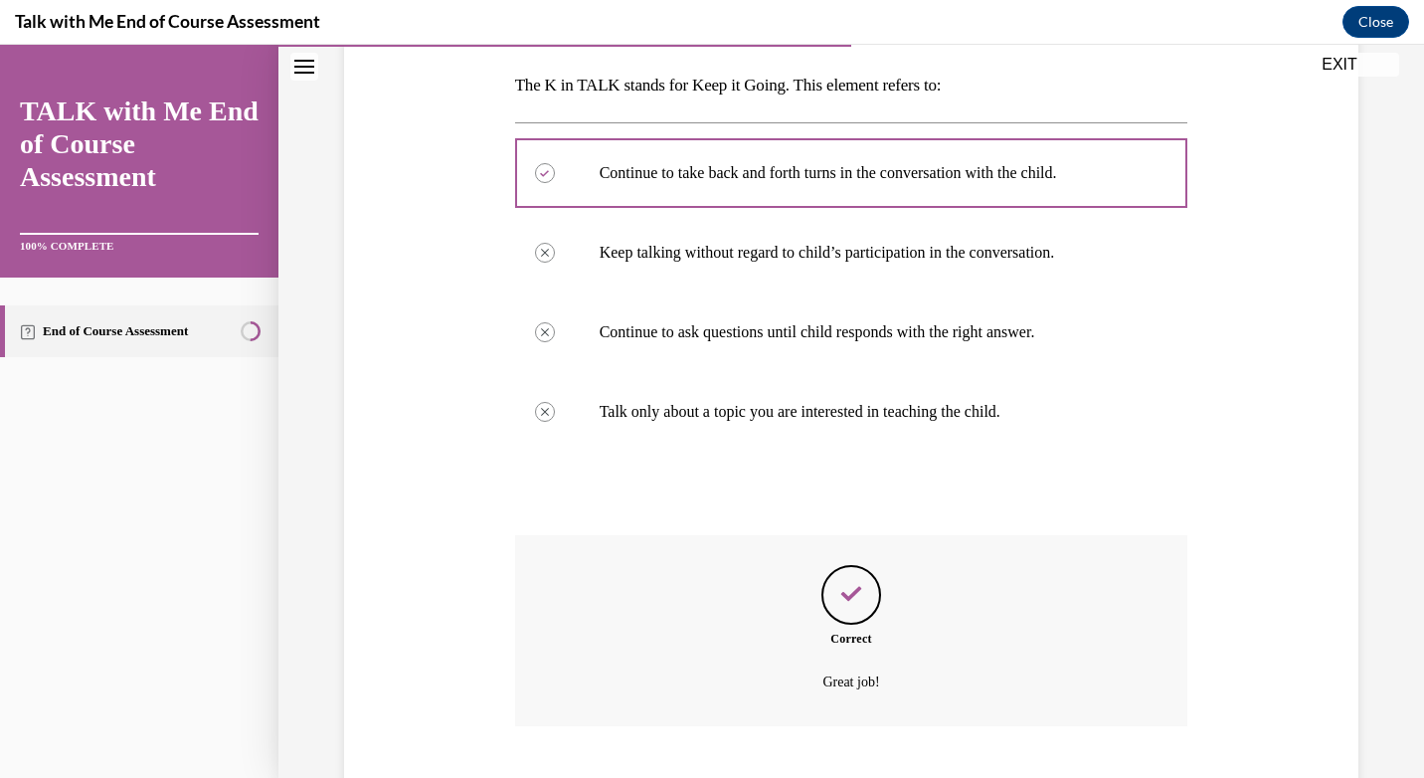
scroll to position [432, 0]
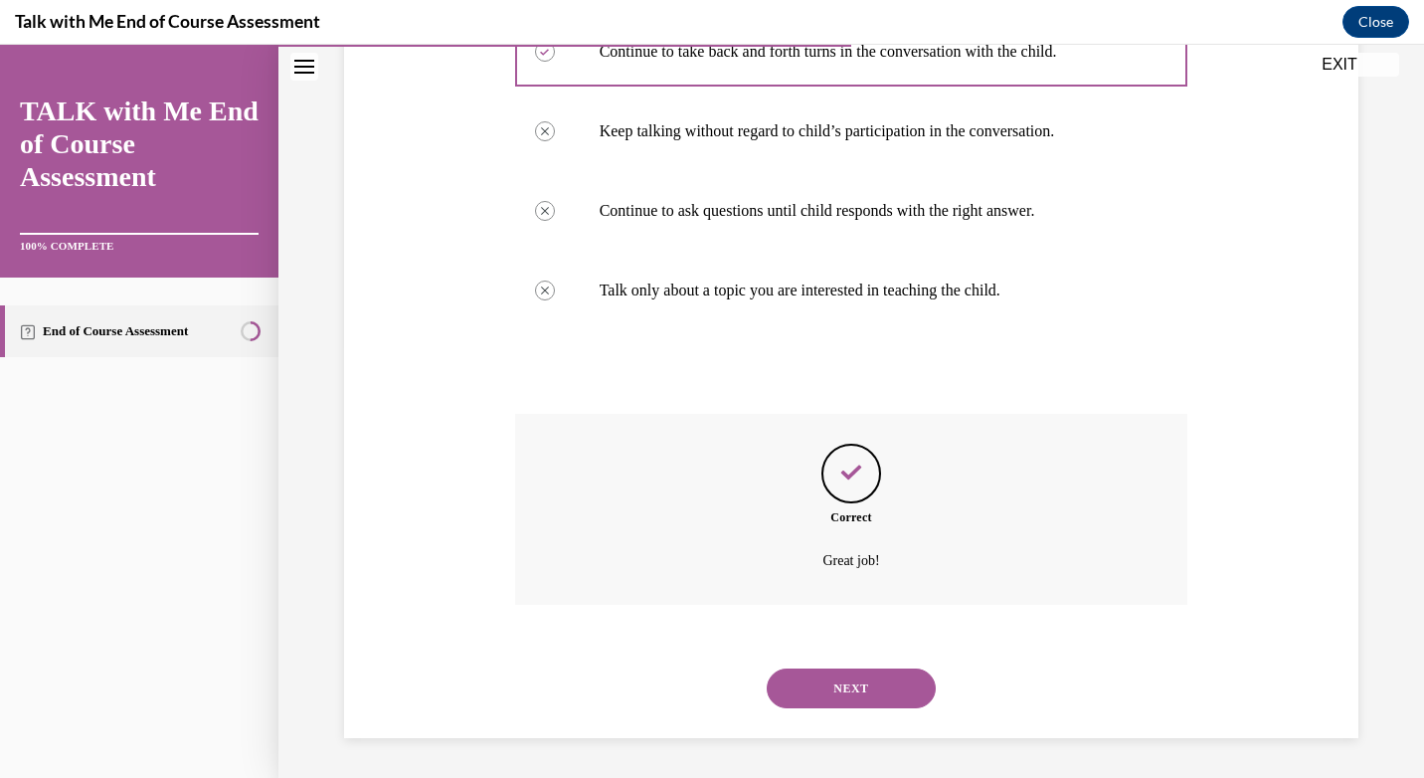
click at [855, 698] on button "NEXT" at bounding box center [851, 688] width 169 height 40
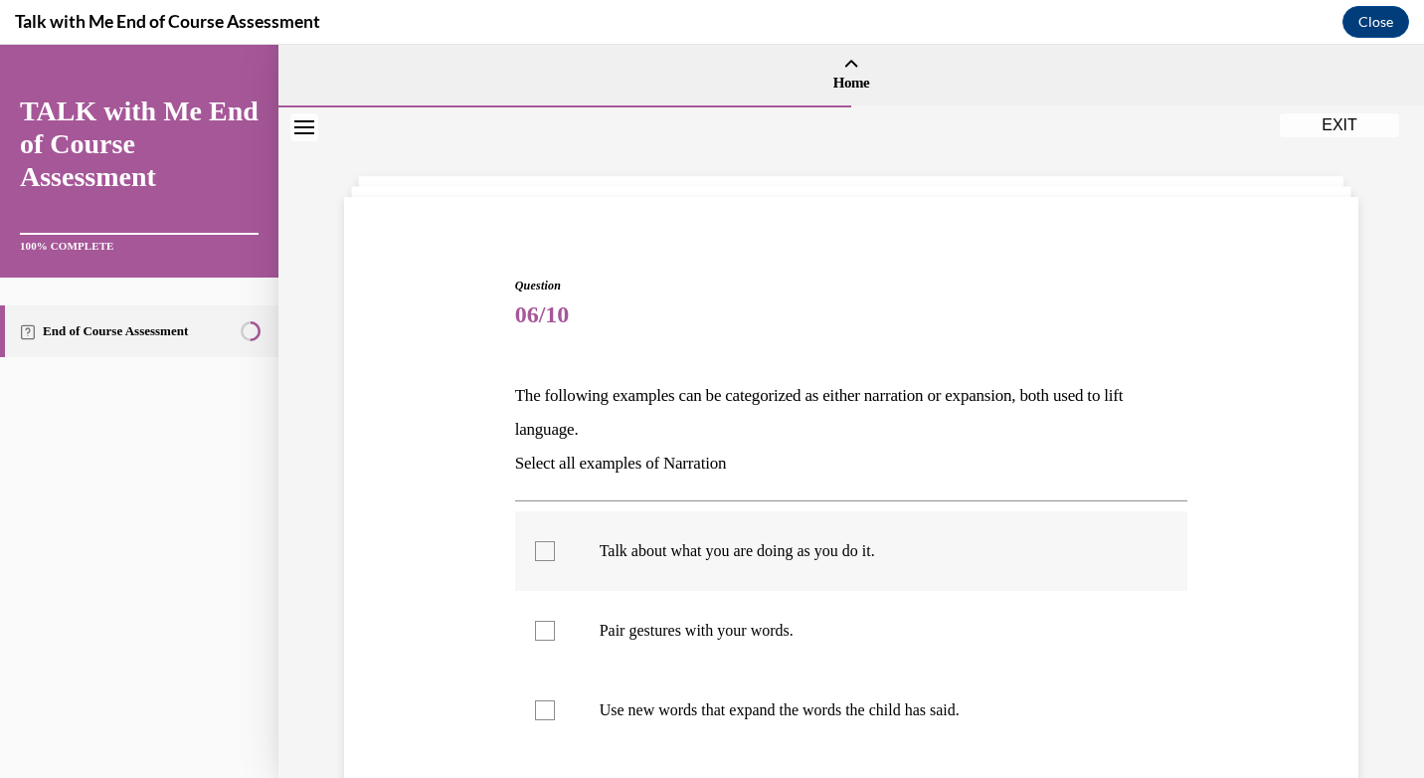
click at [818, 548] on p "Talk about what you are doing as you do it." at bounding box center [869, 551] width 539 height 20
click at [555, 548] on input "Talk about what you are doing as you do it." at bounding box center [545, 551] width 20 height 20
checkbox input "true"
click at [654, 617] on label "Pair gestures with your words." at bounding box center [851, 631] width 673 height 80
click at [555, 620] on input "Pair gestures with your words." at bounding box center [545, 630] width 20 height 20
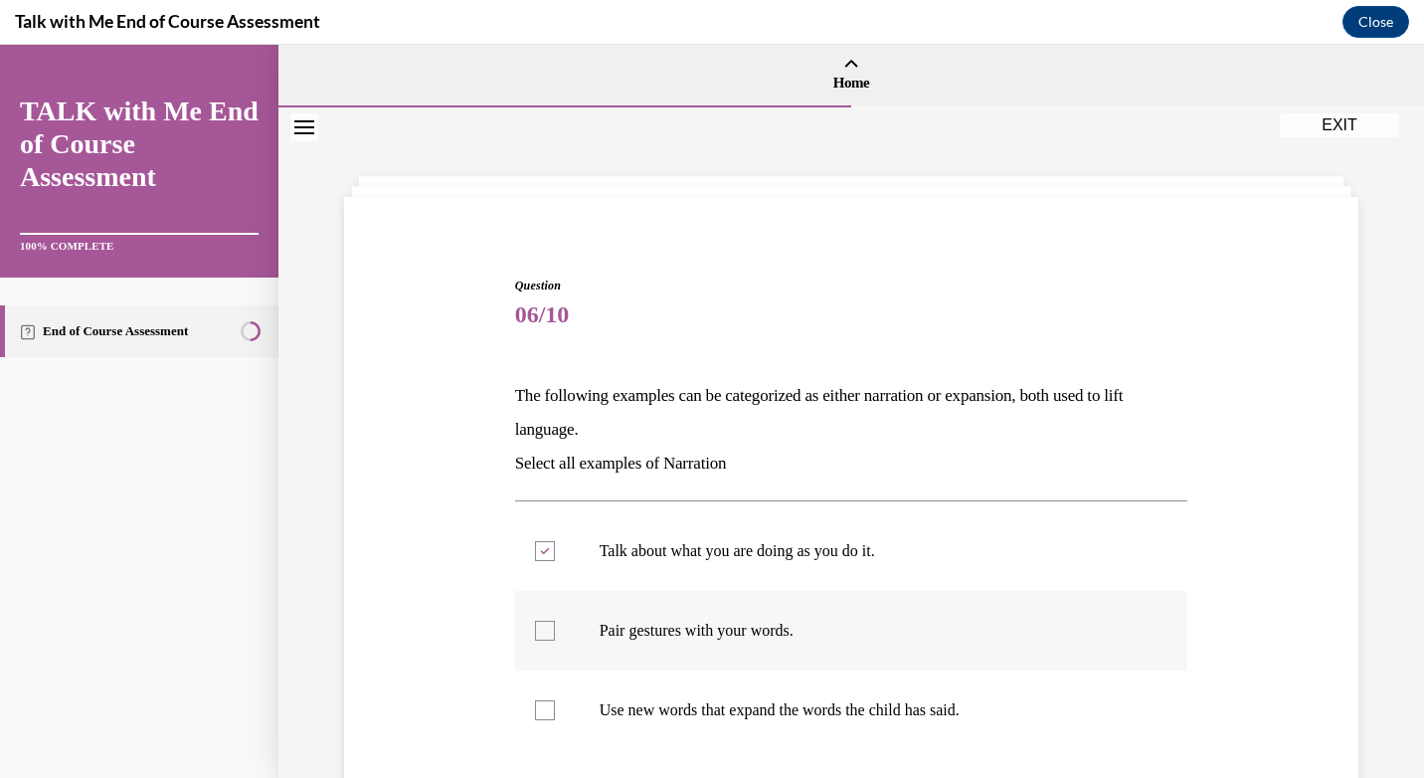
checkbox input "true"
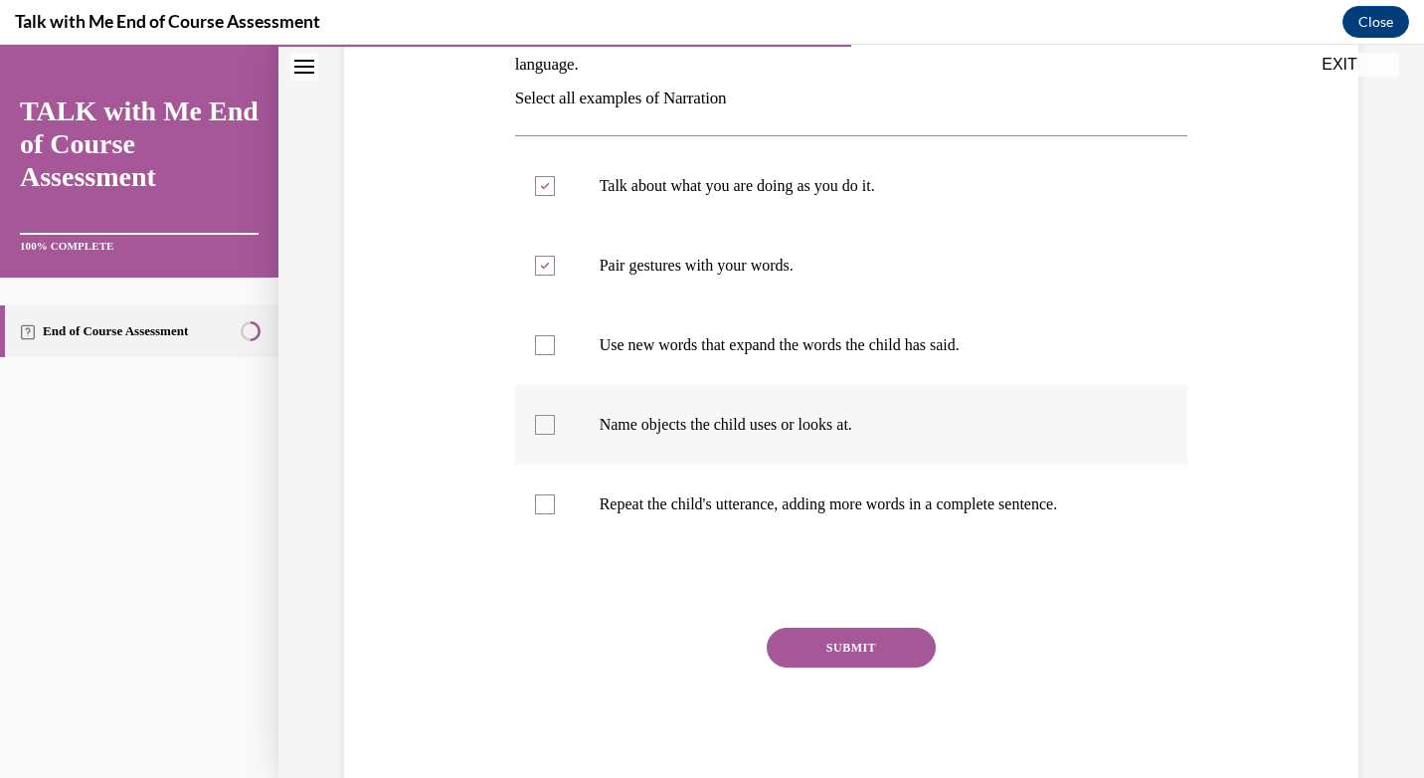
click at [690, 427] on p "Name objects the child uses or looks at." at bounding box center [869, 425] width 539 height 20
click at [555, 427] on input "Name objects the child uses or looks at." at bounding box center [545, 425] width 20 height 20
checkbox input "true"
click at [759, 639] on div "SUBMIT" at bounding box center [851, 676] width 673 height 99
click at [817, 655] on button "SUBMIT" at bounding box center [851, 647] width 169 height 40
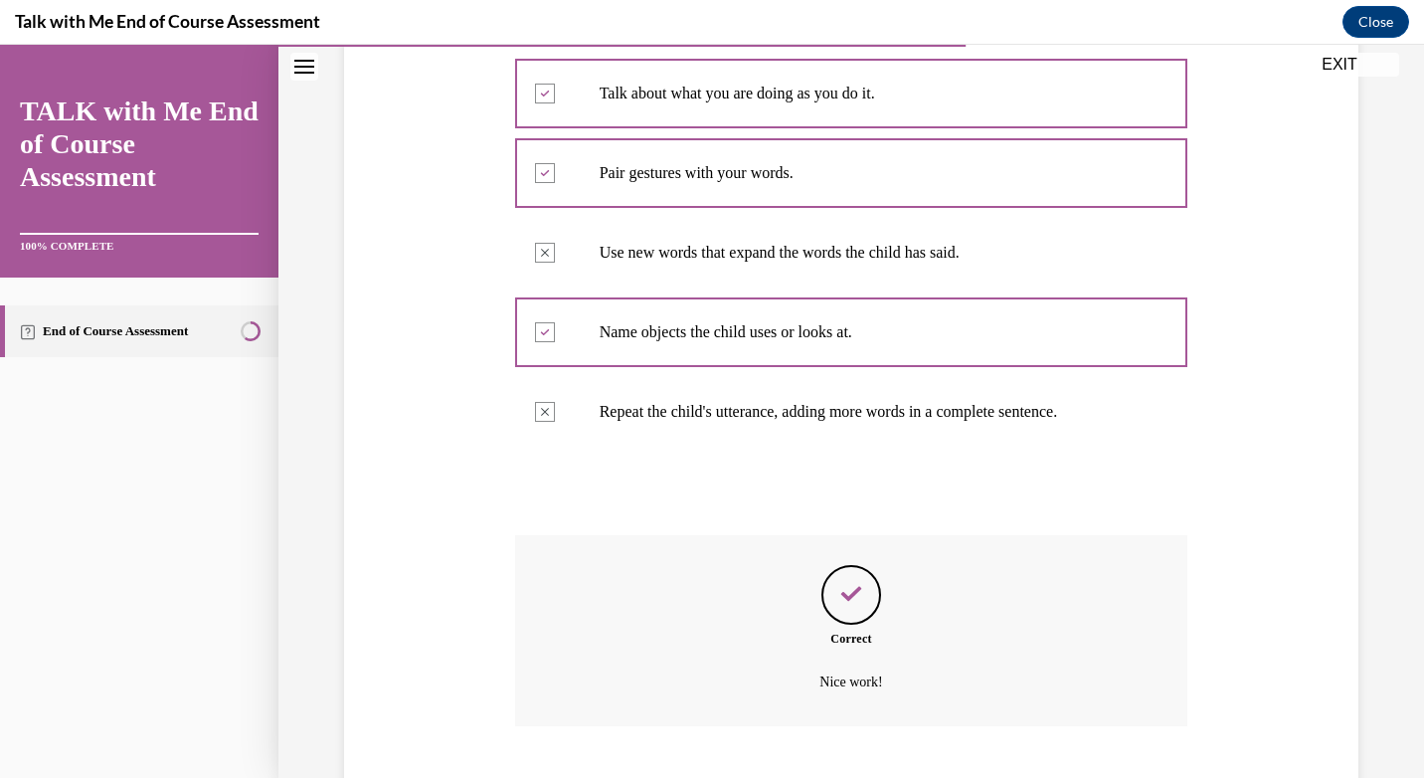
scroll to position [579, 0]
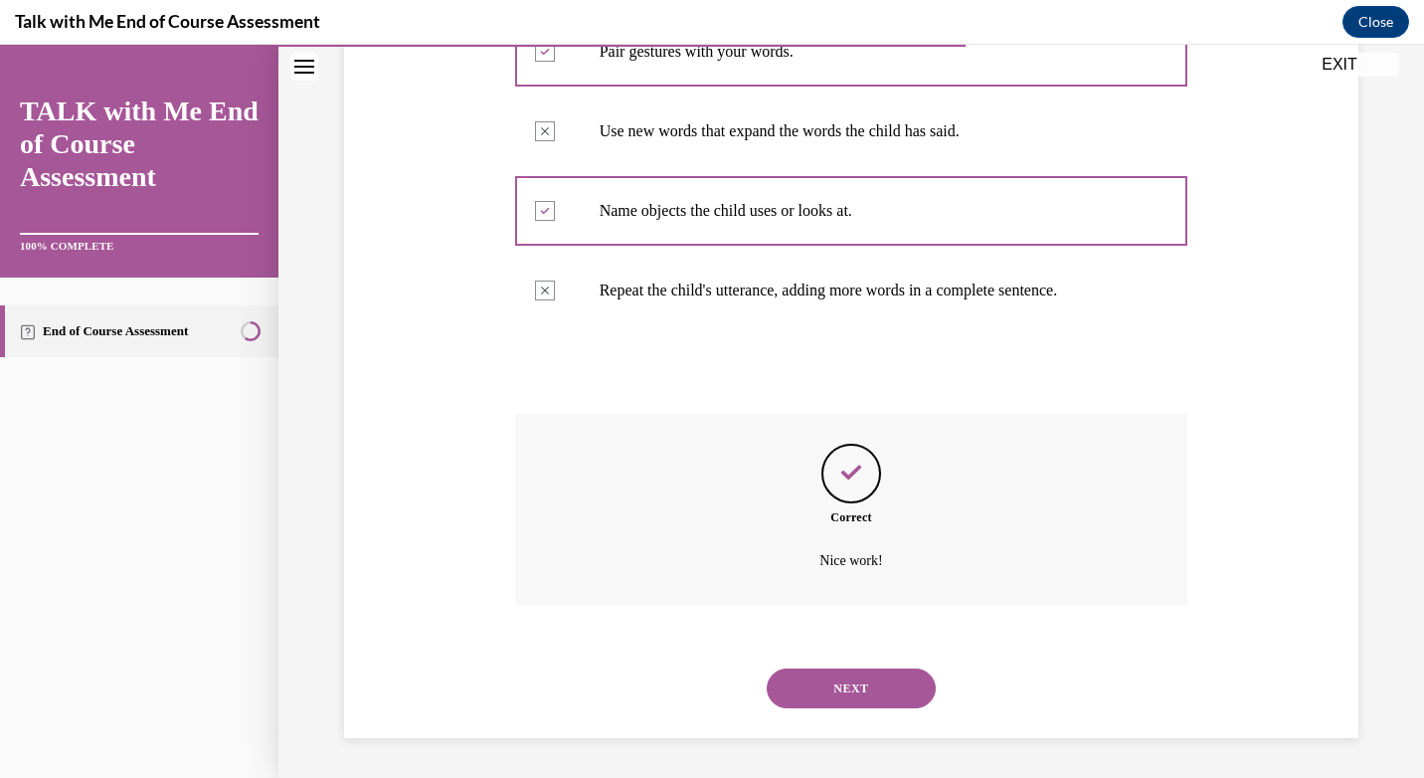
click at [872, 692] on button "NEXT" at bounding box center [851, 688] width 169 height 40
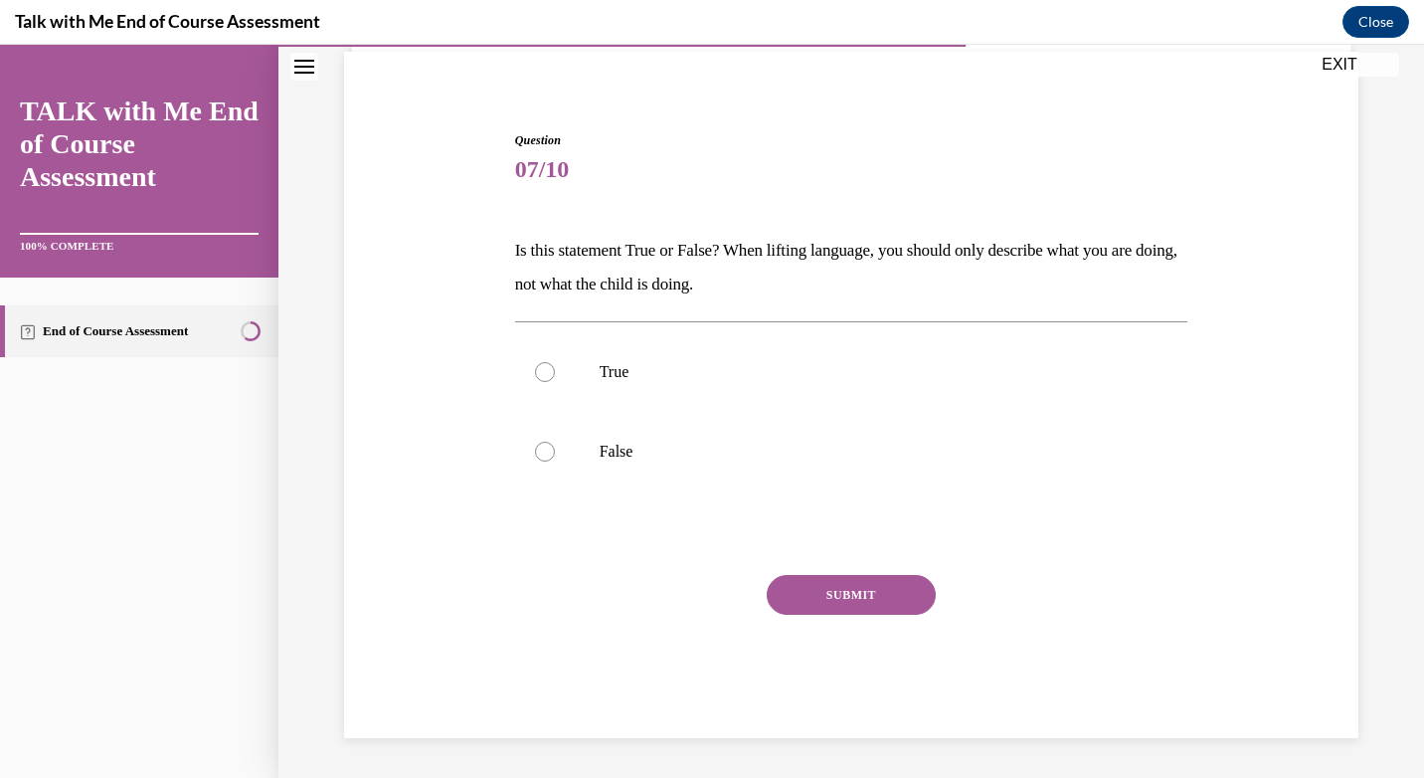
scroll to position [145, 0]
click at [669, 438] on label "False" at bounding box center [851, 452] width 673 height 80
click at [555, 441] on input "False" at bounding box center [545, 451] width 20 height 20
radio input "true"
click at [790, 603] on button "SUBMIT" at bounding box center [851, 595] width 169 height 40
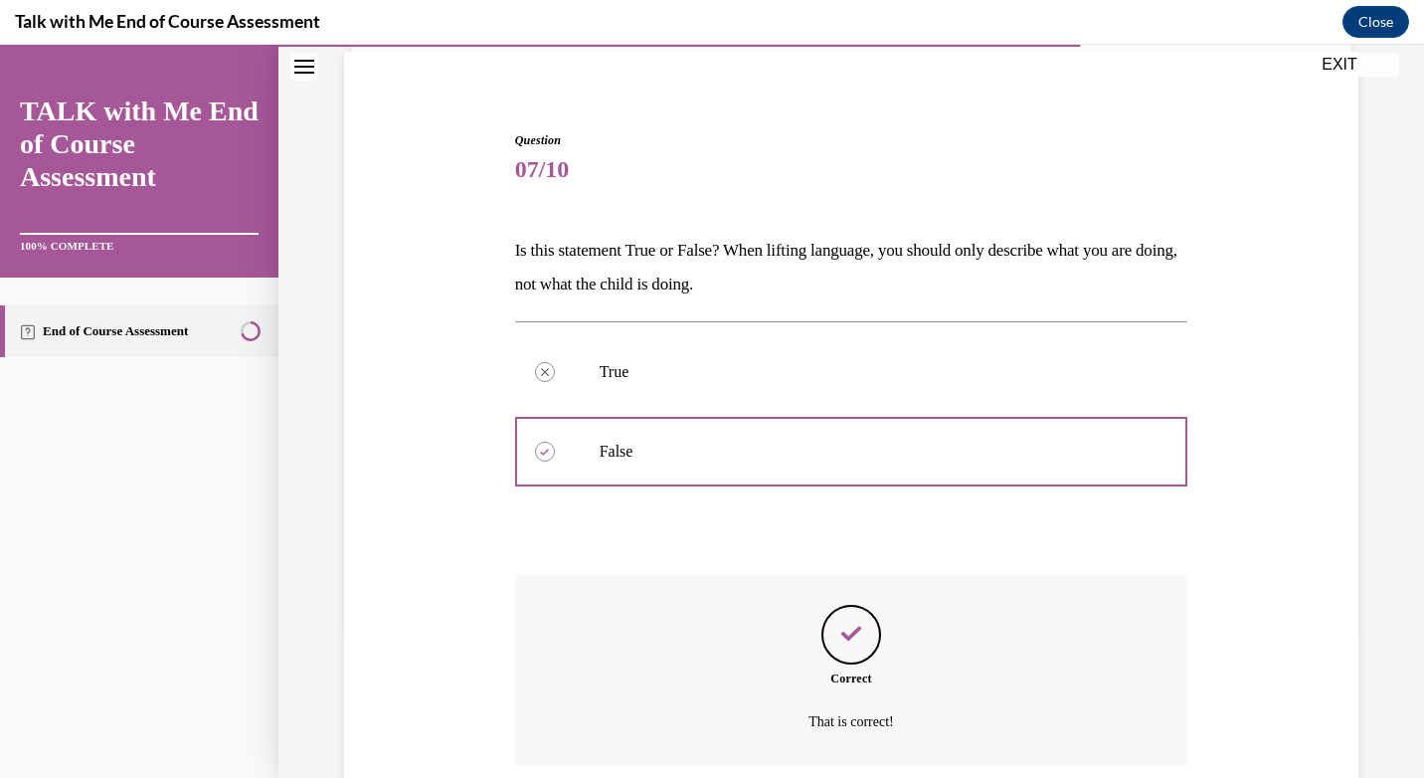
scroll to position [306, 0]
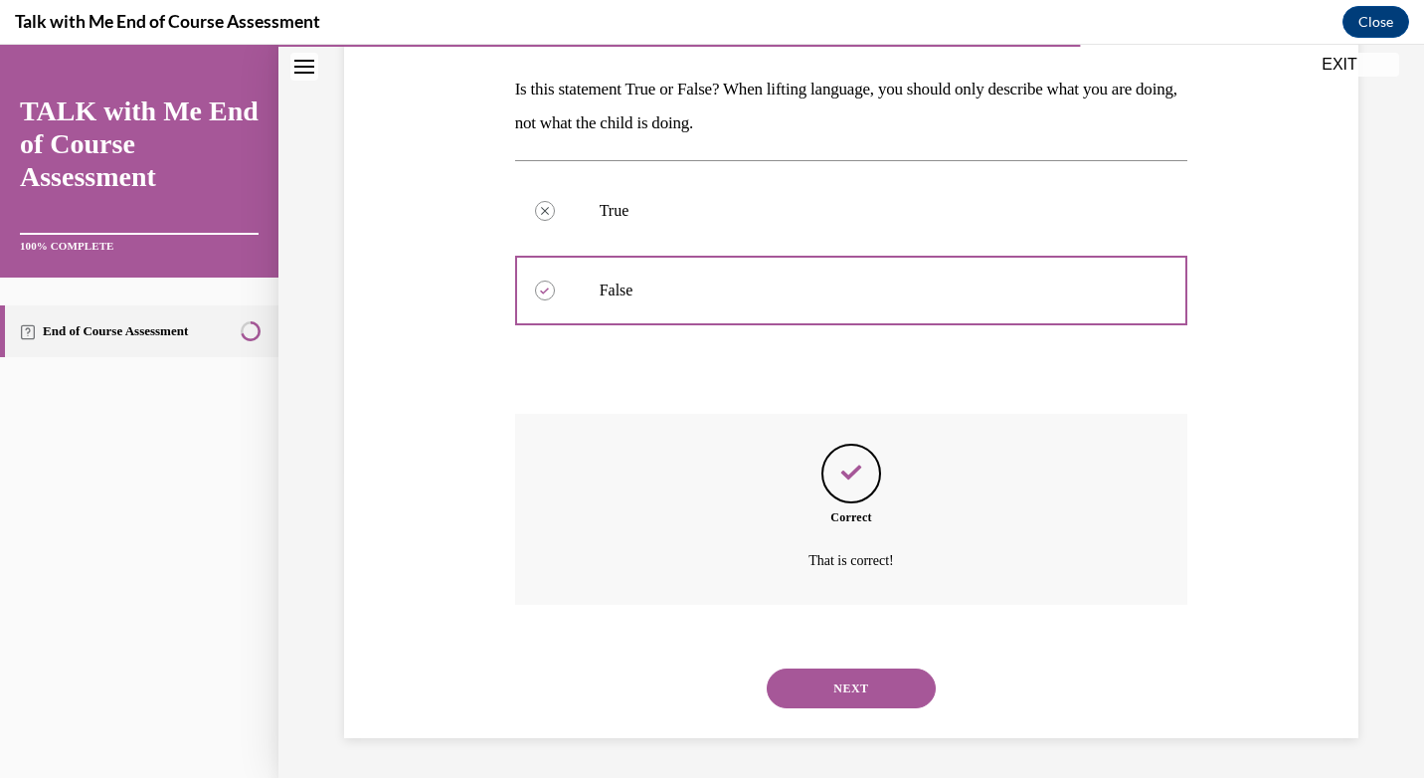
click at [850, 704] on button "NEXT" at bounding box center [851, 688] width 169 height 40
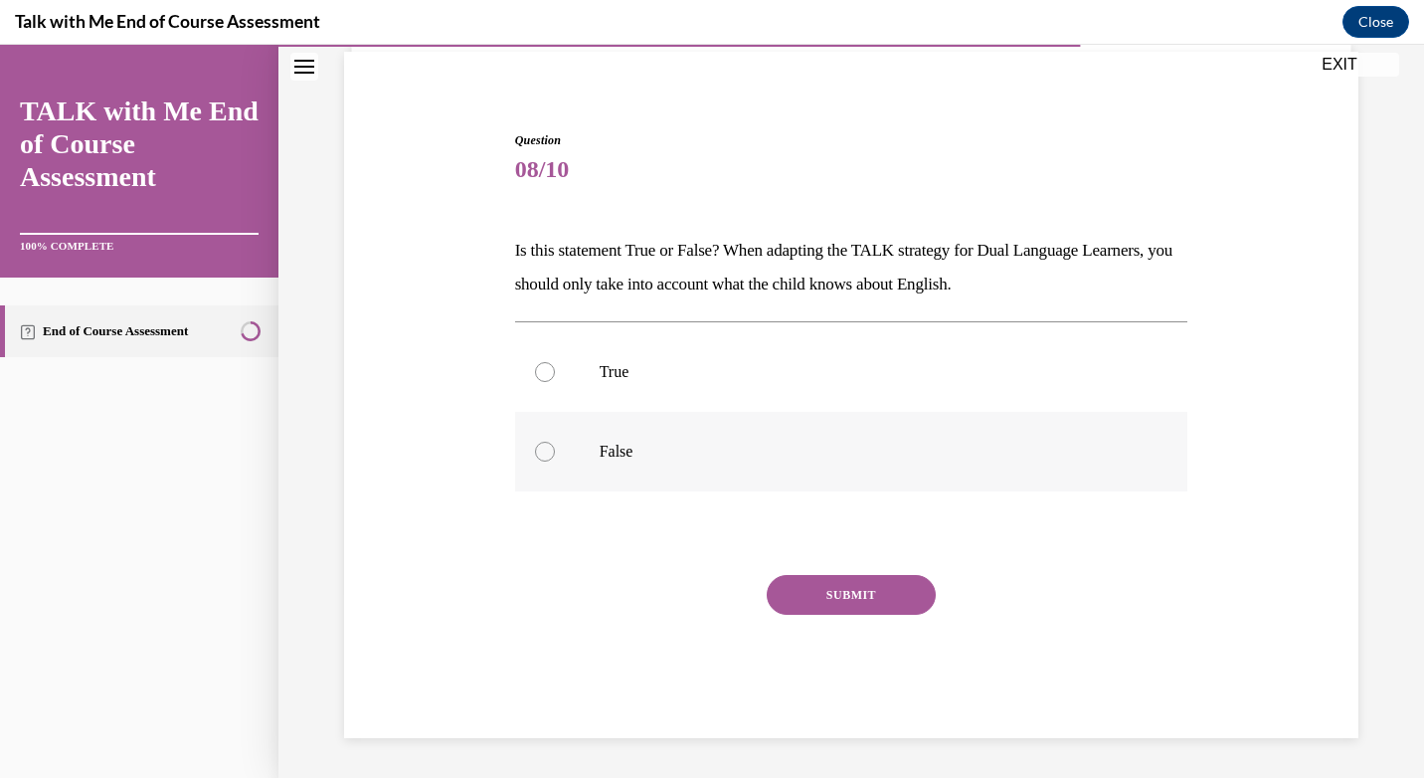
click at [679, 461] on label "False" at bounding box center [851, 452] width 673 height 80
click at [555, 461] on input "False" at bounding box center [545, 451] width 20 height 20
radio input "true"
click at [829, 587] on button "SUBMIT" at bounding box center [851, 595] width 169 height 40
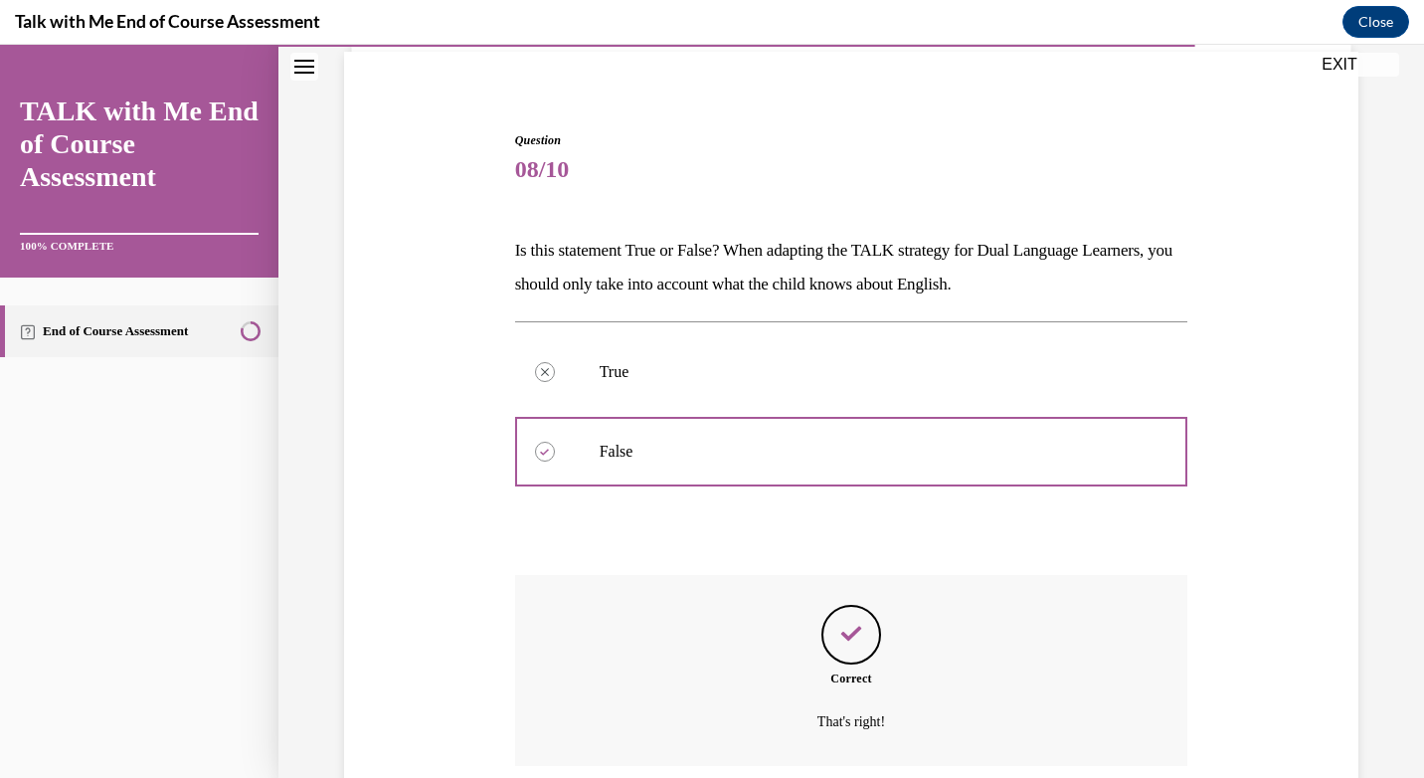
scroll to position [306, 0]
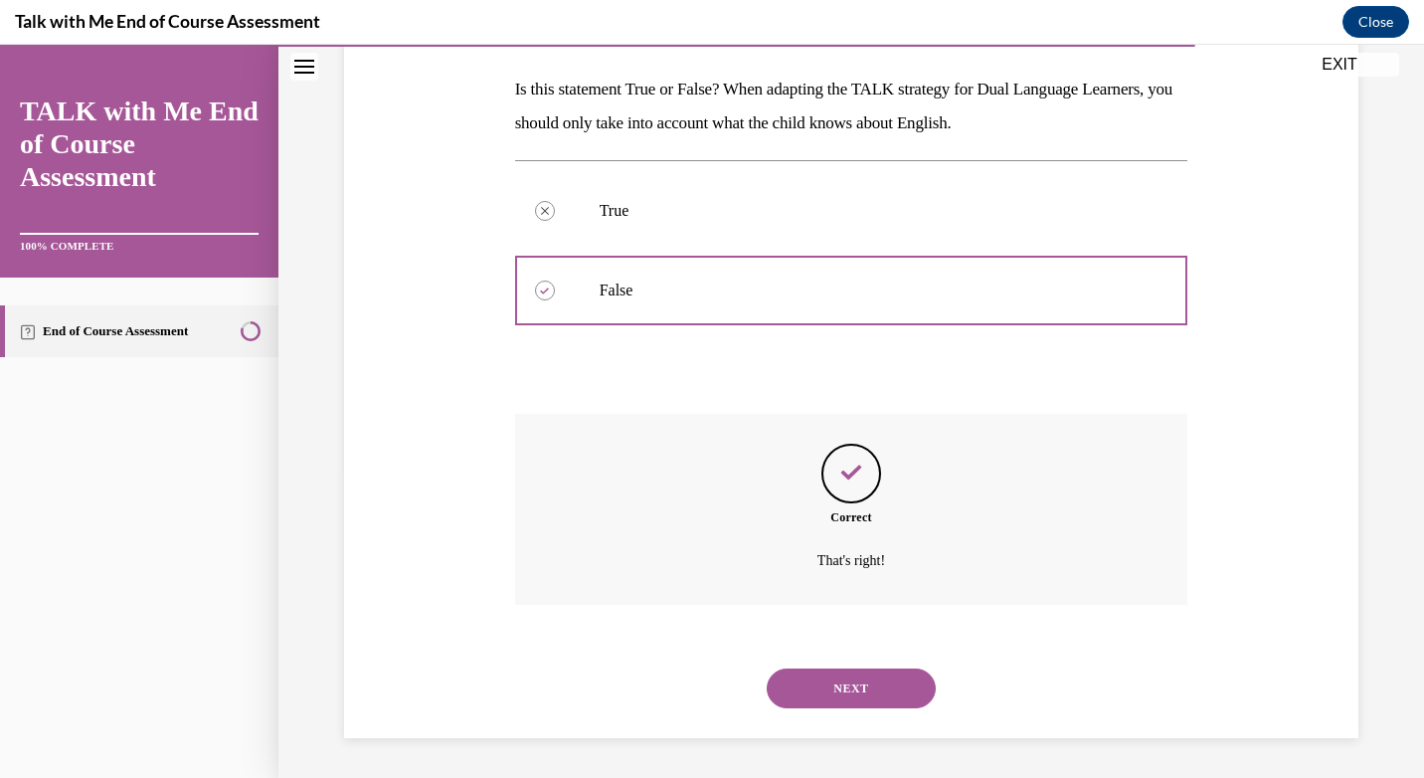
click at [904, 689] on button "NEXT" at bounding box center [851, 688] width 169 height 40
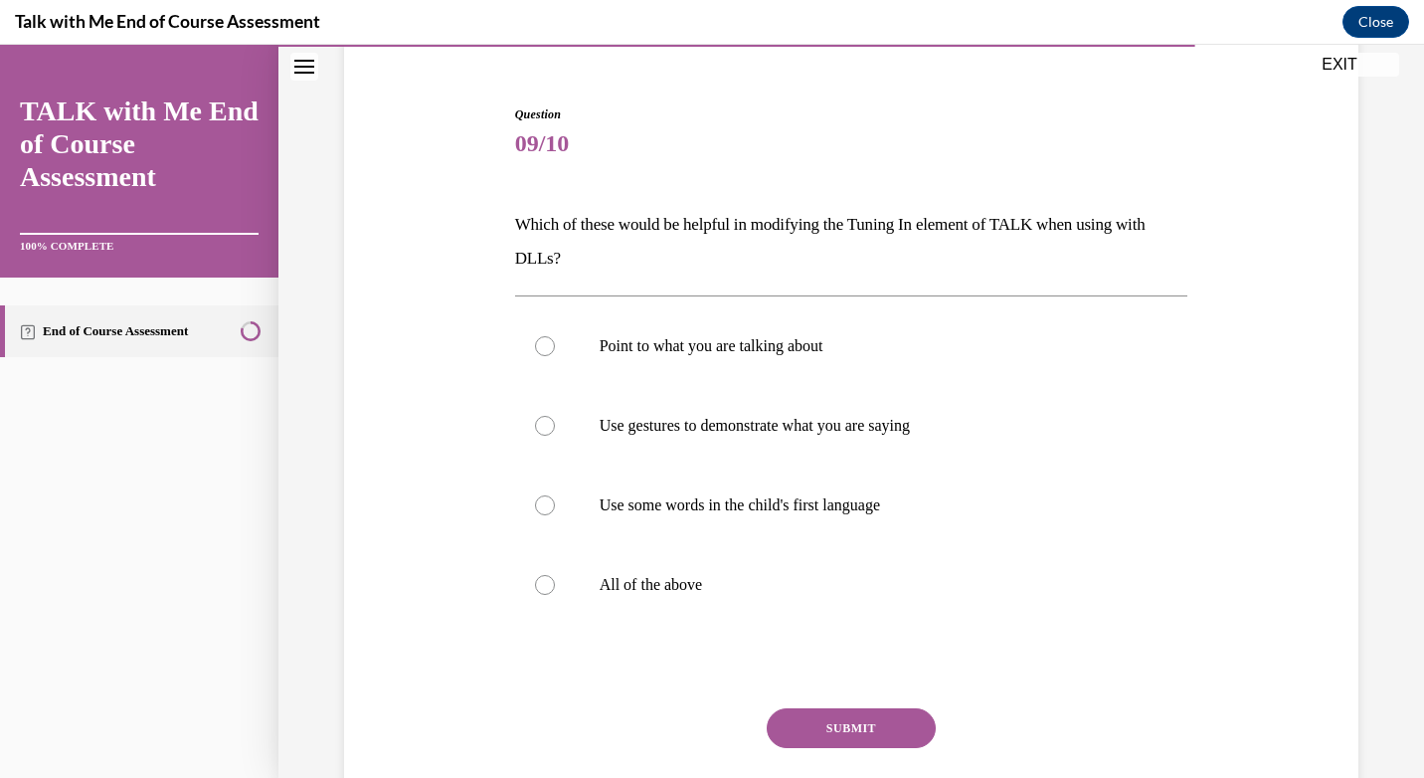
scroll to position [185, 0]
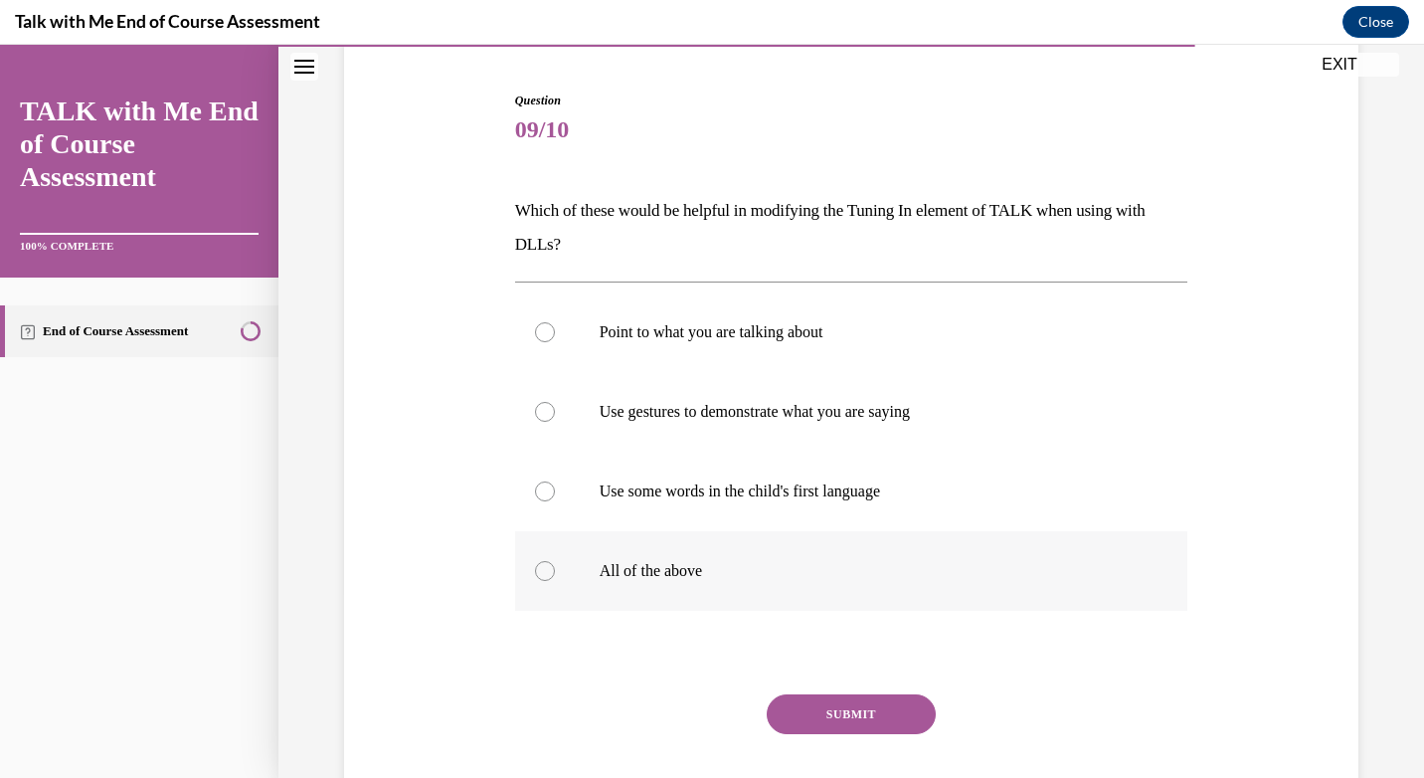
click at [643, 562] on p "All of the above" at bounding box center [869, 571] width 539 height 20
click at [555, 562] on input "All of the above" at bounding box center [545, 571] width 20 height 20
radio input "true"
click at [810, 703] on button "SUBMIT" at bounding box center [851, 714] width 169 height 40
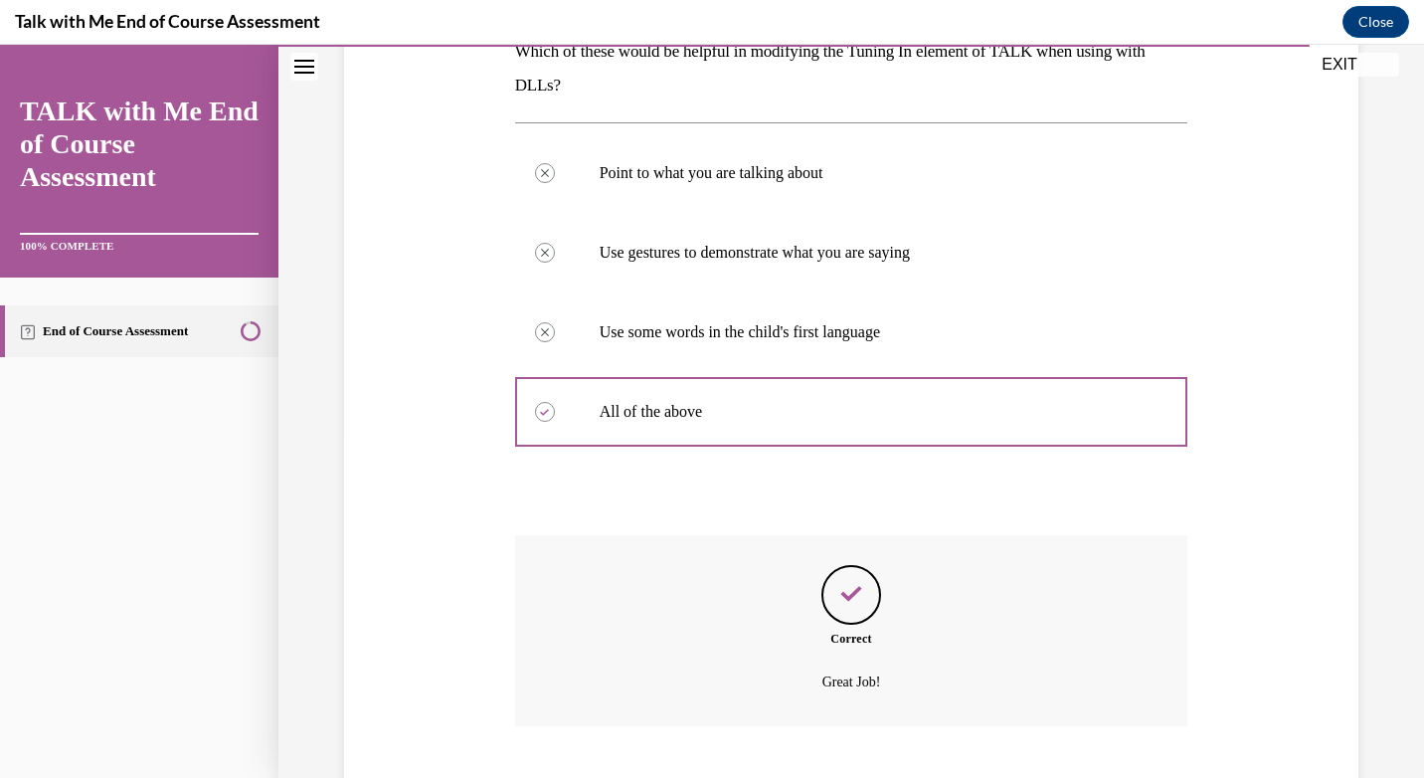
scroll to position [465, 0]
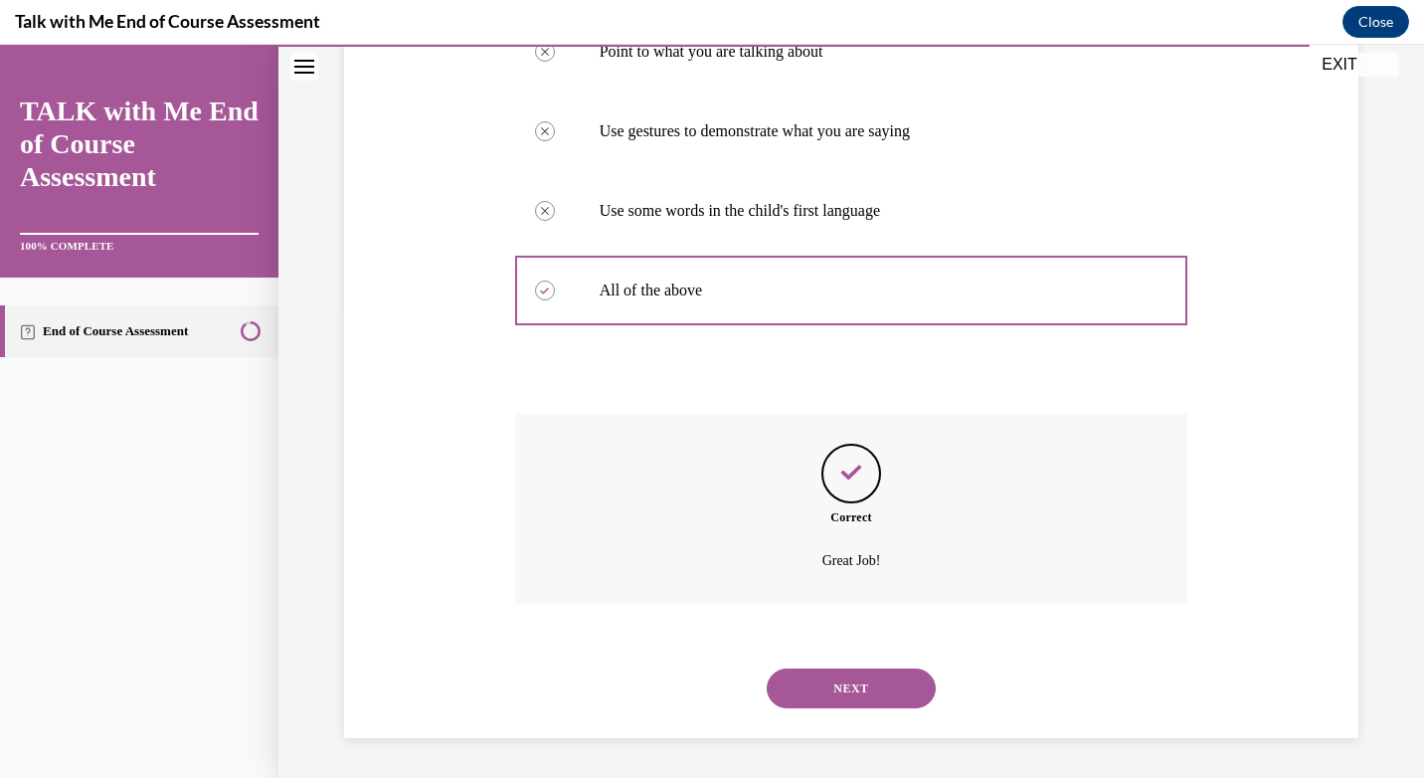
click at [861, 682] on button "NEXT" at bounding box center [851, 688] width 169 height 40
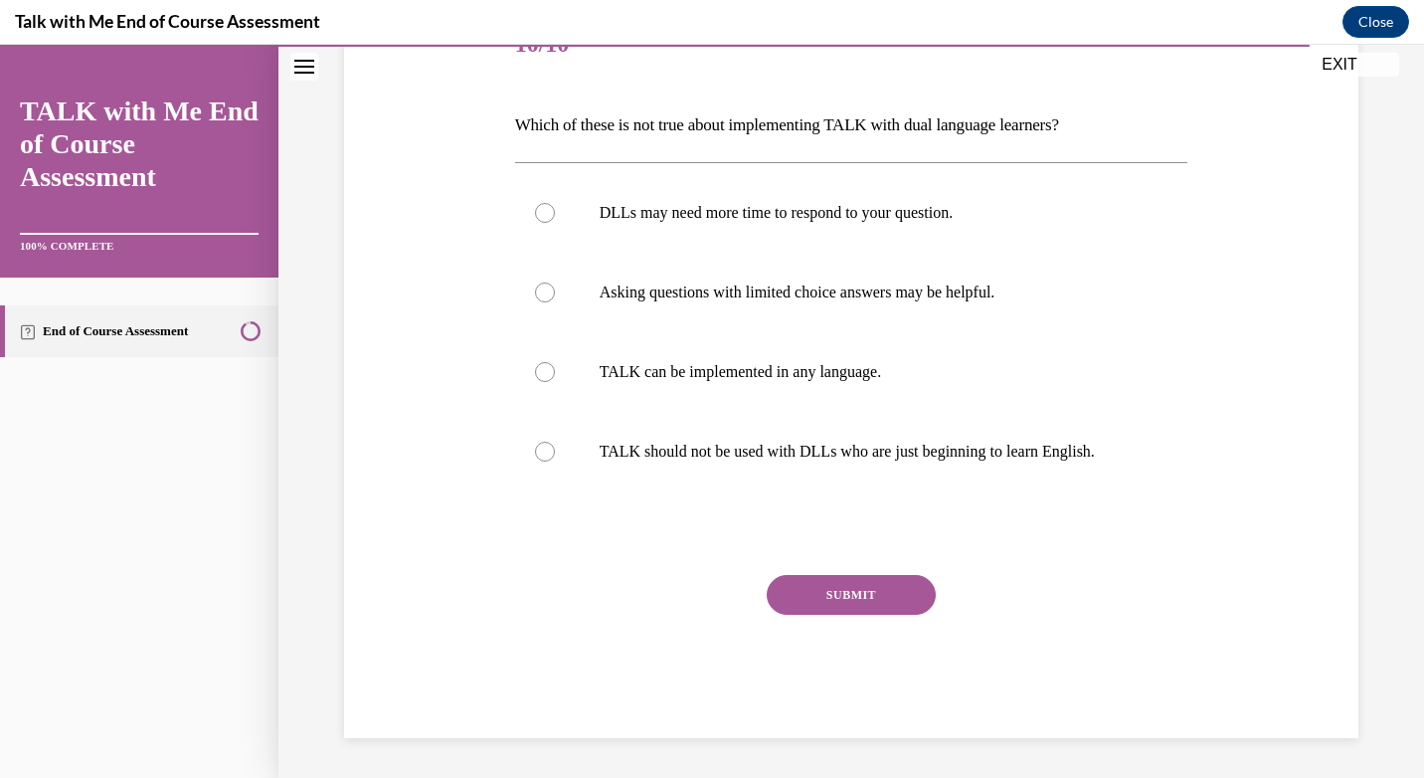
scroll to position [222, 0]
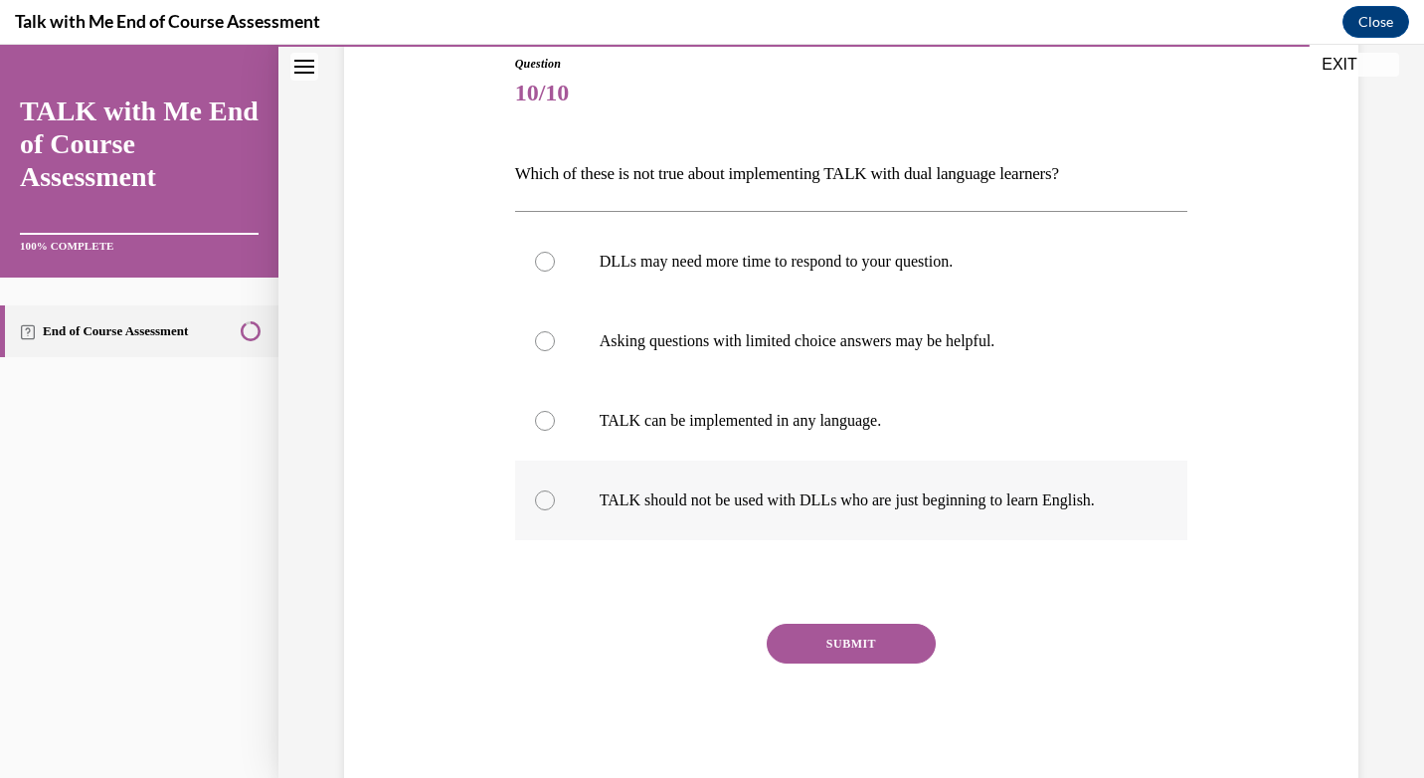
click at [746, 473] on label "TALK should not be used with DLLs who are just beginning to learn English." at bounding box center [851, 500] width 673 height 80
click at [555, 490] on input "TALK should not be used with DLLs who are just beginning to learn English." at bounding box center [545, 500] width 20 height 20
radio input "true"
click at [852, 638] on button "SUBMIT" at bounding box center [851, 643] width 169 height 40
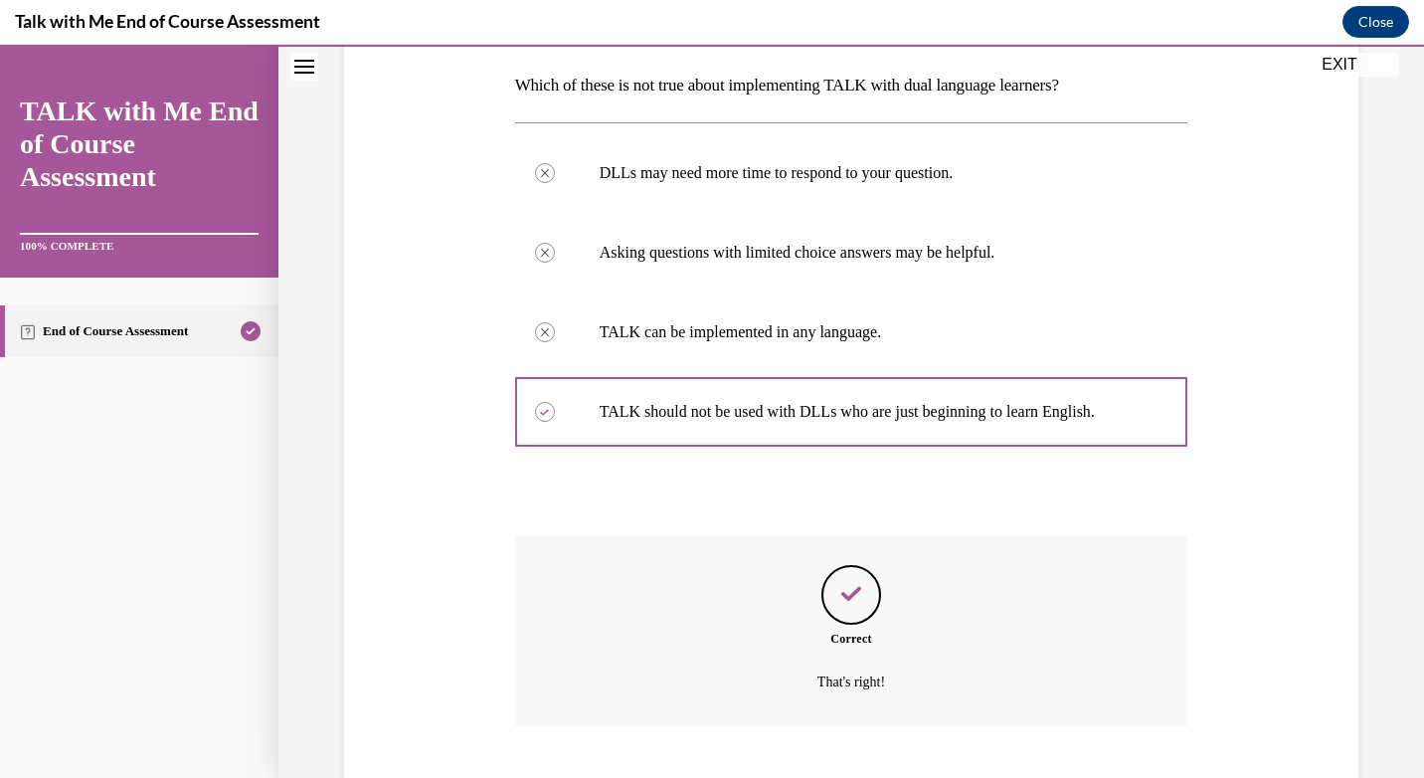
scroll to position [432, 0]
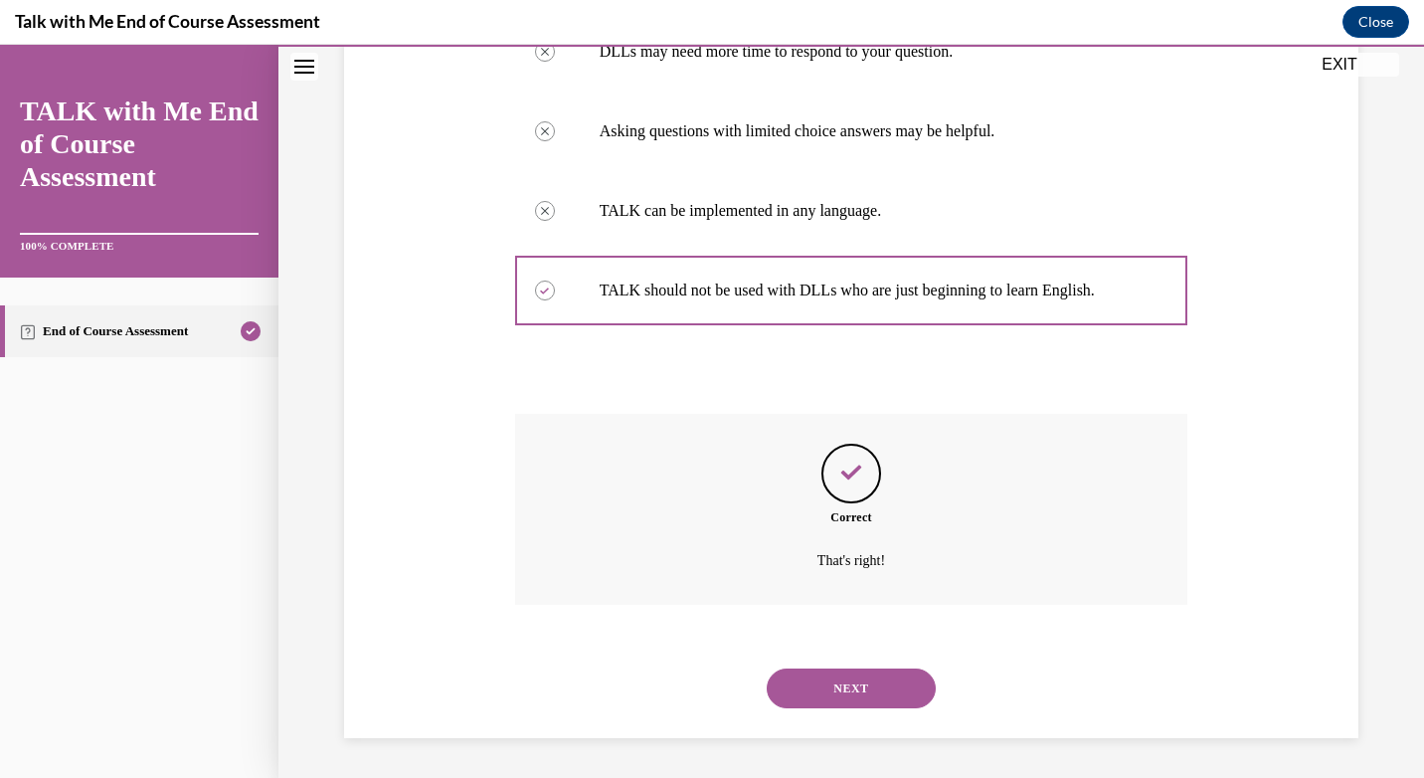
click at [859, 680] on button "NEXT" at bounding box center [851, 688] width 169 height 40
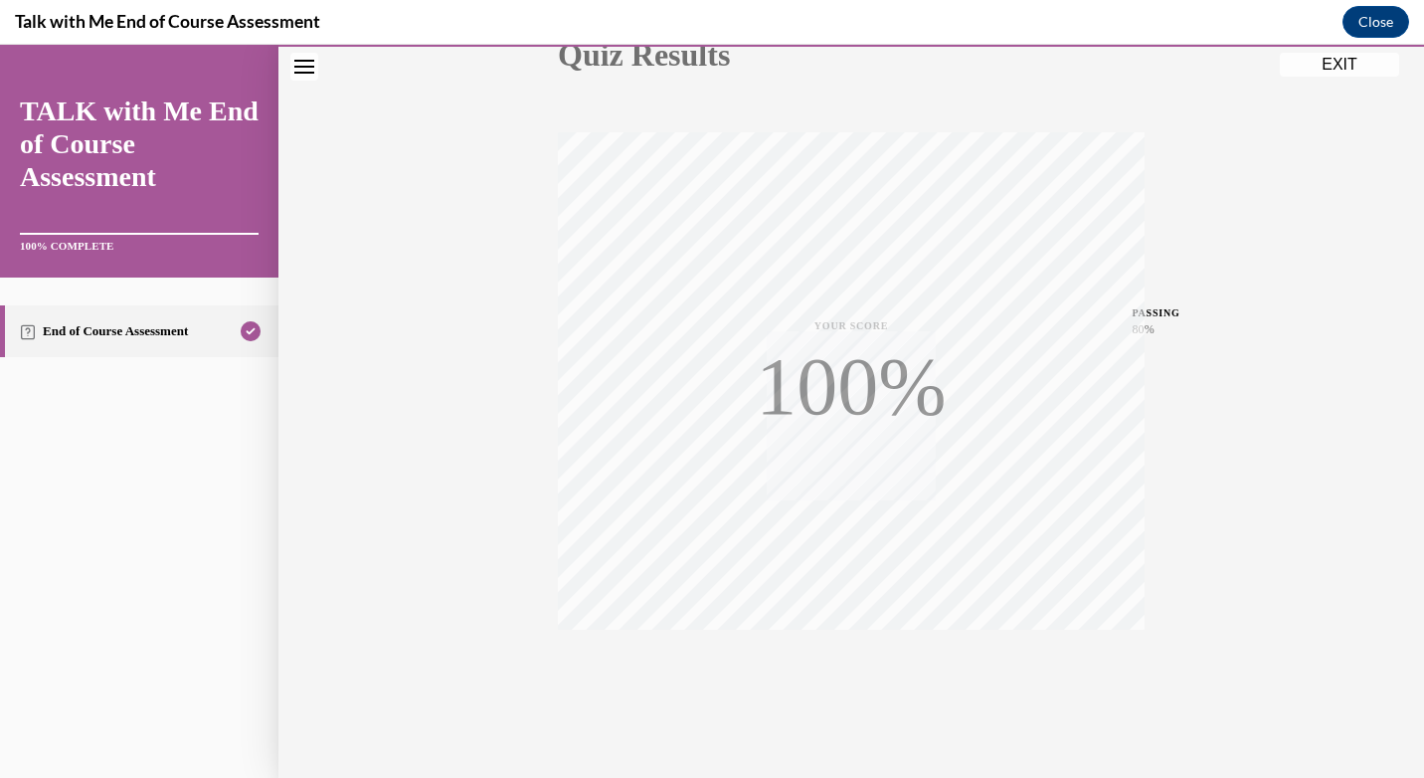
scroll to position [286, 0]
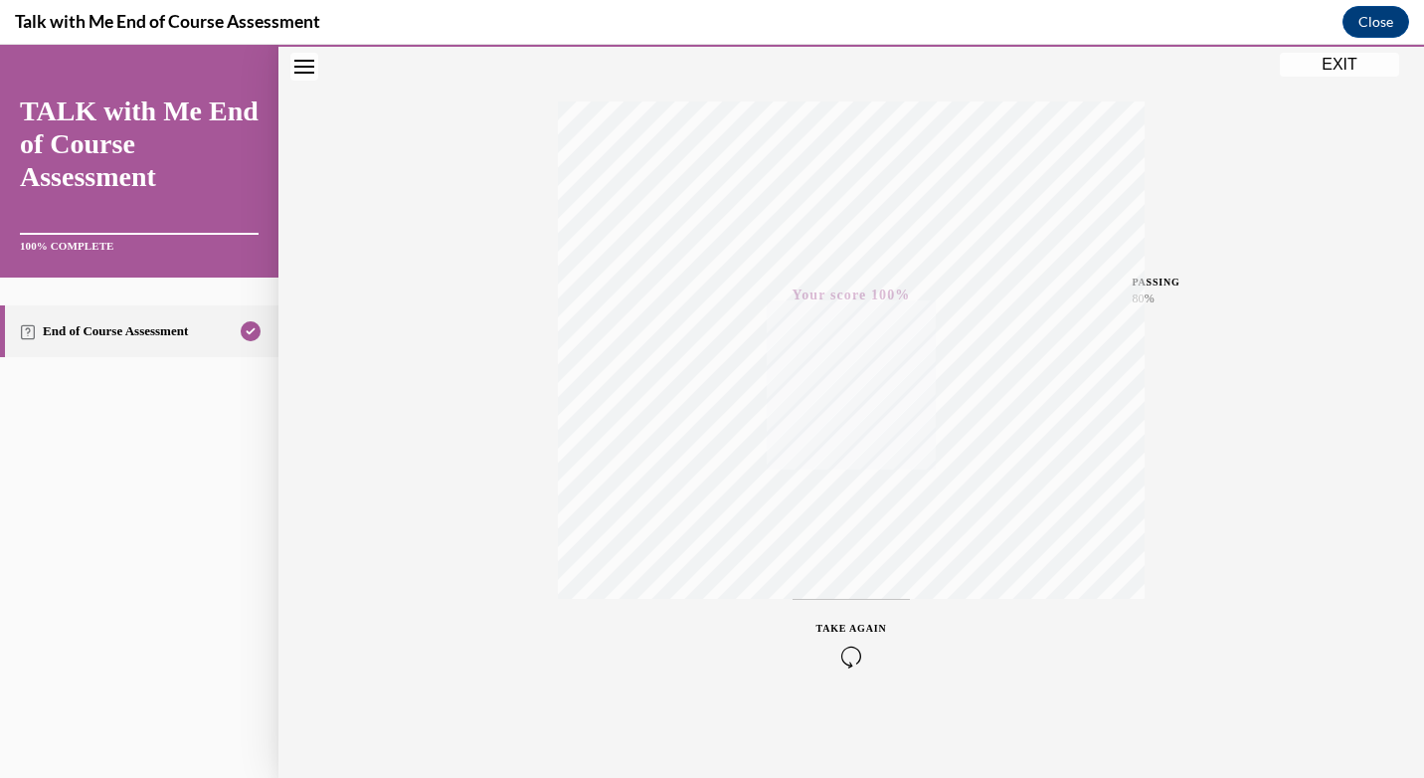
click at [1314, 65] on button "EXIT" at bounding box center [1339, 65] width 119 height 24
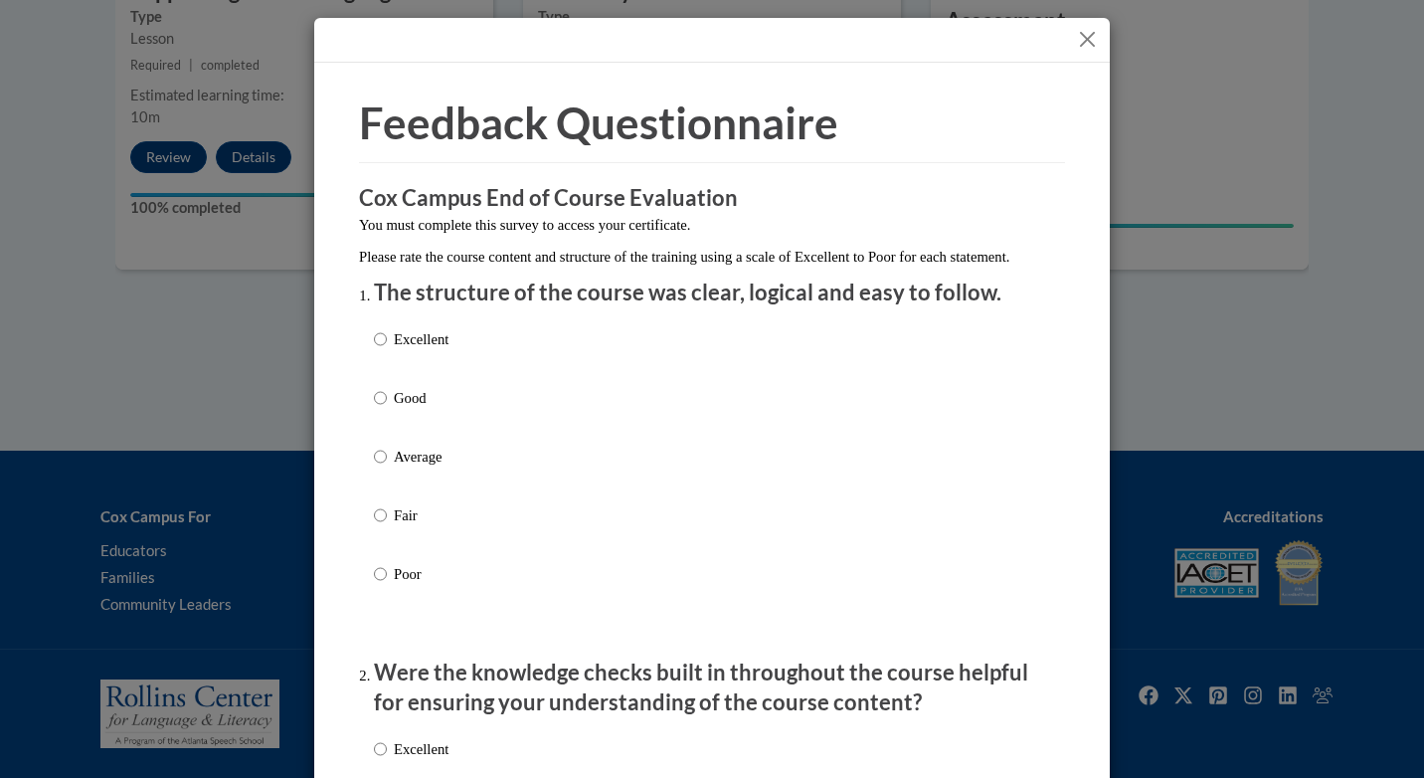
click at [418, 409] on p "Good" at bounding box center [421, 398] width 55 height 22
click at [387, 409] on input "Good" at bounding box center [380, 398] width 13 height 22
radio input "true"
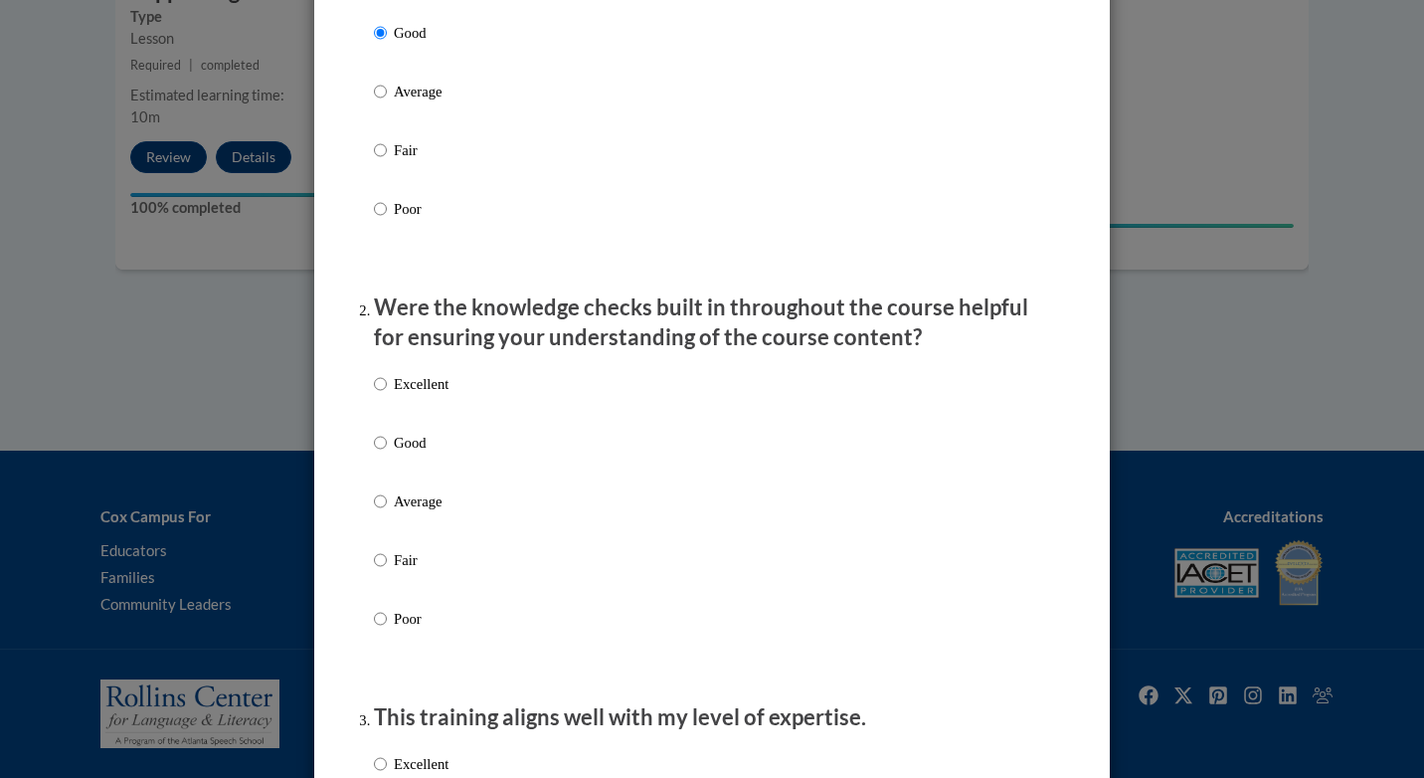
click at [423, 453] on p "Good" at bounding box center [421, 443] width 55 height 22
click at [387, 453] on input "Good" at bounding box center [380, 443] width 13 height 22
radio input "true"
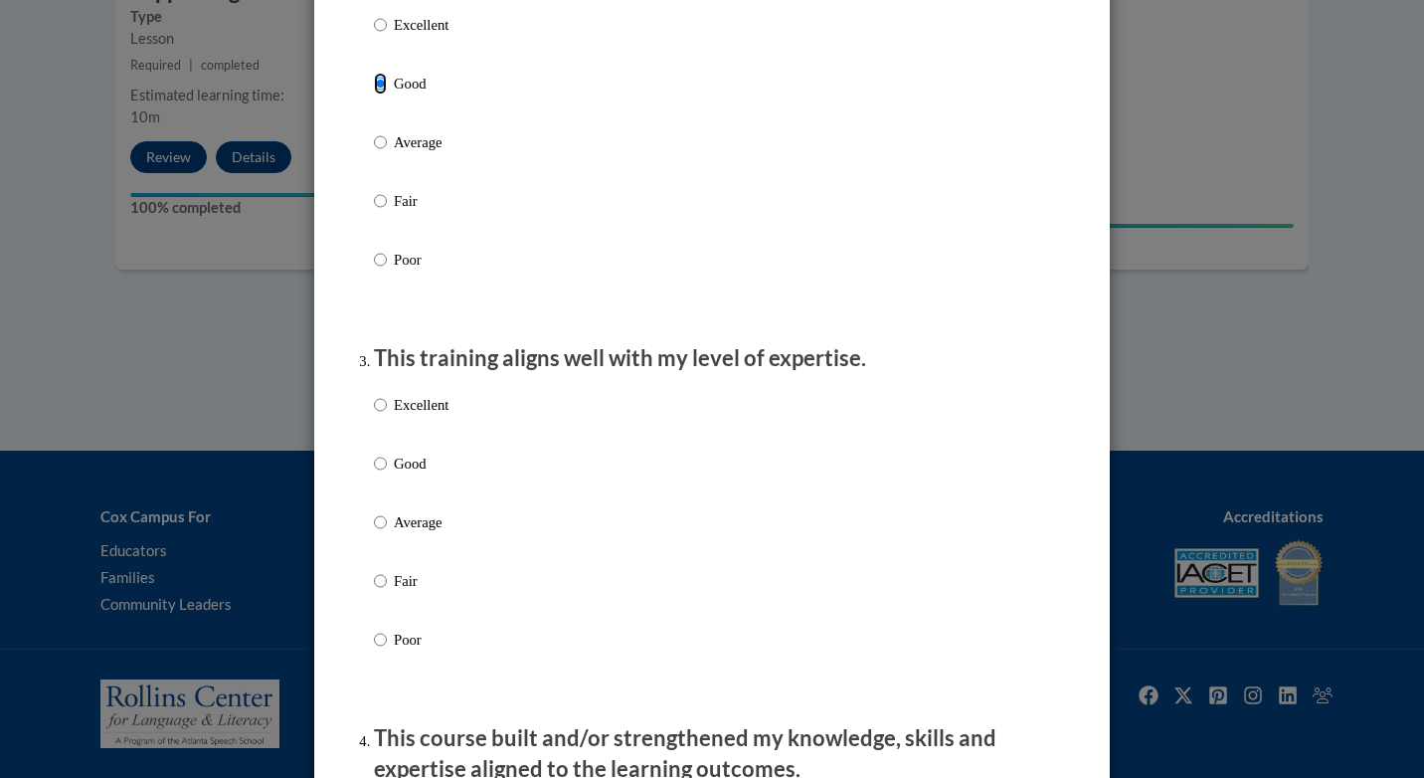
scroll to position [729, 0]
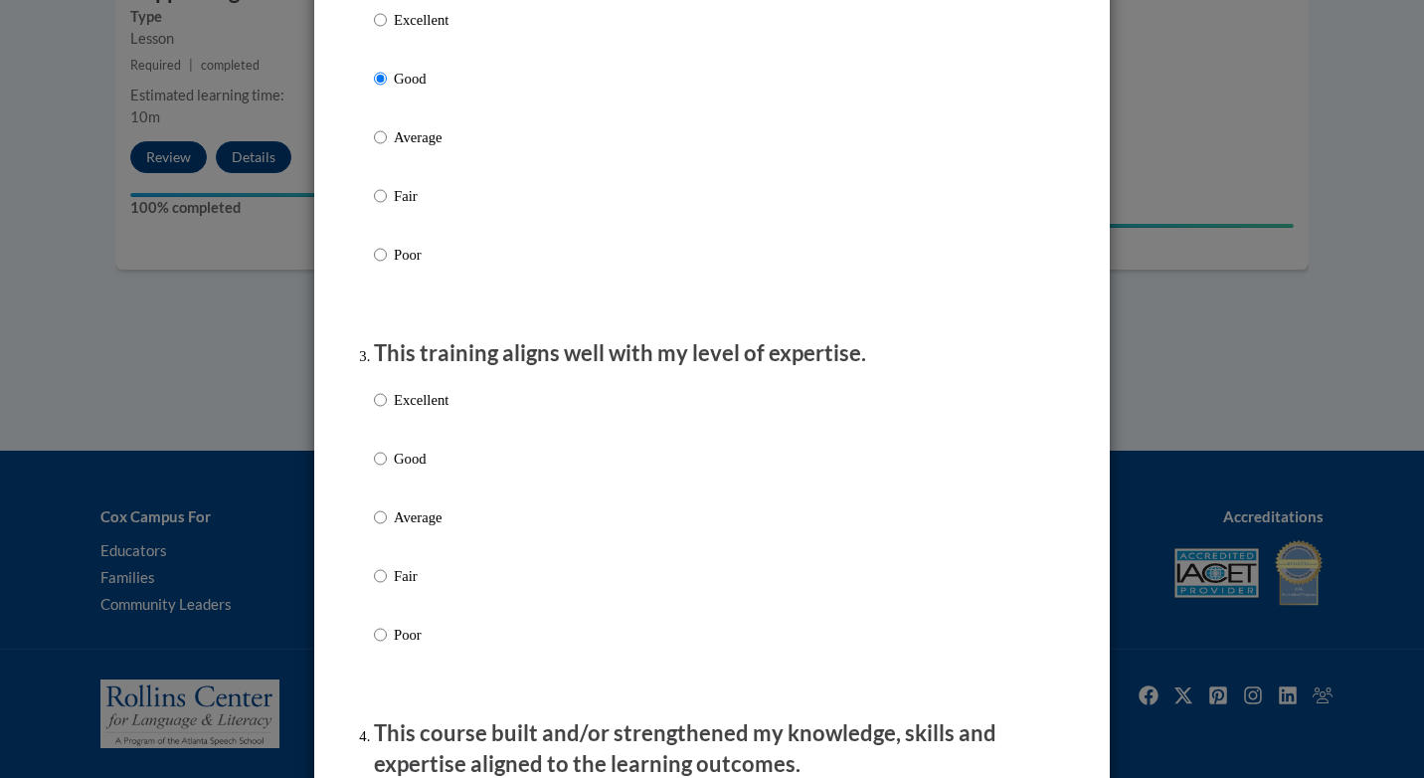
click at [411, 469] on p "Good" at bounding box center [421, 458] width 55 height 22
click at [387, 469] on input "Good" at bounding box center [380, 458] width 13 height 22
radio input "true"
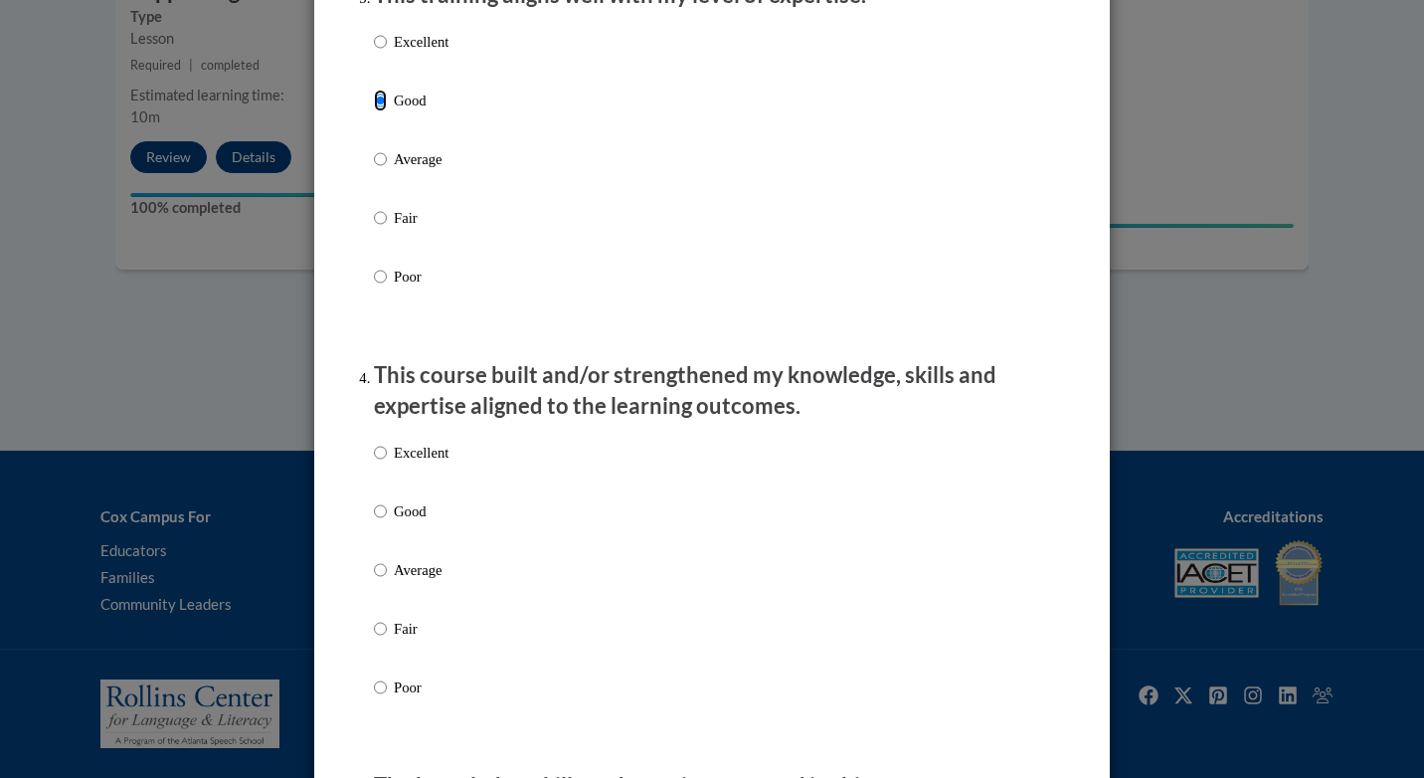
scroll to position [1094, 0]
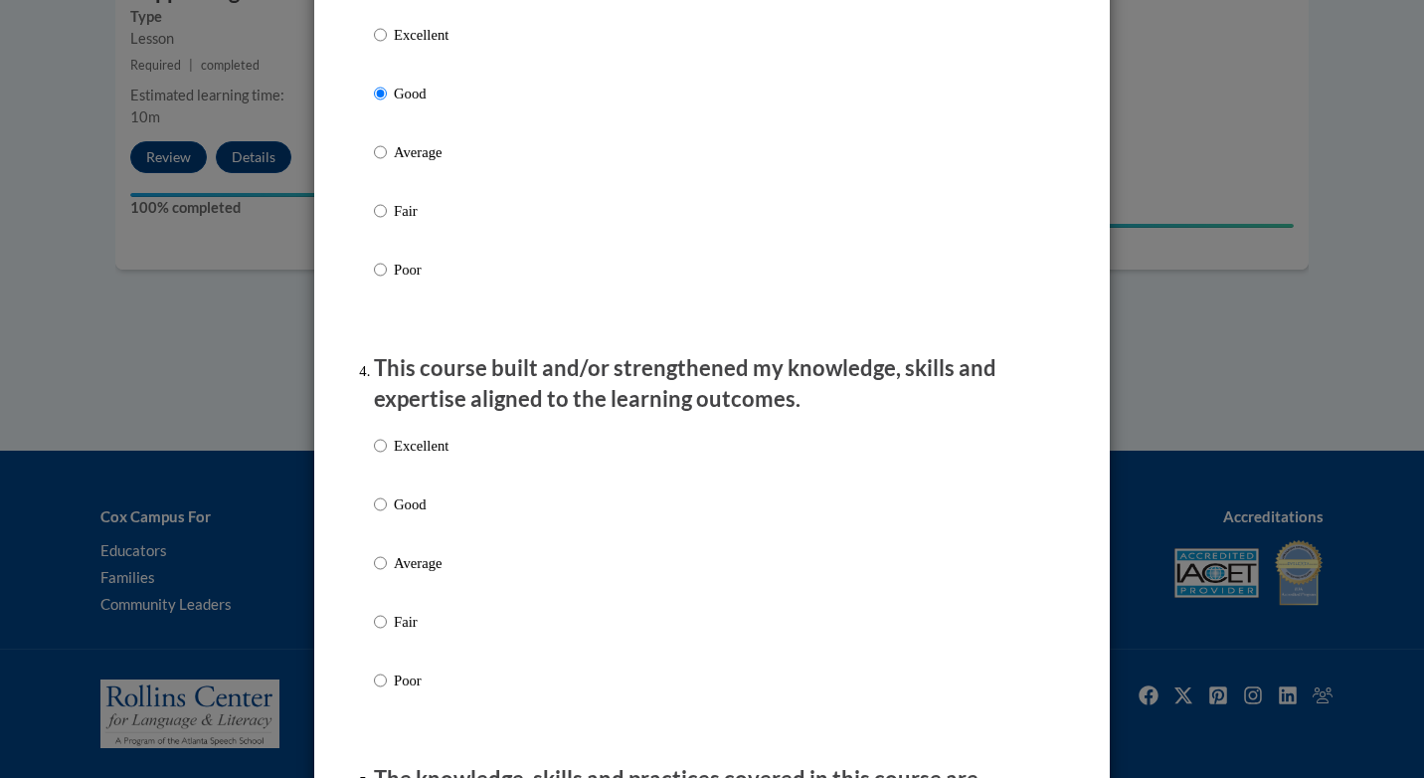
click at [410, 508] on div "Excellent Good Average Fair Poor" at bounding box center [411, 579] width 75 height 308
click at [407, 515] on p "Good" at bounding box center [421, 504] width 55 height 22
click at [387, 515] on input "Good" at bounding box center [380, 504] width 13 height 22
radio input "true"
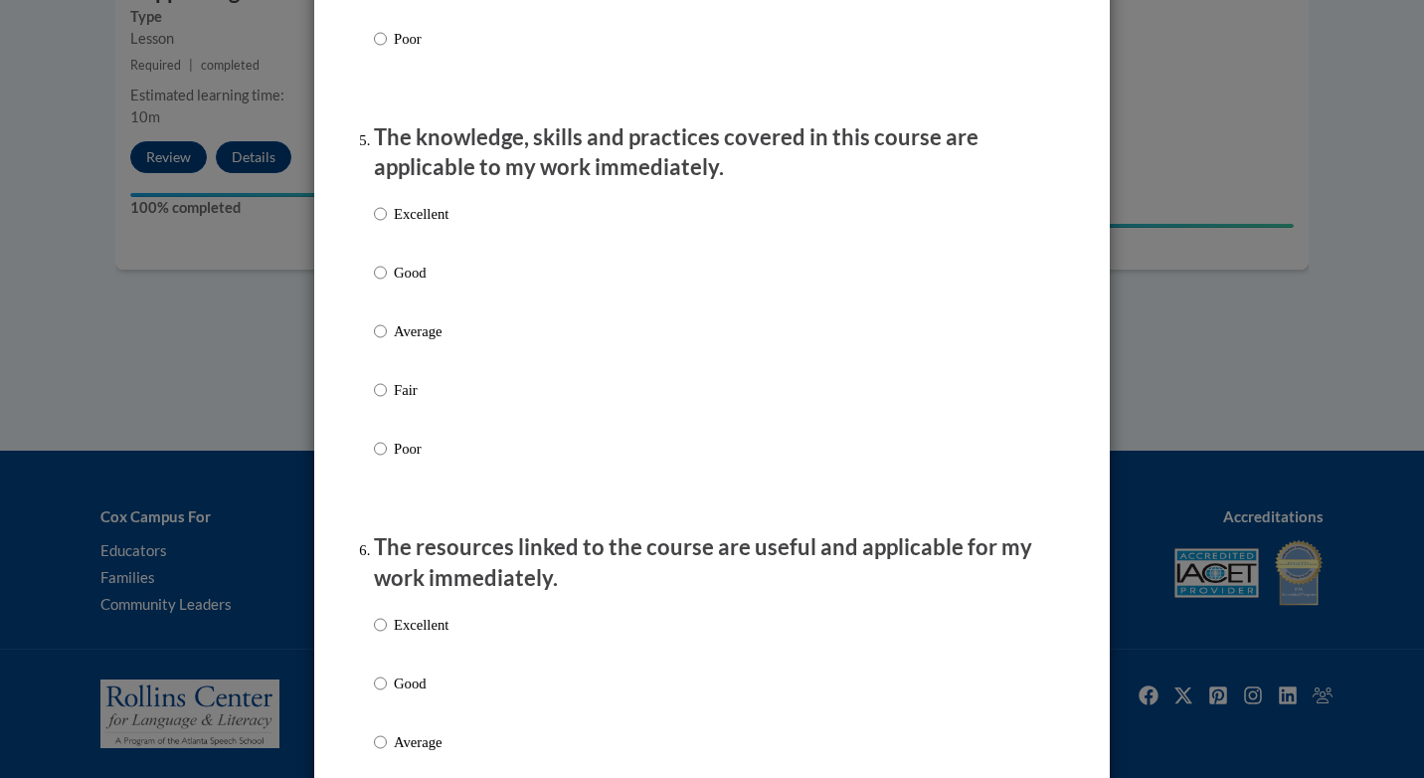
scroll to position [1823, 0]
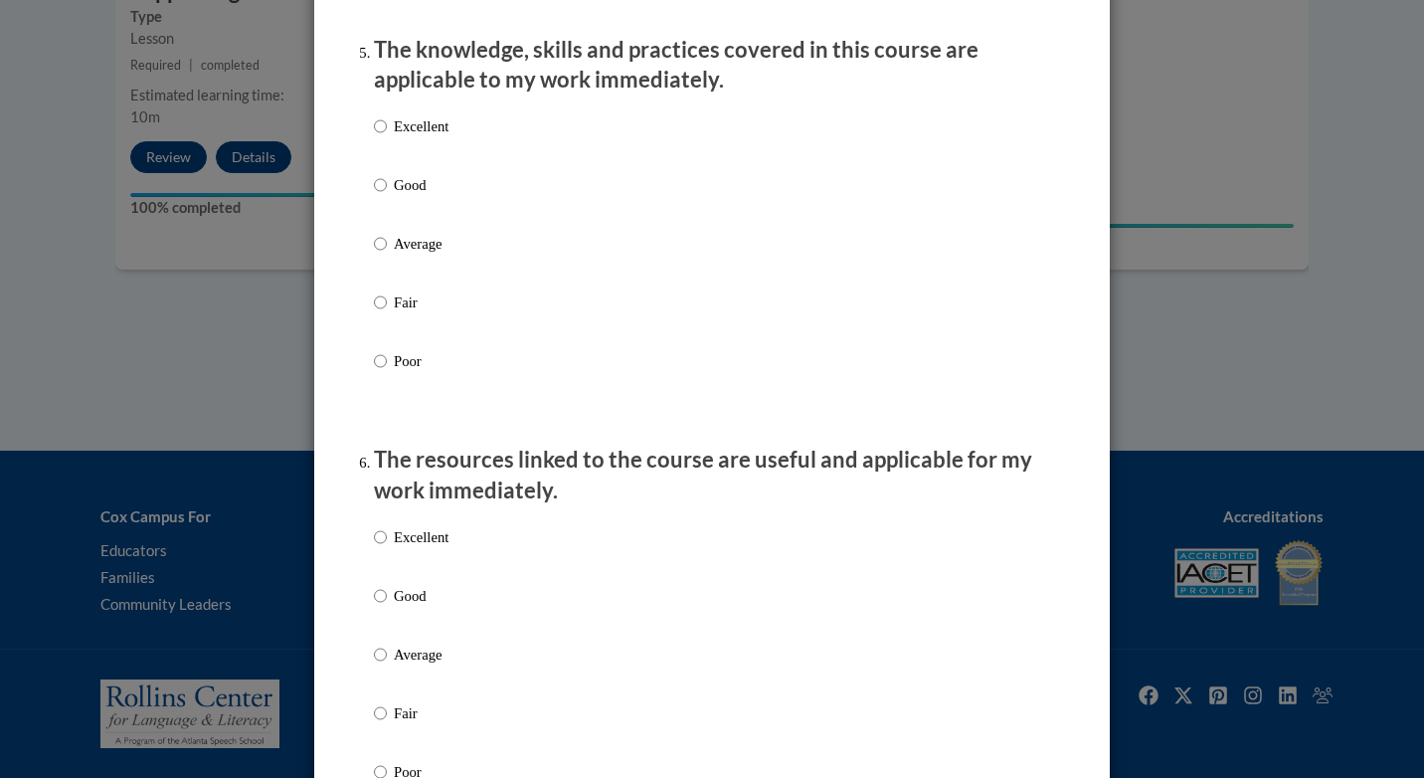
click at [425, 196] on p "Good" at bounding box center [421, 185] width 55 height 22
click at [387, 196] on input "Good" at bounding box center [380, 185] width 13 height 22
radio input "true"
click at [436, 601] on p "Good" at bounding box center [421, 596] width 55 height 22
click at [387, 601] on input "Good" at bounding box center [380, 596] width 13 height 22
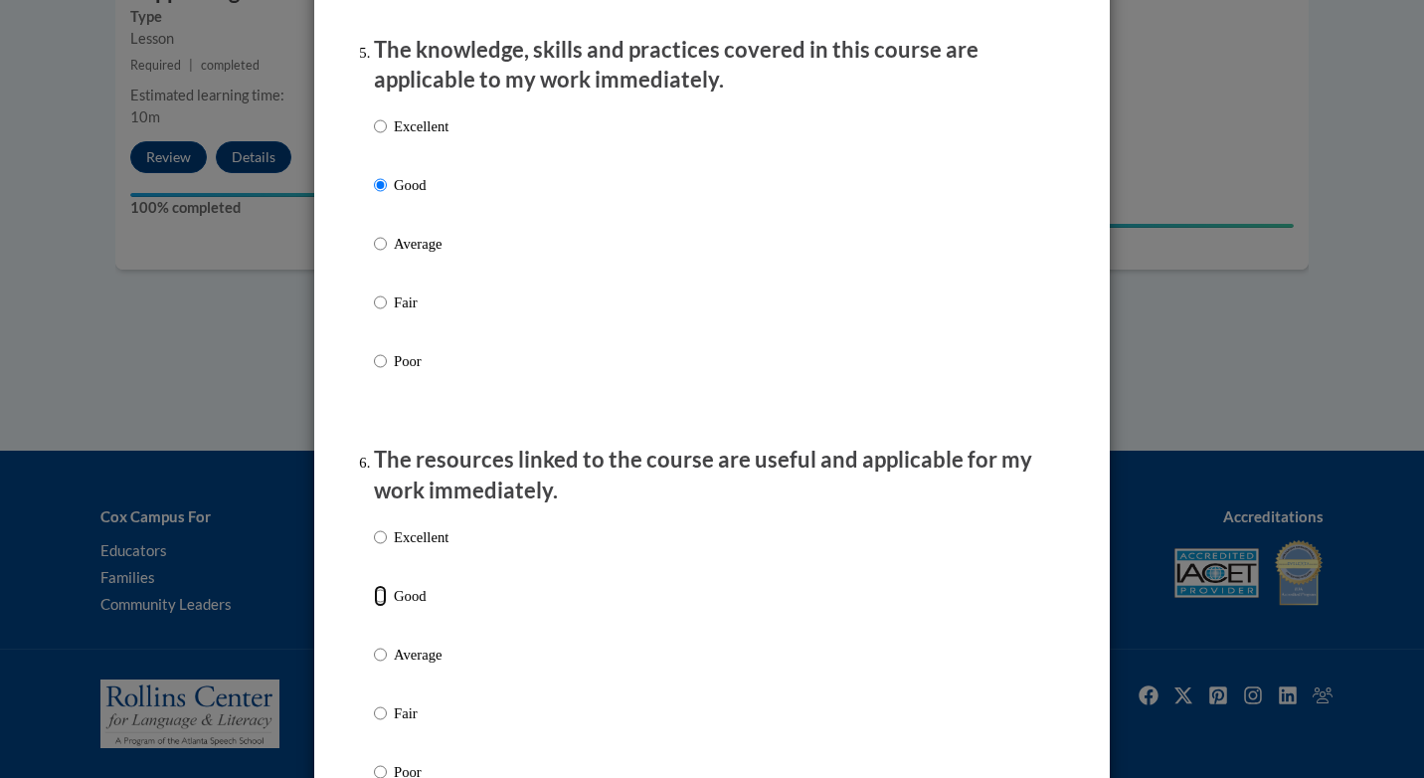
radio input "true"
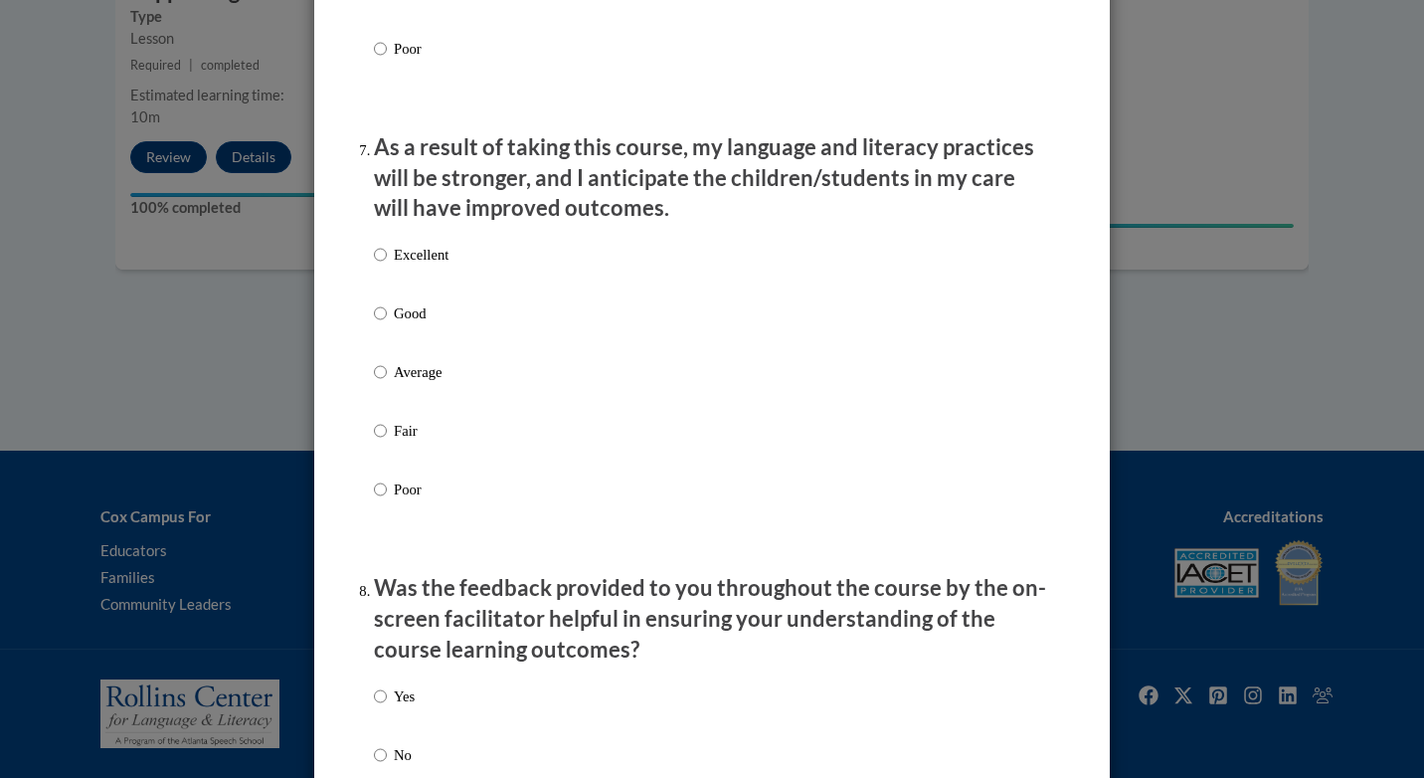
scroll to position [2552, 0]
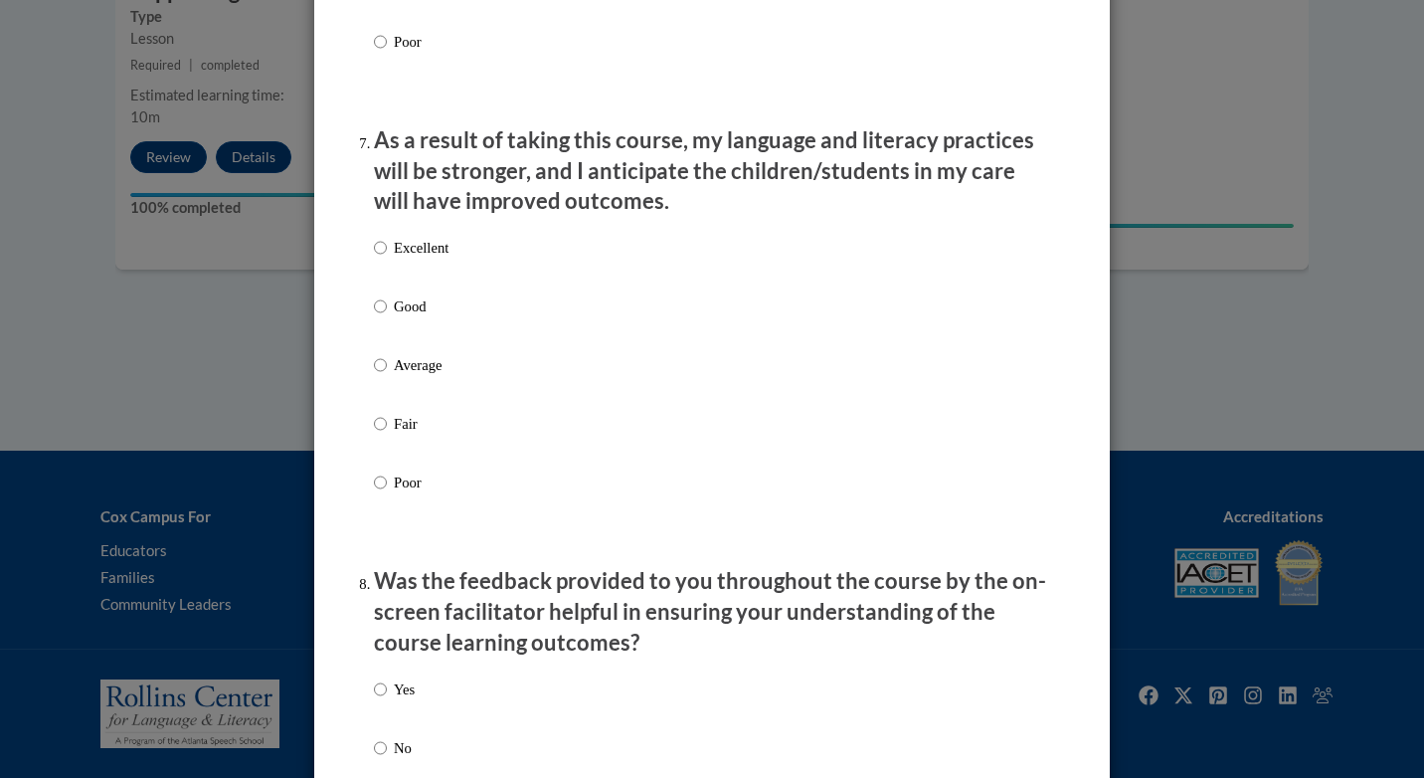
click at [394, 315] on p "Good" at bounding box center [421, 306] width 55 height 22
click at [387, 315] on input "Good" at bounding box center [380, 306] width 13 height 22
radio input "true"
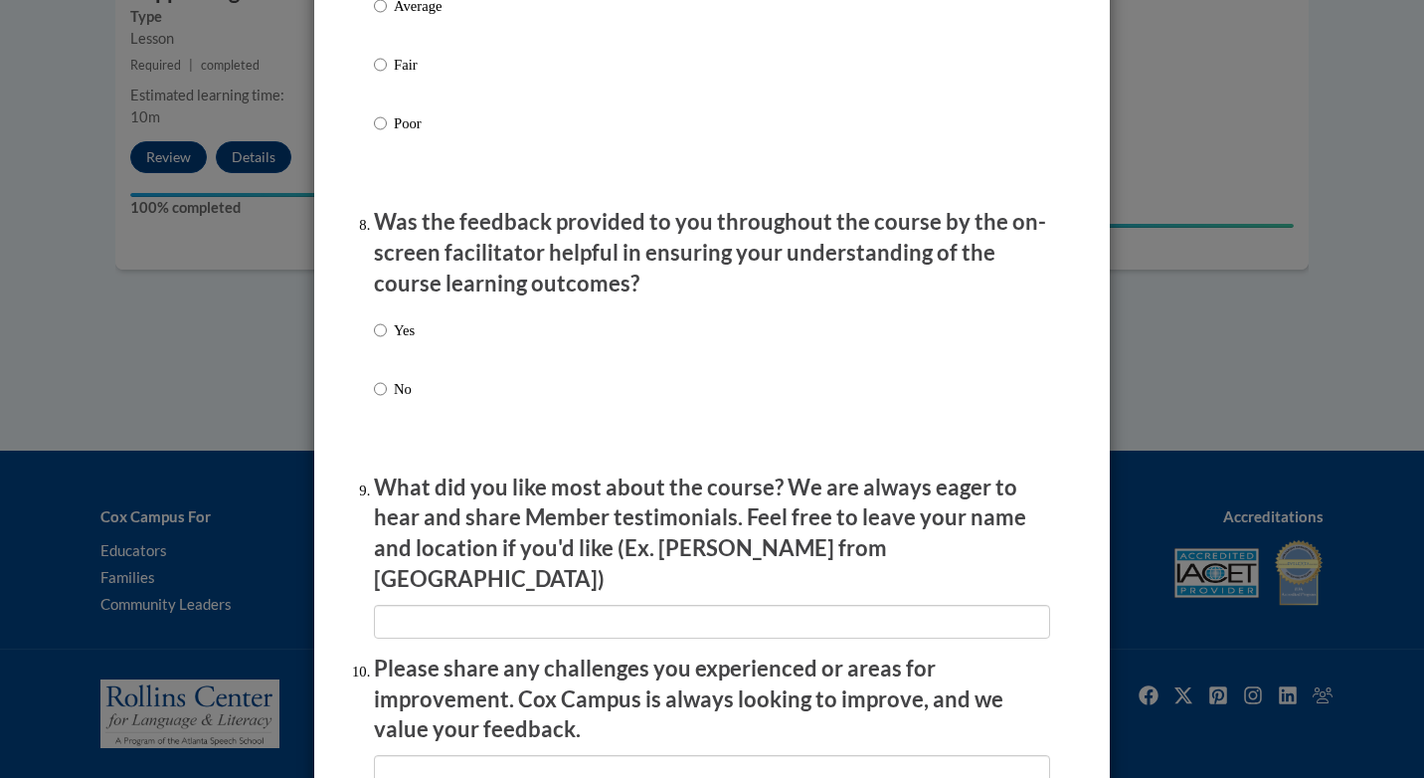
scroll to position [2916, 0]
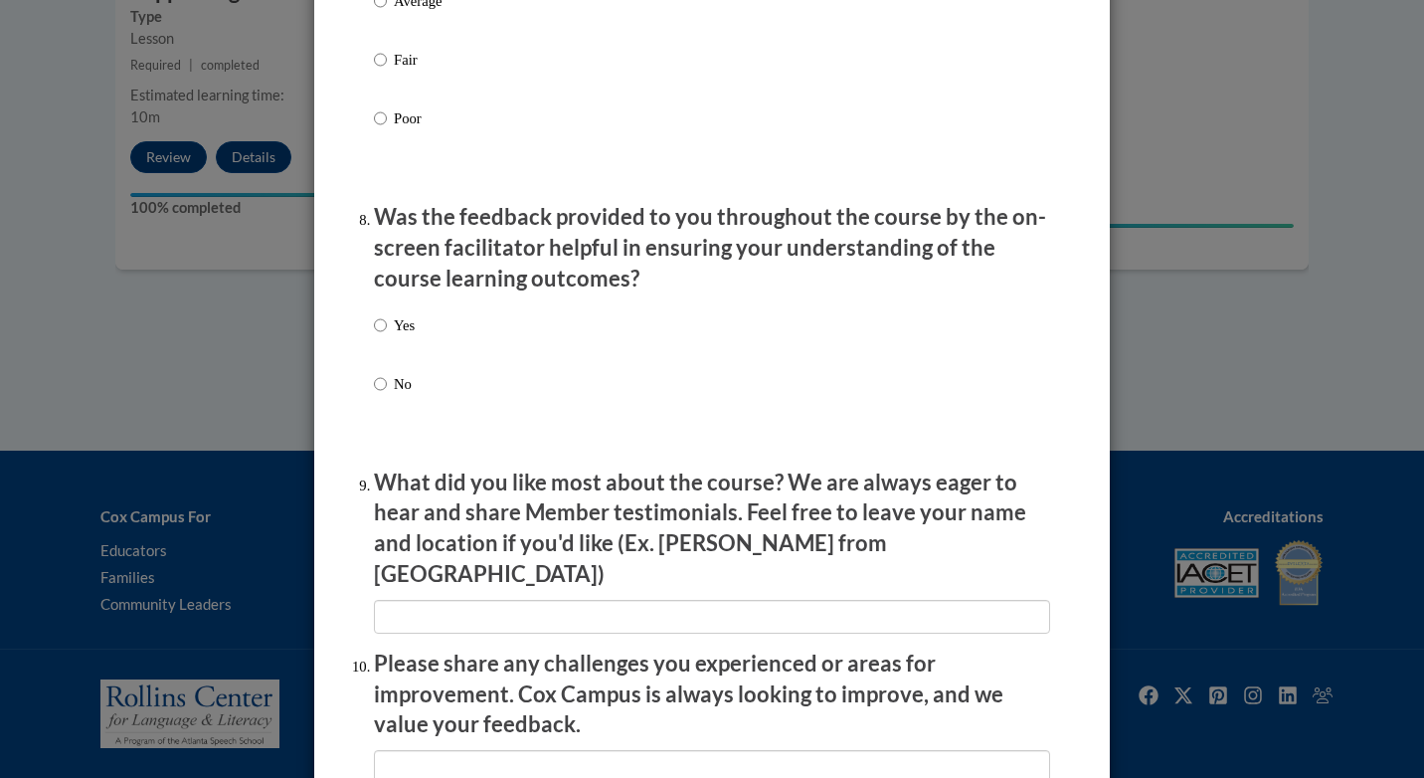
click at [401, 336] on p "Yes" at bounding box center [404, 325] width 21 height 22
click at [387, 336] on input "Yes" at bounding box center [380, 325] width 13 height 22
radio input "true"
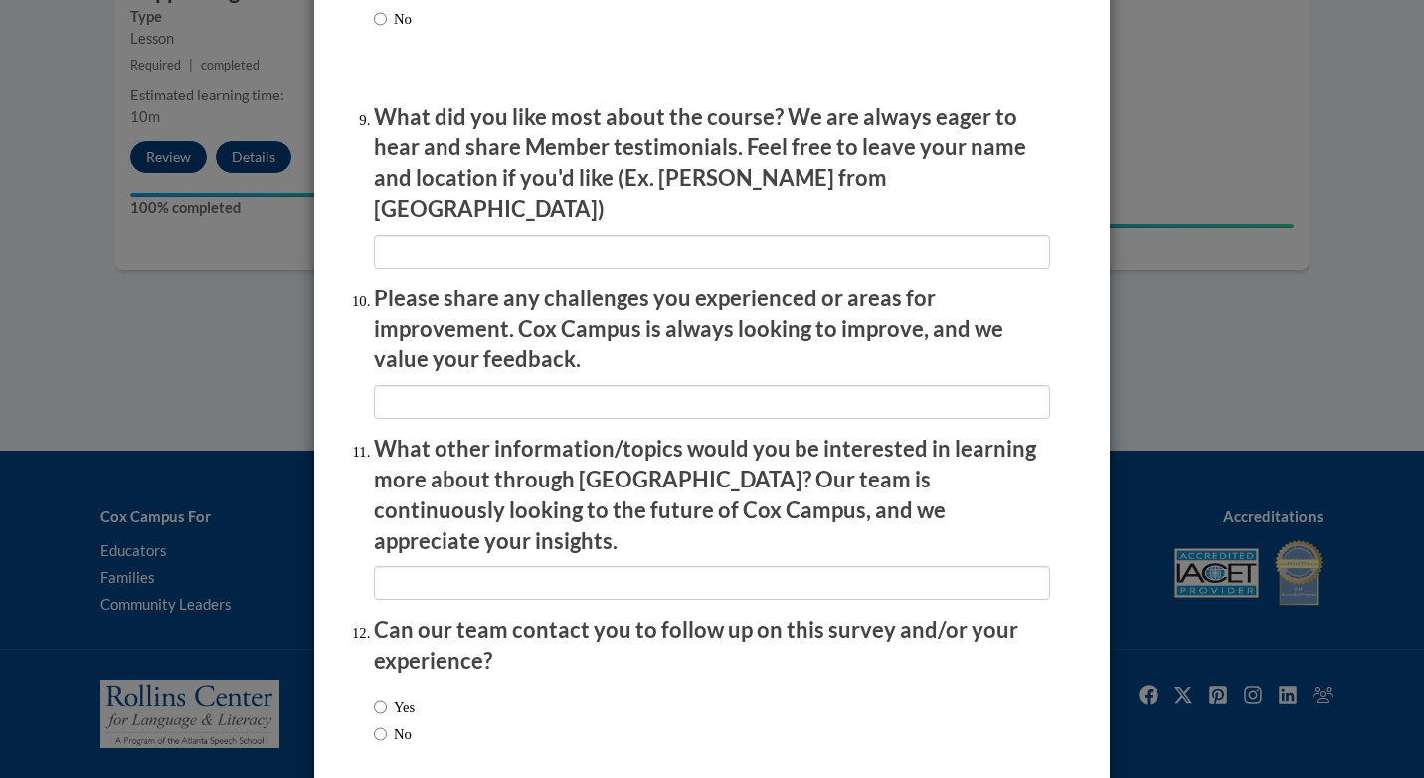
scroll to position [3354, 0]
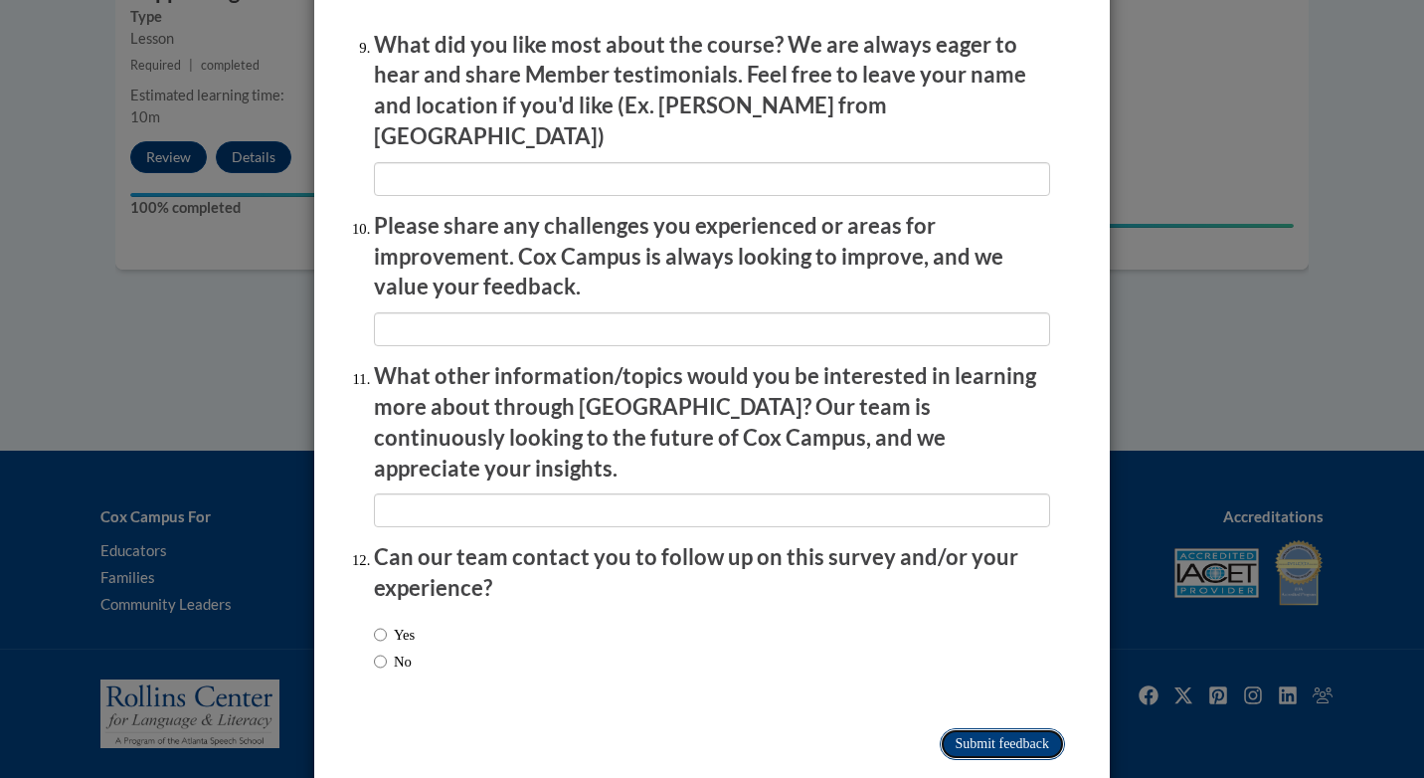
click at [943, 728] on input "Submit feedback" at bounding box center [1002, 744] width 125 height 32
